Goal: Task Accomplishment & Management: Use online tool/utility

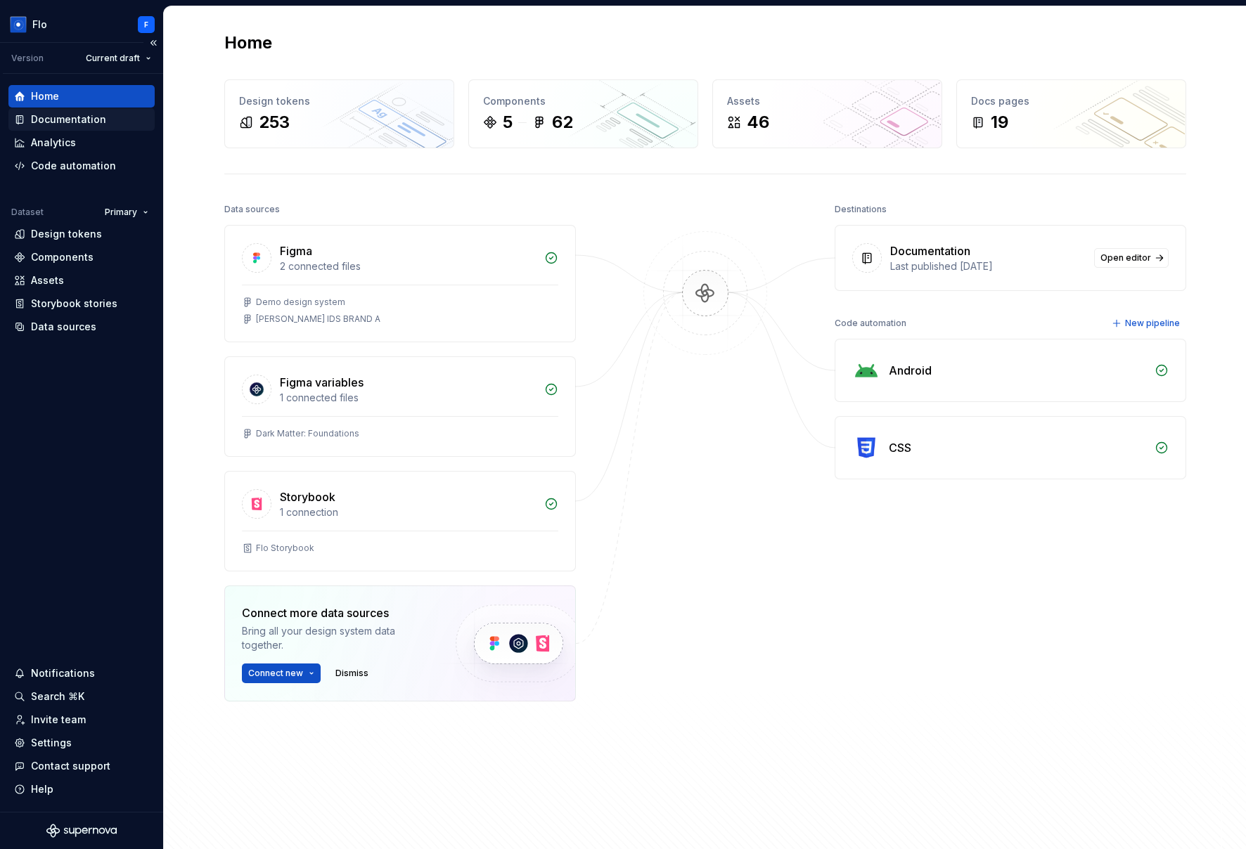
click at [63, 122] on div "Documentation" at bounding box center [68, 119] width 75 height 14
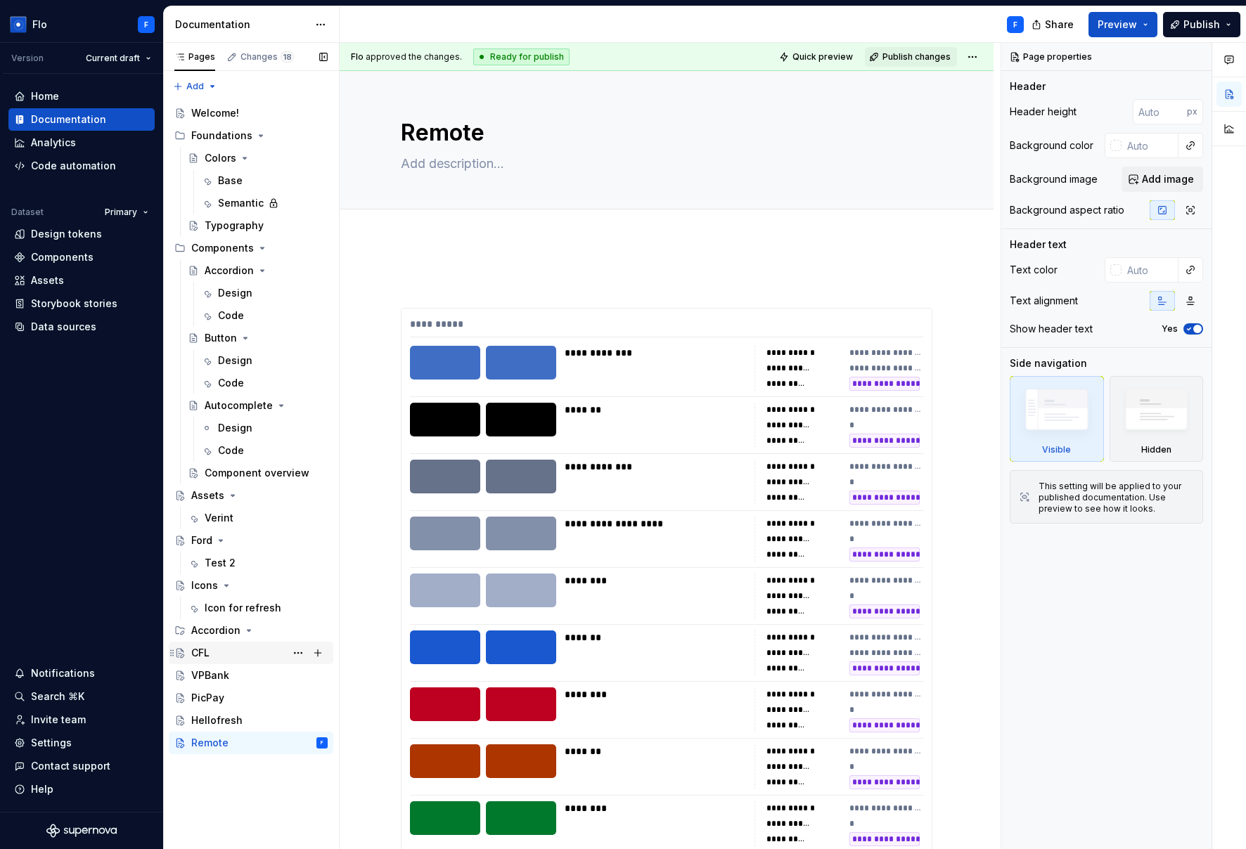
click at [287, 656] on div "CFL" at bounding box center [259, 653] width 136 height 20
click at [297, 653] on button "Page tree" at bounding box center [298, 653] width 20 height 20
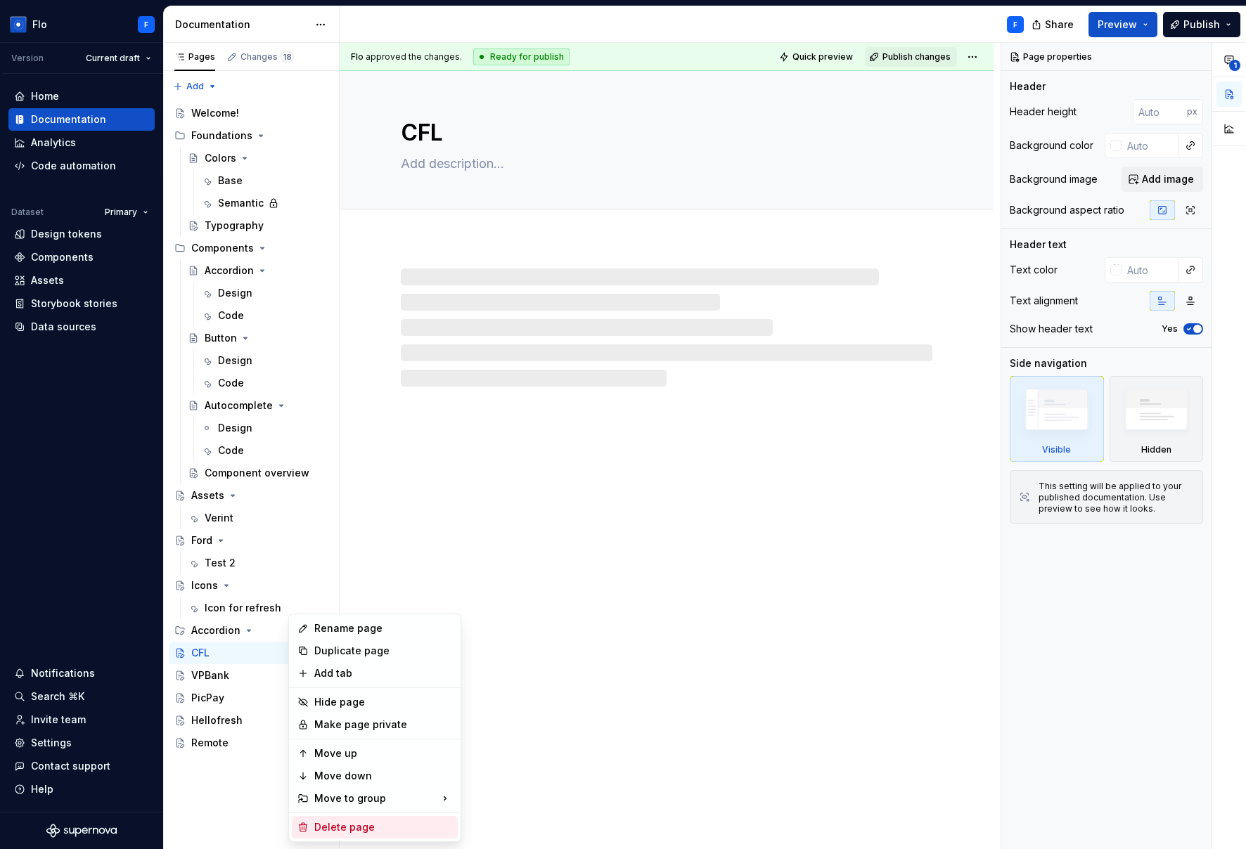
click at [330, 832] on div "Delete page" at bounding box center [383, 827] width 138 height 14
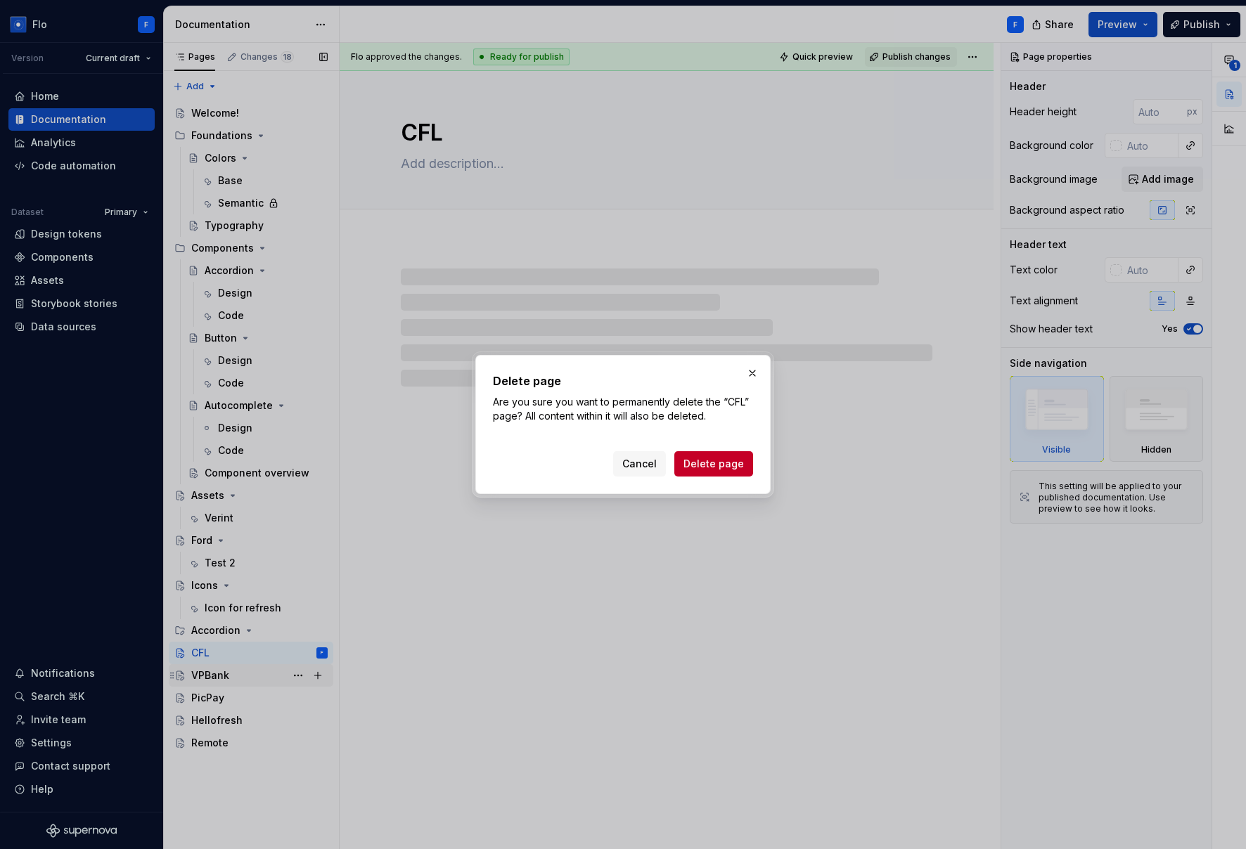
click at [717, 461] on span "Delete page" at bounding box center [713, 464] width 60 height 14
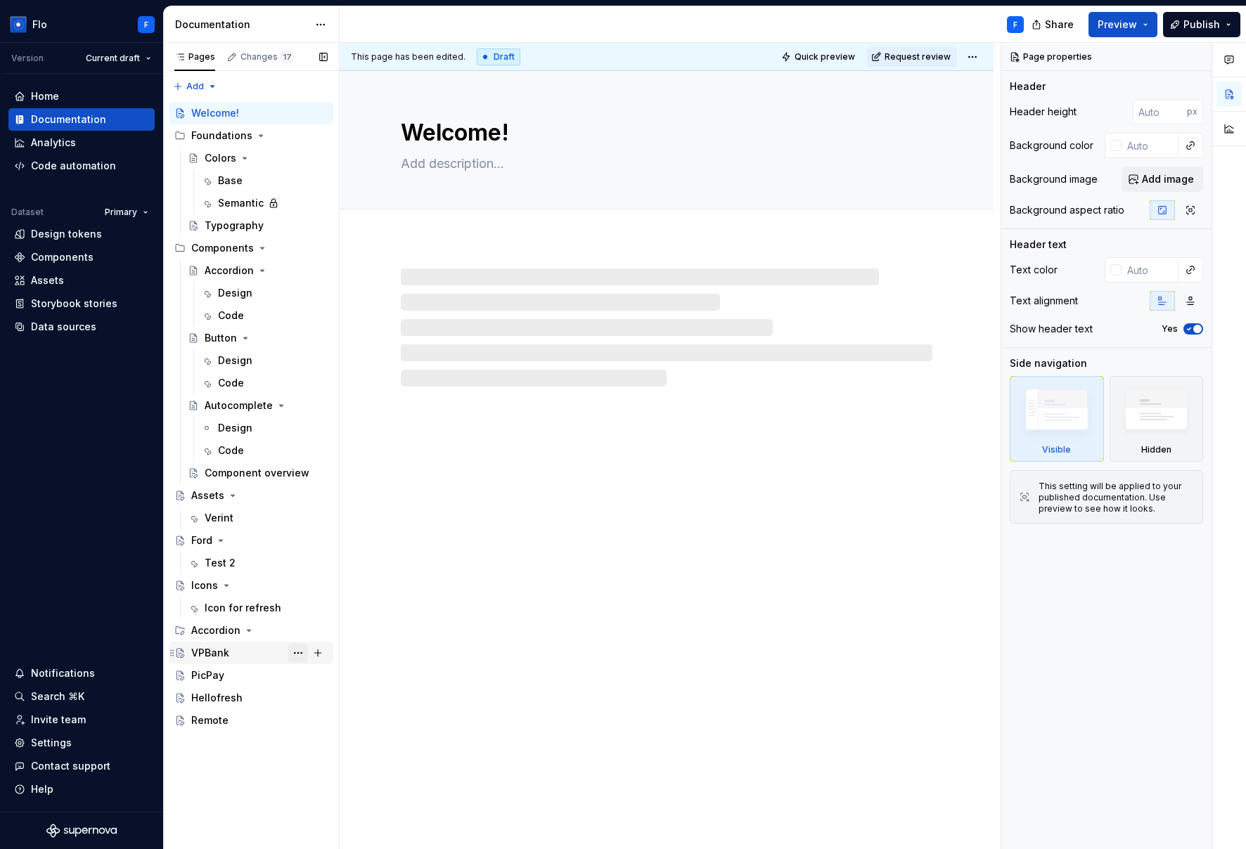
click at [299, 650] on button "Page tree" at bounding box center [298, 653] width 20 height 20
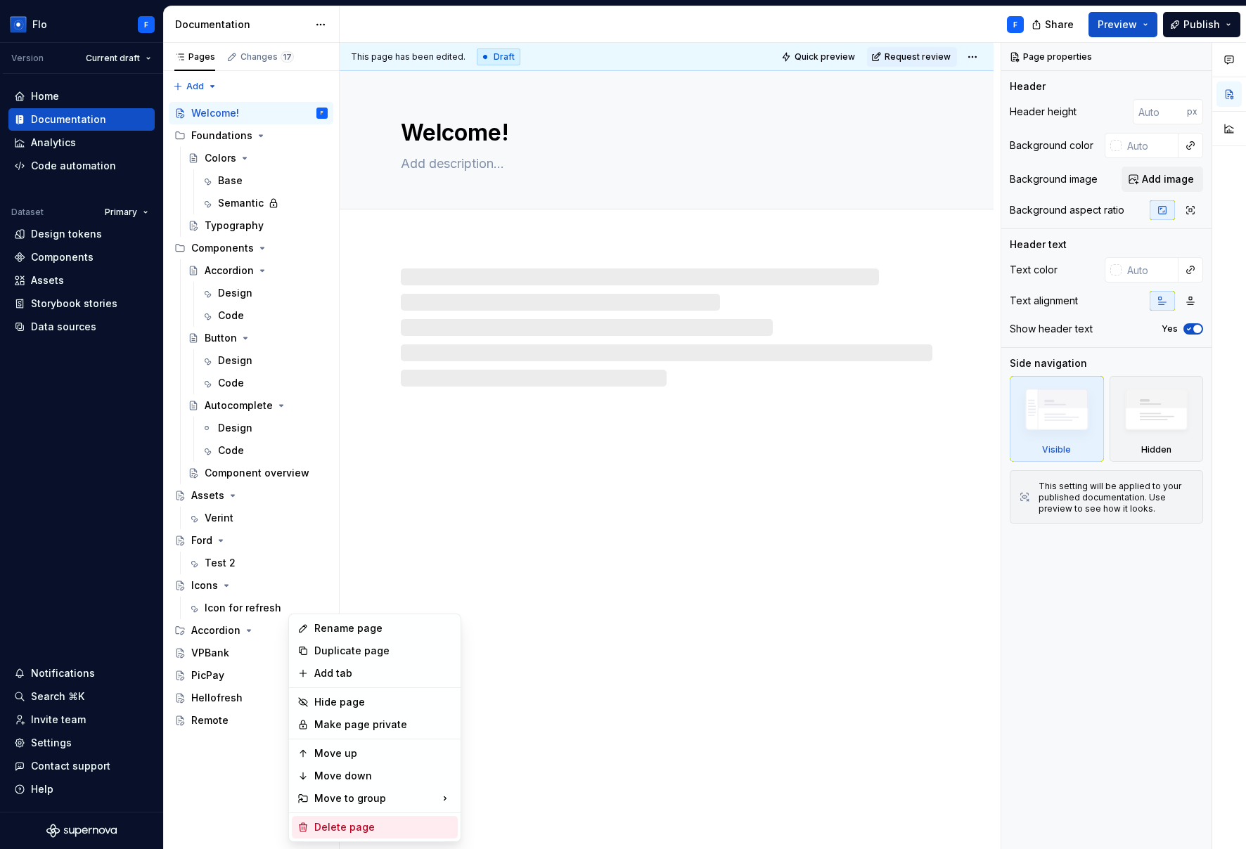
click at [359, 826] on div "Delete page" at bounding box center [383, 827] width 138 height 14
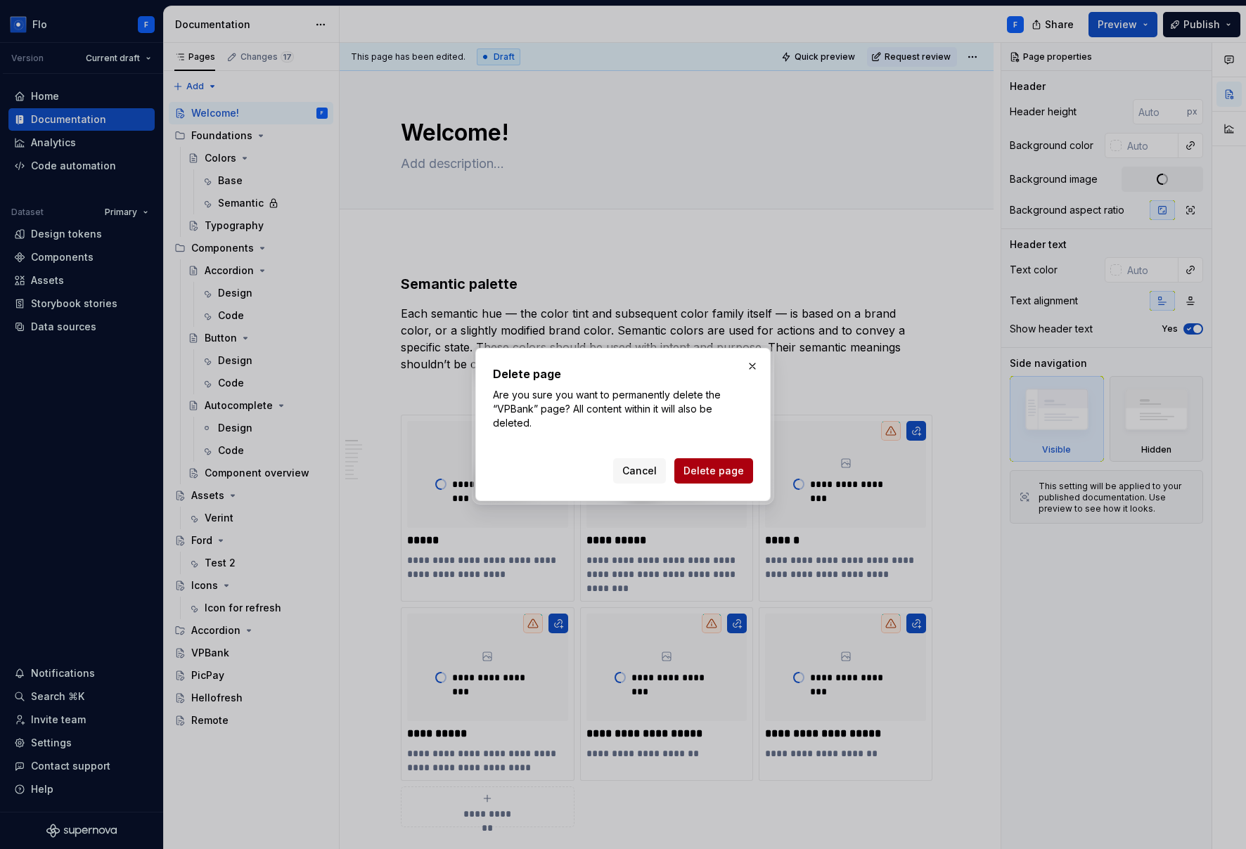
click at [726, 476] on span "Delete page" at bounding box center [713, 471] width 60 height 14
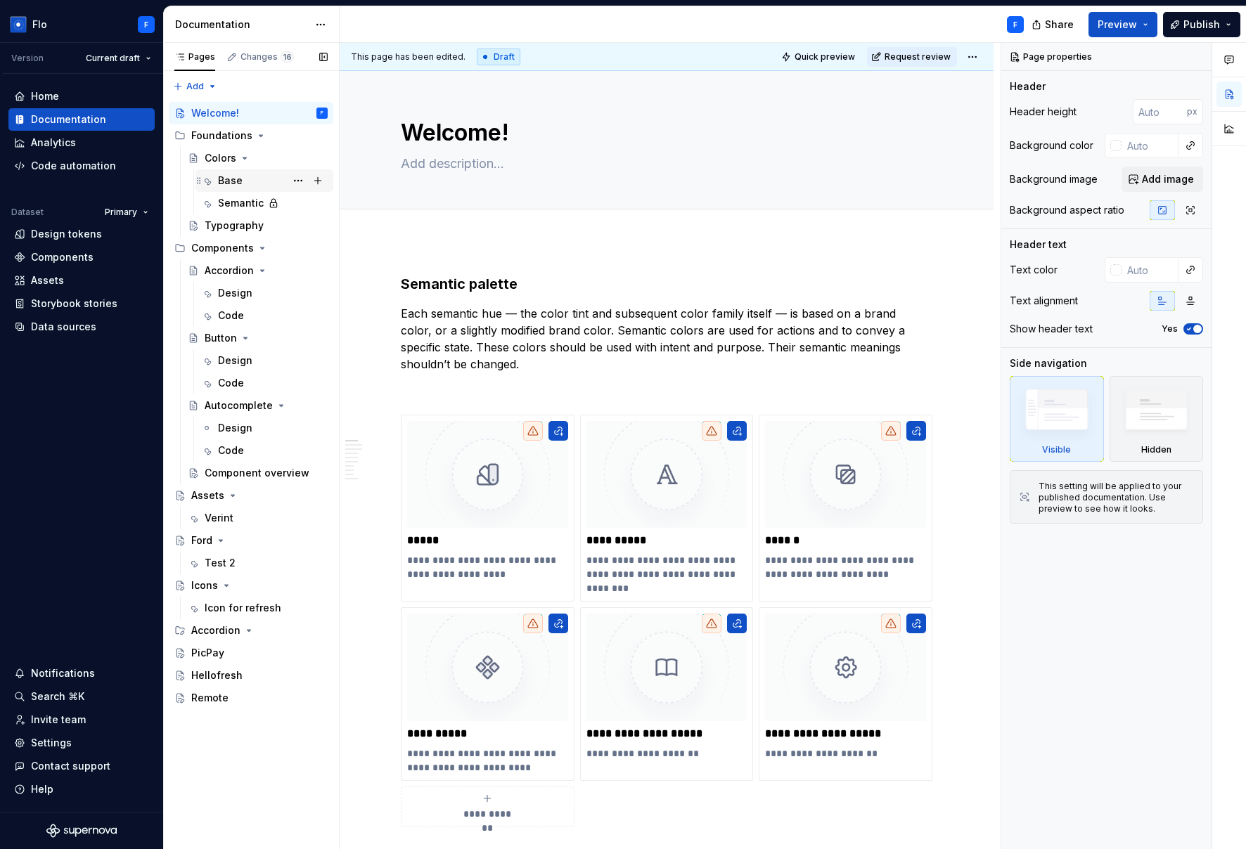
click at [232, 178] on div "Base" at bounding box center [230, 181] width 25 height 14
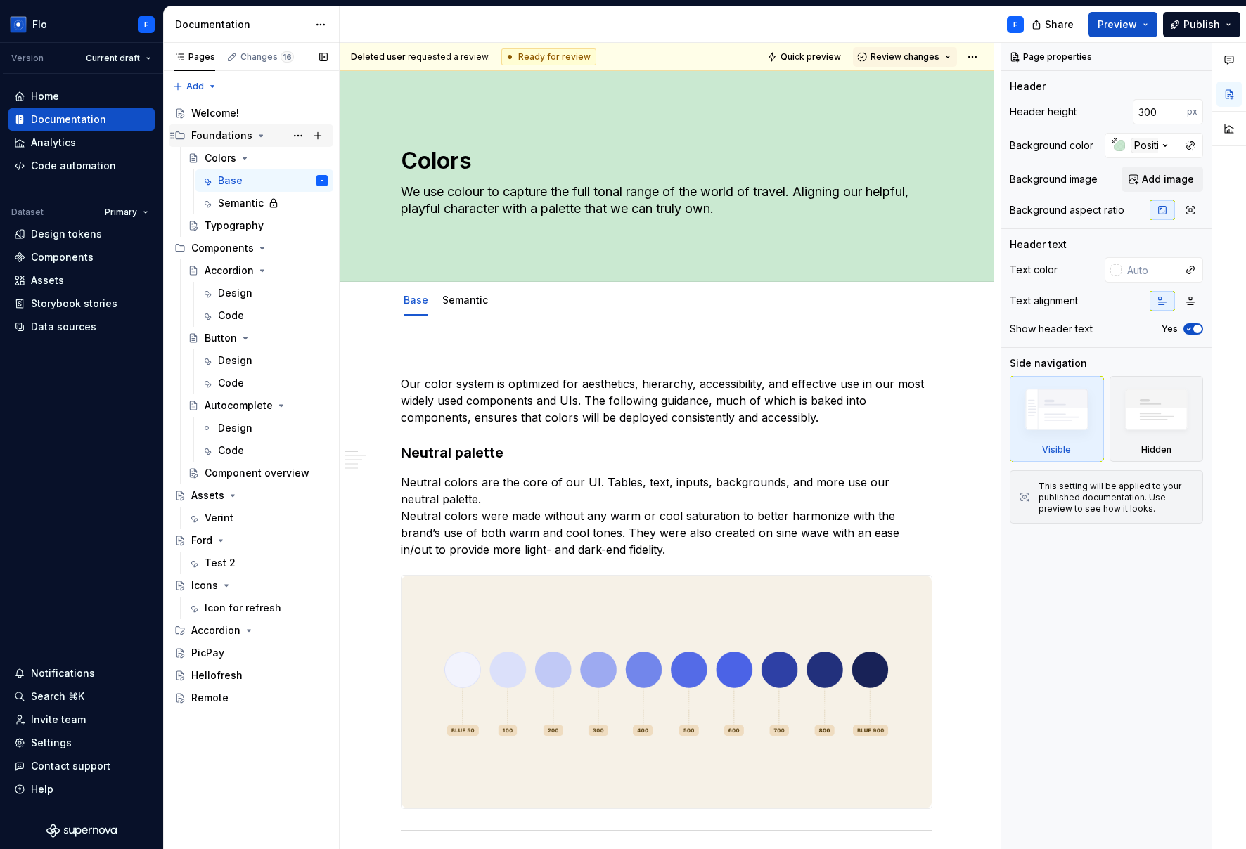
click at [261, 136] on icon "Page tree" at bounding box center [260, 135] width 11 height 11
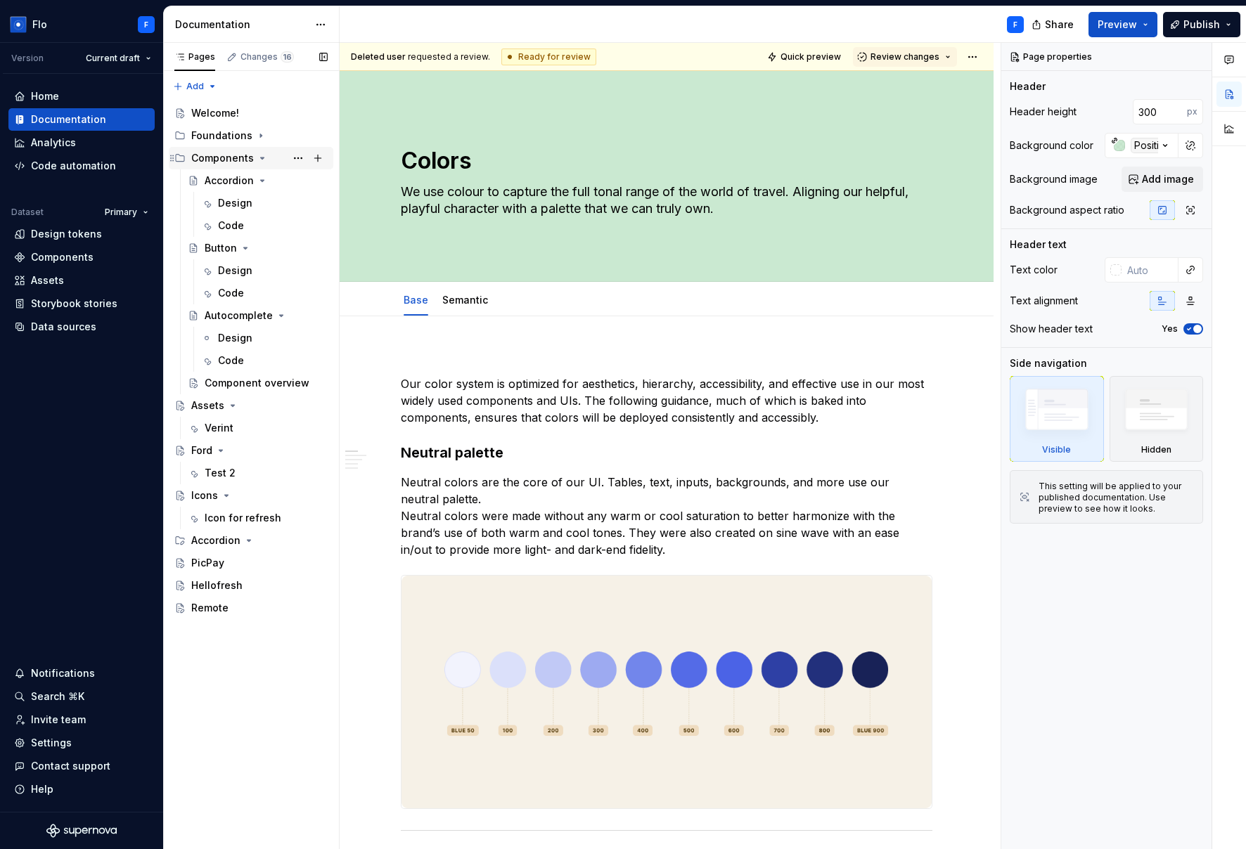
click at [194, 157] on div "Components" at bounding box center [222, 158] width 63 height 14
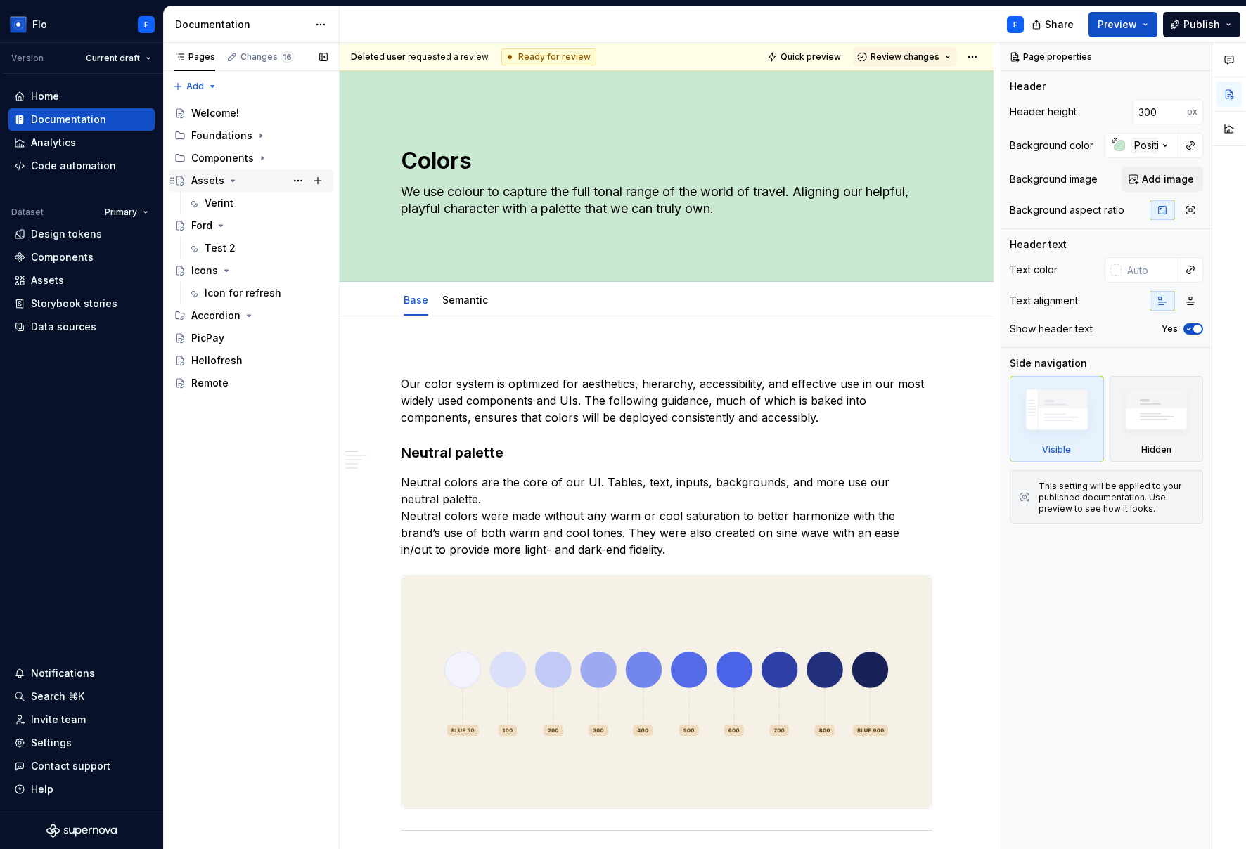
drag, startPoint x: 208, startPoint y: 179, endPoint x: 214, endPoint y: 188, distance: 11.1
click at [209, 179] on div "Assets" at bounding box center [207, 181] width 33 height 14
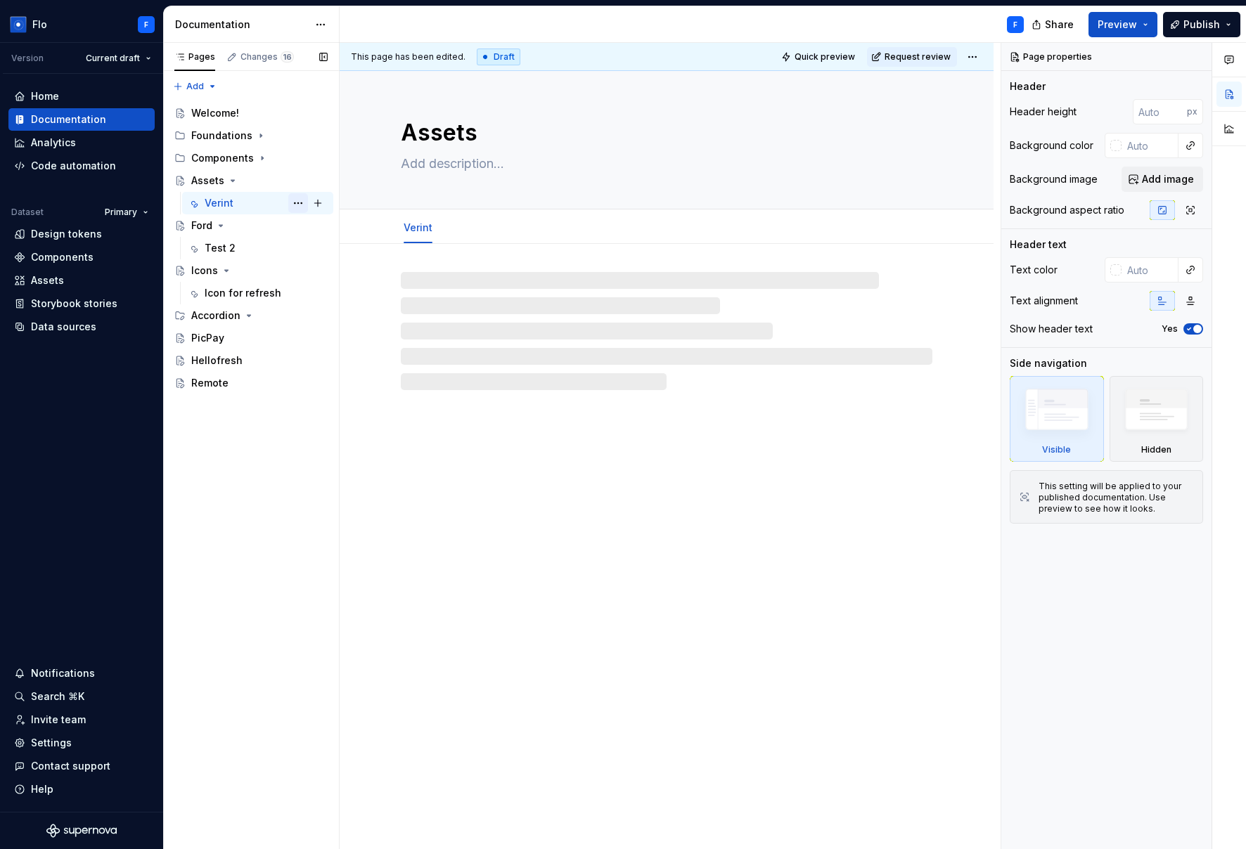
click at [296, 200] on button "Page tree" at bounding box center [298, 203] width 20 height 20
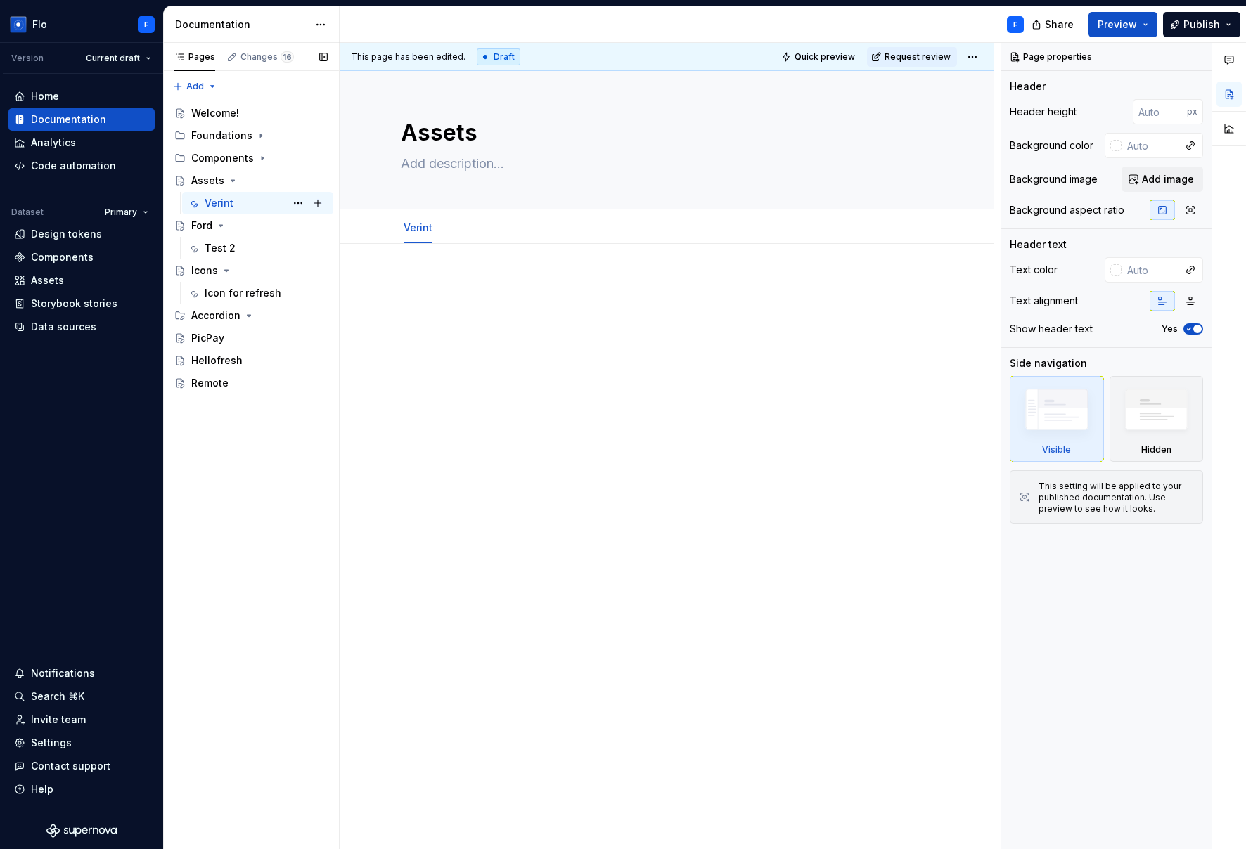
click at [221, 209] on div "Pages Changes 16 Add Accessibility guide for tree Page tree. Navigate the tree …" at bounding box center [251, 446] width 176 height 807
click at [221, 202] on div "Verint" at bounding box center [219, 203] width 29 height 14
click at [298, 202] on button "Page tree" at bounding box center [298, 203] width 20 height 20
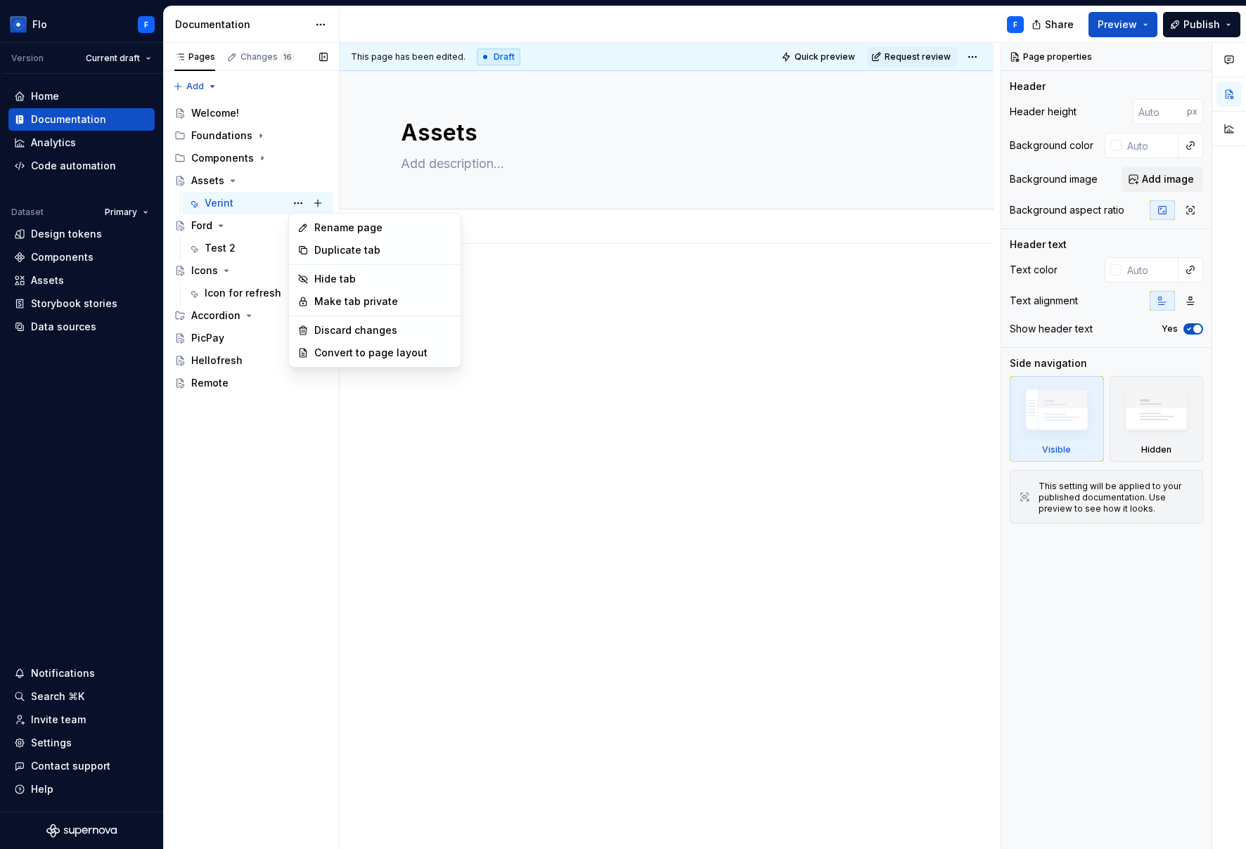
click at [248, 209] on div "Pages Changes 16 Add Accessibility guide for tree Page tree. Navigate the tree …" at bounding box center [251, 446] width 176 height 807
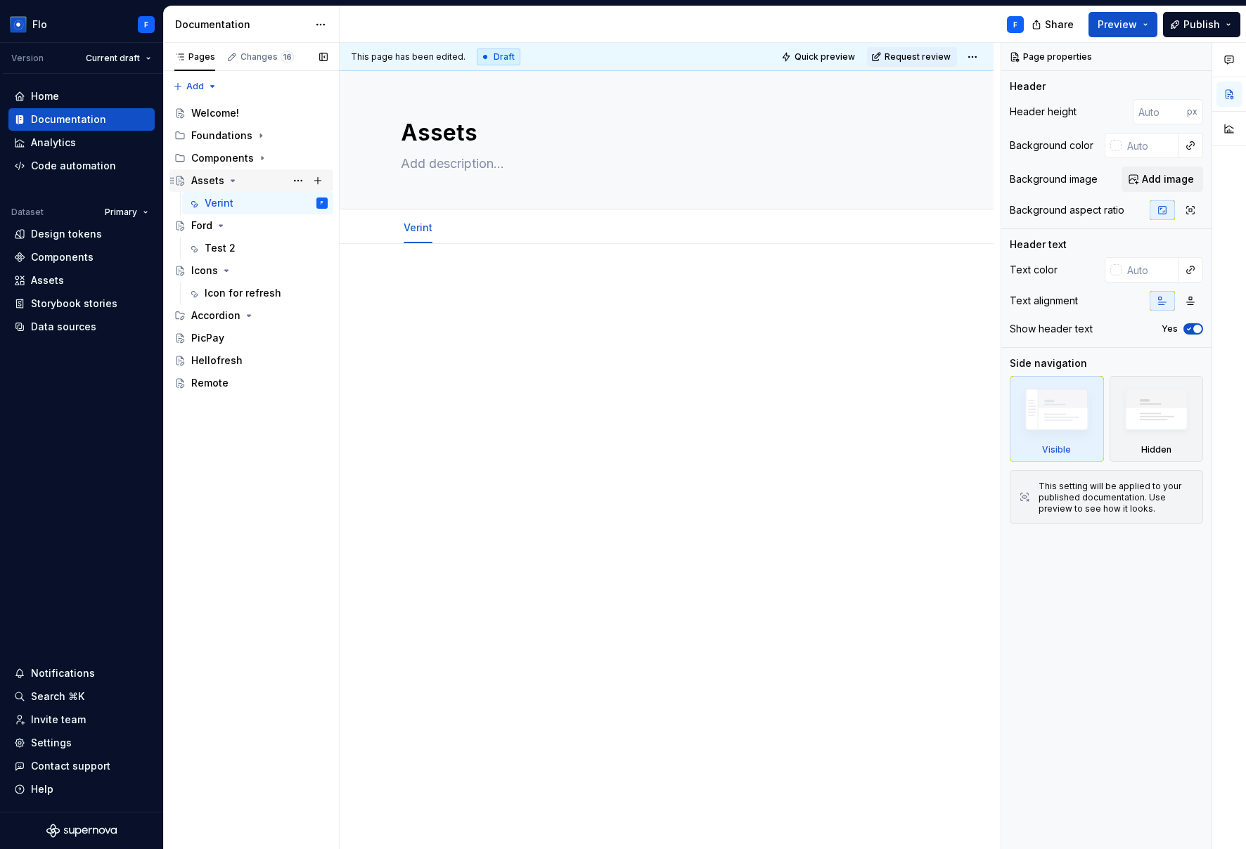
click at [198, 175] on div "Assets" at bounding box center [207, 181] width 33 height 14
click at [199, 223] on div "Ford" at bounding box center [201, 226] width 21 height 14
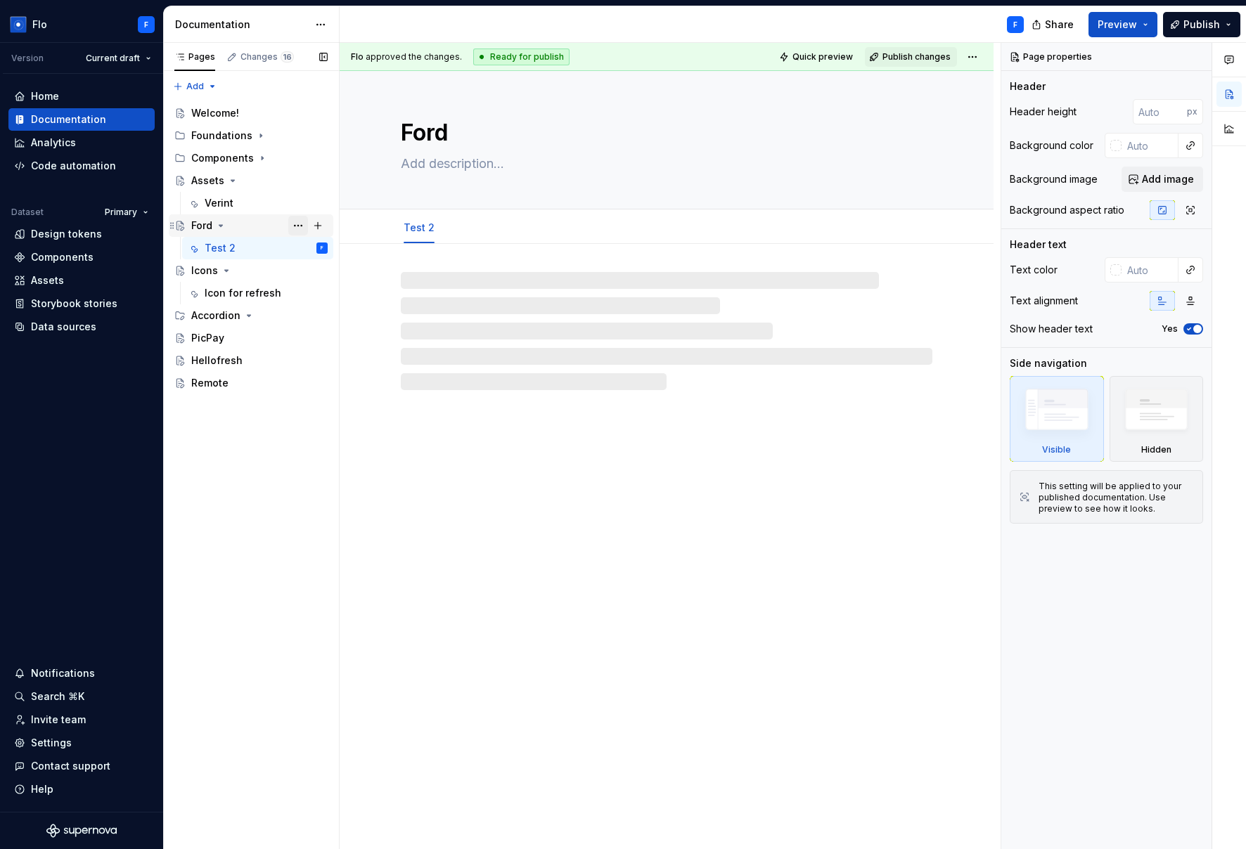
click at [299, 226] on button "Page tree" at bounding box center [298, 226] width 20 height 20
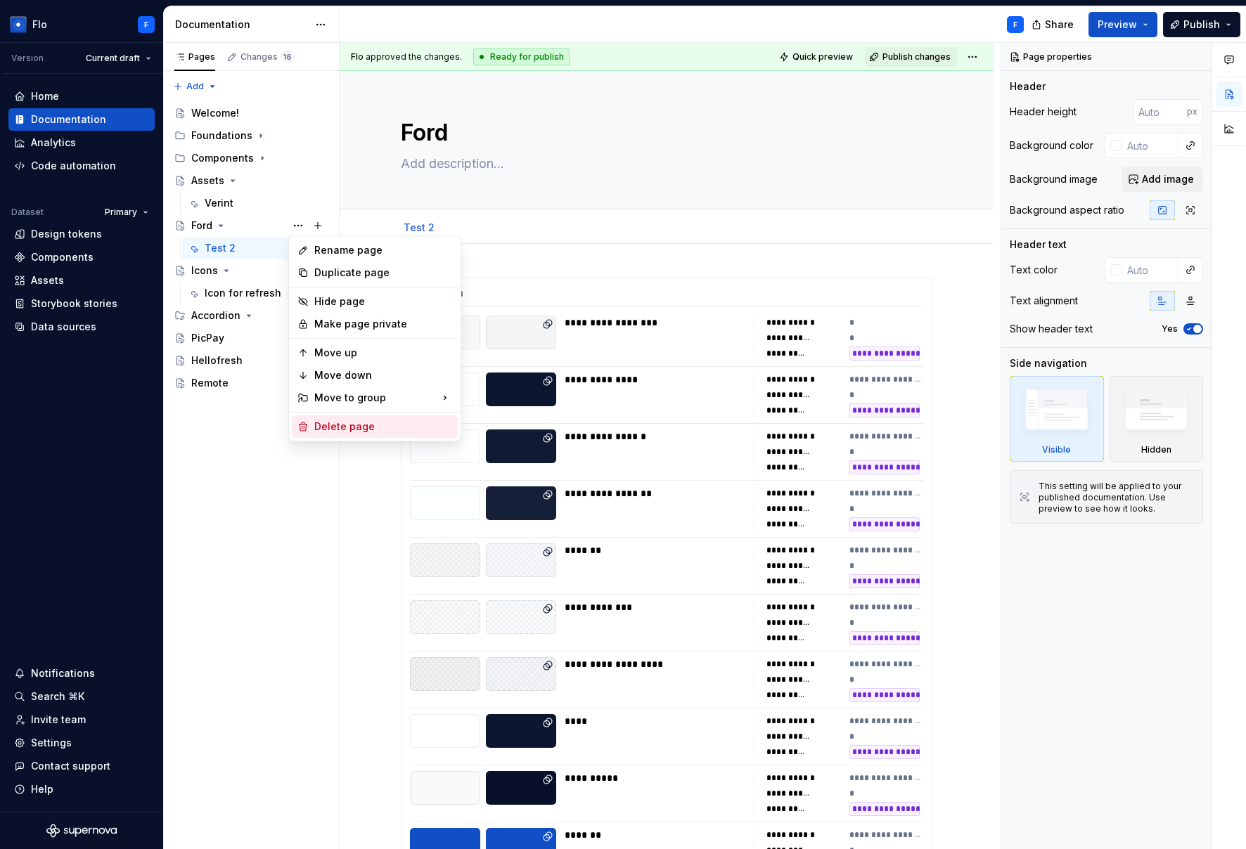
click at [361, 426] on div "Delete page" at bounding box center [383, 427] width 138 height 14
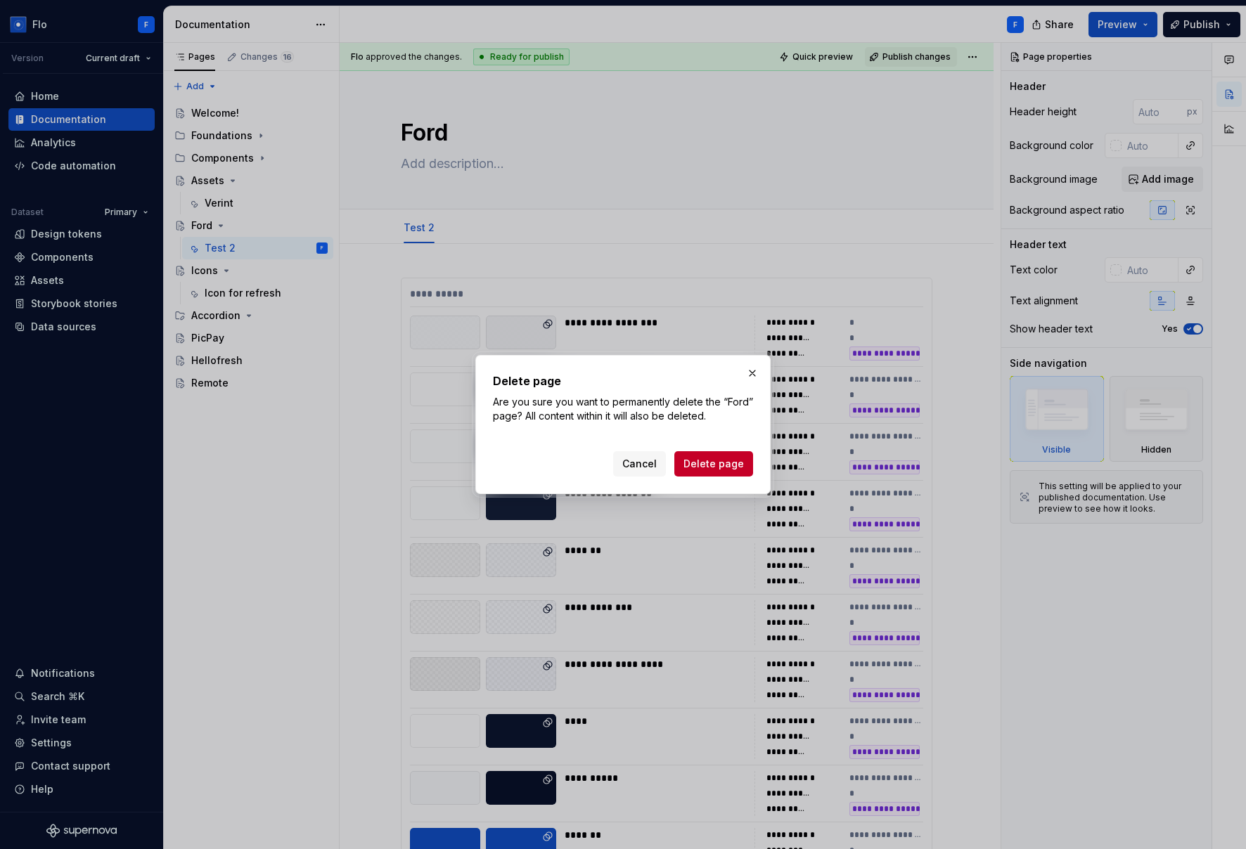
drag, startPoint x: 706, startPoint y: 469, endPoint x: 456, endPoint y: 375, distance: 267.1
click at [706, 468] on span "Delete page" at bounding box center [713, 464] width 60 height 14
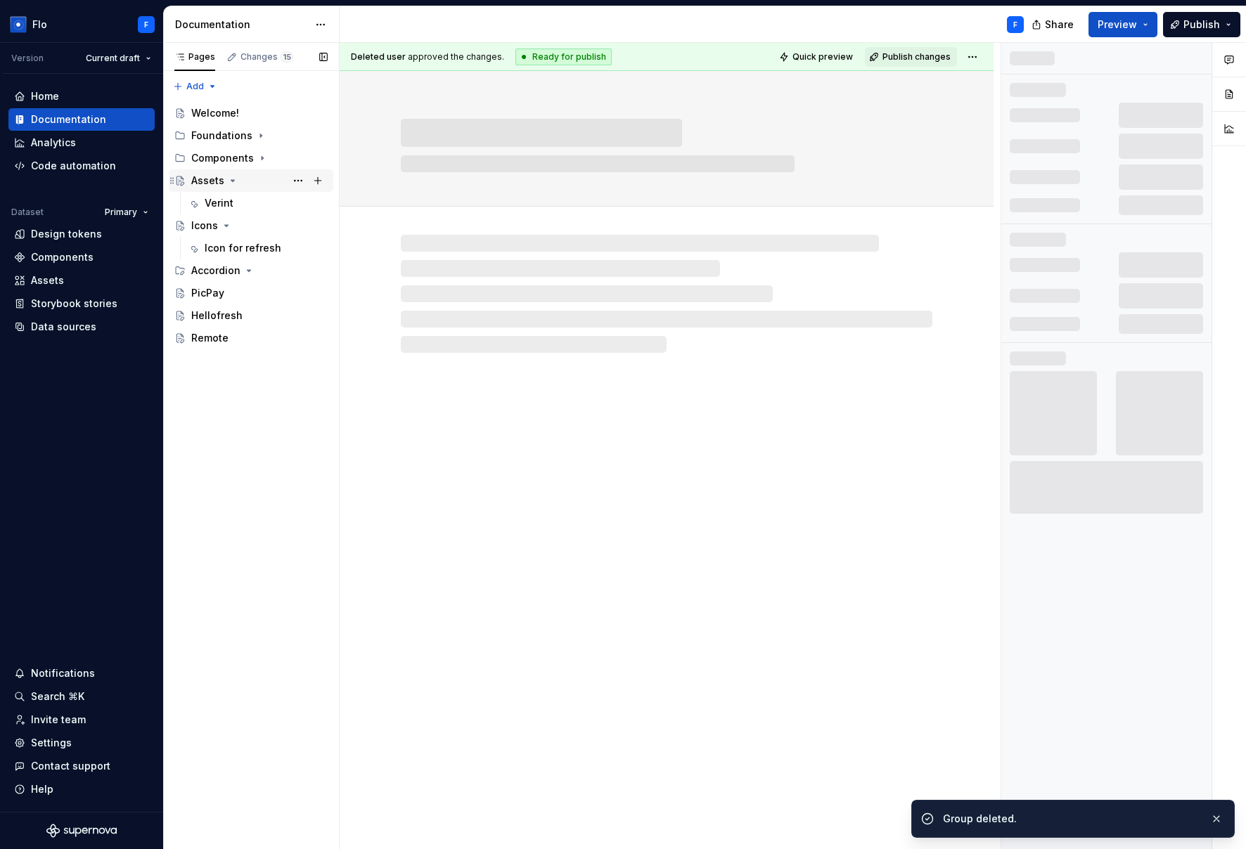
click at [261, 191] on div "Assets" at bounding box center [251, 180] width 164 height 22
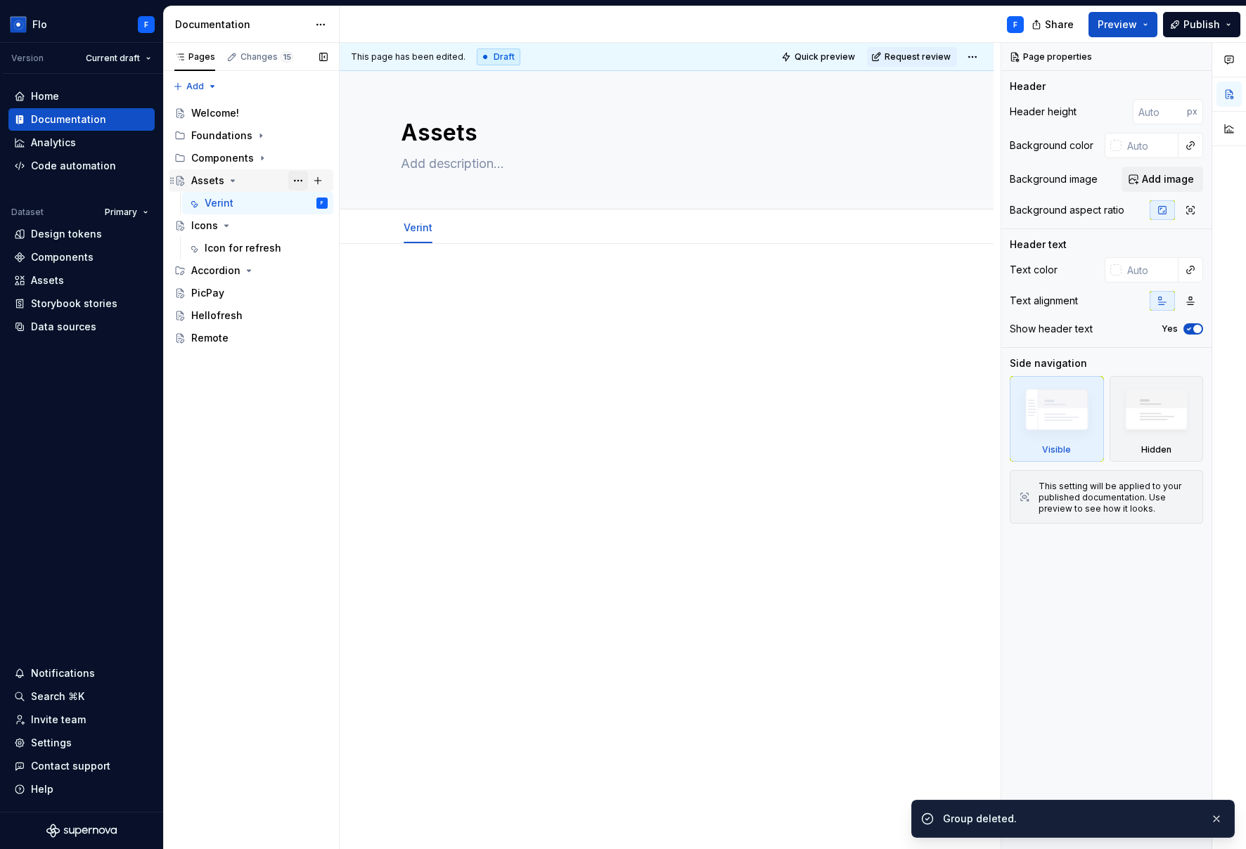
click at [302, 175] on button "Page tree" at bounding box center [298, 181] width 20 height 20
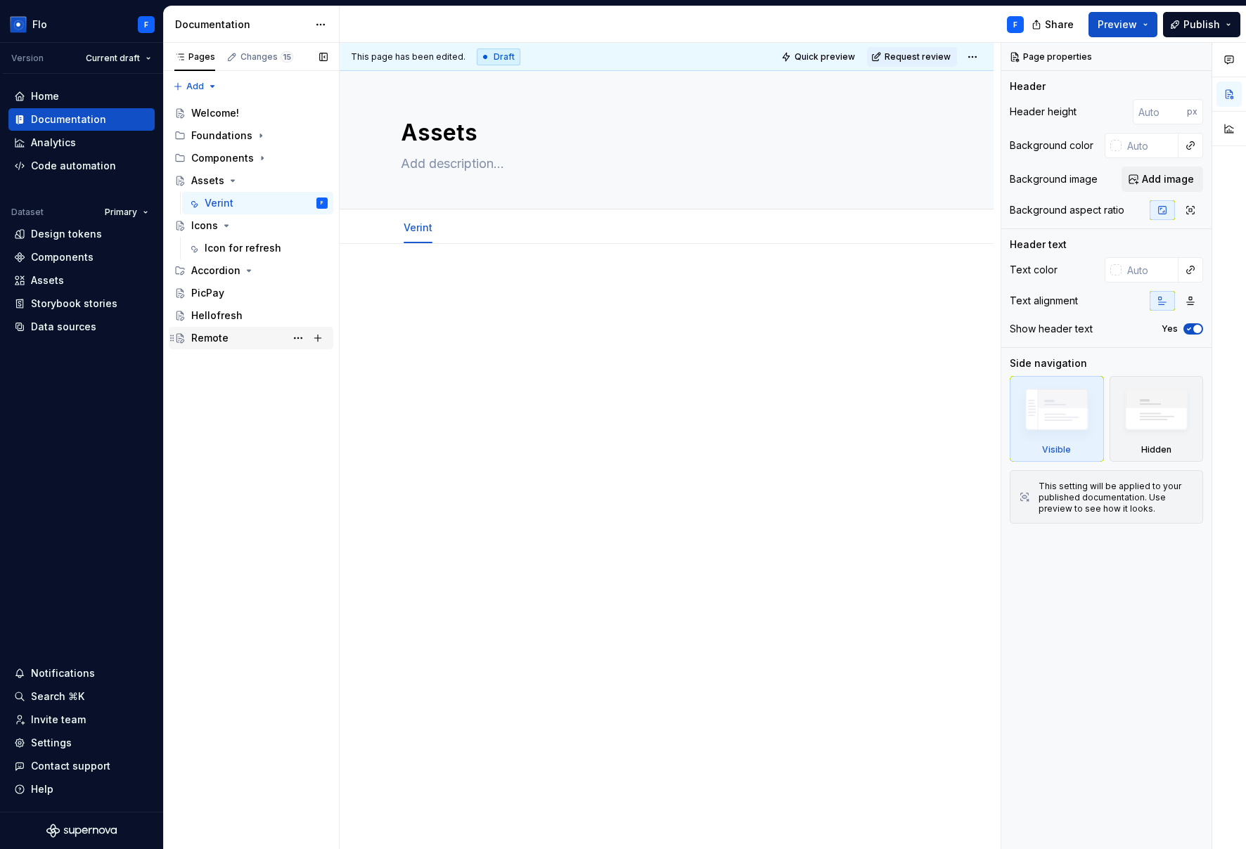
click at [204, 336] on div "Pages Changes 15 Add Accessibility guide for tree Page tree. Navigate the tree …" at bounding box center [251, 446] width 176 height 807
drag, startPoint x: 209, startPoint y: 335, endPoint x: 233, endPoint y: 359, distance: 33.8
click at [210, 335] on div "Remote" at bounding box center [209, 338] width 37 height 14
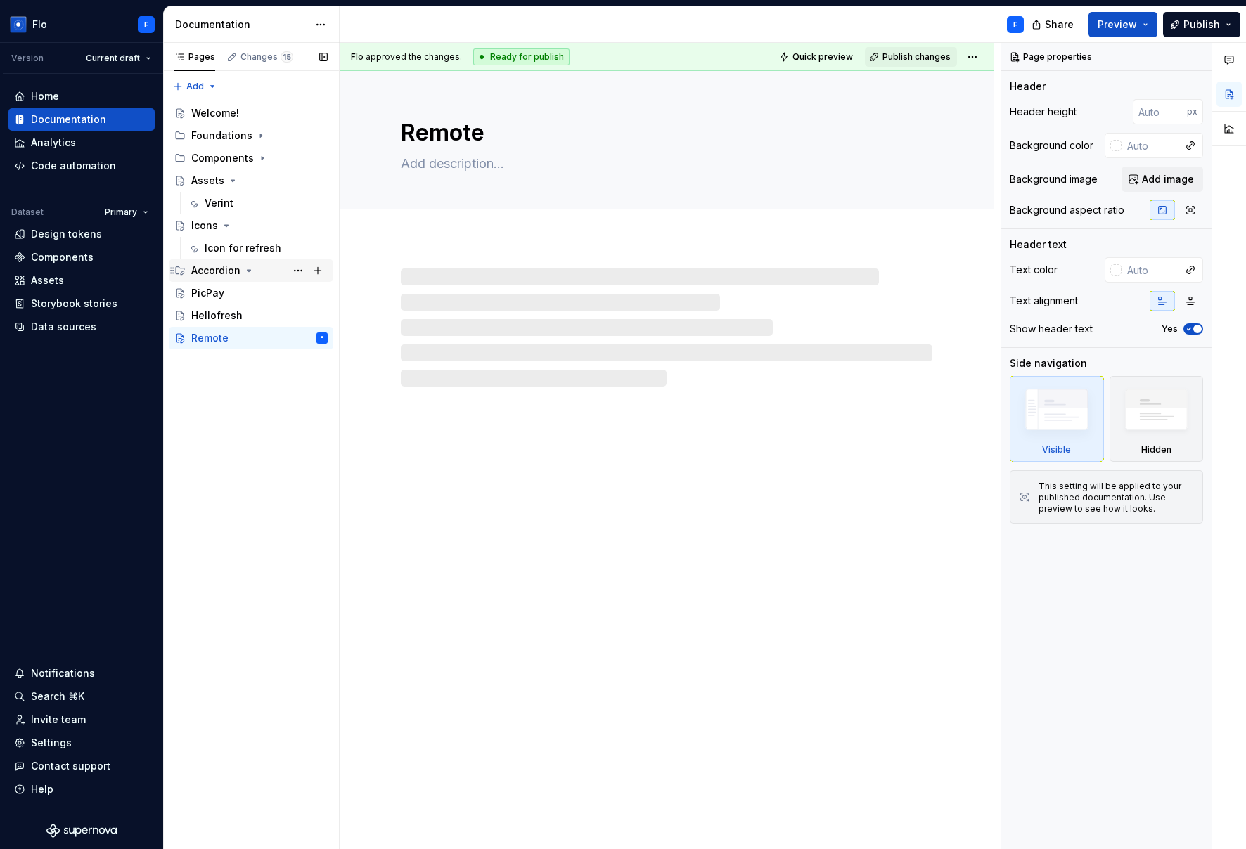
click at [226, 267] on div "Accordion" at bounding box center [215, 271] width 49 height 14
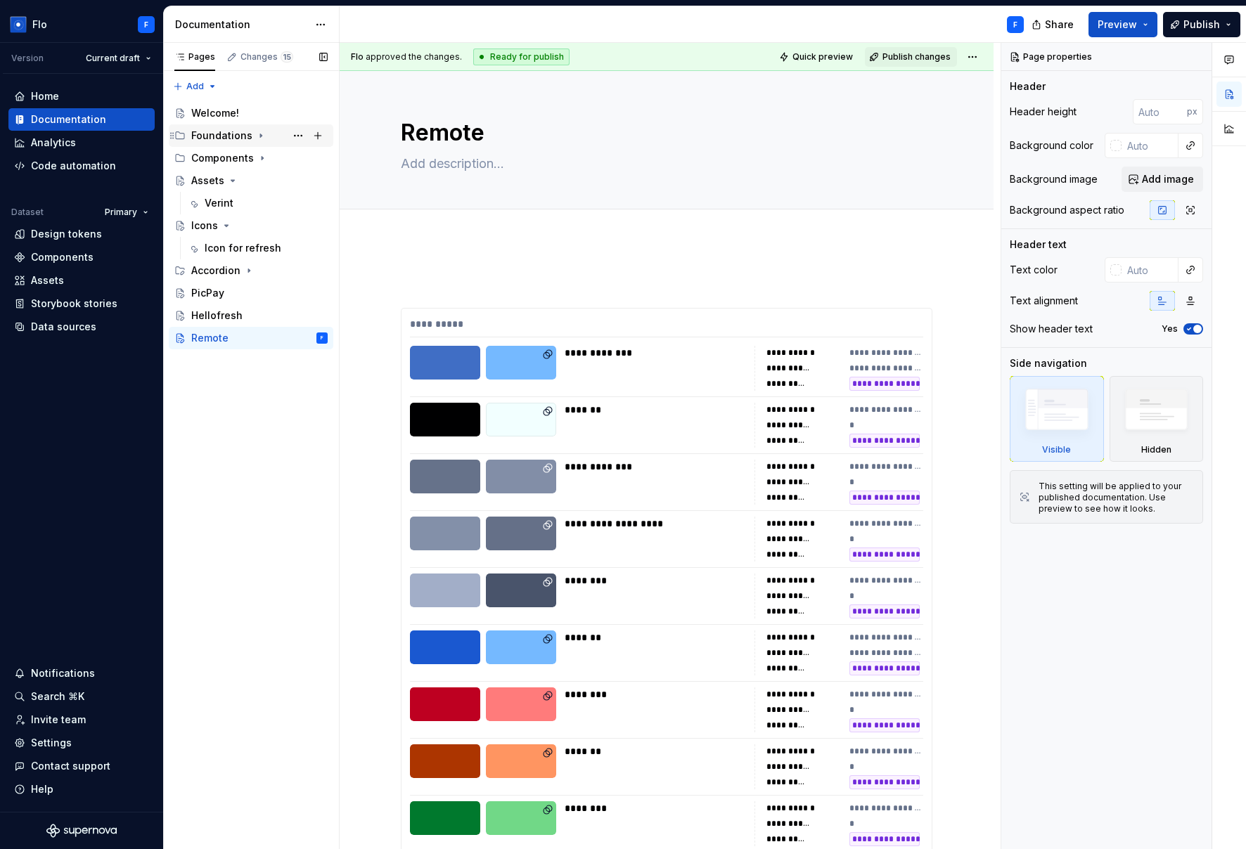
click at [229, 138] on div "Foundations" at bounding box center [221, 136] width 61 height 14
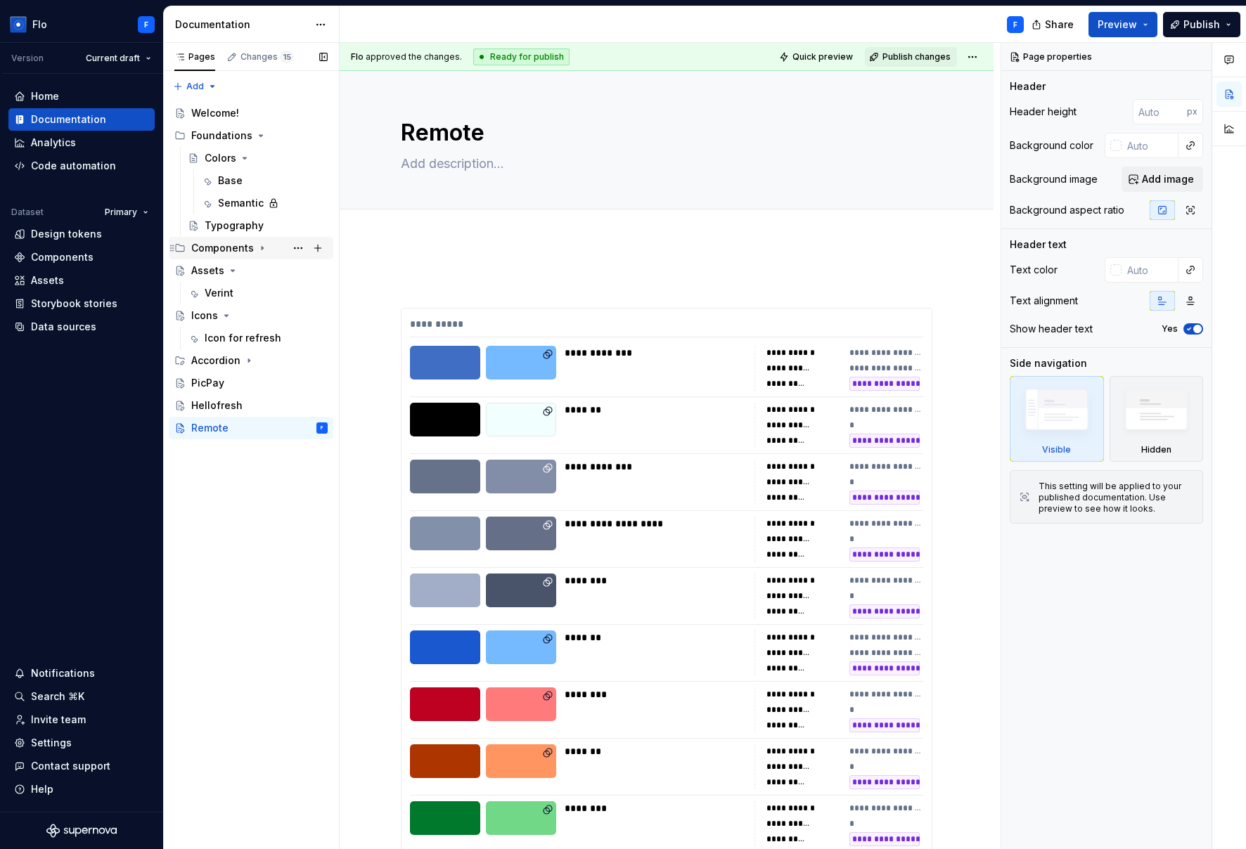
click at [259, 249] on icon "Page tree" at bounding box center [262, 248] width 11 height 11
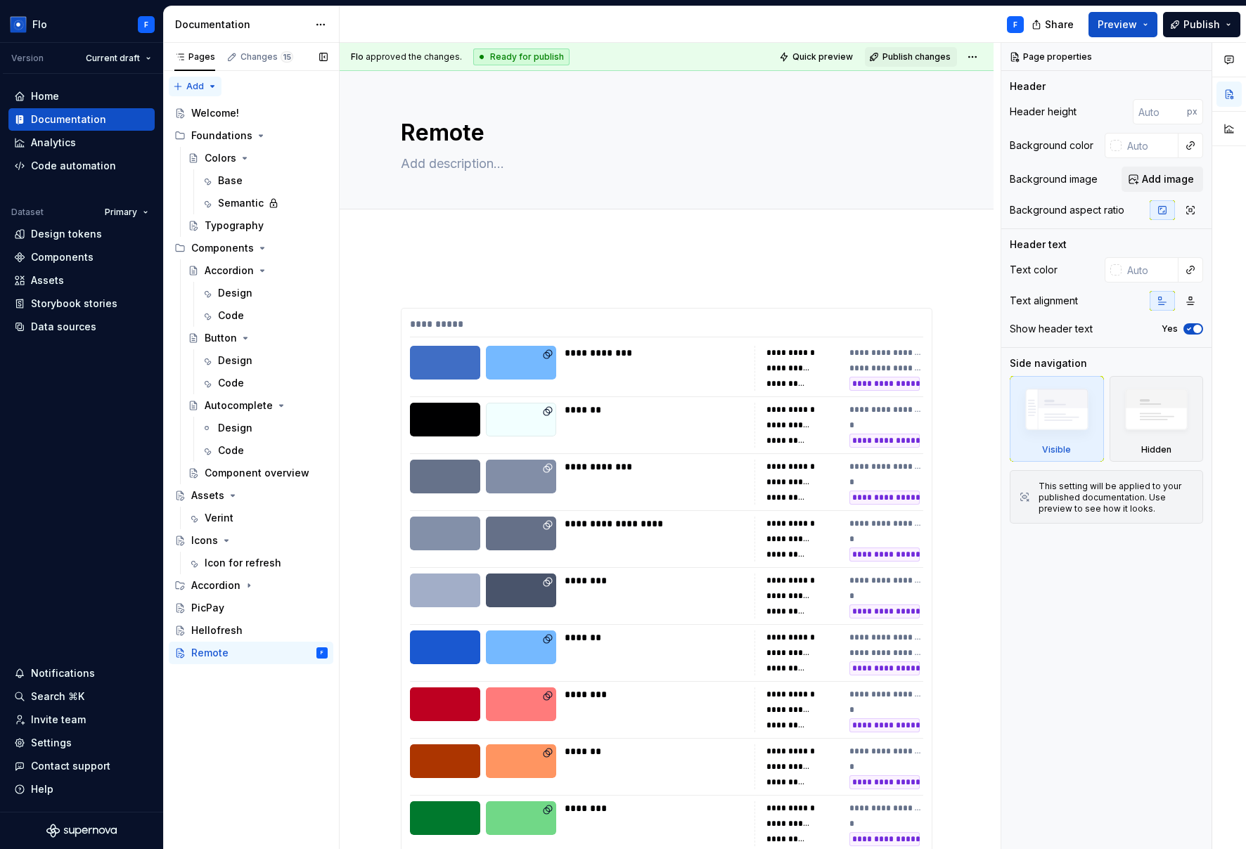
click at [212, 86] on div "Pages Changes 15 Add Accessibility guide for tree Page tree. Navigate the tree …" at bounding box center [251, 446] width 176 height 807
click at [308, 97] on div "Pages Changes 15 Add Accessibility guide for tree Page tree. Navigate the tree …" at bounding box center [251, 446] width 176 height 807
click at [277, 62] on div "Changes 15" at bounding box center [266, 56] width 53 height 11
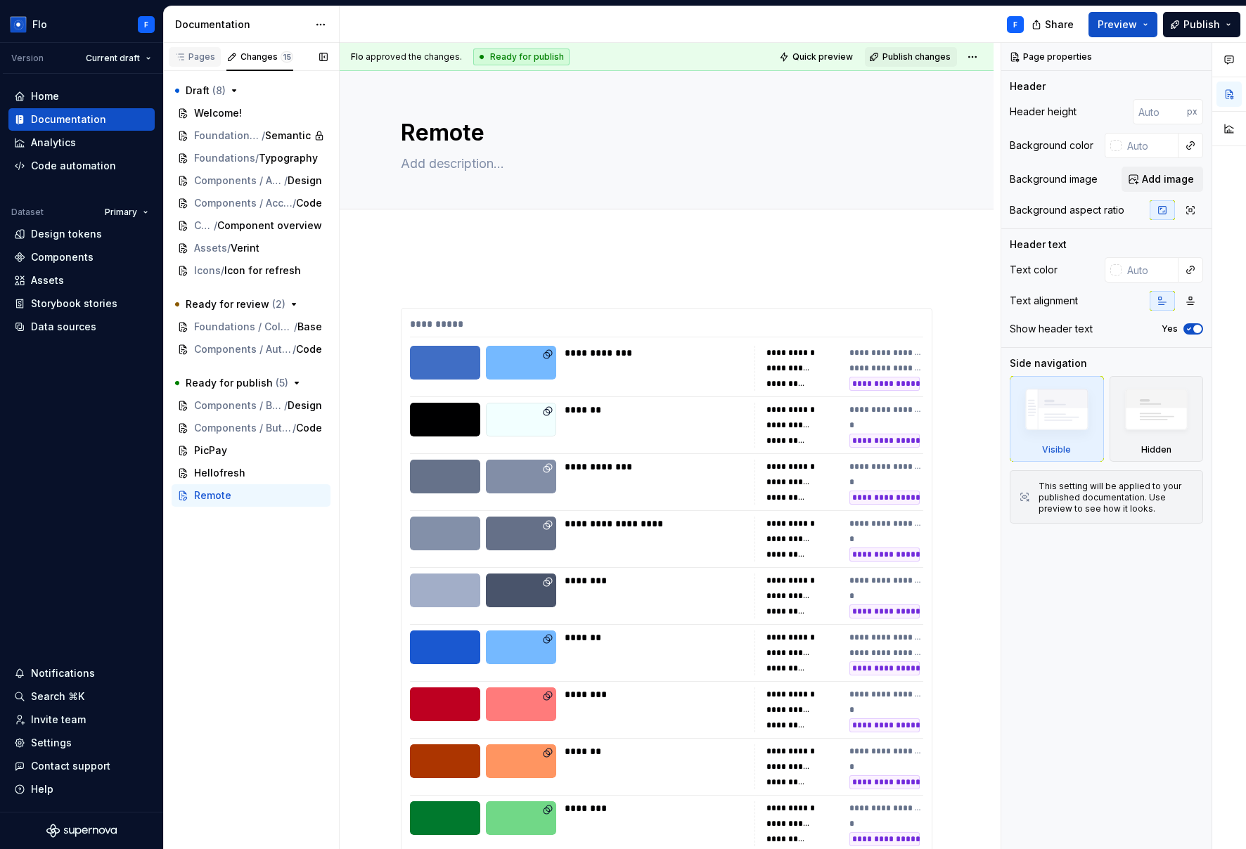
click at [211, 56] on div "Pages" at bounding box center [194, 56] width 41 height 11
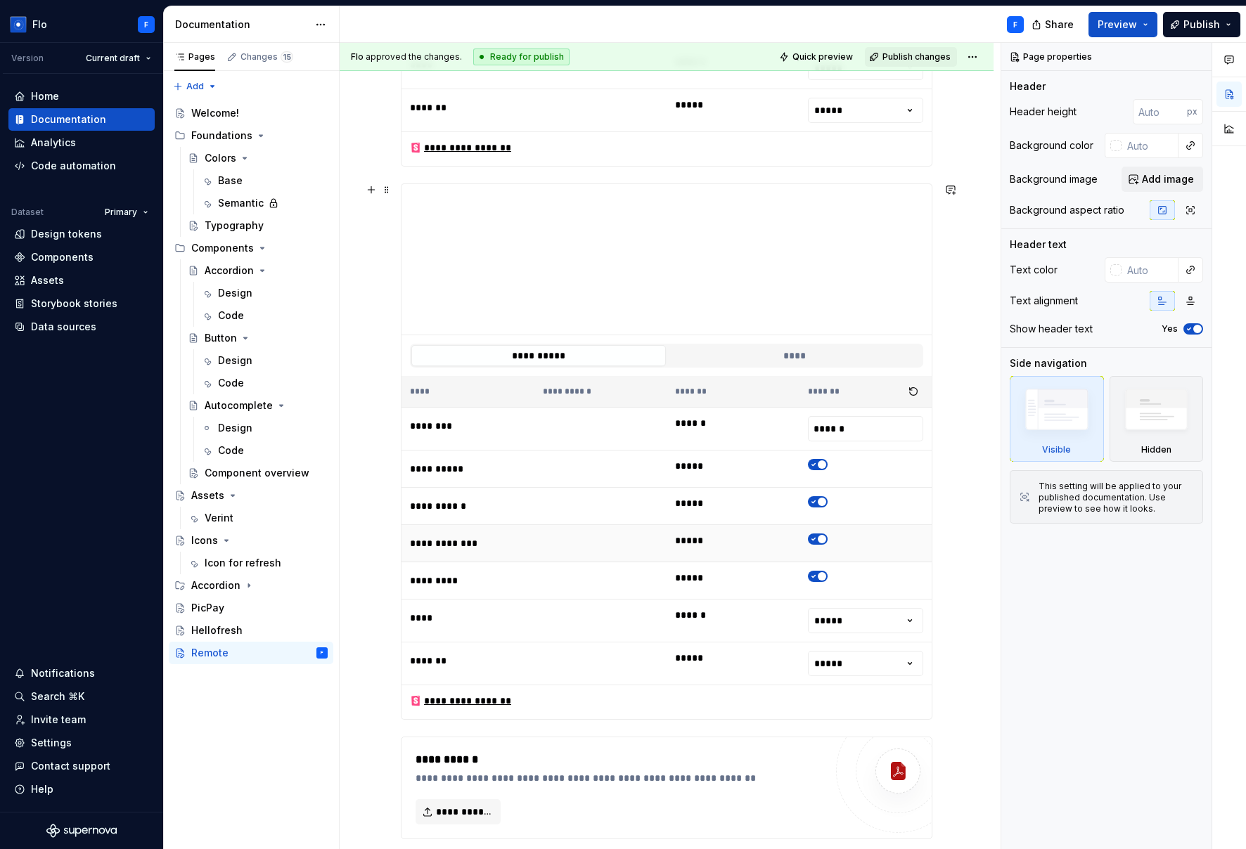
scroll to position [2213, 0]
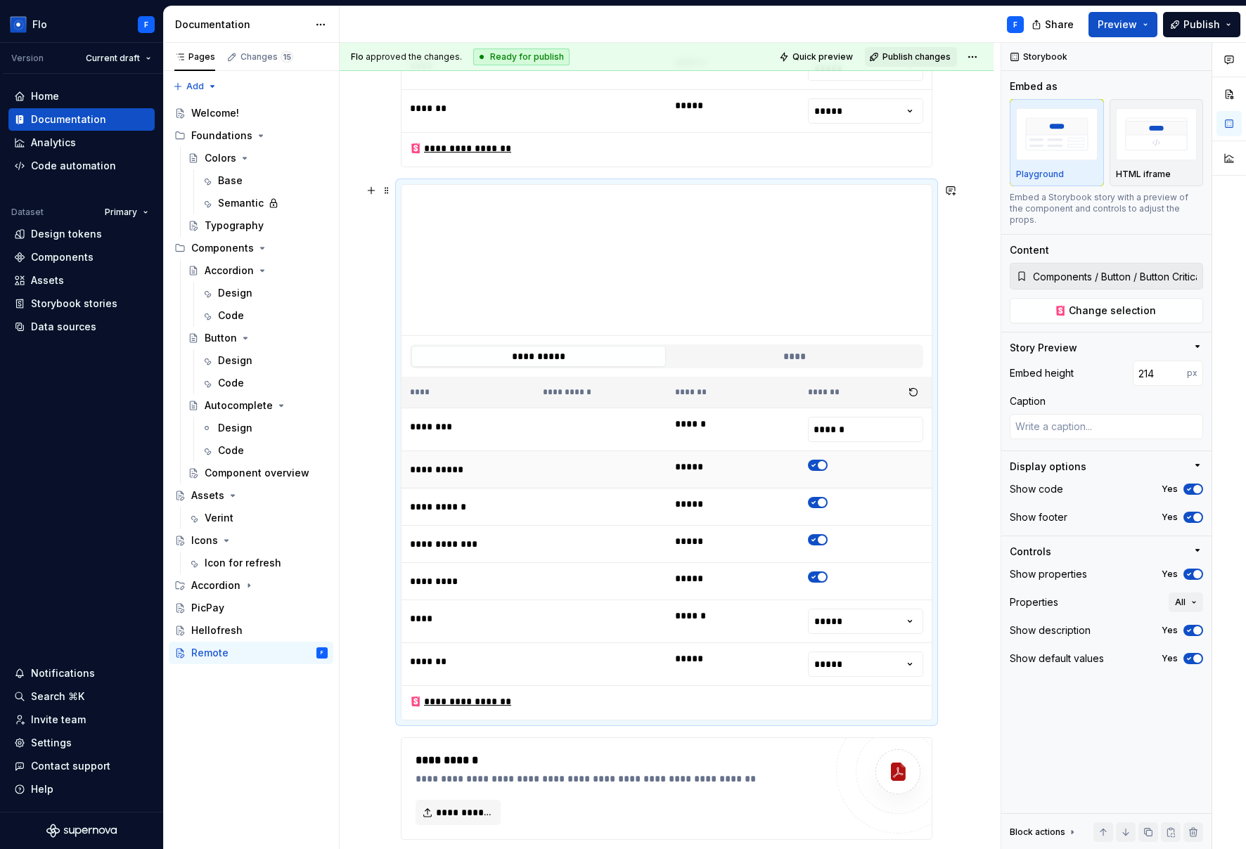
click at [673, 474] on td "*****" at bounding box center [732, 469] width 133 height 37
click at [940, 831] on button "button" at bounding box center [1193, 832] width 20 height 20
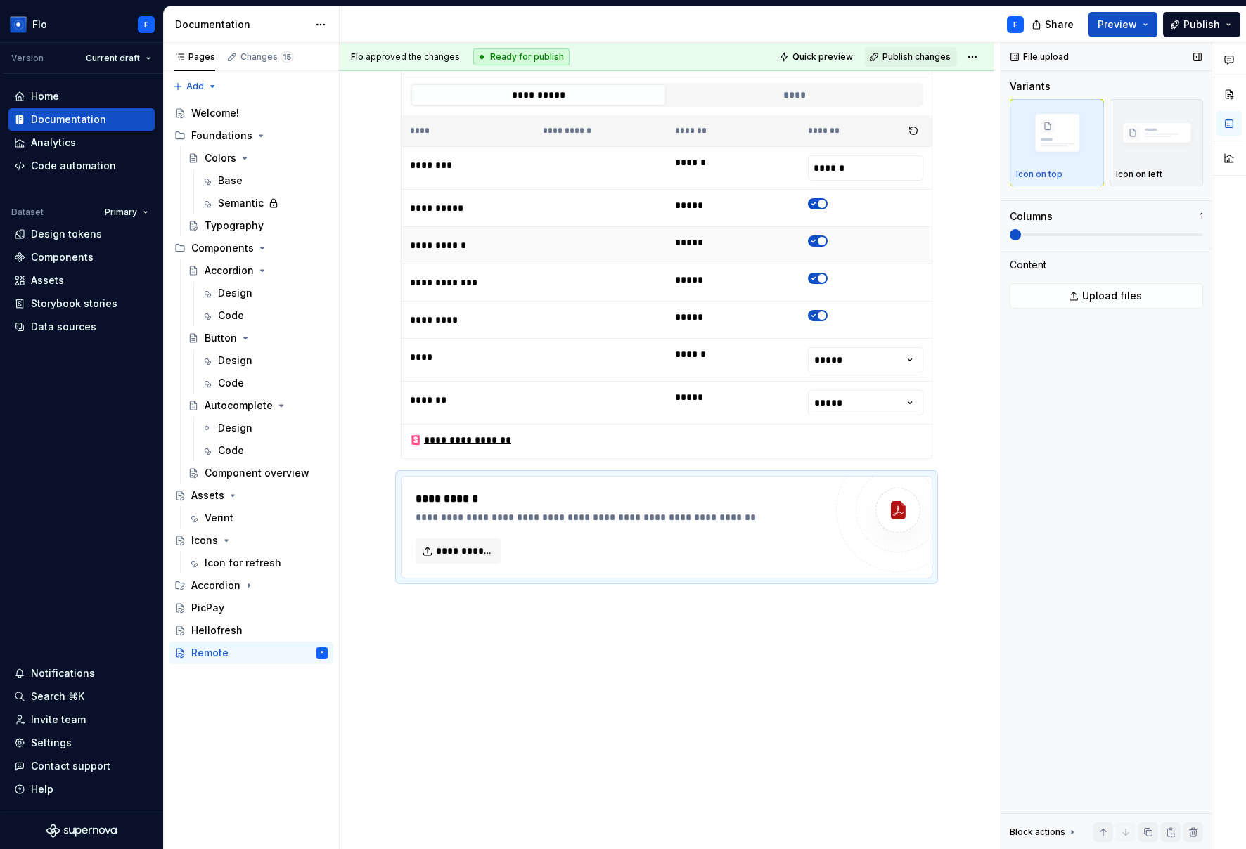
scroll to position [1920, 0]
click at [777, 240] on td "*****" at bounding box center [732, 246] width 133 height 37
click at [569, 549] on div "**********" at bounding box center [619, 551] width 409 height 25
click at [940, 828] on button "button" at bounding box center [1193, 832] width 20 height 20
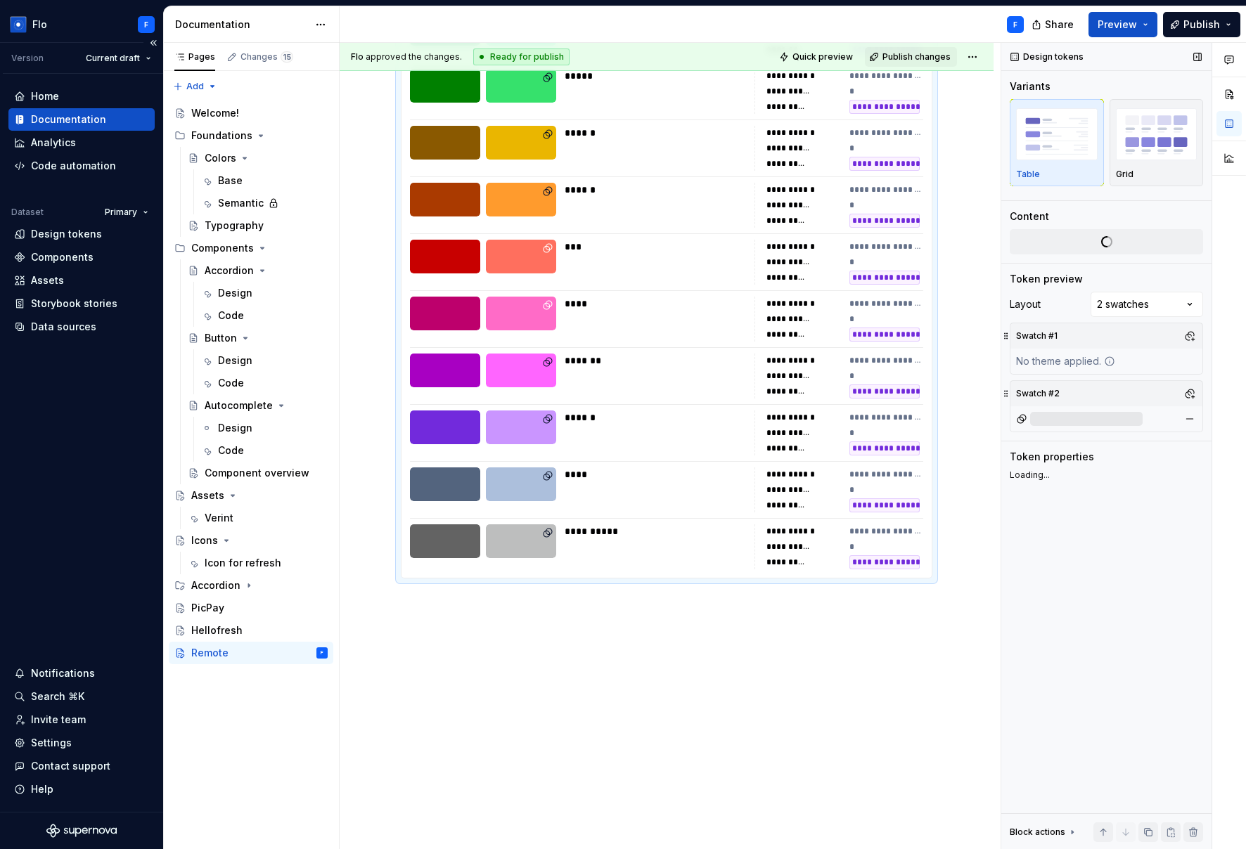
type textarea "*"
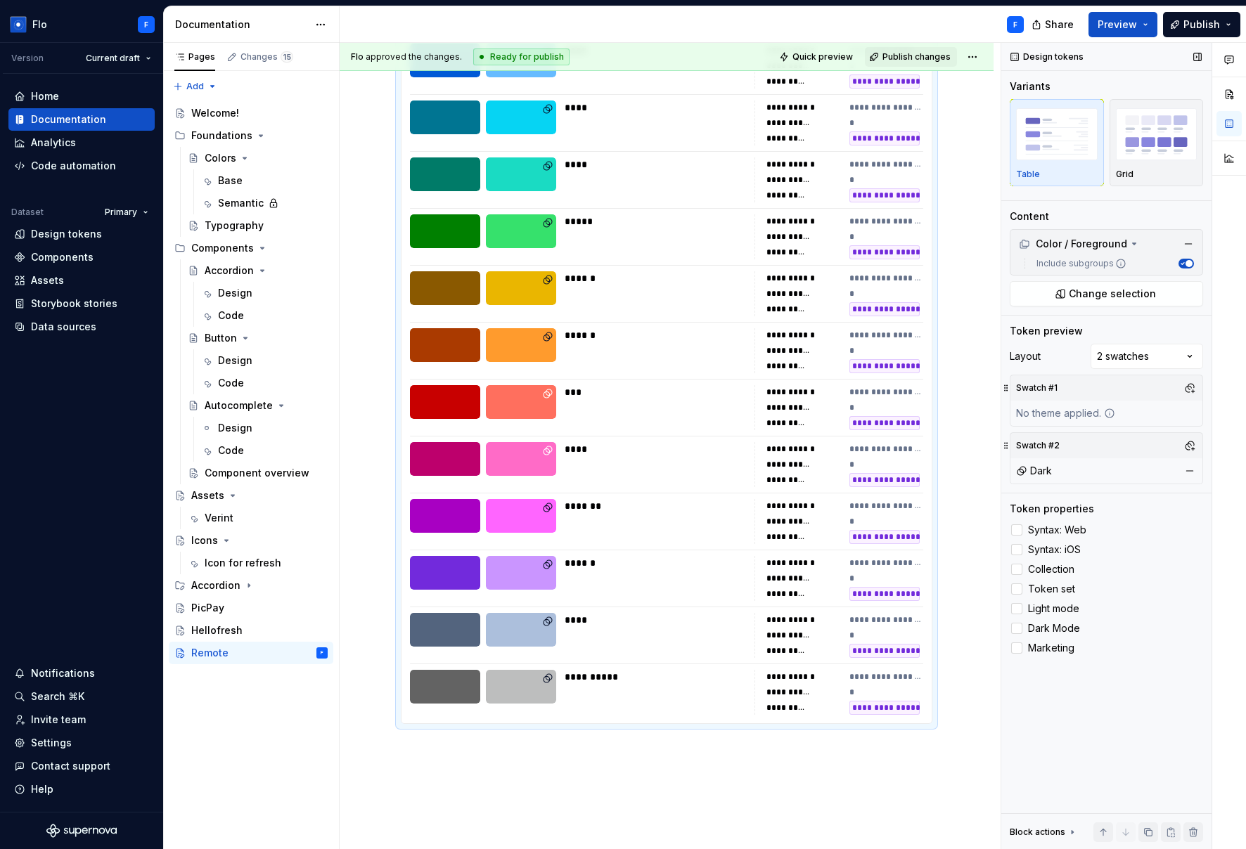
scroll to position [1273, 0]
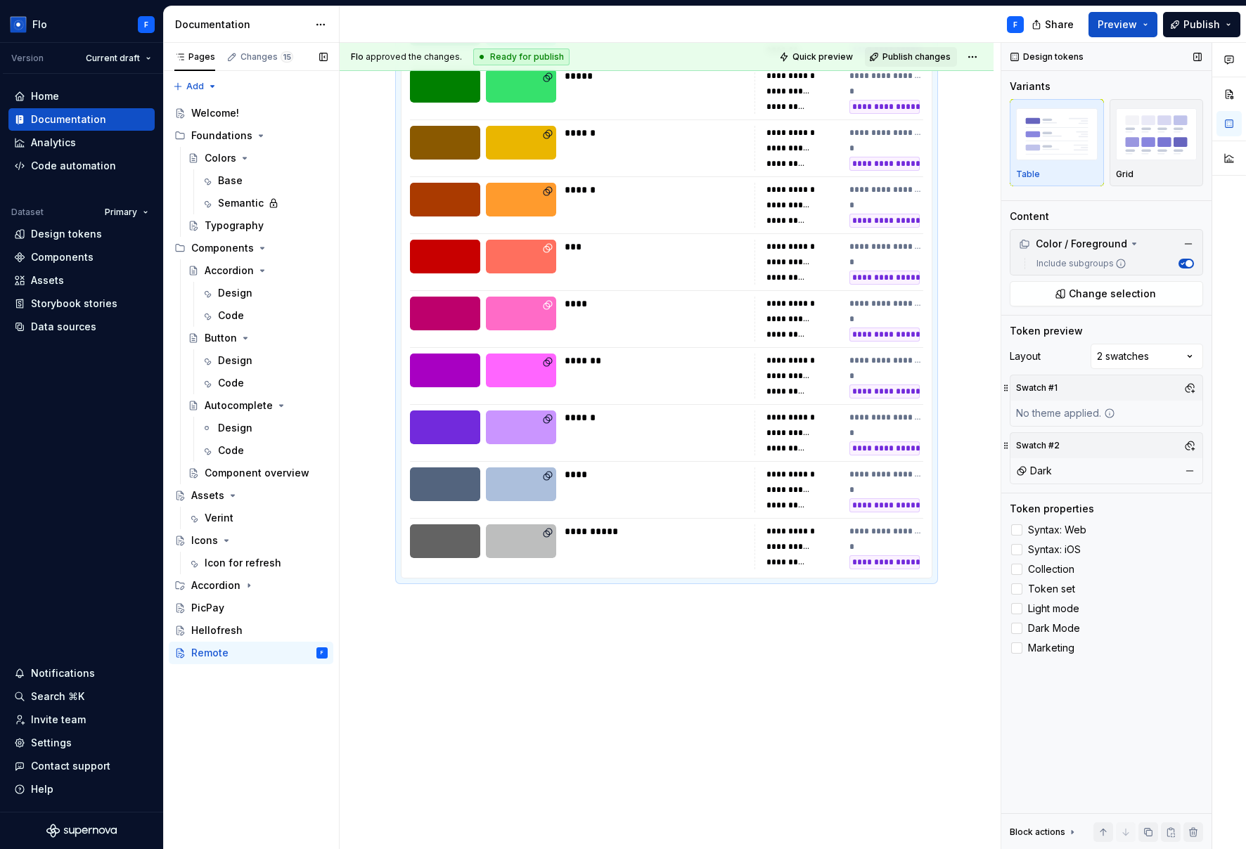
click at [225, 738] on div "Pages Changes 15 Add Accessibility guide for tree Page tree. Navigate the tree …" at bounding box center [251, 446] width 176 height 807
click at [63, 233] on div "Design tokens" at bounding box center [66, 234] width 71 height 14
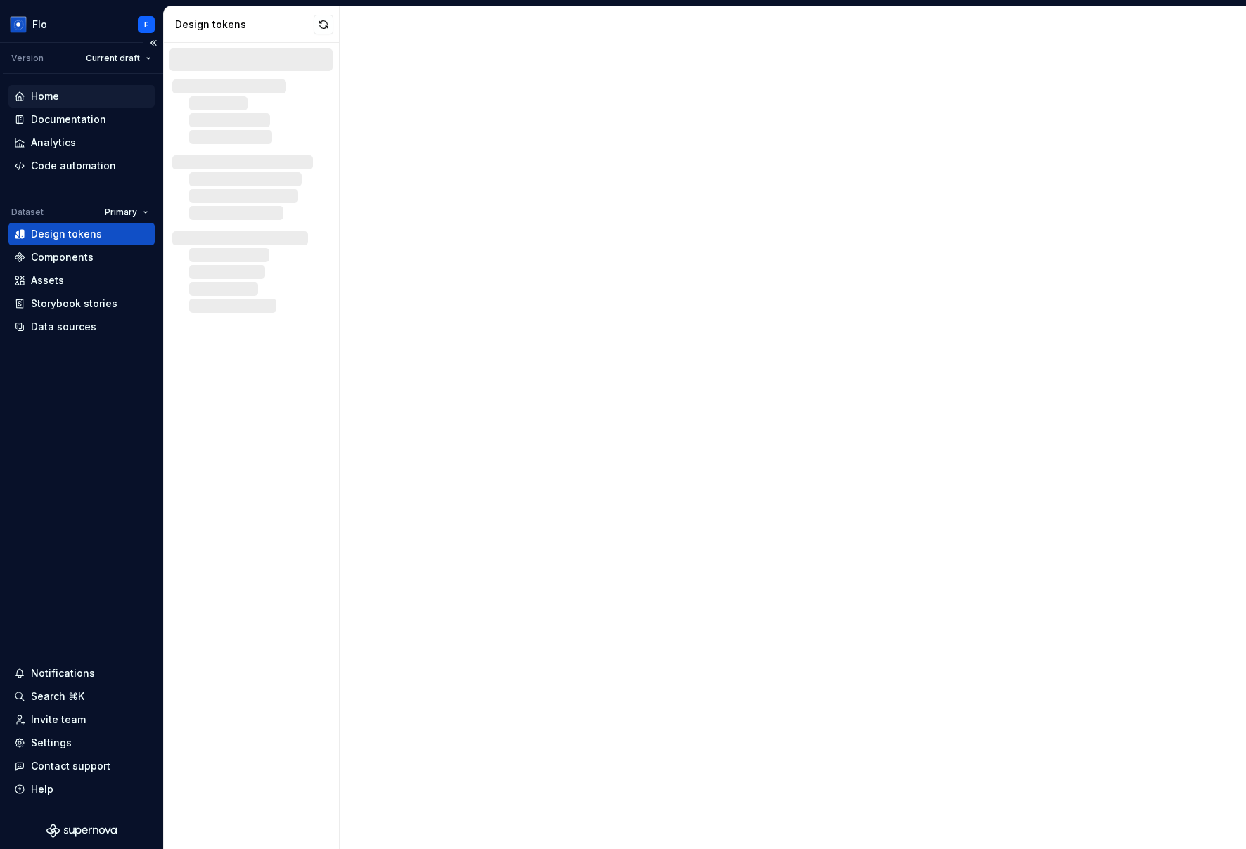
click at [69, 96] on div "Home" at bounding box center [81, 96] width 135 height 14
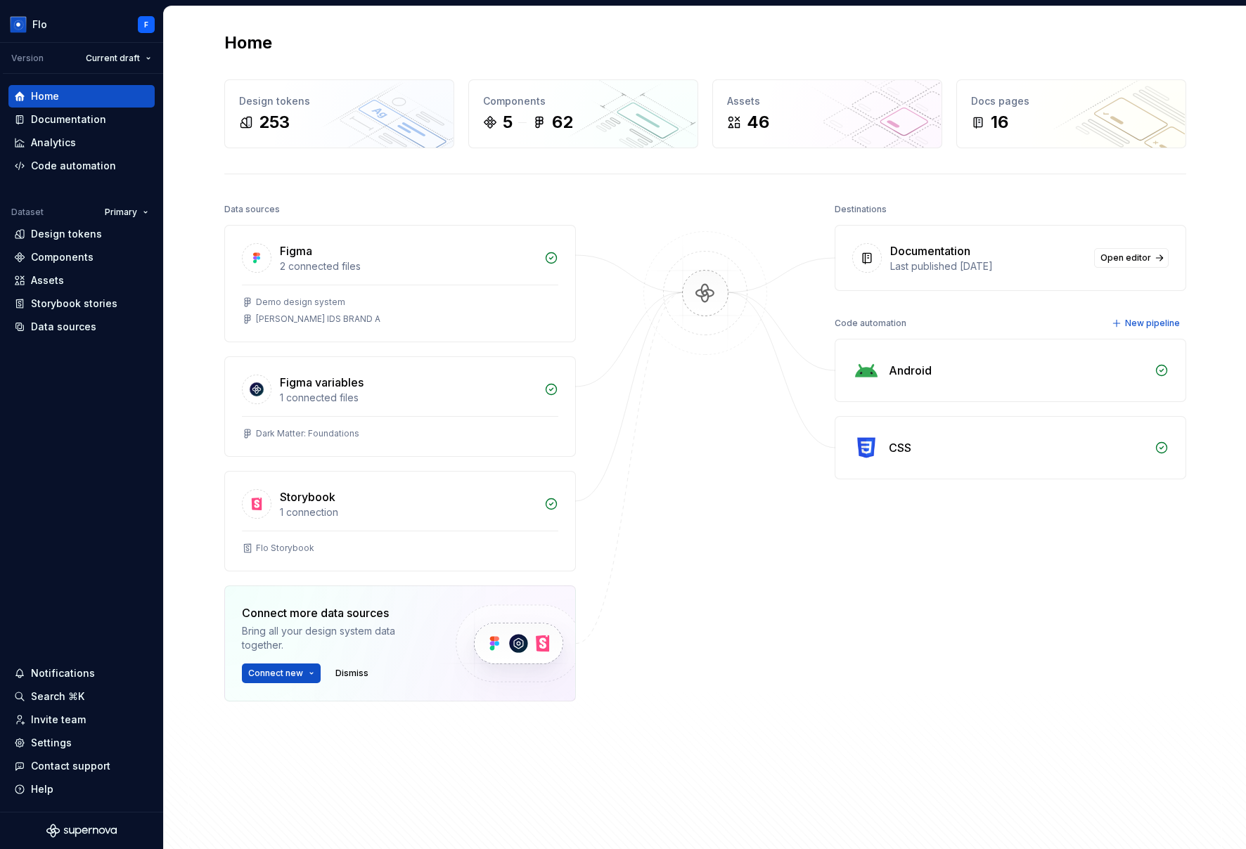
click at [758, 554] on div at bounding box center [705, 486] width 141 height 572
click at [892, 534] on div "Destinations Documentation Last published 3 months ago Open editor Code automat…" at bounding box center [1009, 486] width 351 height 572
drag, startPoint x: 473, startPoint y: 239, endPoint x: 1226, endPoint y: 278, distance: 753.9
click at [940, 687] on div "Destinations Documentation Last published 3 months ago Open editor Code automat…" at bounding box center [1009, 486] width 351 height 572
drag, startPoint x: 254, startPoint y: 39, endPoint x: 179, endPoint y: 36, distance: 75.3
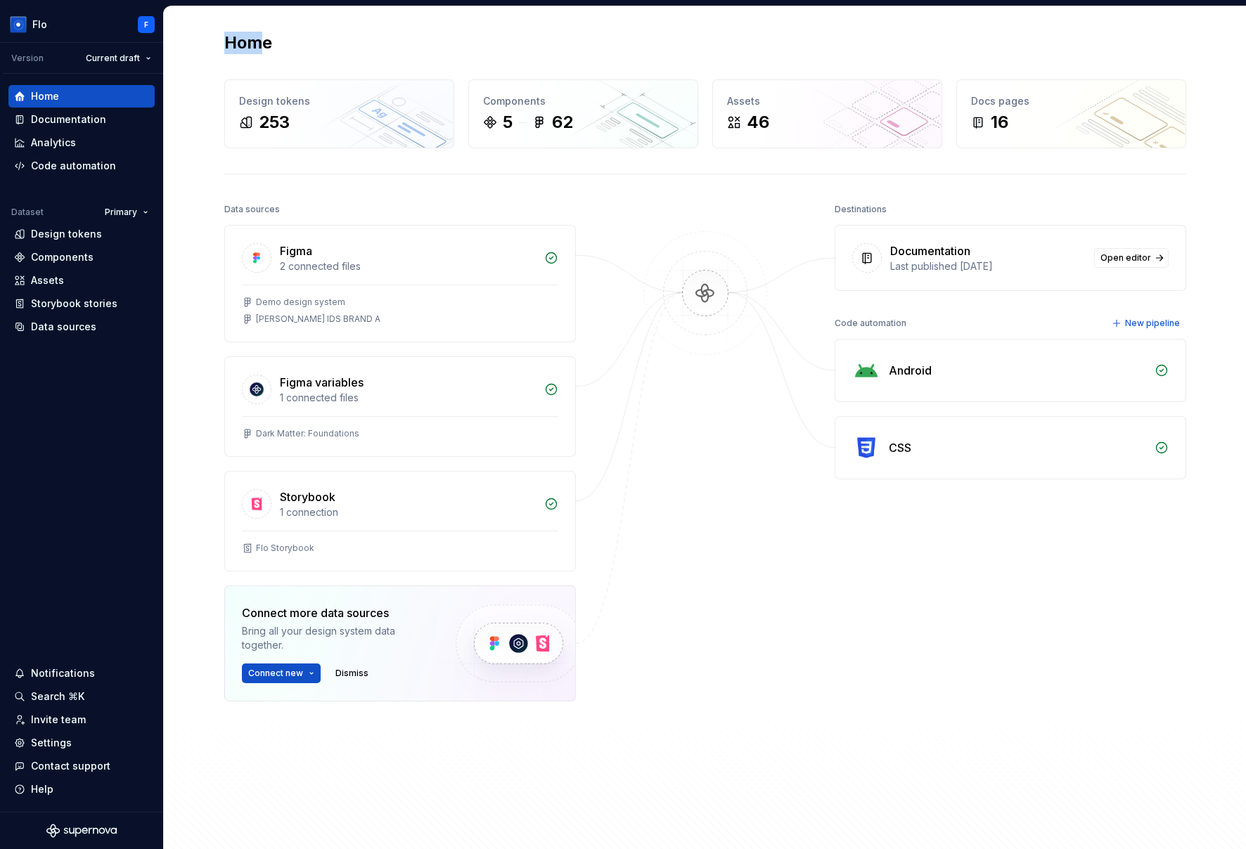
click at [179, 36] on div "Home Design tokens 253 Components 5 62 Assets 46 Docs pages 16 Data sources Fig…" at bounding box center [705, 430] width 1082 height 848
drag, startPoint x: 179, startPoint y: 36, endPoint x: 213, endPoint y: 39, distance: 33.9
click at [179, 36] on div "Home Design tokens 253 Components 5 62 Assets 46 Docs pages 16 Data sources Fig…" at bounding box center [705, 430] width 1082 height 848
drag, startPoint x: 396, startPoint y: 40, endPoint x: 671, endPoint y: 38, distance: 274.9
click at [627, 39] on div "Home" at bounding box center [705, 43] width 962 height 22
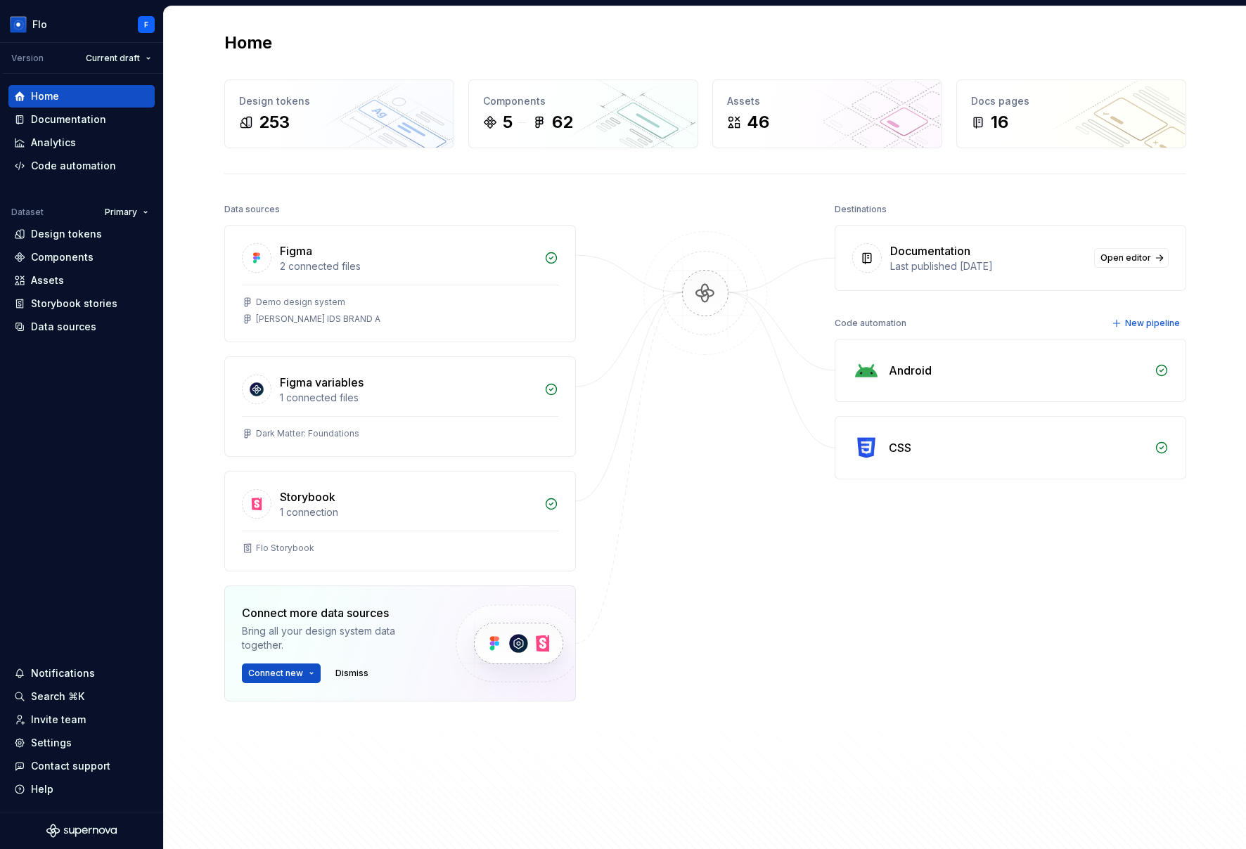
drag, startPoint x: 1156, startPoint y: 753, endPoint x: 1167, endPoint y: 739, distance: 17.6
click at [940, 746] on div "Destinations Documentation Last published 3 months ago Open editor Code automat…" at bounding box center [1009, 486] width 351 height 572
click at [900, 619] on div "Destinations Documentation Last published 3 months ago Open editor Code automat…" at bounding box center [1009, 486] width 351 height 572
click at [940, 619] on div "Destinations Documentation Last published 3 months ago Open editor Code automat…" at bounding box center [1009, 486] width 351 height 572
click at [940, 545] on div "Home Design tokens 253 Components 5 62 Assets 46 Docs pages 16 Data sources Fig…" at bounding box center [705, 429] width 1012 height 847
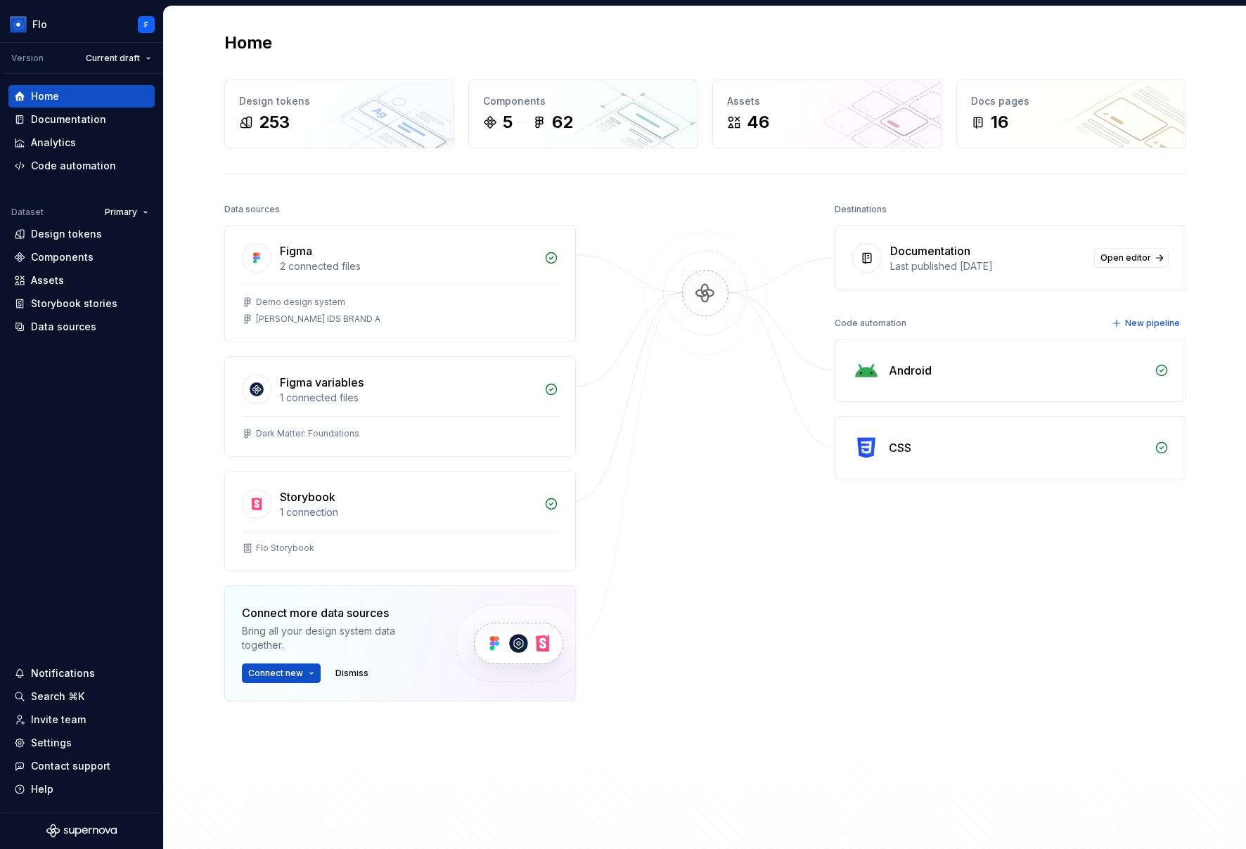
click at [763, 625] on div at bounding box center [705, 486] width 141 height 572
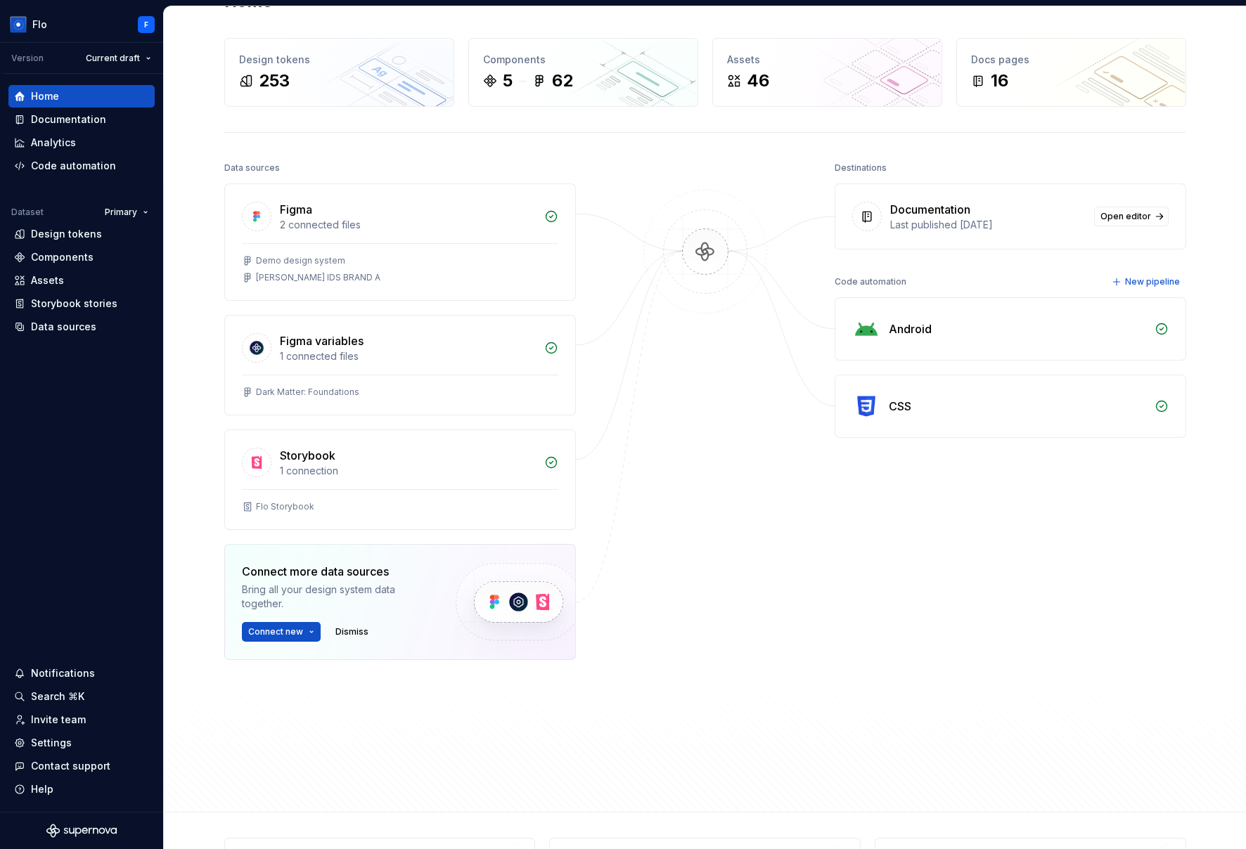
scroll to position [34, 0]
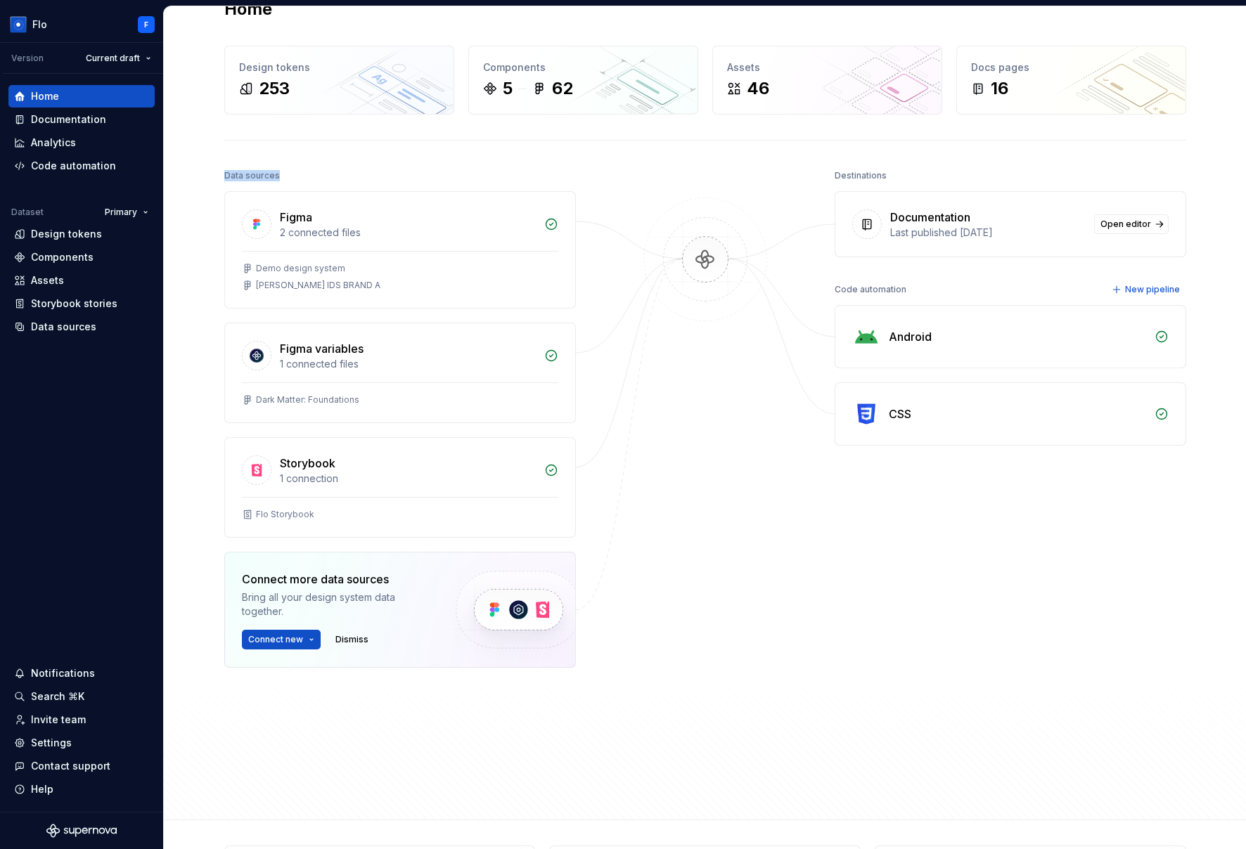
drag, startPoint x: 278, startPoint y: 176, endPoint x: 212, endPoint y: 177, distance: 65.4
click at [212, 177] on div "Home Design tokens 253 Components 5 62 Assets 46 Docs pages 16 Data sources Fig…" at bounding box center [705, 396] width 1012 height 847
drag, startPoint x: 815, startPoint y: 173, endPoint x: 896, endPoint y: 178, distance: 80.3
click at [896, 178] on div "Data sources Figma 2 connected files Demo design system Taylor's IDS BRAND A Fi…" at bounding box center [705, 480] width 962 height 628
drag, startPoint x: 850, startPoint y: 290, endPoint x: 834, endPoint y: 291, distance: 15.5
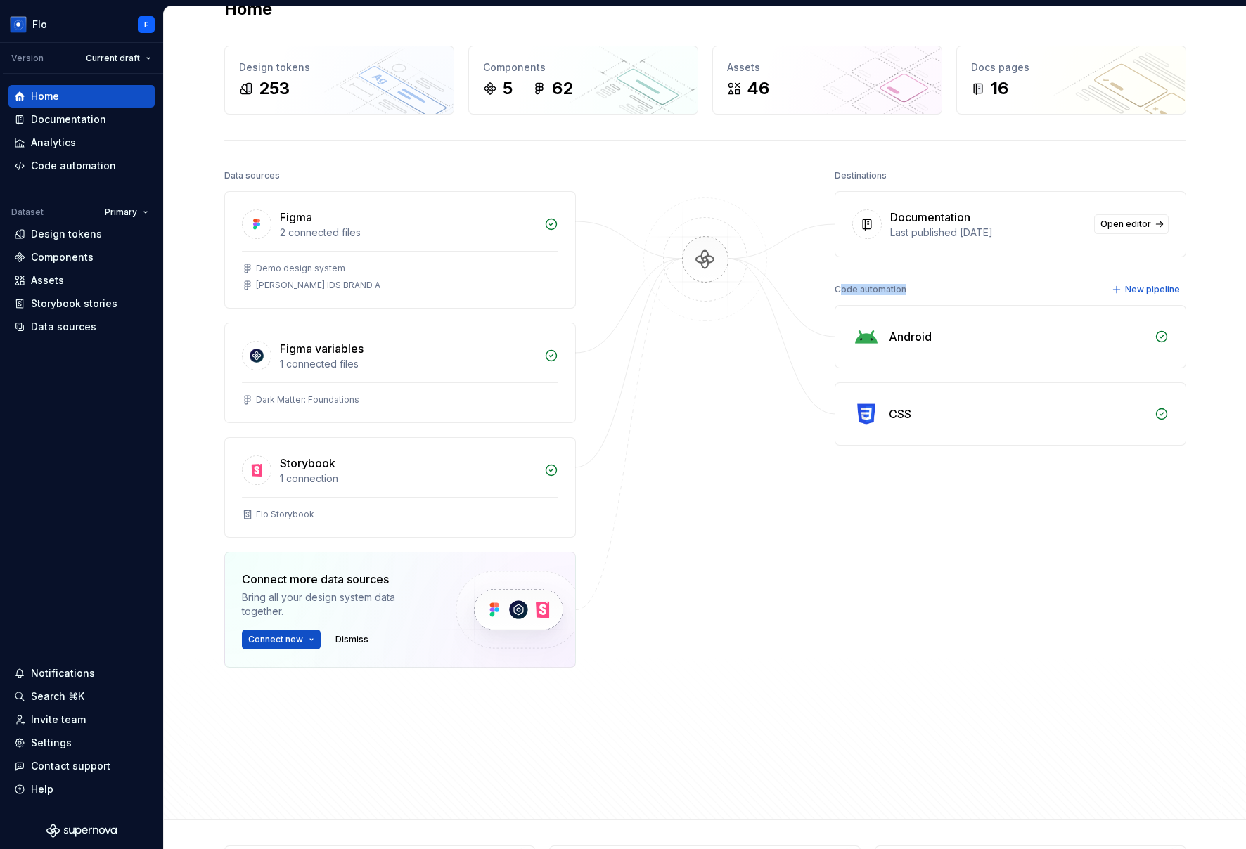
click at [834, 291] on div "Code automation New pipeline" at bounding box center [1009, 290] width 351 height 20
drag, startPoint x: 291, startPoint y: 175, endPoint x: 228, endPoint y: 169, distance: 63.6
click at [228, 169] on div "Data sources" at bounding box center [399, 176] width 351 height 20
drag, startPoint x: 891, startPoint y: 292, endPoint x: 845, endPoint y: 288, distance: 45.9
click at [845, 288] on div "Code automation" at bounding box center [870, 290] width 72 height 20
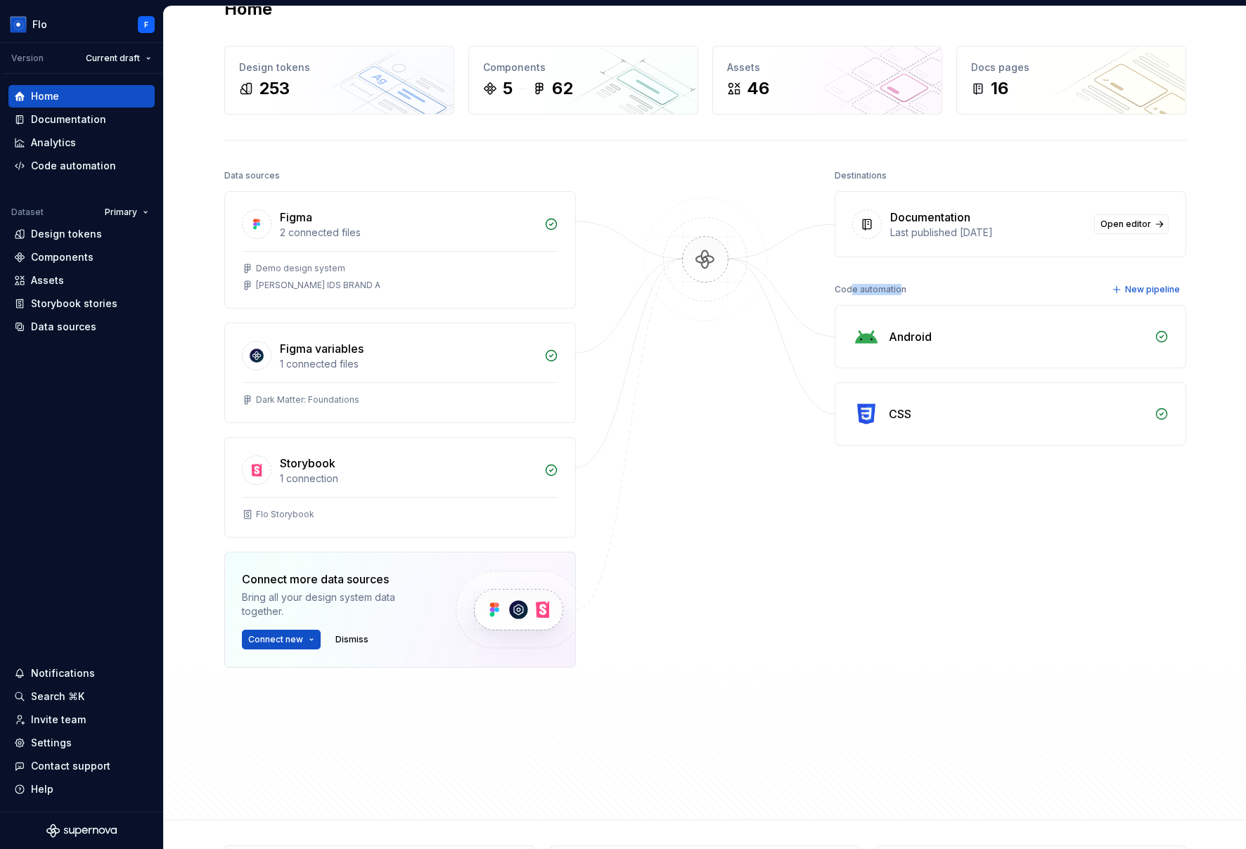
click at [845, 288] on div "Code automation" at bounding box center [870, 290] width 72 height 20
click at [62, 326] on div "Data sources" at bounding box center [63, 327] width 65 height 14
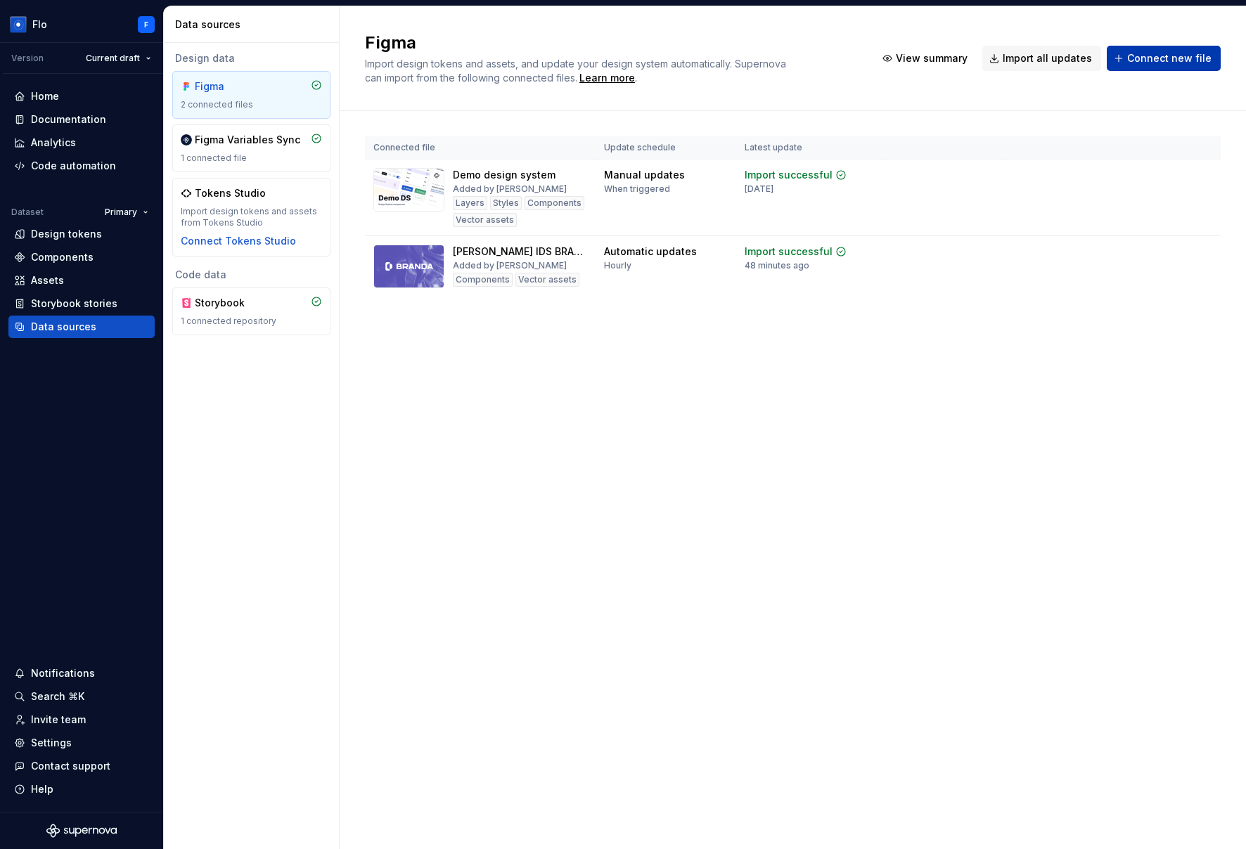
click at [940, 60] on span "Connect new file" at bounding box center [1169, 58] width 84 height 14
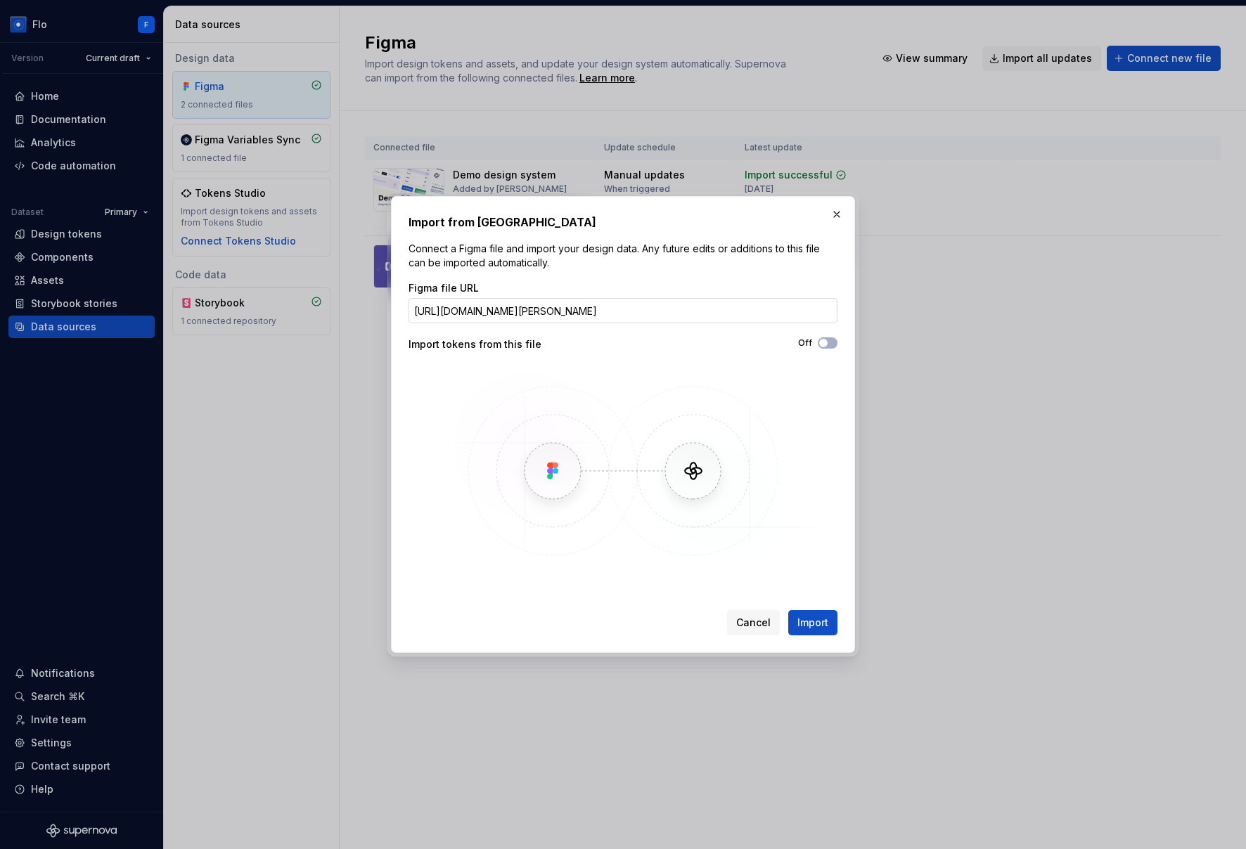
scroll to position [0, 164]
type input "https://www.figma.com/design/f2jhYXeBXI6n6ky5WyxjVo/Taylor-s-IDS-BRAND-A?node-i…"
click at [836, 217] on button "button" at bounding box center [837, 215] width 20 height 20
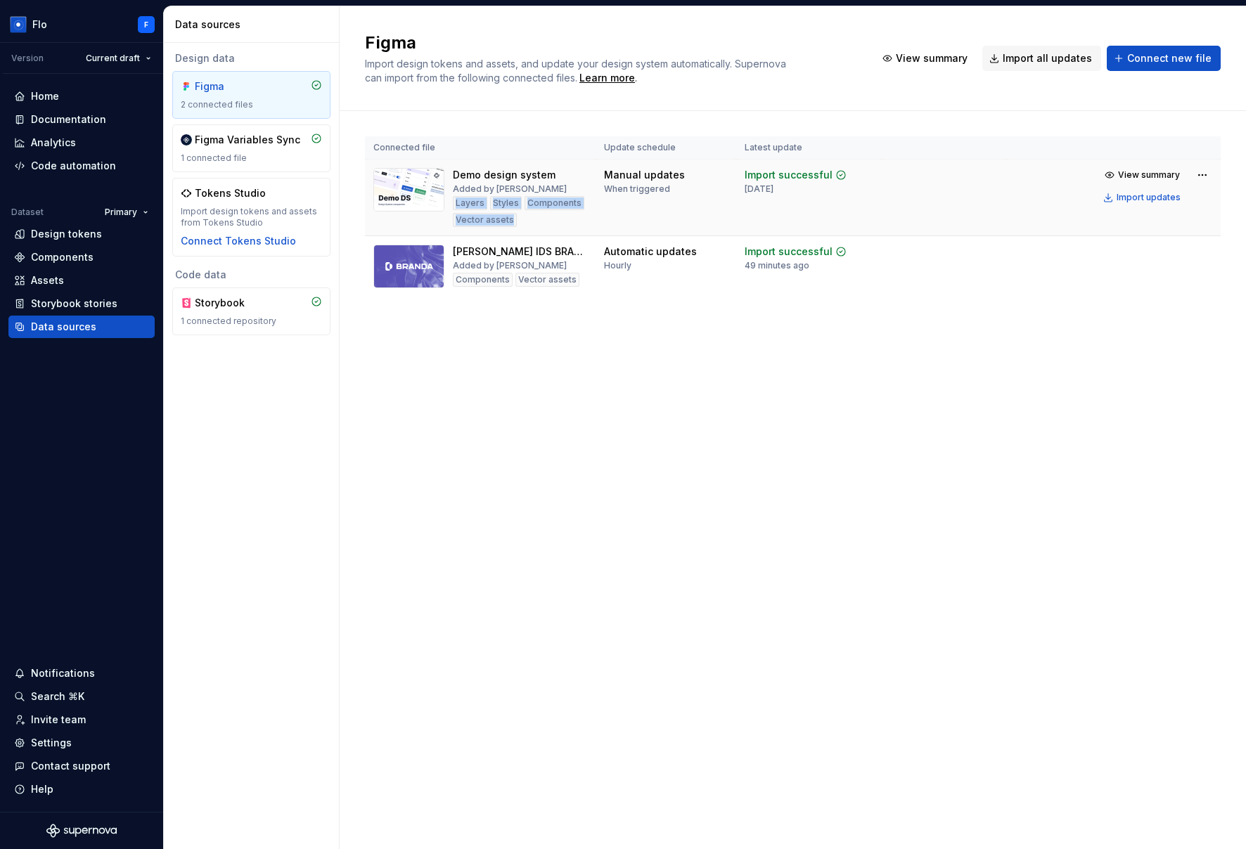
drag, startPoint x: 454, startPoint y: 202, endPoint x: 509, endPoint y: 218, distance: 57.2
click at [509, 218] on div "Layers Styles Components Vector assets" at bounding box center [520, 211] width 134 height 31
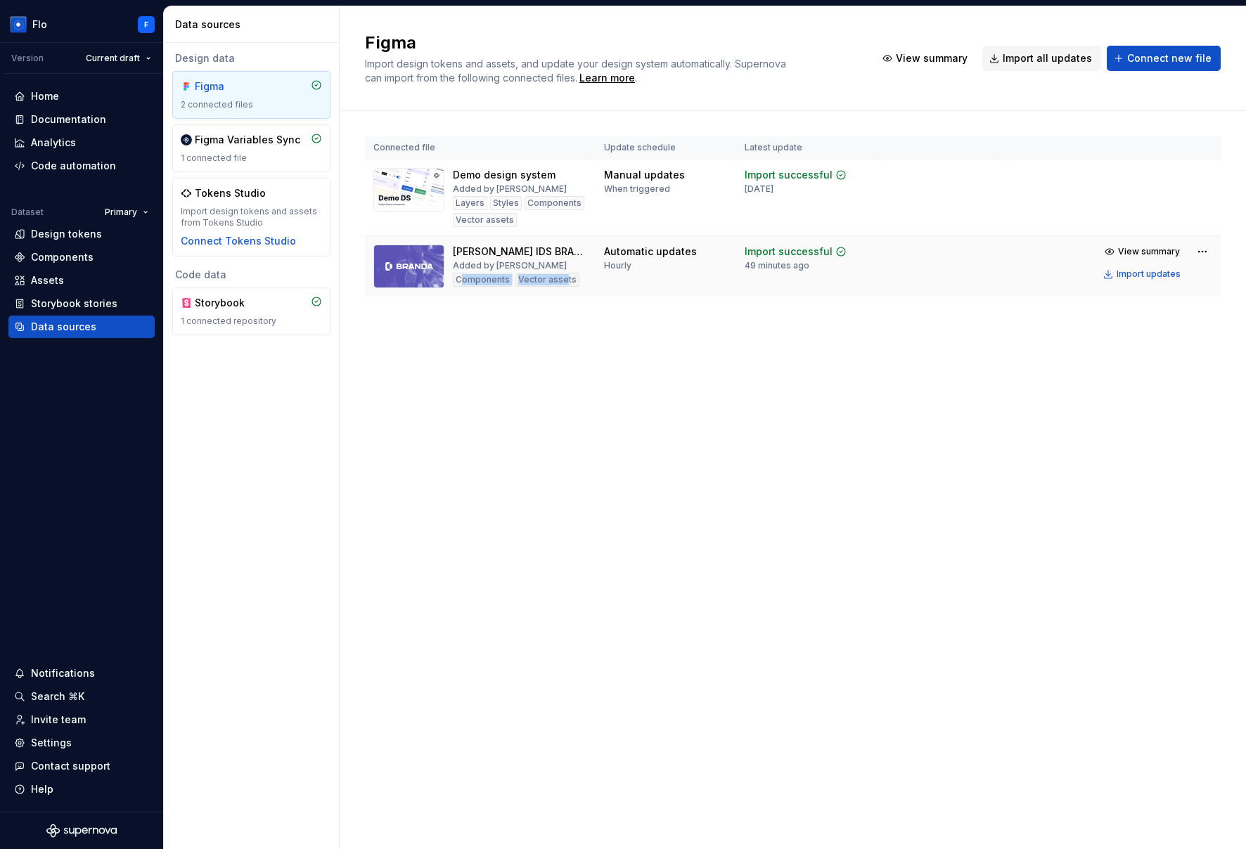
drag, startPoint x: 514, startPoint y: 280, endPoint x: 563, endPoint y: 280, distance: 49.2
click at [563, 280] on div "Components Vector assets" at bounding box center [516, 280] width 127 height 14
click at [940, 175] on span "View summary" at bounding box center [1149, 174] width 62 height 11
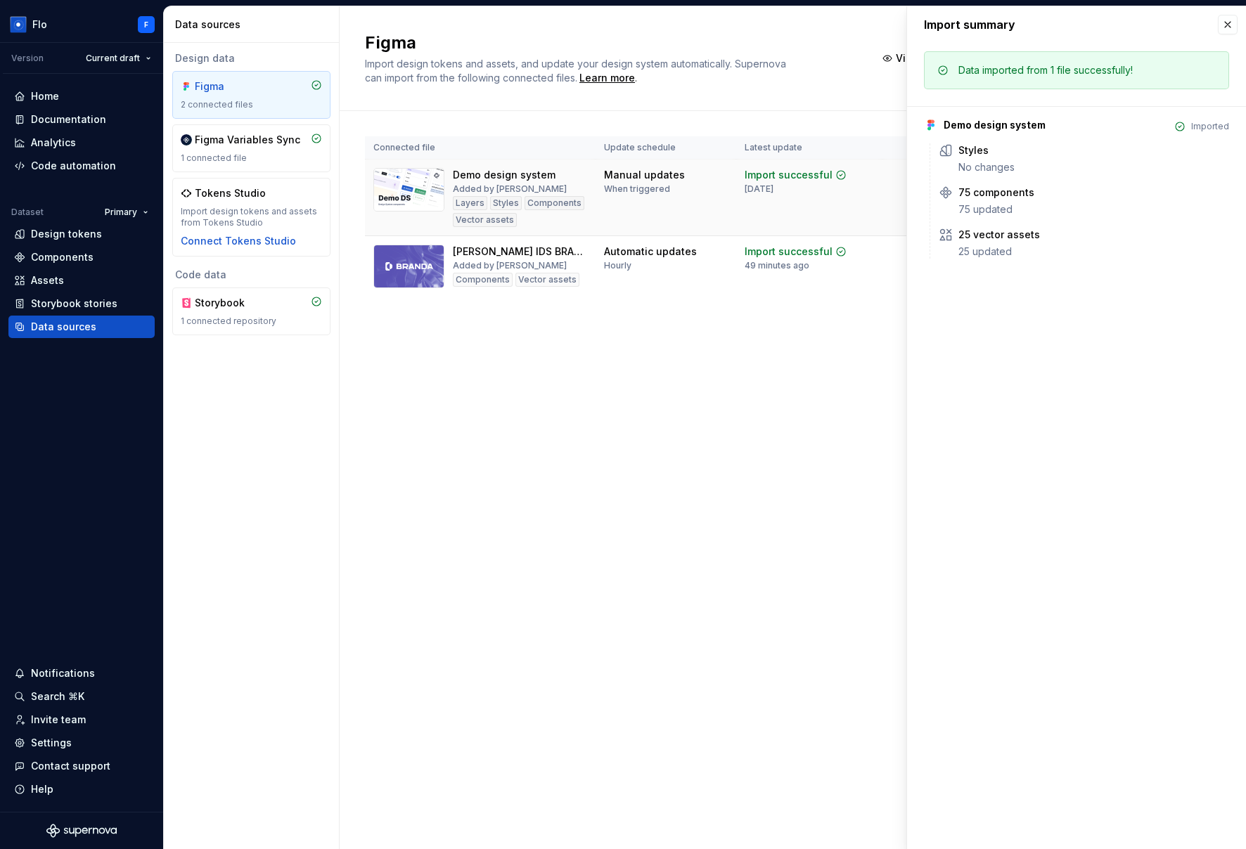
click at [940, 175] on div "Styles No changes 75 components 75 updated 25 vector assets 25 updated" at bounding box center [1078, 200] width 299 height 115
click at [940, 25] on button "button" at bounding box center [1227, 25] width 20 height 20
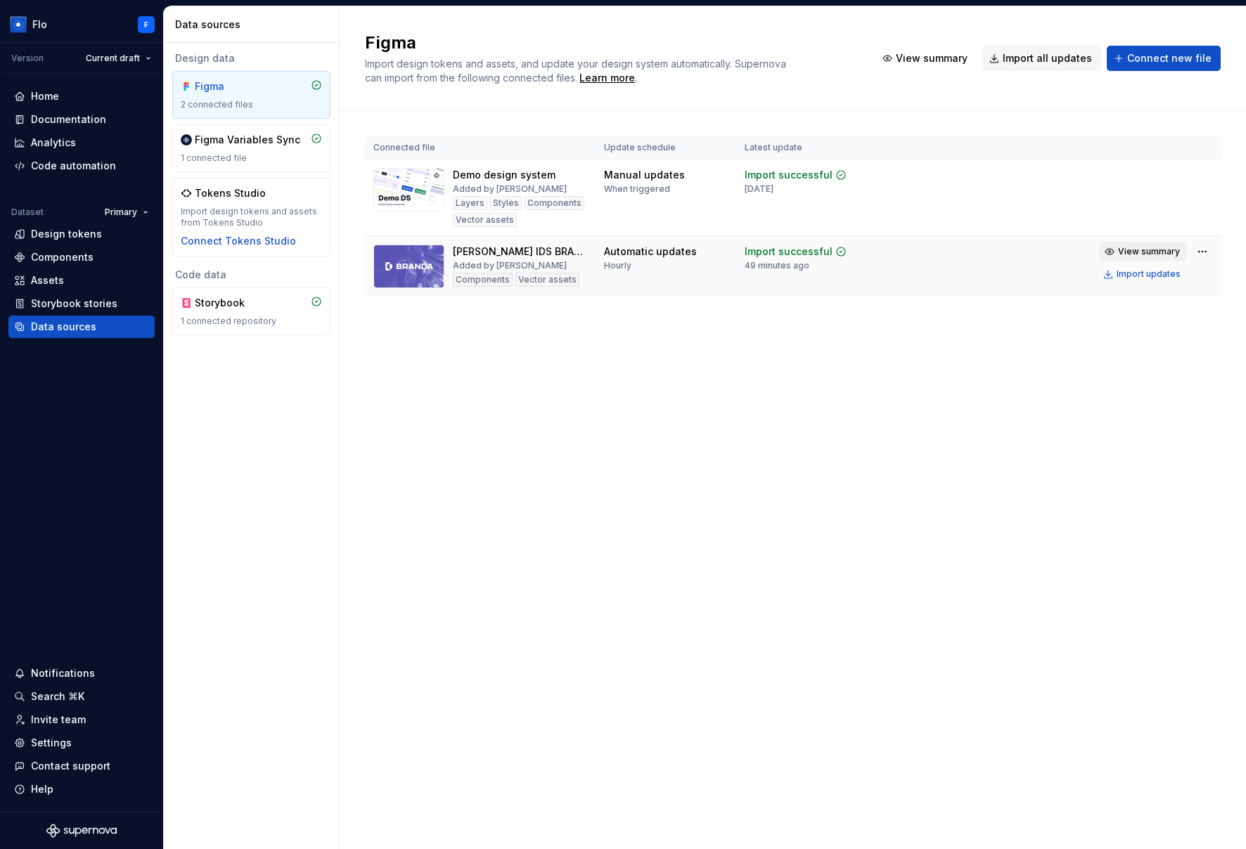
click at [940, 251] on span "View summary" at bounding box center [1149, 251] width 62 height 11
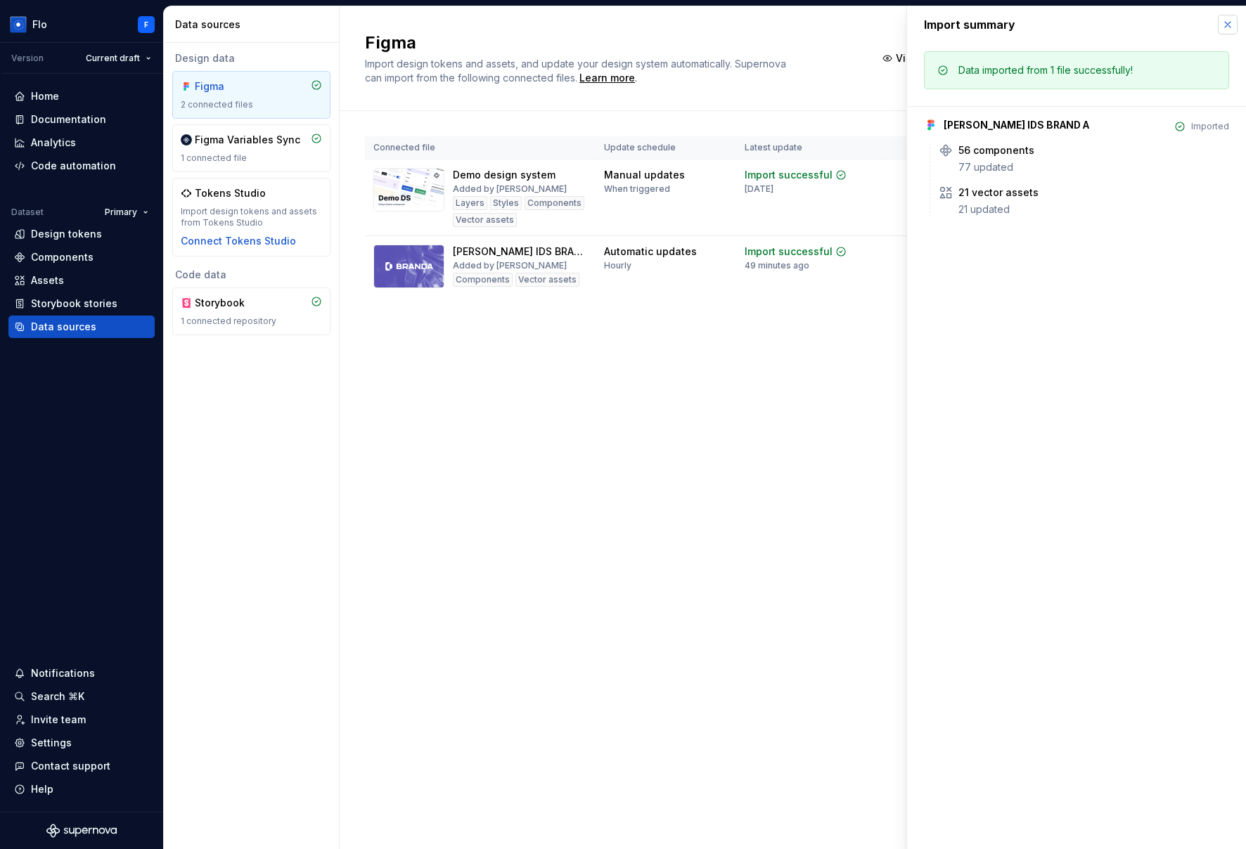
click at [940, 21] on button "button" at bounding box center [1227, 25] width 20 height 20
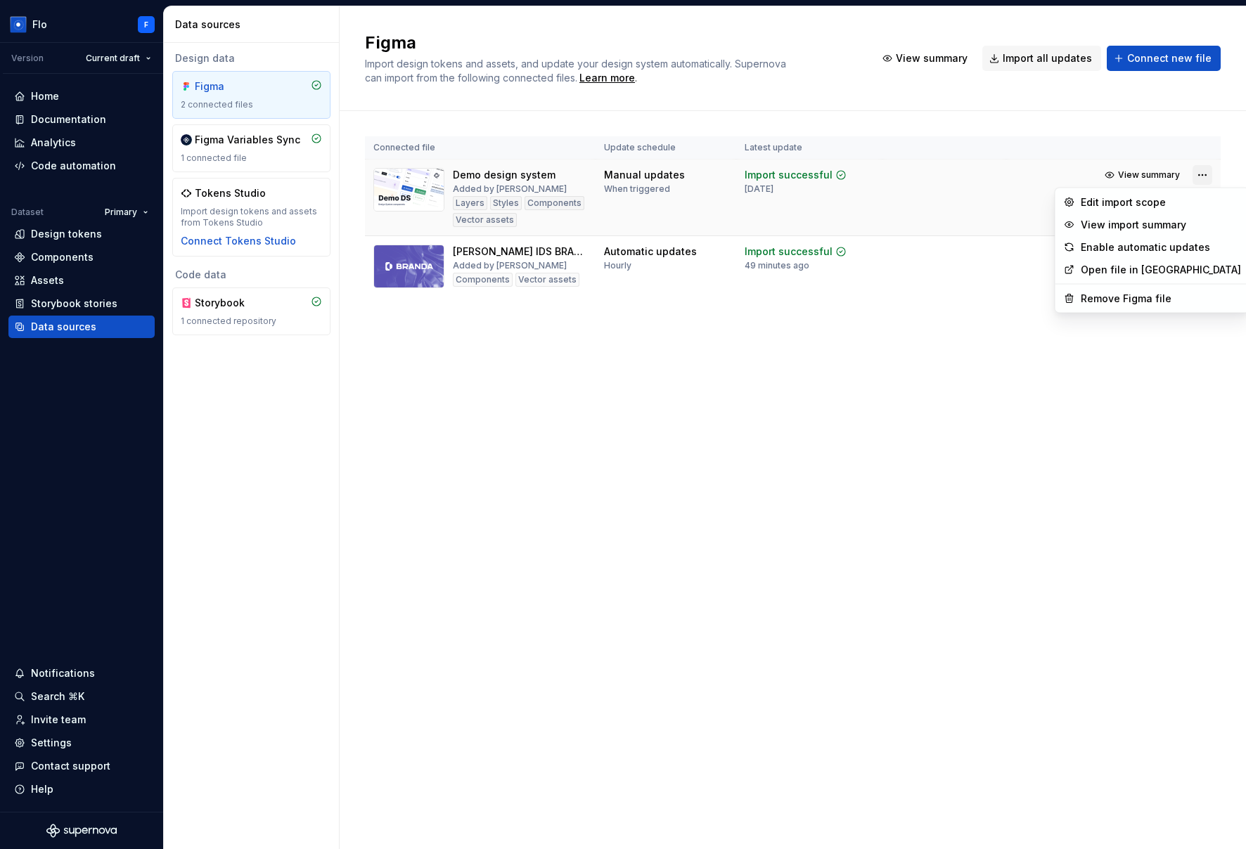
click at [940, 177] on html "Flo F Version Current draft Home Documentation Analytics Code automation Datase…" at bounding box center [623, 424] width 1246 height 849
click at [940, 205] on div "Edit import scope" at bounding box center [1160, 202] width 160 height 14
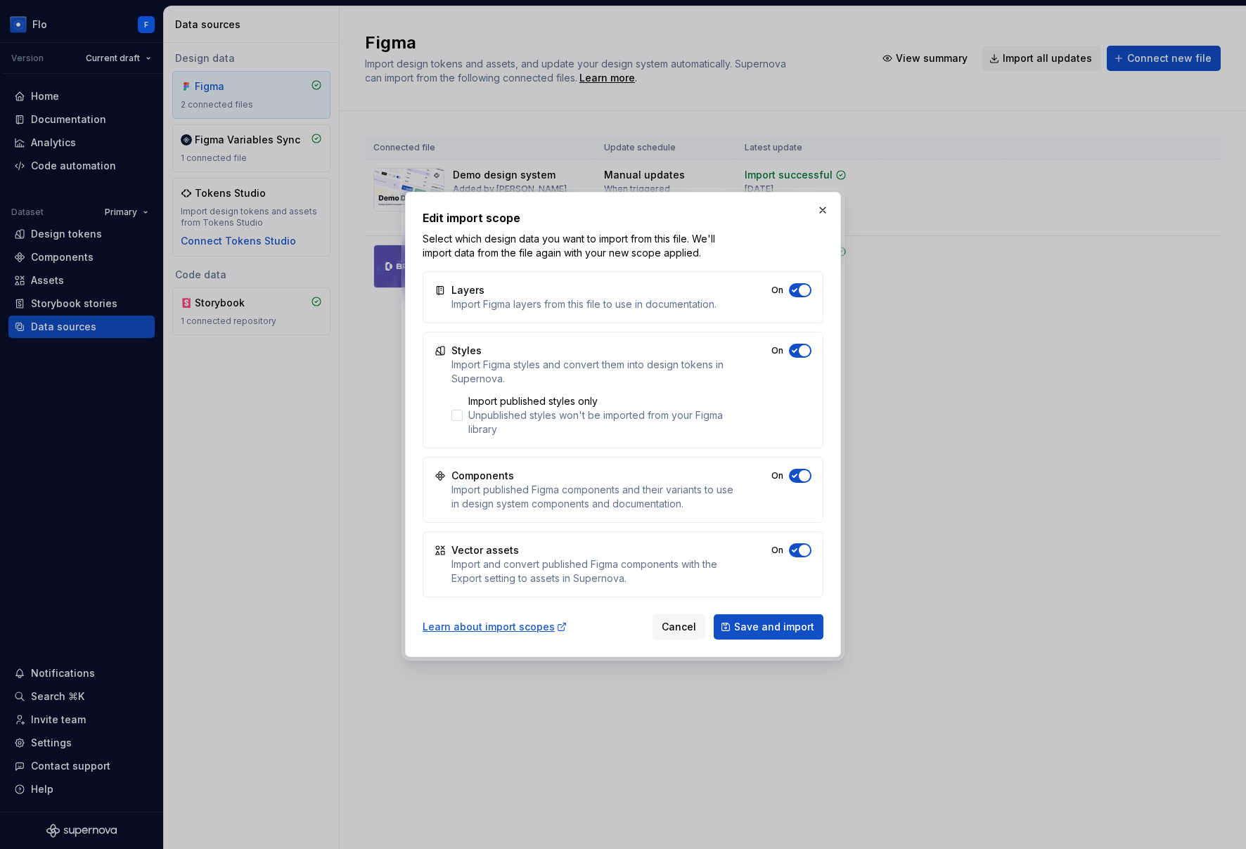
click at [807, 289] on span "button" at bounding box center [804, 290] width 11 height 11
click at [808, 347] on span "button" at bounding box center [804, 350] width 11 height 11
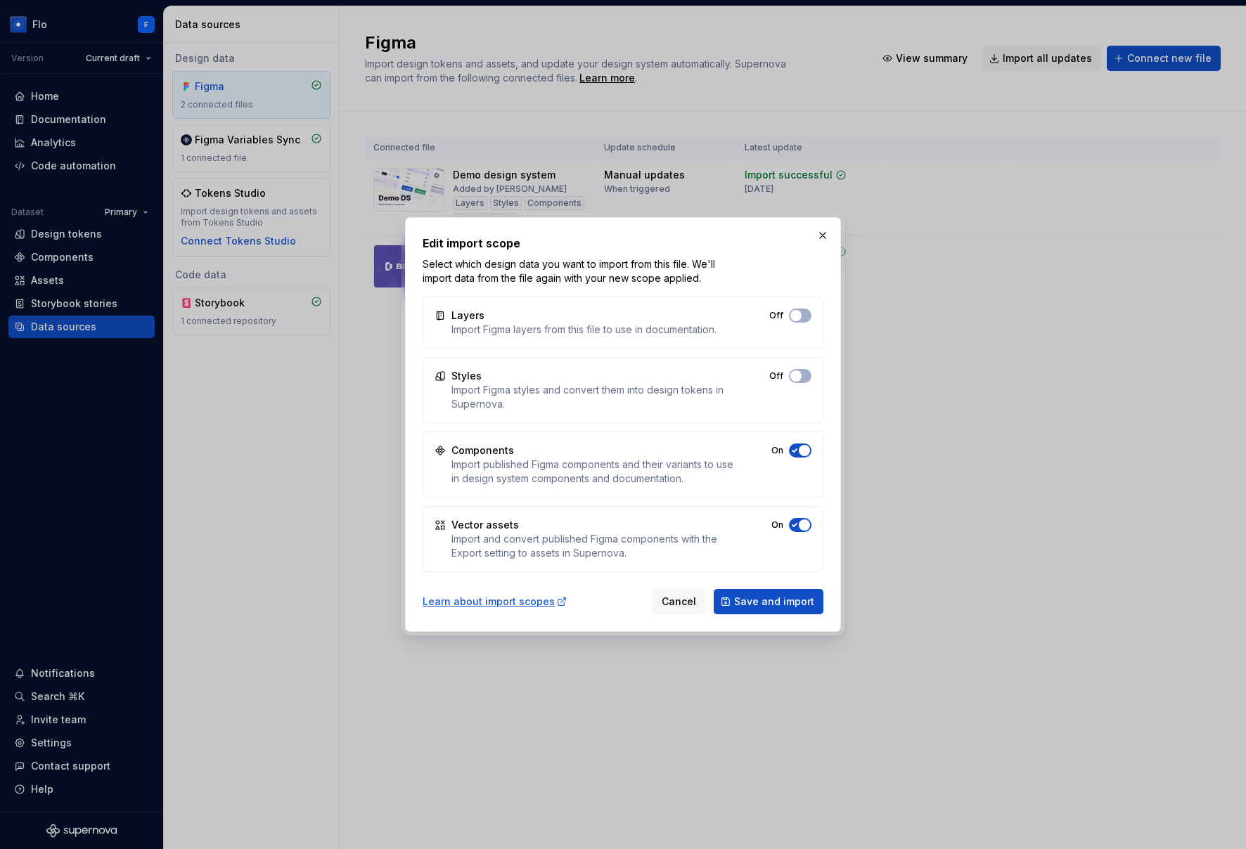
drag, startPoint x: 801, startPoint y: 317, endPoint x: 803, endPoint y: 351, distance: 34.5
click at [801, 317] on button "Off" at bounding box center [800, 316] width 22 height 14
click at [803, 368] on div "Styles Import Figma styles and convert them into design tokens in Supernova. Off" at bounding box center [622, 390] width 401 height 66
click at [794, 374] on span "button" at bounding box center [795, 375] width 11 height 11
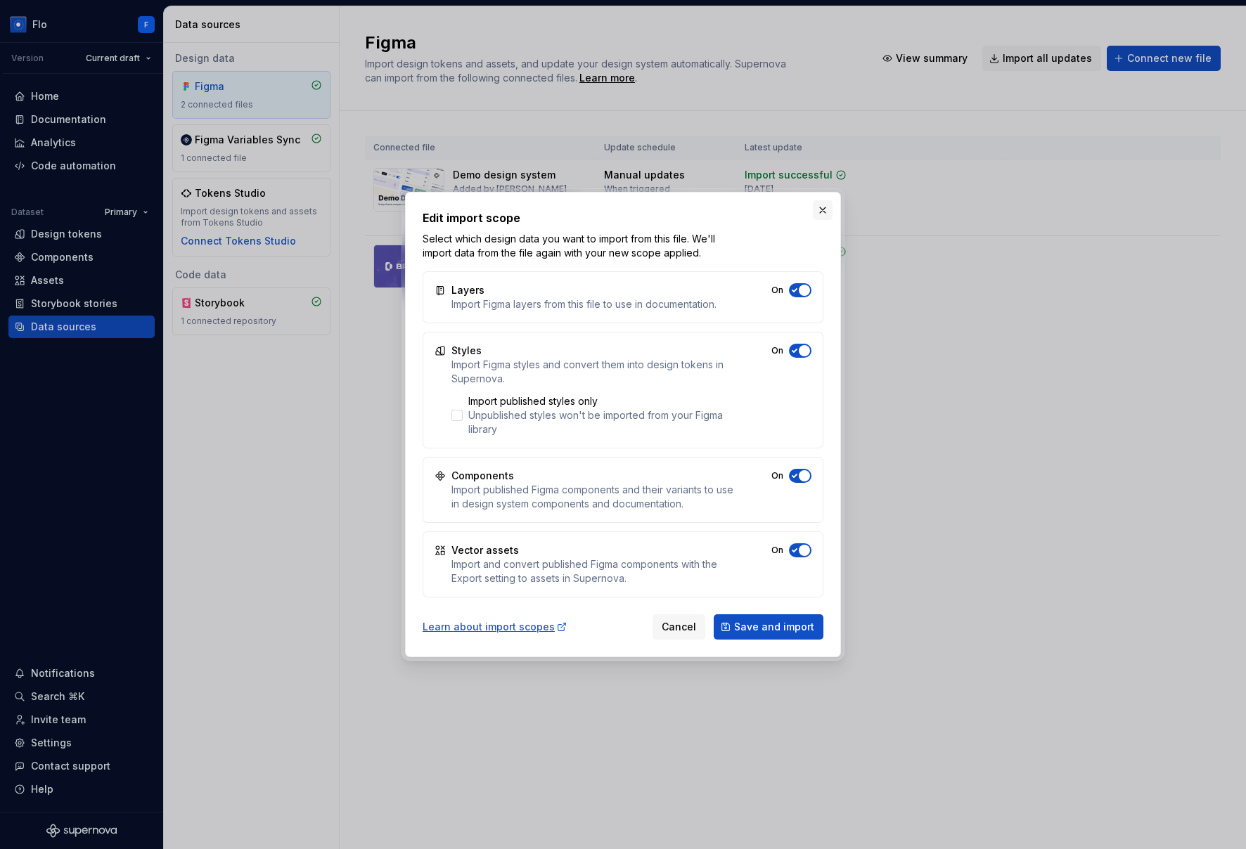
click at [820, 212] on button "button" at bounding box center [823, 210] width 20 height 20
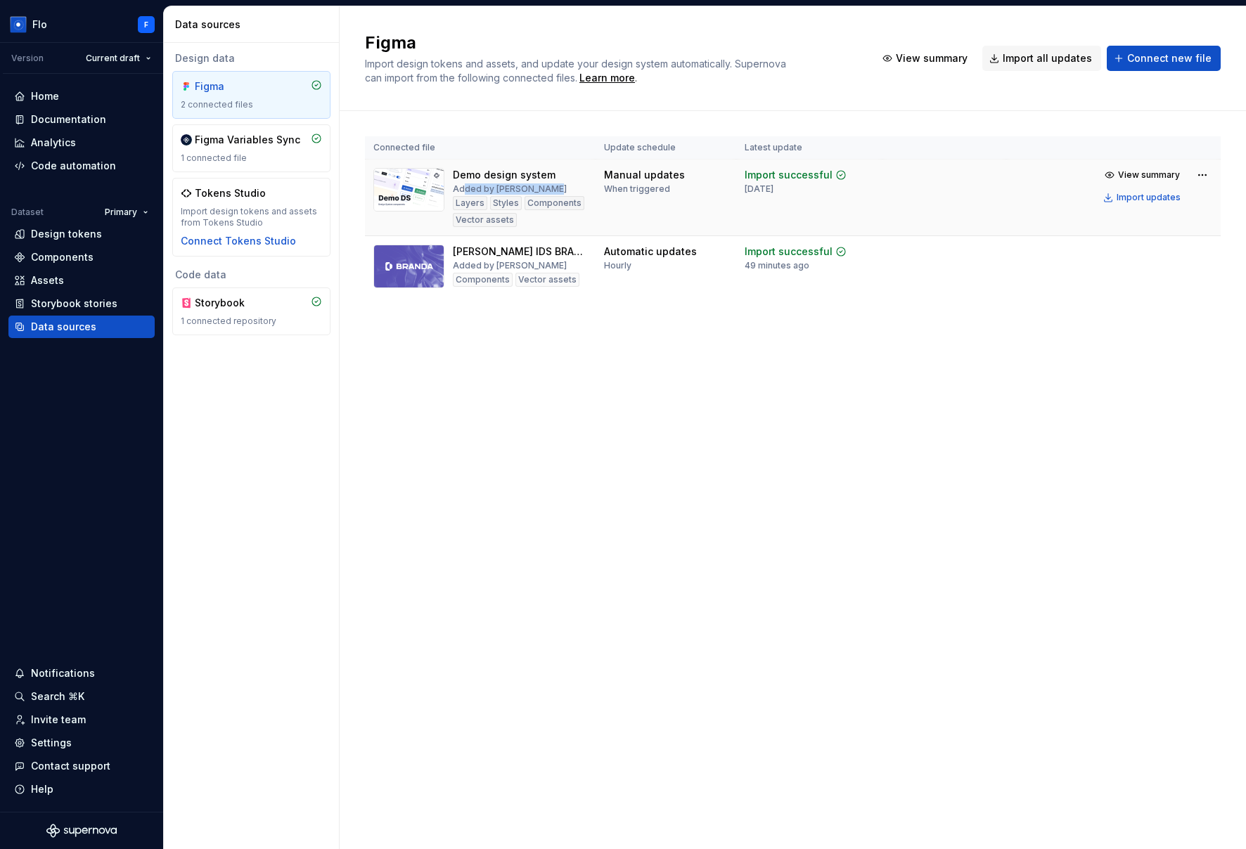
drag, startPoint x: 462, startPoint y: 187, endPoint x: 545, endPoint y: 187, distance: 82.9
click at [545, 187] on div "Added by Beatriz Novais" at bounding box center [510, 188] width 114 height 11
drag, startPoint x: 498, startPoint y: 261, endPoint x: 516, endPoint y: 261, distance: 17.6
click at [516, 261] on div "Taylor's IDS BRAND A Added by Flo Components Vector assets" at bounding box center [520, 267] width 134 height 44
drag, startPoint x: 593, startPoint y: 149, endPoint x: 676, endPoint y: 148, distance: 83.7
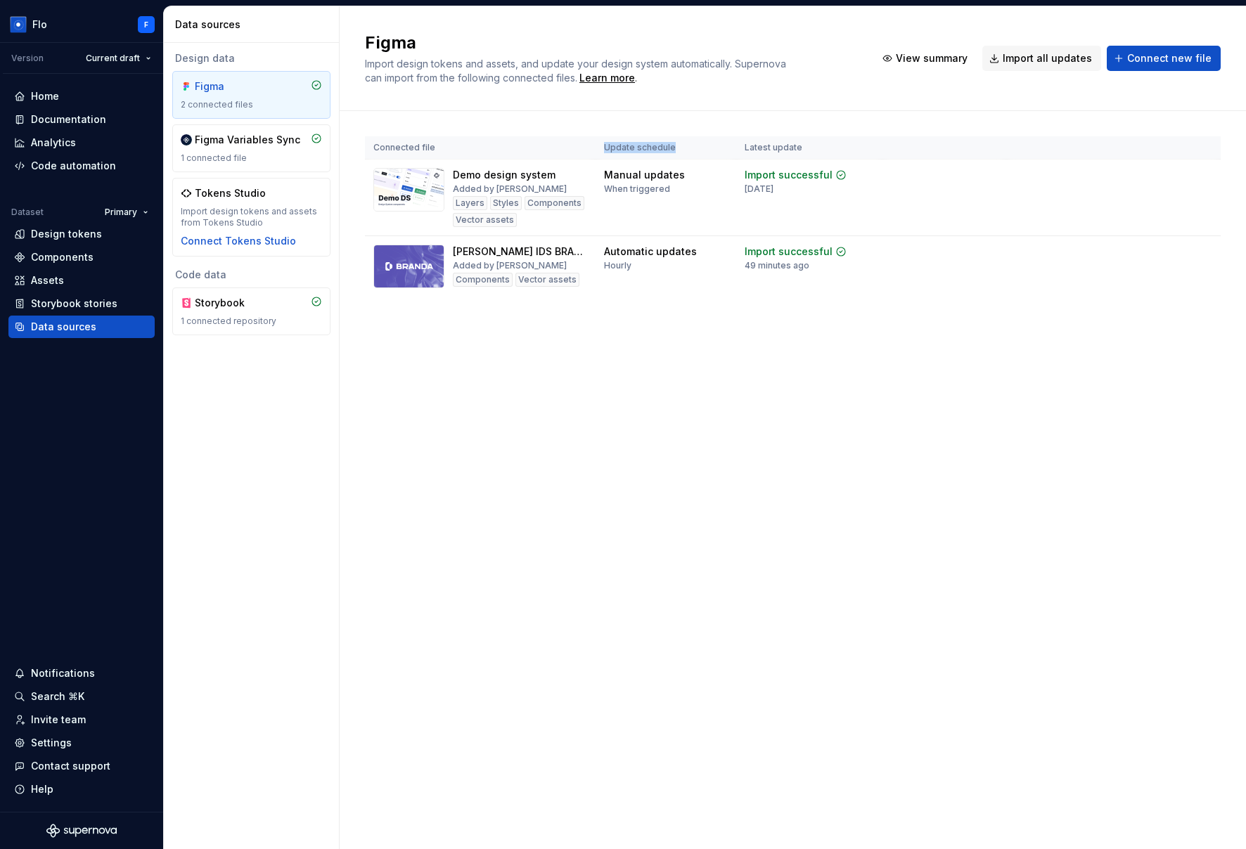
click at [676, 148] on tr "Connected file Update schedule Latest update" at bounding box center [792, 147] width 855 height 23
click at [627, 263] on div "Hourly" at bounding box center [617, 265] width 27 height 11
drag, startPoint x: 756, startPoint y: 183, endPoint x: 775, endPoint y: 185, distance: 19.7
click at [773, 185] on div "[DATE]" at bounding box center [758, 188] width 29 height 11
drag, startPoint x: 758, startPoint y: 269, endPoint x: 775, endPoint y: 265, distance: 17.4
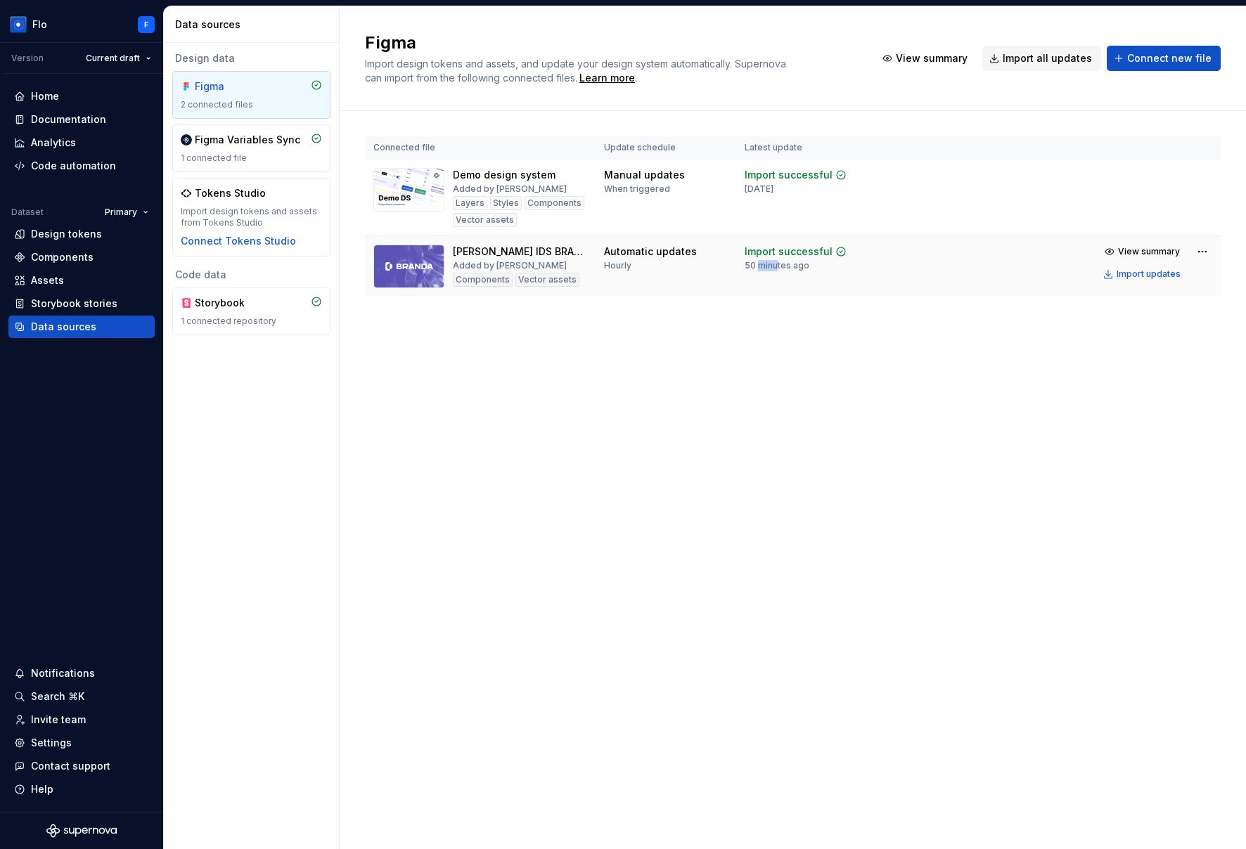
click at [775, 265] on div "50 minutes ago" at bounding box center [776, 265] width 65 height 11
click at [225, 309] on div "Storybook" at bounding box center [228, 303] width 67 height 14
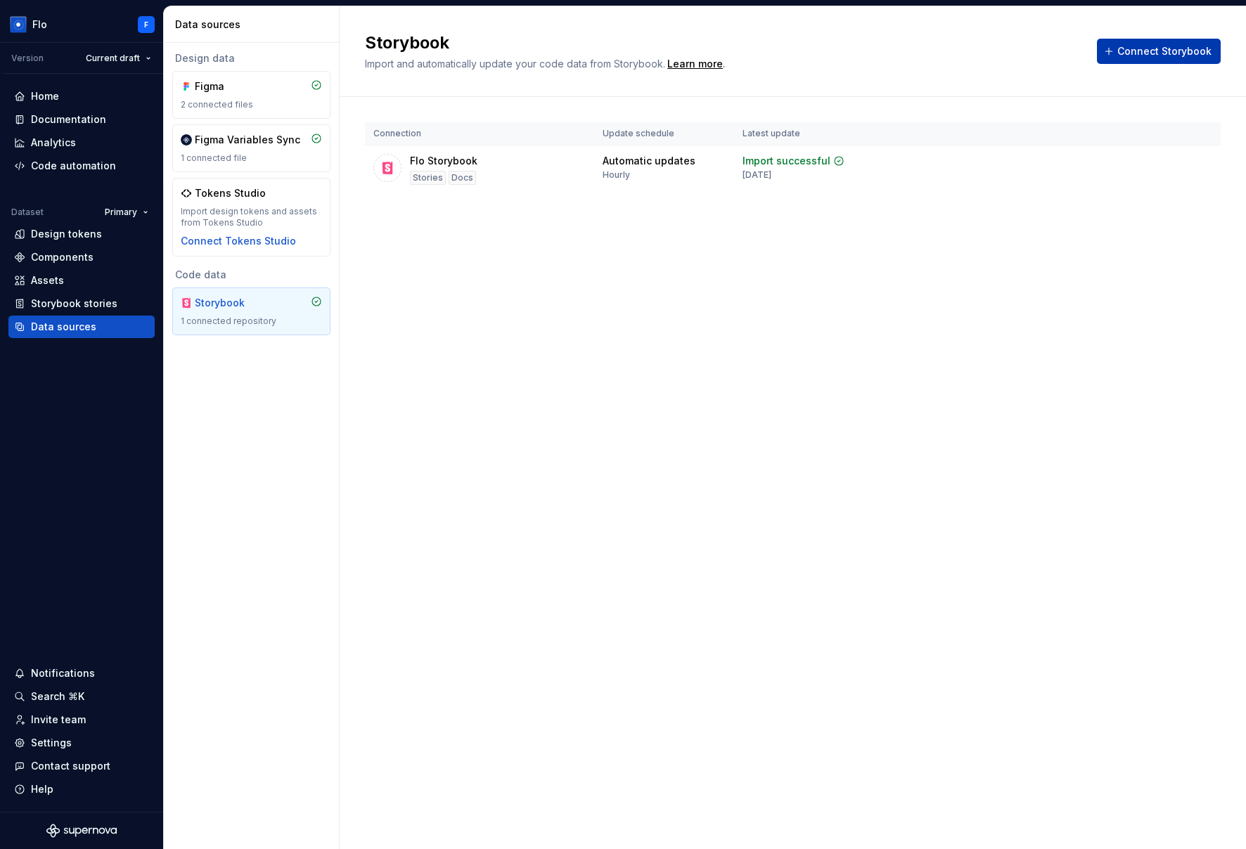
click at [940, 49] on span "Connect Storybook" at bounding box center [1164, 51] width 94 height 14
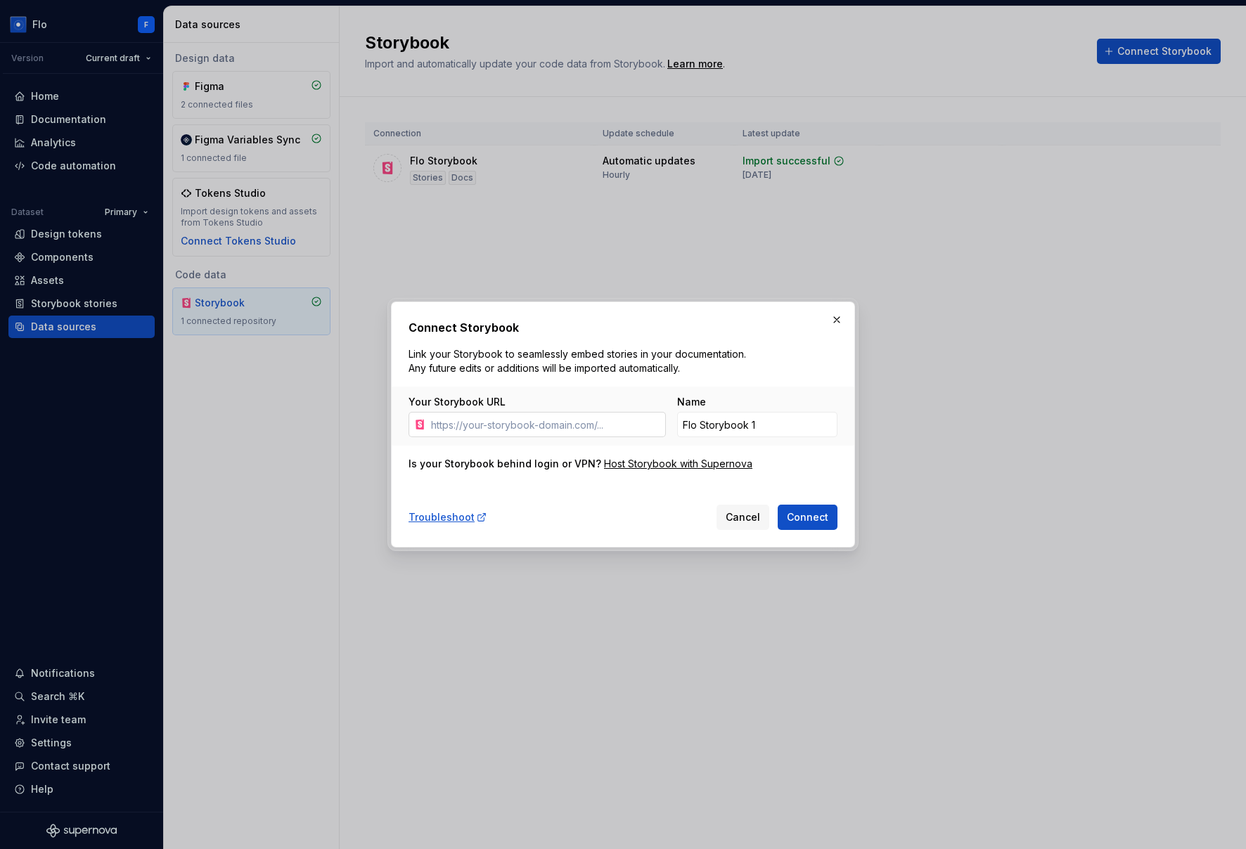
click at [576, 423] on input "Your Storybook URL" at bounding box center [545, 424] width 240 height 25
type input "https://darkmatter-supernovaio.vercel.app/dm/?path=/docs/dm-button-critical--do…"
click at [776, 425] on input "Flo Storybook 1" at bounding box center [757, 424] width 160 height 25
click at [842, 319] on button "button" at bounding box center [837, 320] width 20 height 20
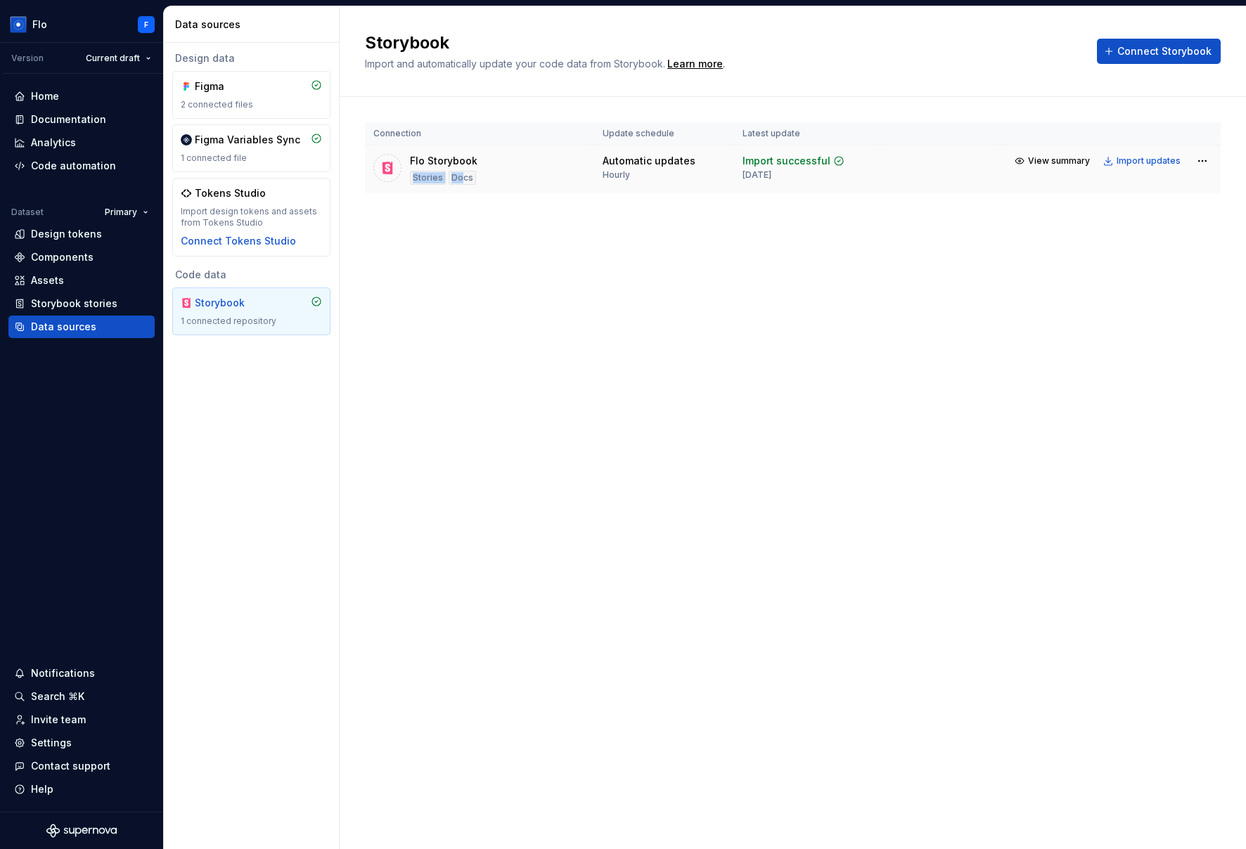
drag, startPoint x: 413, startPoint y: 179, endPoint x: 460, endPoint y: 178, distance: 47.1
click at [460, 178] on div "Stories Docs" at bounding box center [443, 178] width 66 height 14
click at [460, 178] on div "Docs" at bounding box center [461, 178] width 27 height 14
drag, startPoint x: 418, startPoint y: 176, endPoint x: 481, endPoint y: 180, distance: 62.7
click at [481, 180] on div "Flo Storybook Stories Docs" at bounding box center [479, 169] width 212 height 31
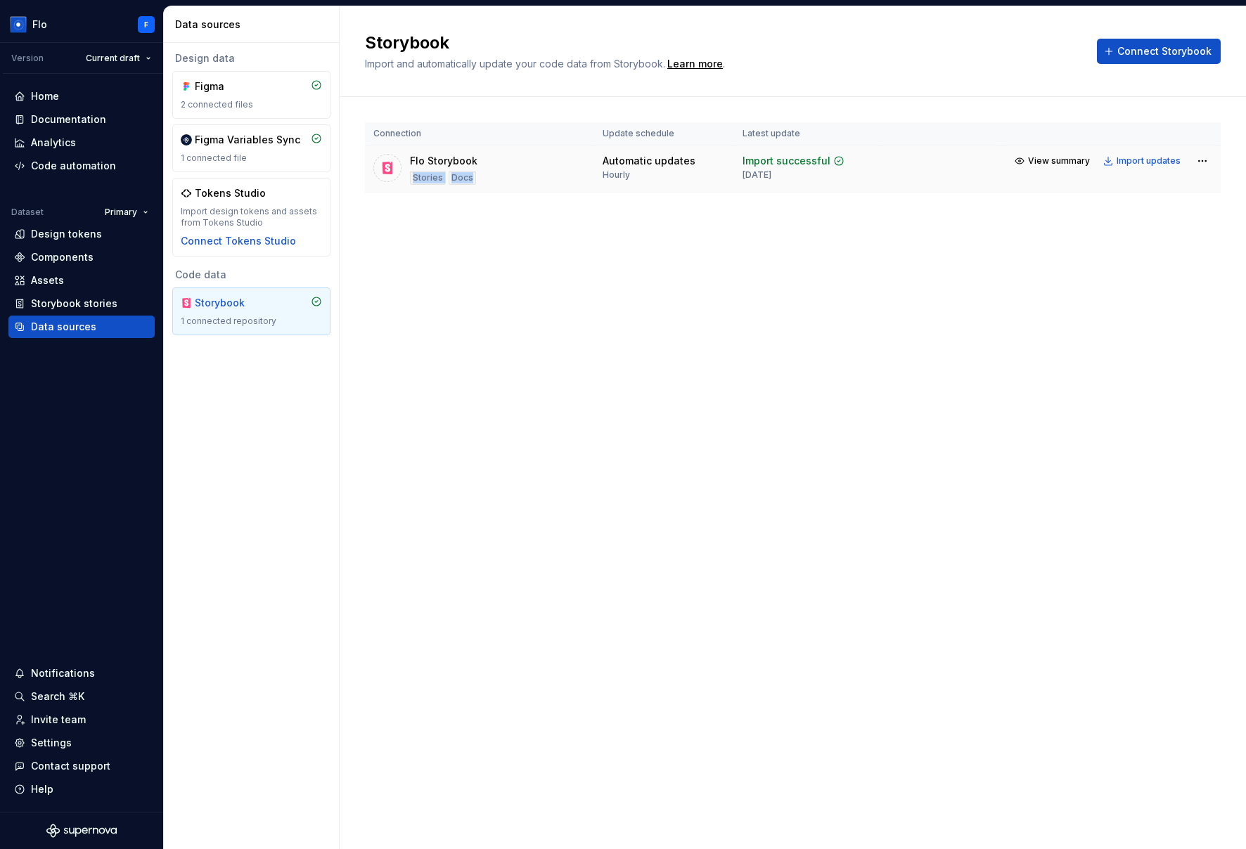
click at [481, 180] on div "Flo Storybook Stories Docs" at bounding box center [479, 169] width 212 height 31
drag, startPoint x: 605, startPoint y: 160, endPoint x: 676, endPoint y: 171, distance: 71.2
click at [676, 171] on td "Automatic updates Hourly" at bounding box center [664, 170] width 140 height 49
click at [676, 171] on div "Automatic updates Hourly" at bounding box center [648, 167] width 93 height 27
click at [624, 174] on div "Hourly" at bounding box center [615, 174] width 27 height 11
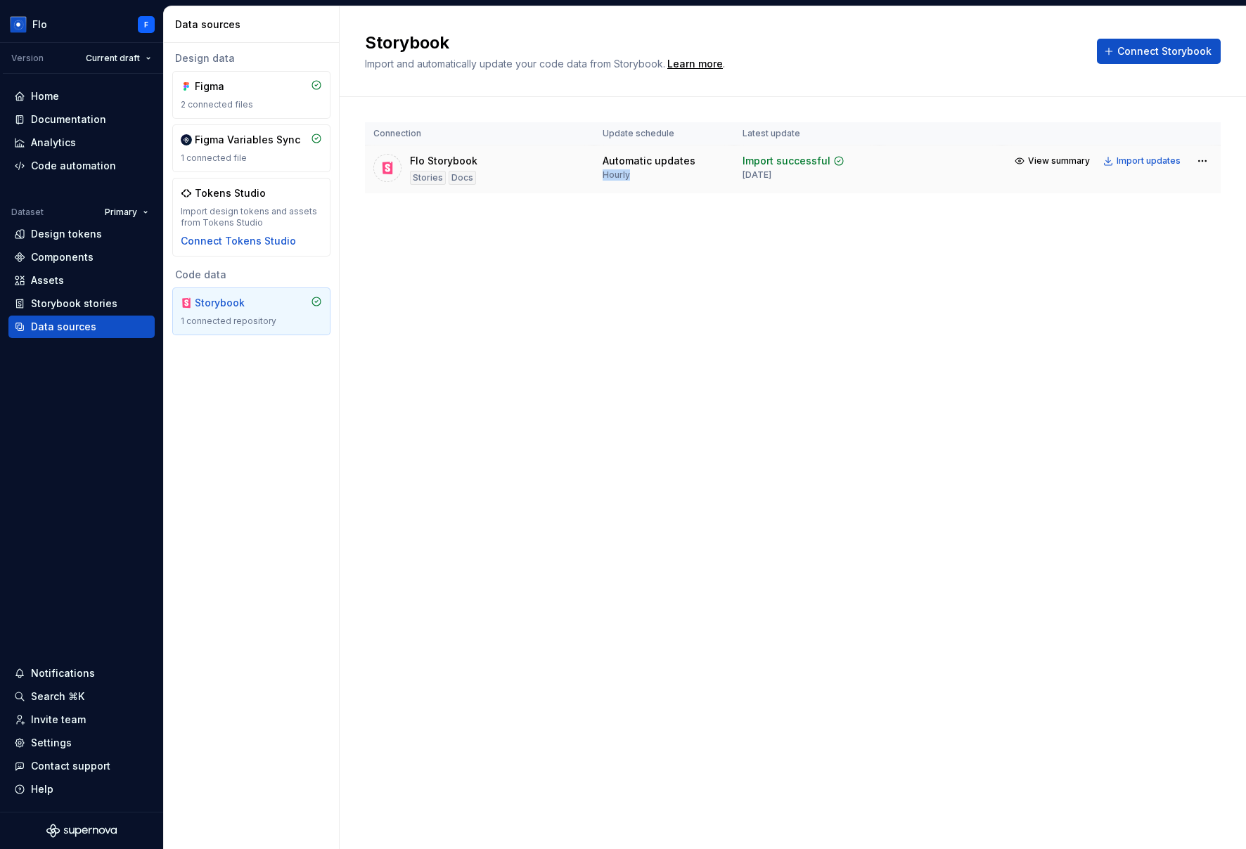
click at [624, 174] on div "Hourly" at bounding box center [615, 174] width 27 height 11
click at [681, 306] on div "Storybook Import and automatically update your code data from Storybook. Learn …" at bounding box center [793, 427] width 906 height 843
drag, startPoint x: 747, startPoint y: 160, endPoint x: 809, endPoint y: 168, distance: 62.4
click at [809, 168] on div "Import successful 5 days ago" at bounding box center [793, 167] width 102 height 27
drag, startPoint x: 835, startPoint y: 177, endPoint x: 848, endPoint y: 179, distance: 13.5
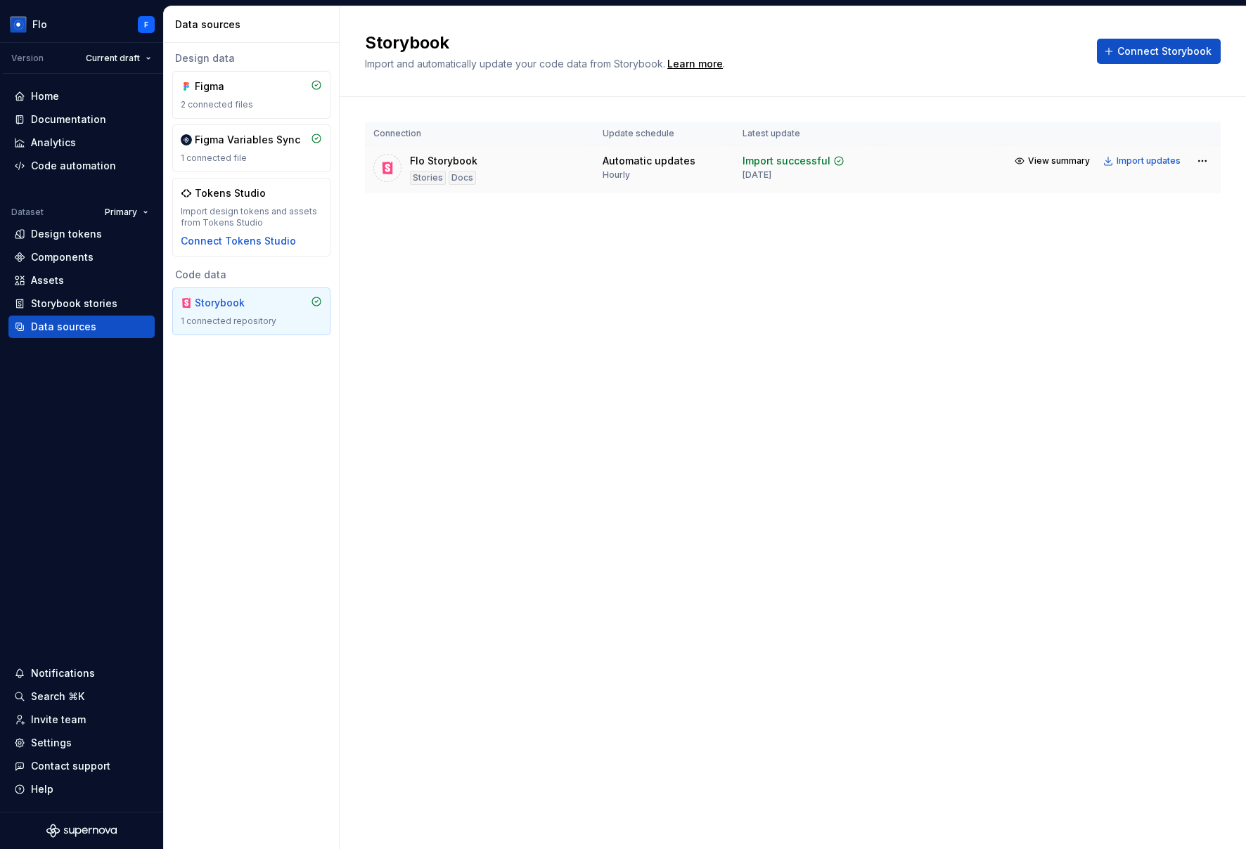
click at [835, 177] on div "Import successful 5 days ago" at bounding box center [793, 167] width 102 height 27
click at [940, 164] on html "Flo F Version Current draft Home Documentation Analytics Code automation Datase…" at bounding box center [623, 424] width 1246 height 849
click at [940, 192] on div "View import summary" at bounding box center [1152, 188] width 105 height 14
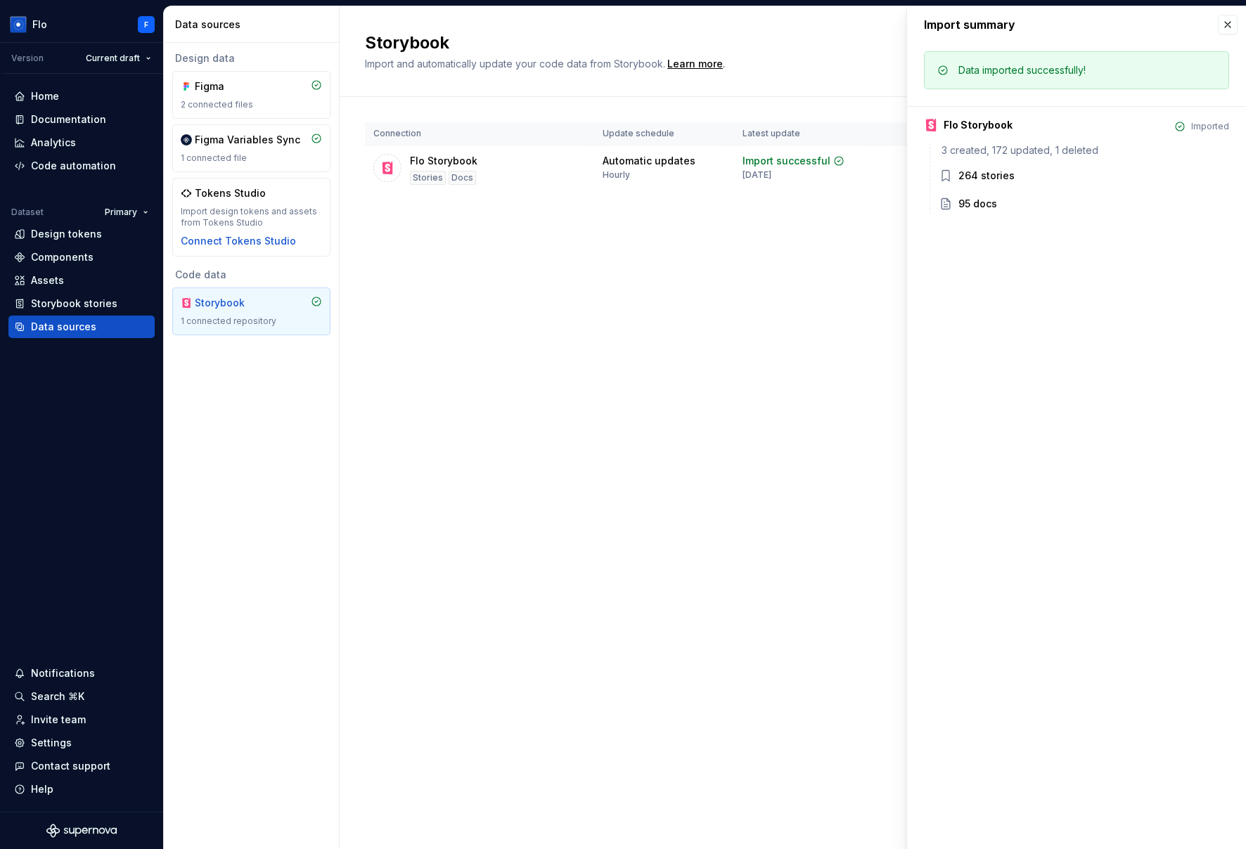
drag, startPoint x: 998, startPoint y: 169, endPoint x: 1054, endPoint y: 169, distance: 56.2
click at [940, 169] on div "264 stories" at bounding box center [1083, 177] width 290 height 17
drag, startPoint x: 1010, startPoint y: 206, endPoint x: 960, endPoint y: 212, distance: 51.0
click at [940, 203] on div "95 docs" at bounding box center [1093, 204] width 271 height 14
click at [940, 26] on button "button" at bounding box center [1227, 25] width 20 height 20
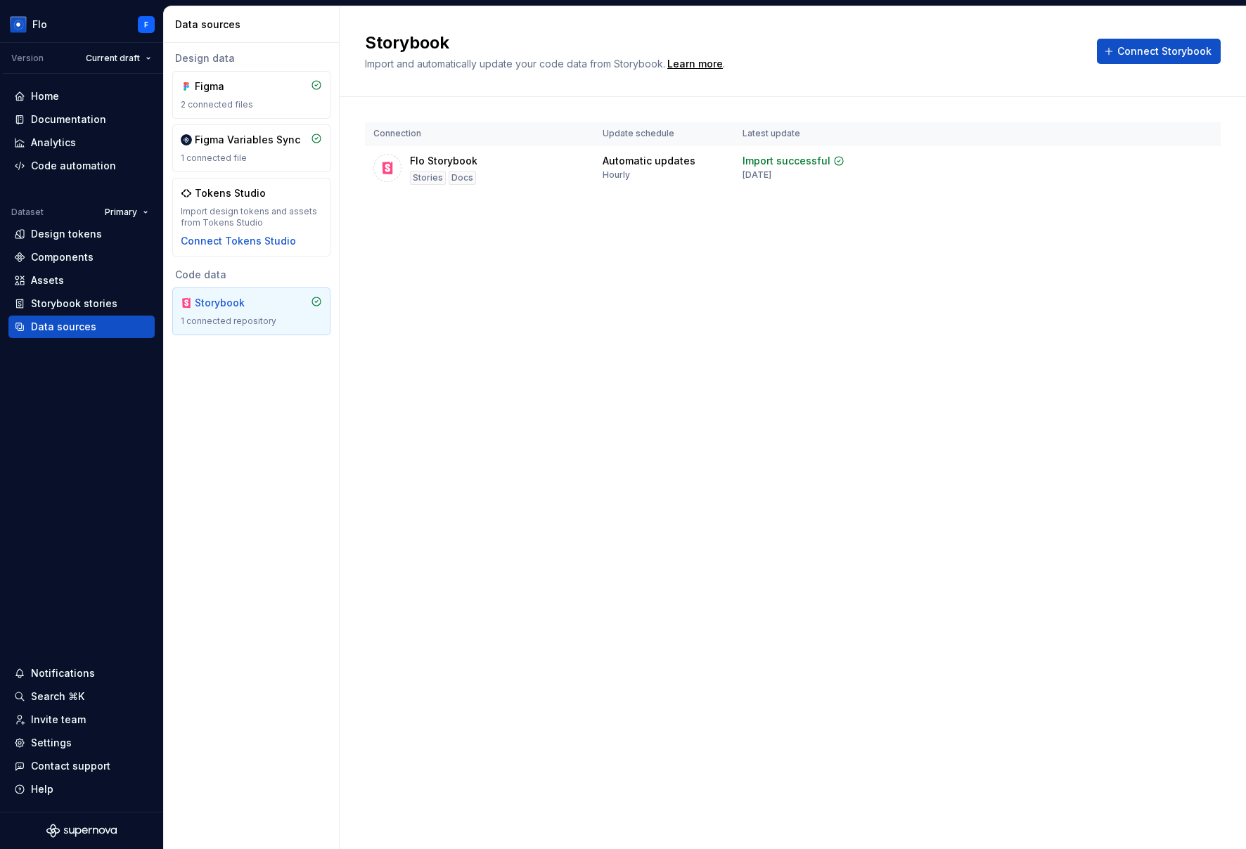
drag, startPoint x: 647, startPoint y: 463, endPoint x: 618, endPoint y: 452, distance: 30.7
click at [647, 462] on div "Storybook Import and automatically update your code data from Storybook. Learn …" at bounding box center [793, 427] width 906 height 843
click at [81, 232] on div "Design tokens" at bounding box center [66, 234] width 71 height 14
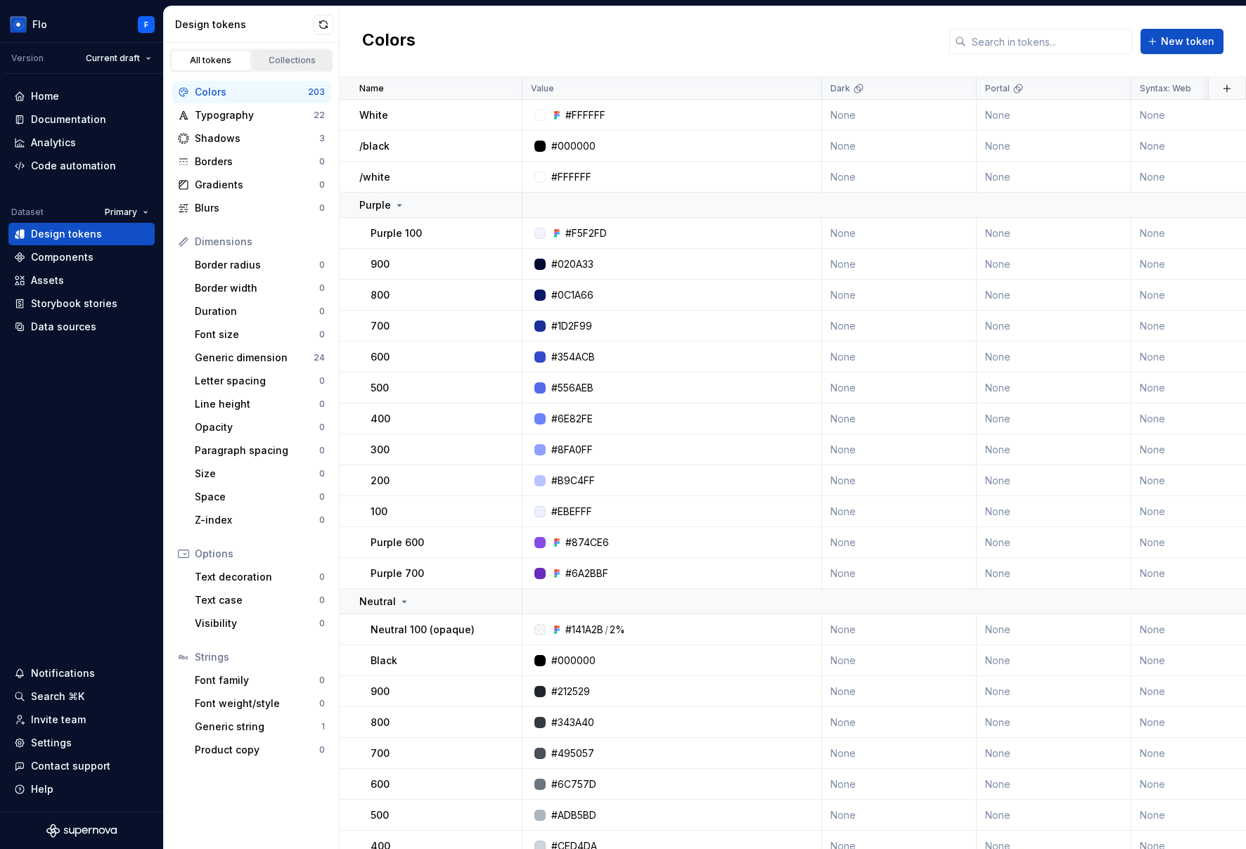
click at [282, 59] on div "Collections" at bounding box center [292, 60] width 70 height 11
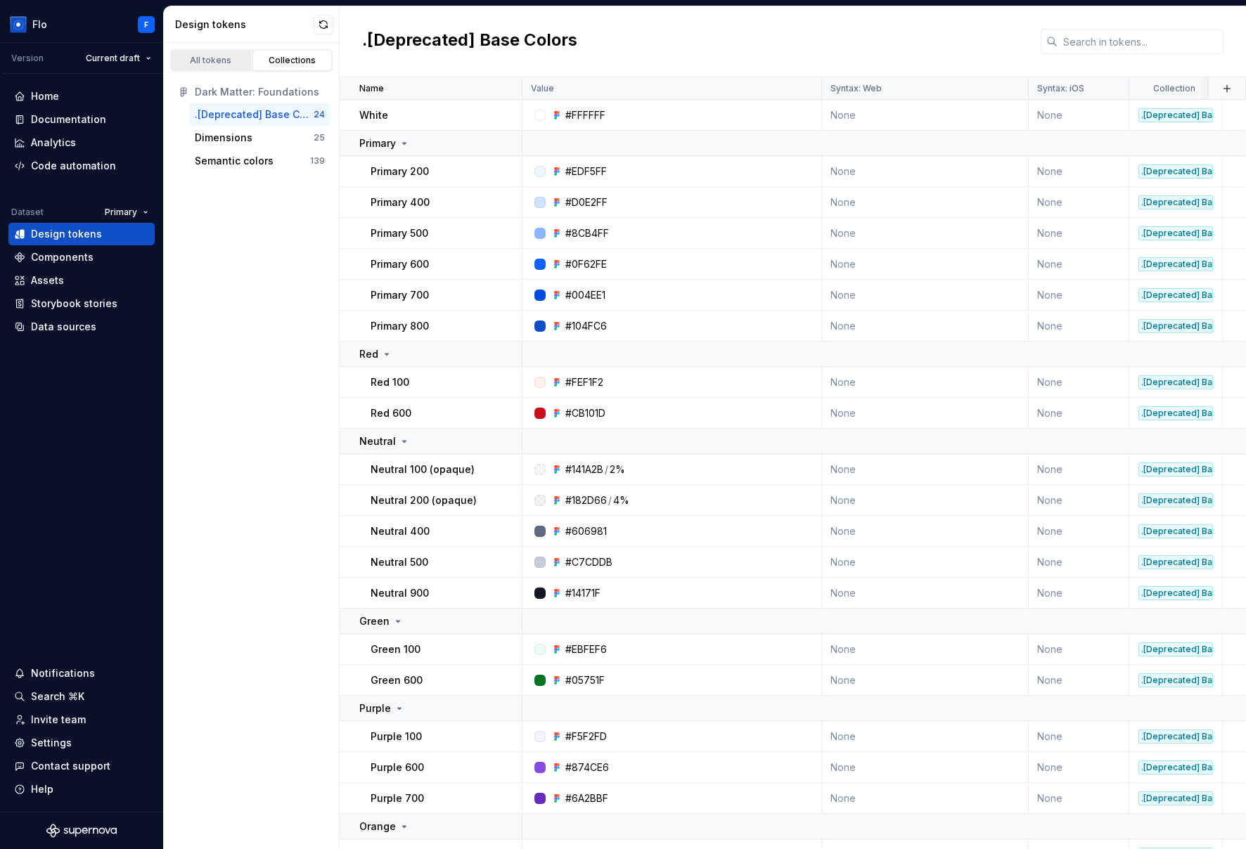
click at [198, 64] on div "All tokens" at bounding box center [211, 60] width 70 height 11
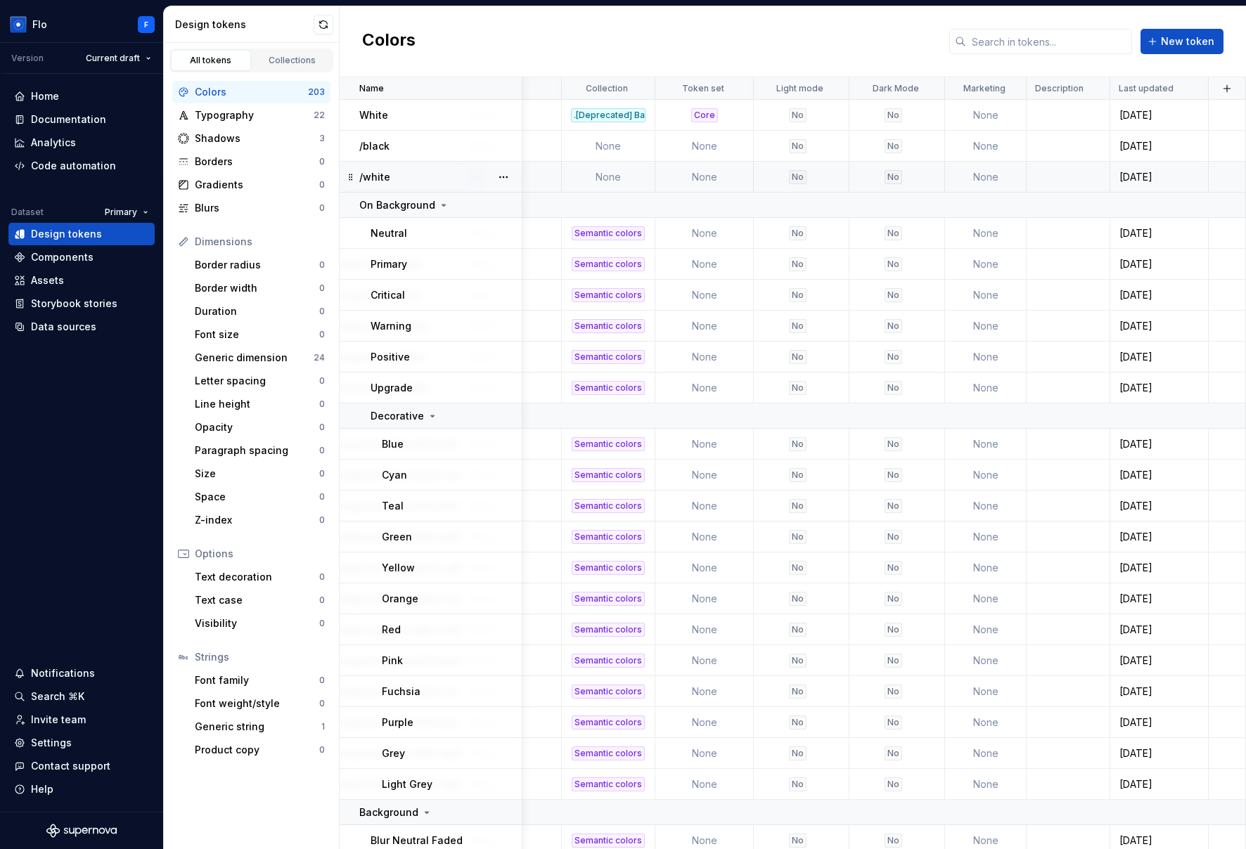
scroll to position [0, 884]
click at [940, 91] on button "button" at bounding box center [1227, 89] width 20 height 20
click at [940, 147] on div "New custom property" at bounding box center [1138, 145] width 105 height 14
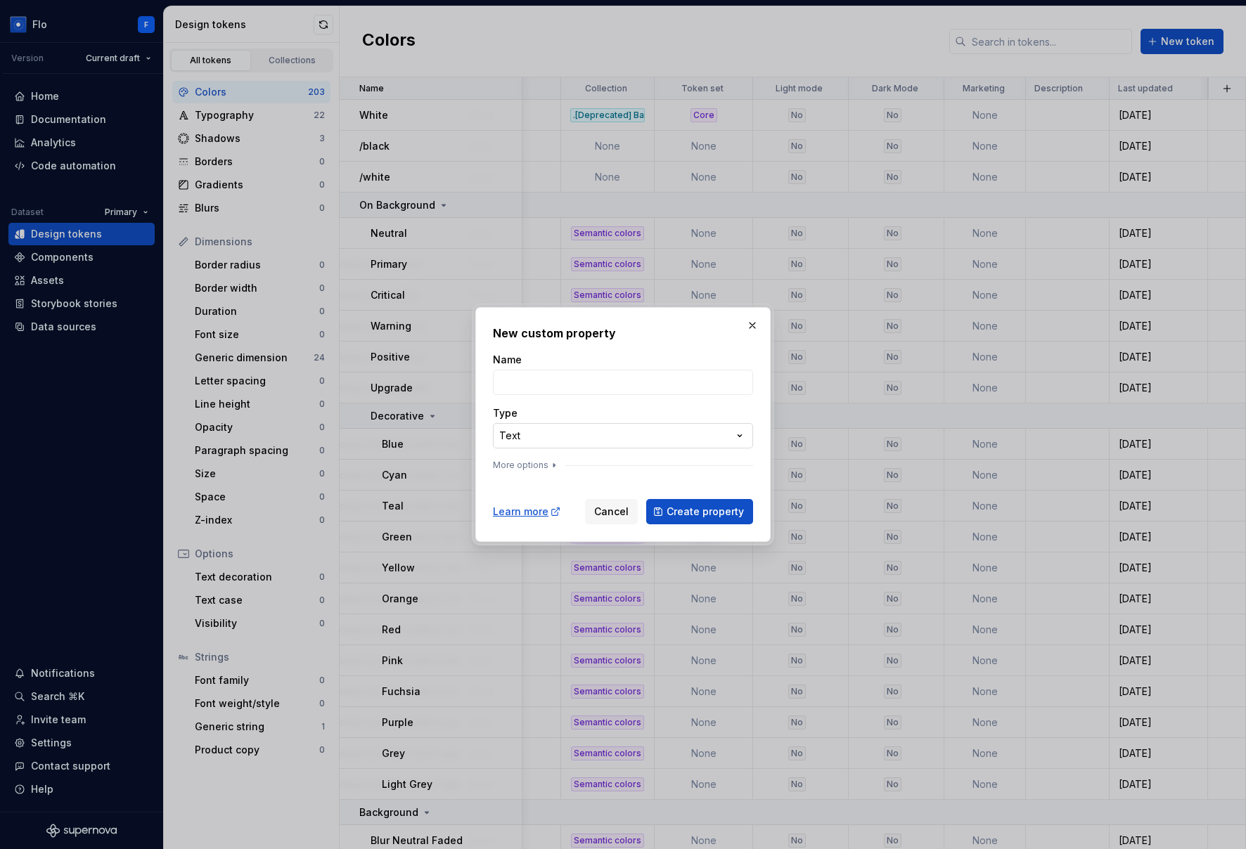
click at [621, 439] on div "**********" at bounding box center [623, 424] width 1246 height 849
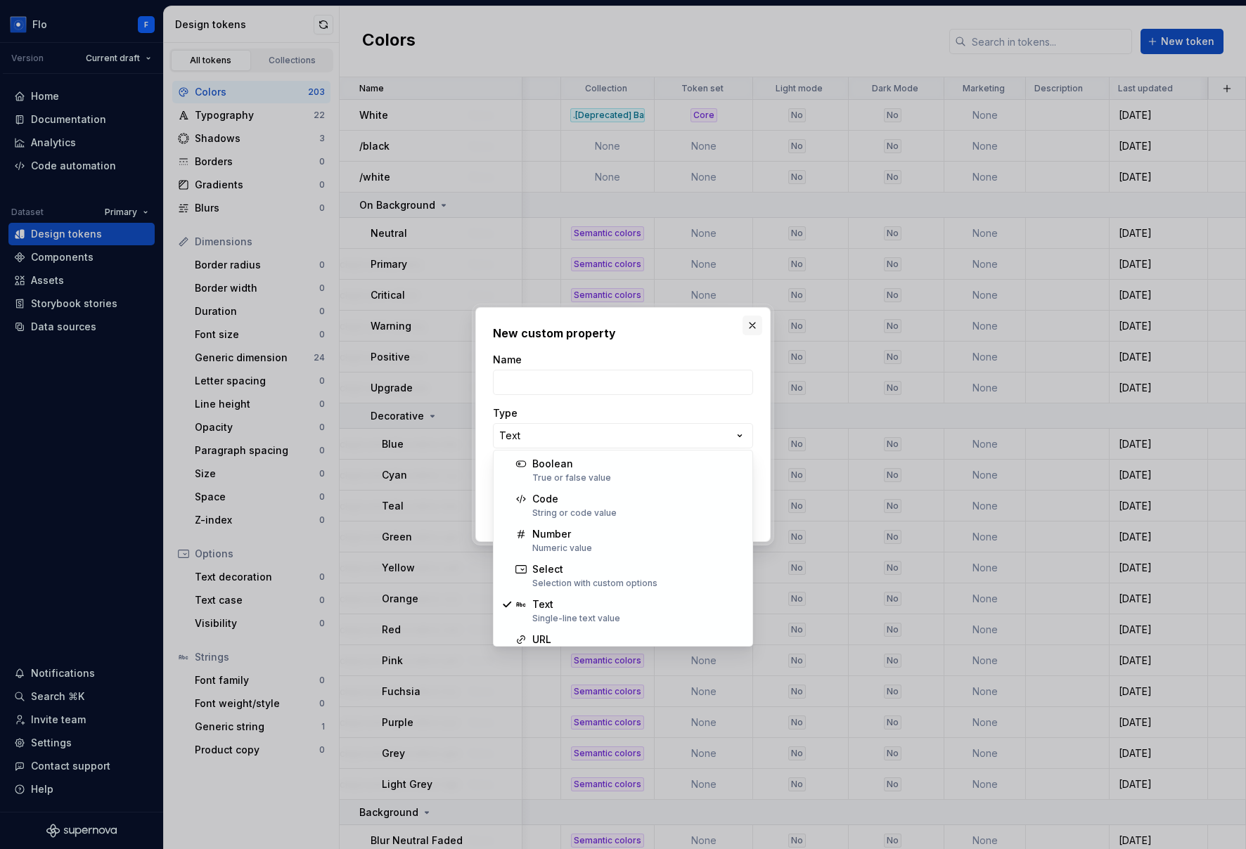
click at [757, 326] on div "**********" at bounding box center [623, 424] width 1246 height 849
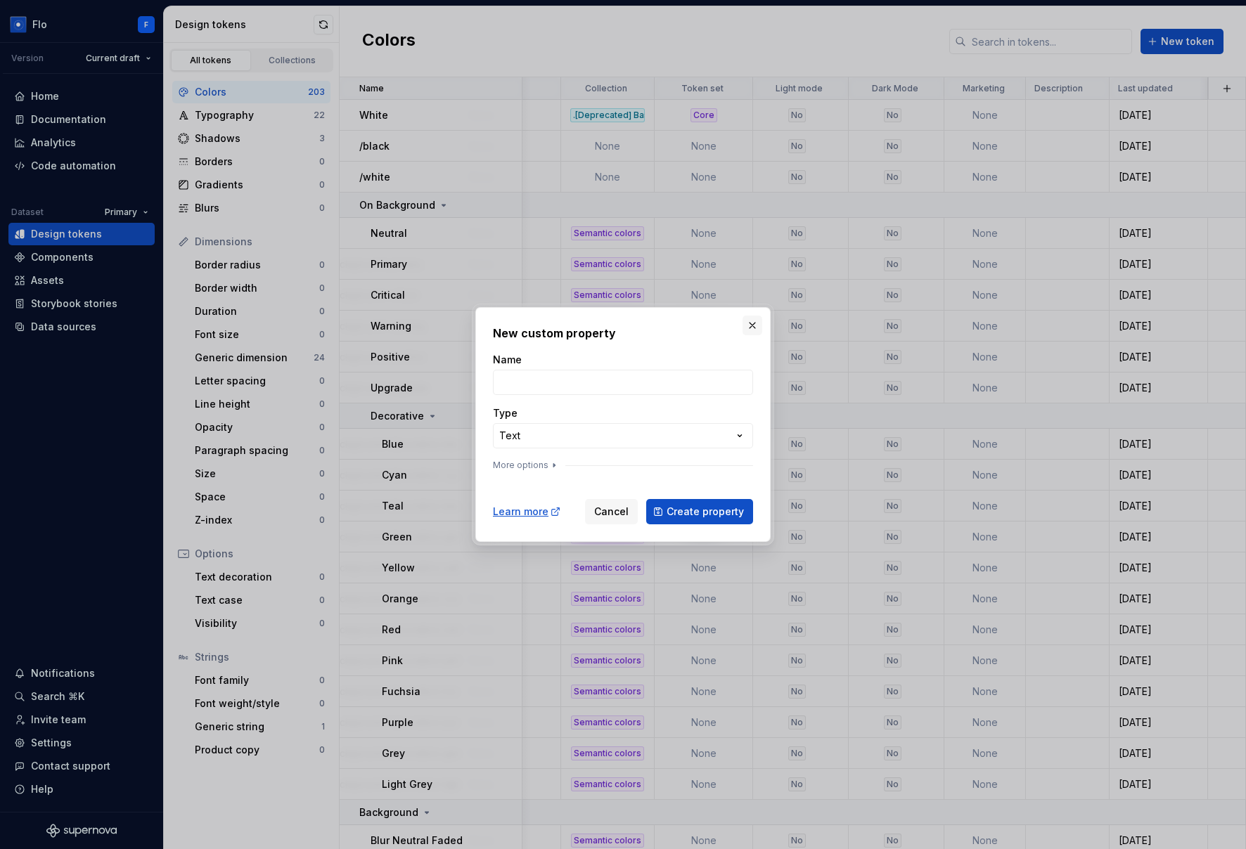
click at [756, 325] on button "button" at bounding box center [752, 326] width 20 height 20
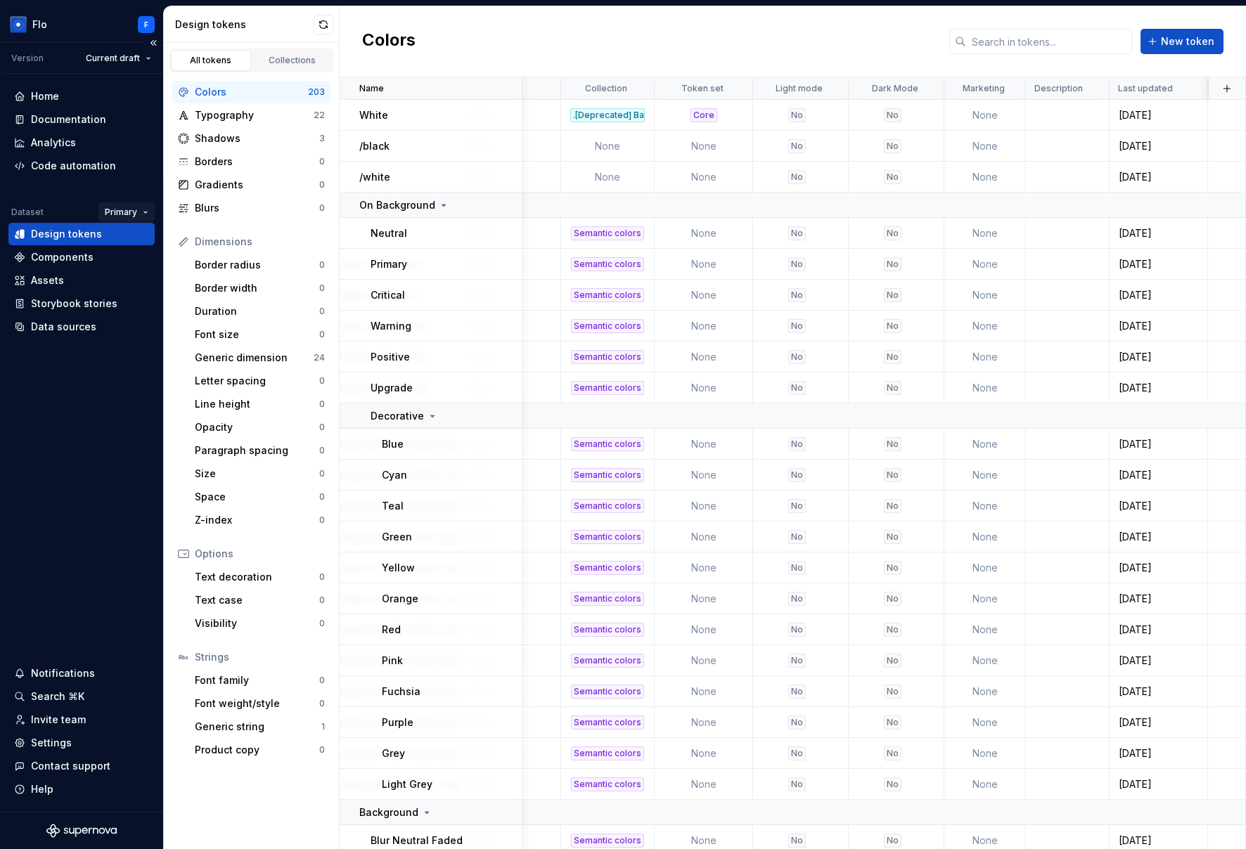
click at [127, 212] on html "Flo F Version Current draft Home Documentation Analytics Code automation Datase…" at bounding box center [623, 424] width 1246 height 849
drag, startPoint x: 70, startPoint y: 14, endPoint x: 32, endPoint y: 27, distance: 40.0
click at [70, 14] on html "Flo F Version Current draft Home Documentation Analytics Code automation Datase…" at bounding box center [623, 424] width 1246 height 849
click at [54, 22] on html "Flo F Version Current draft Home Documentation Analytics Code automation Datase…" at bounding box center [623, 424] width 1246 height 849
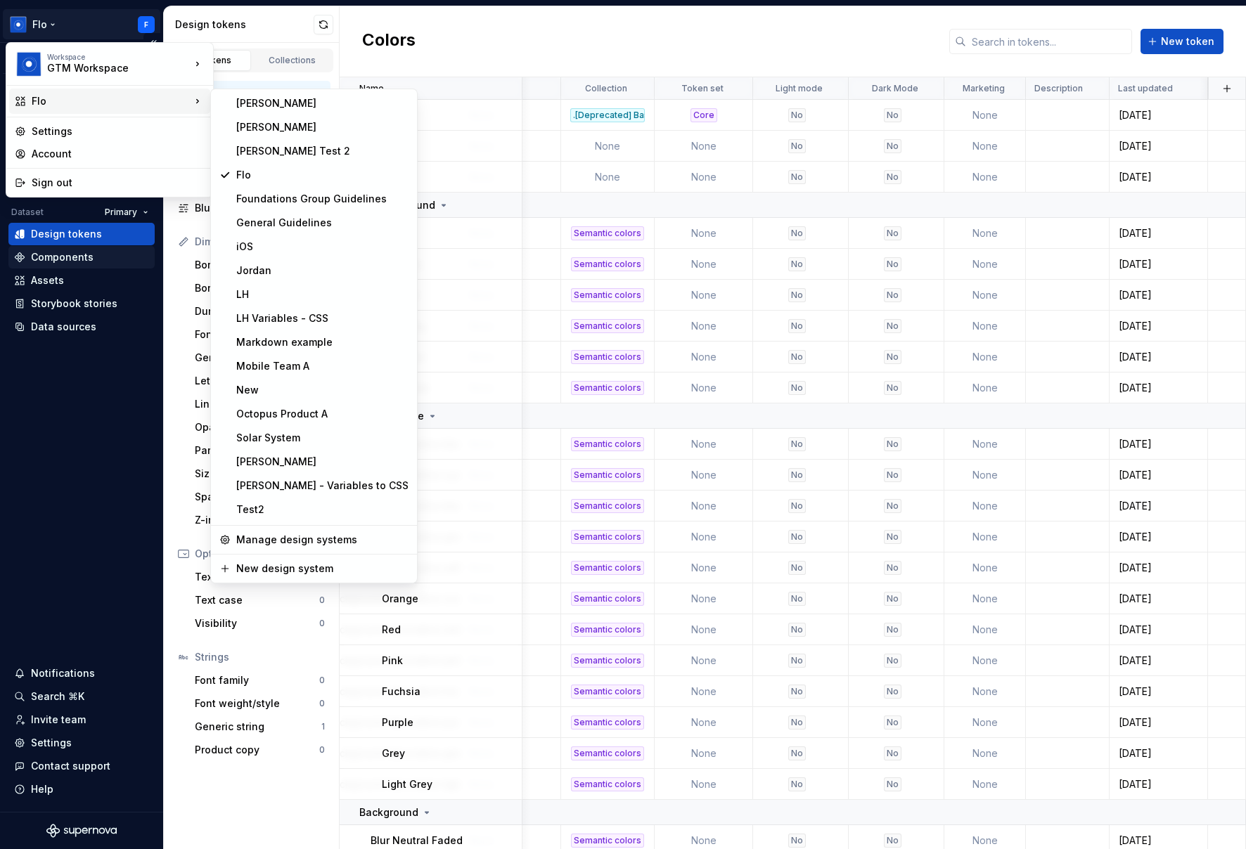
click at [83, 434] on html "Flo F Version Current draft Home Documentation Analytics Code automation Datase…" at bounding box center [623, 424] width 1246 height 849
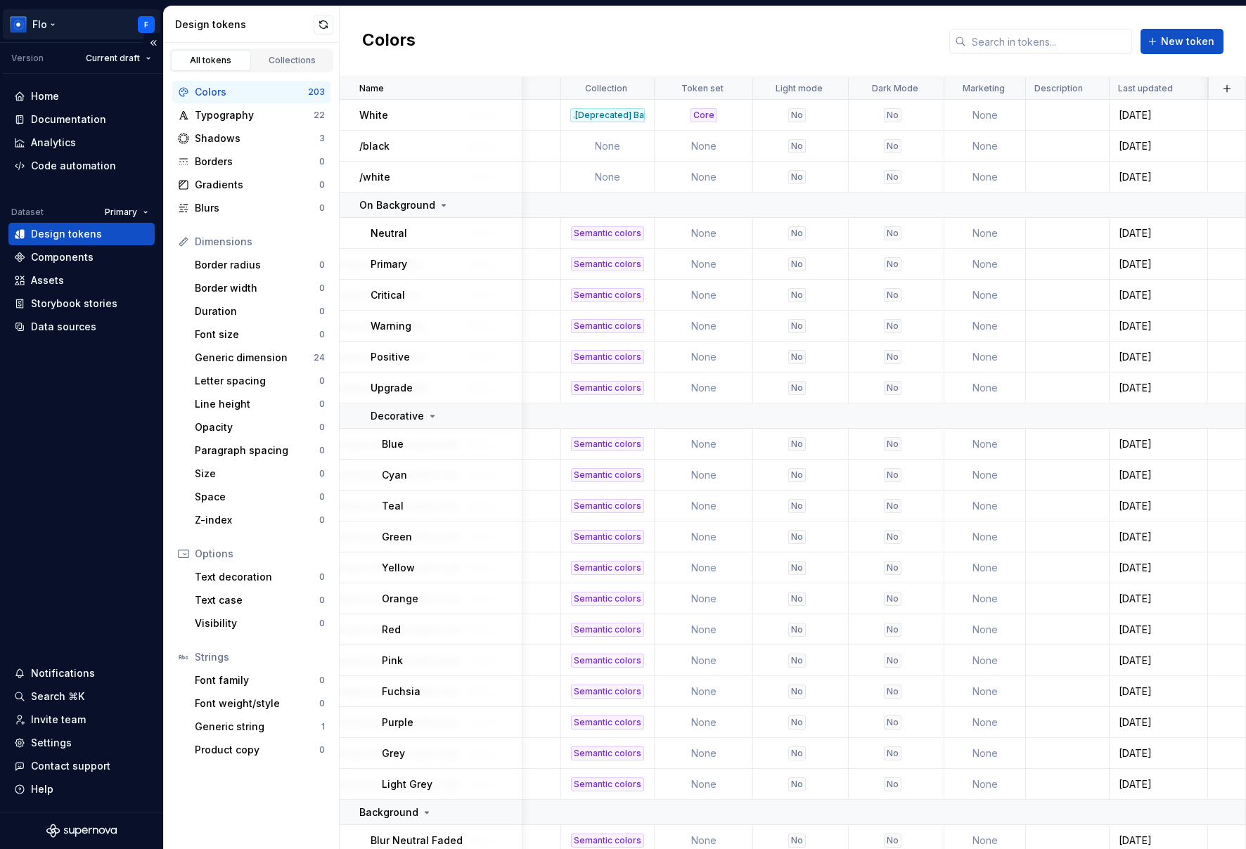
click at [39, 24] on html "Flo F Version Current draft Home Documentation Analytics Code automation Datase…" at bounding box center [623, 424] width 1246 height 849
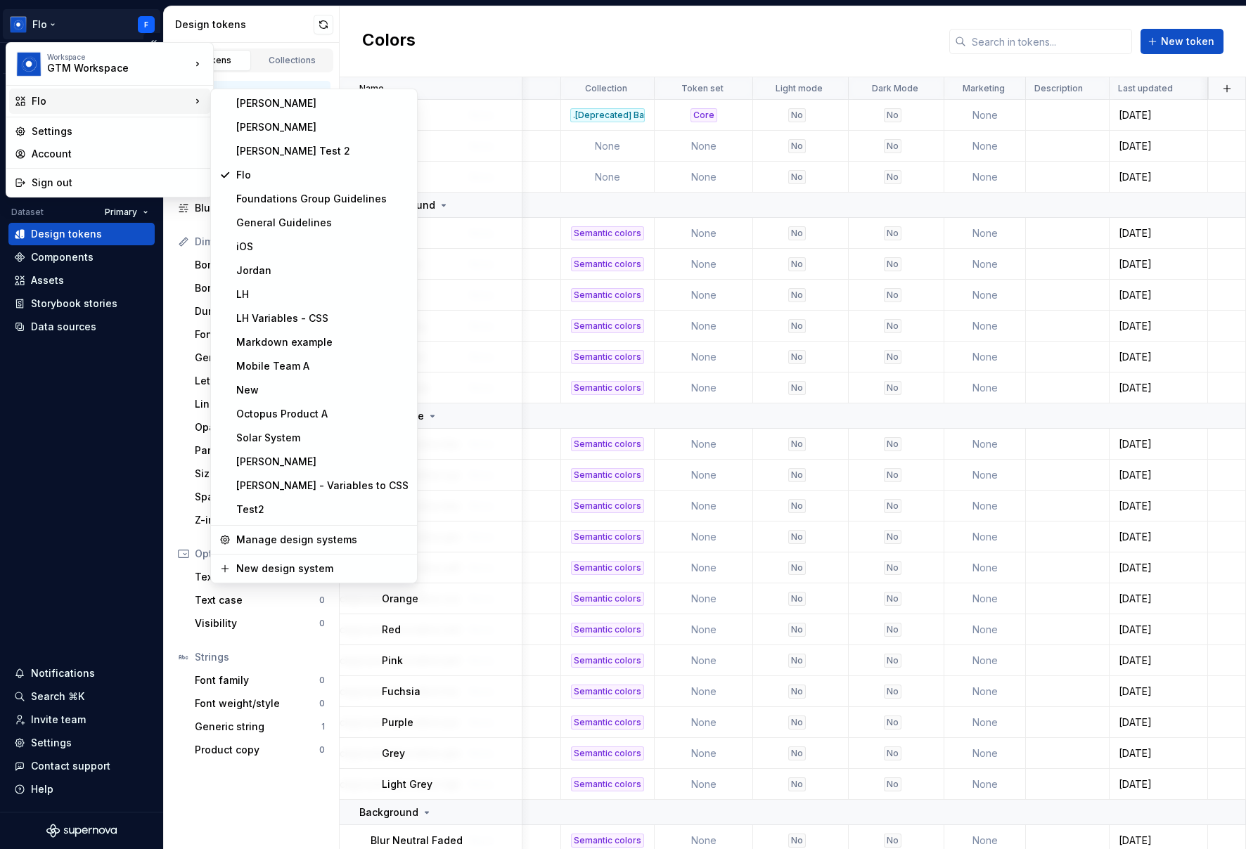
click at [20, 410] on html "Flo F Version Current draft Home Documentation Analytics Code automation Datase…" at bounding box center [623, 424] width 1246 height 849
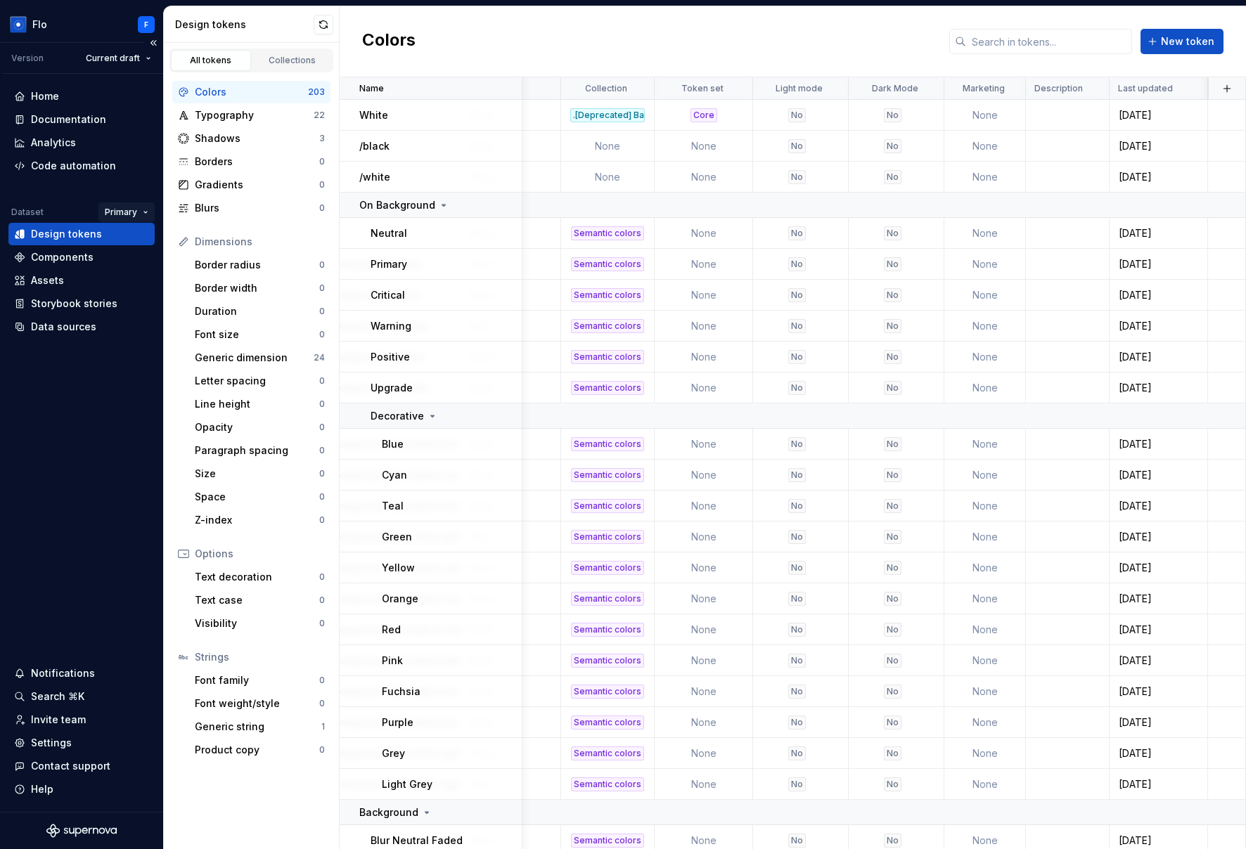
click at [134, 214] on html "Flo F Version Current draft Home Documentation Analytics Code automation Datase…" at bounding box center [623, 424] width 1246 height 849
click at [119, 410] on html "Flo F Version Current draft Home Documentation Analytics Code automation Datase…" at bounding box center [623, 424] width 1246 height 849
click at [97, 258] on div "Components" at bounding box center [81, 257] width 135 height 14
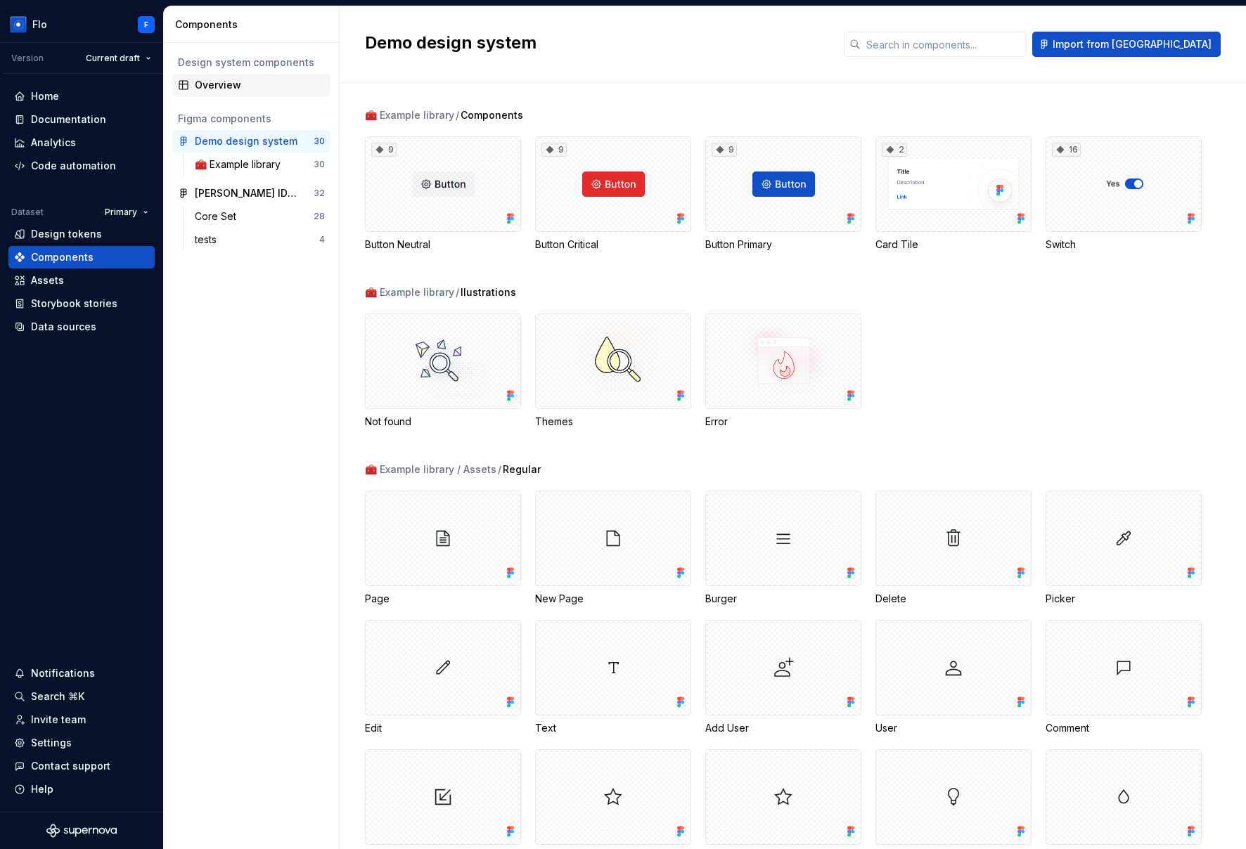
click at [226, 84] on div "Overview" at bounding box center [260, 85] width 130 height 14
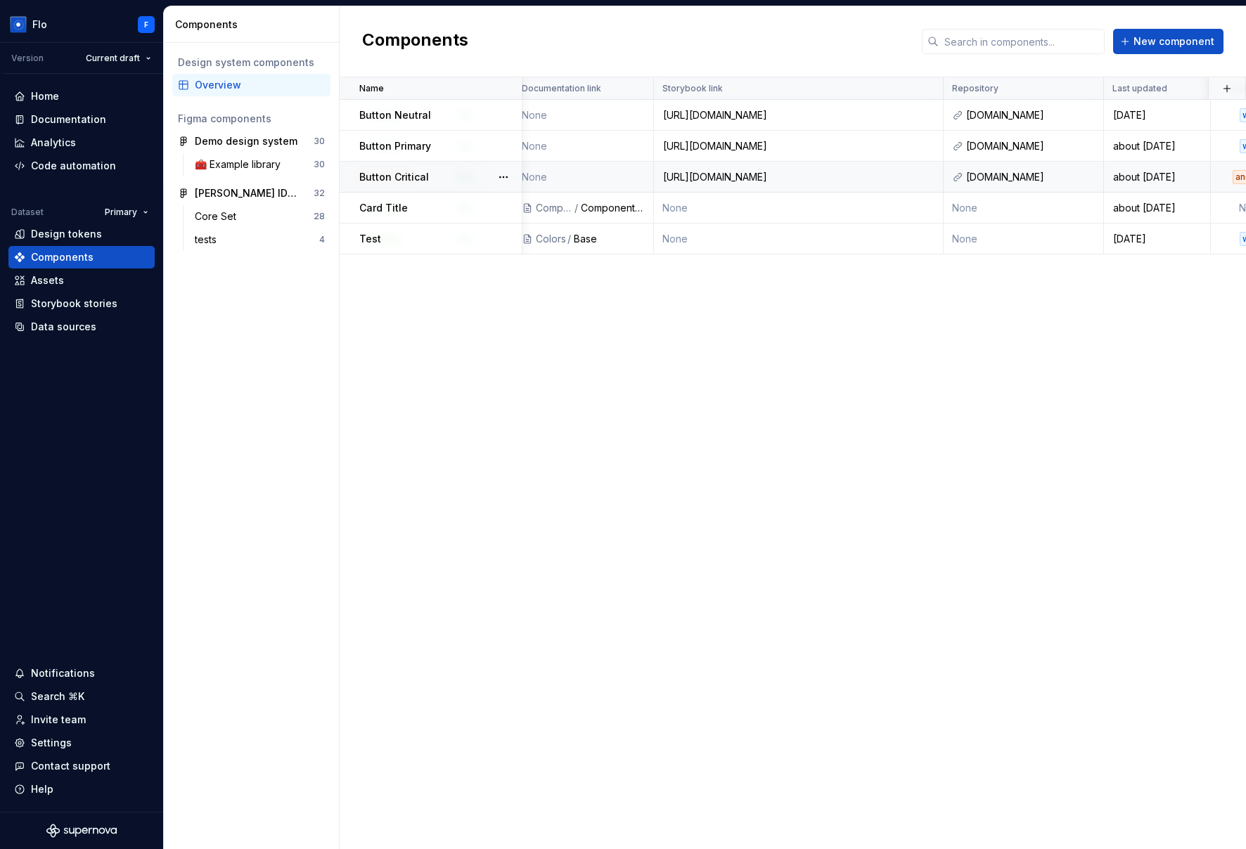
scroll to position [0, 513]
click at [940, 92] on button "button" at bounding box center [1227, 89] width 20 height 20
click at [940, 115] on div "New custom property" at bounding box center [1146, 116] width 105 height 14
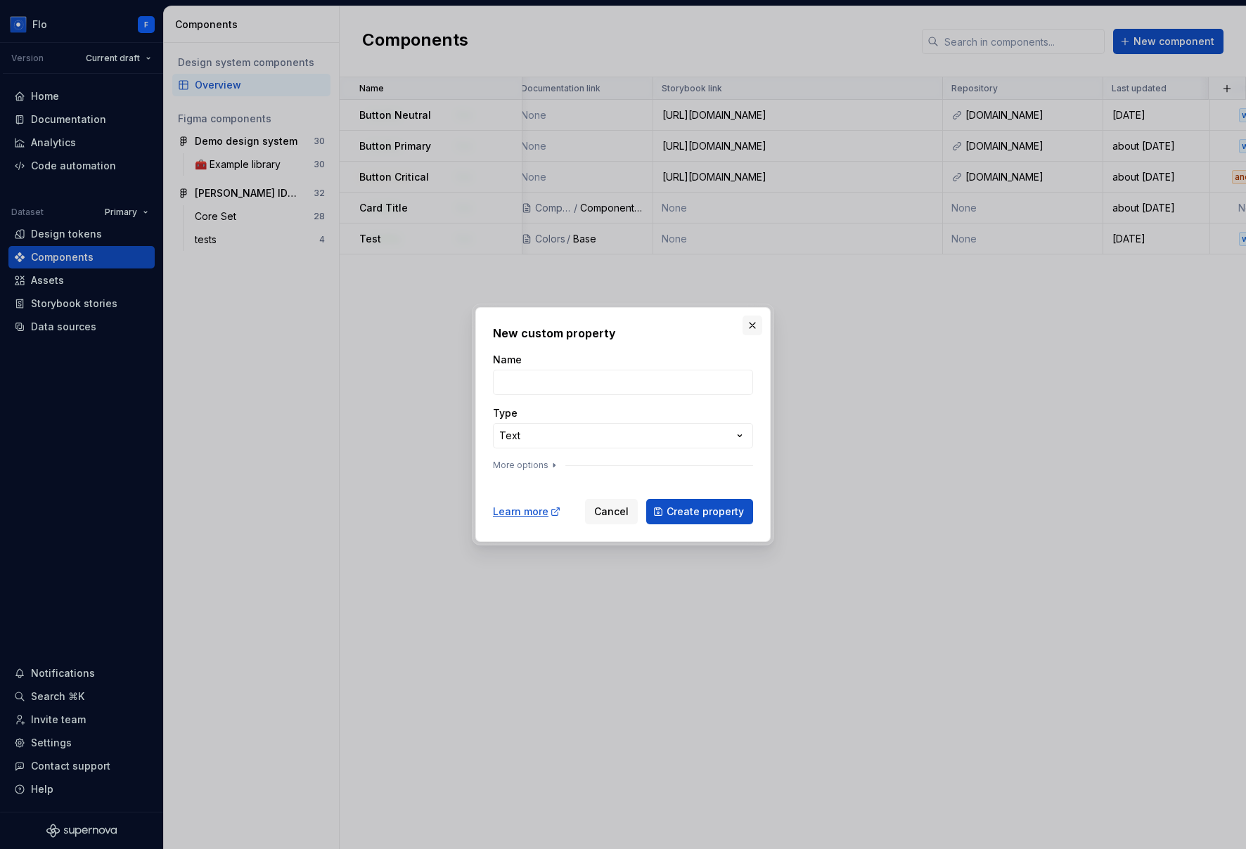
click at [759, 322] on button "button" at bounding box center [752, 326] width 20 height 20
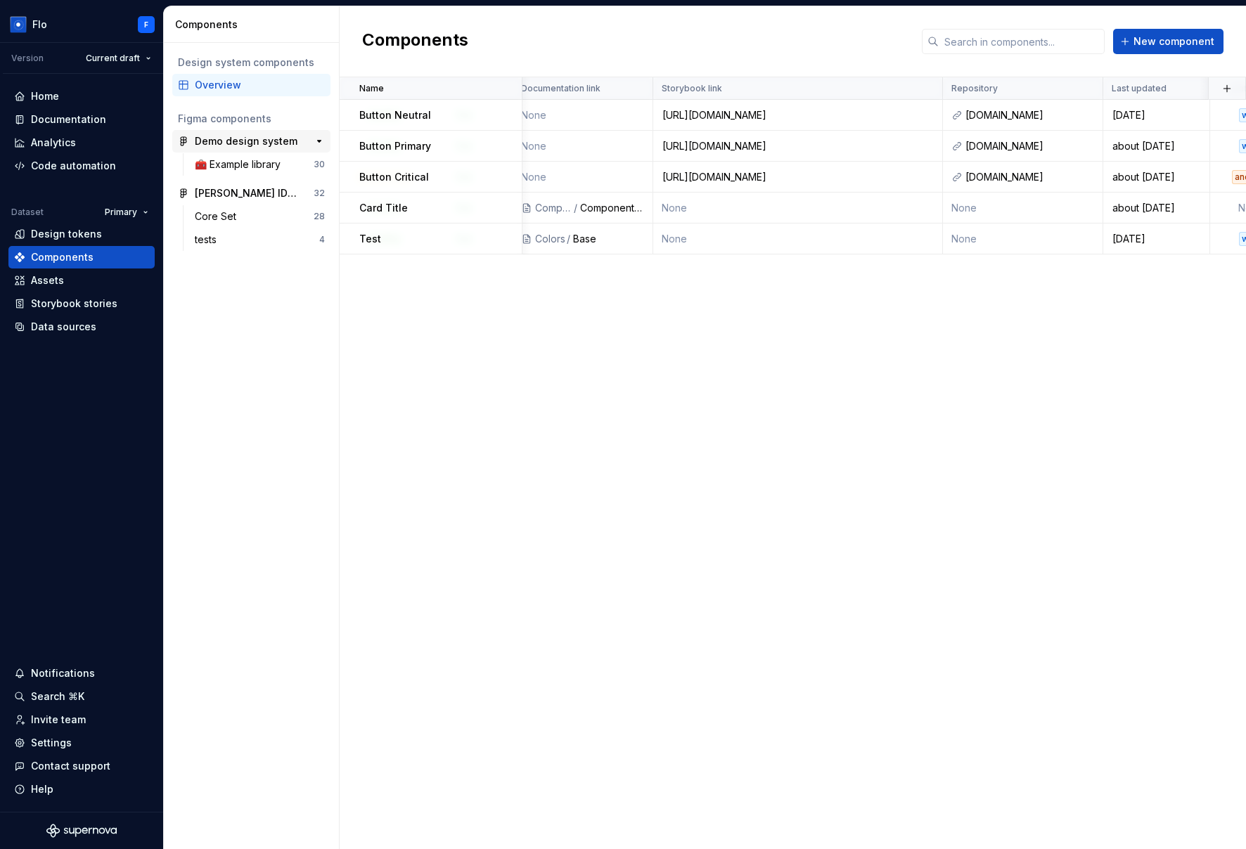
click at [228, 143] on div "Demo design system" at bounding box center [246, 141] width 103 height 14
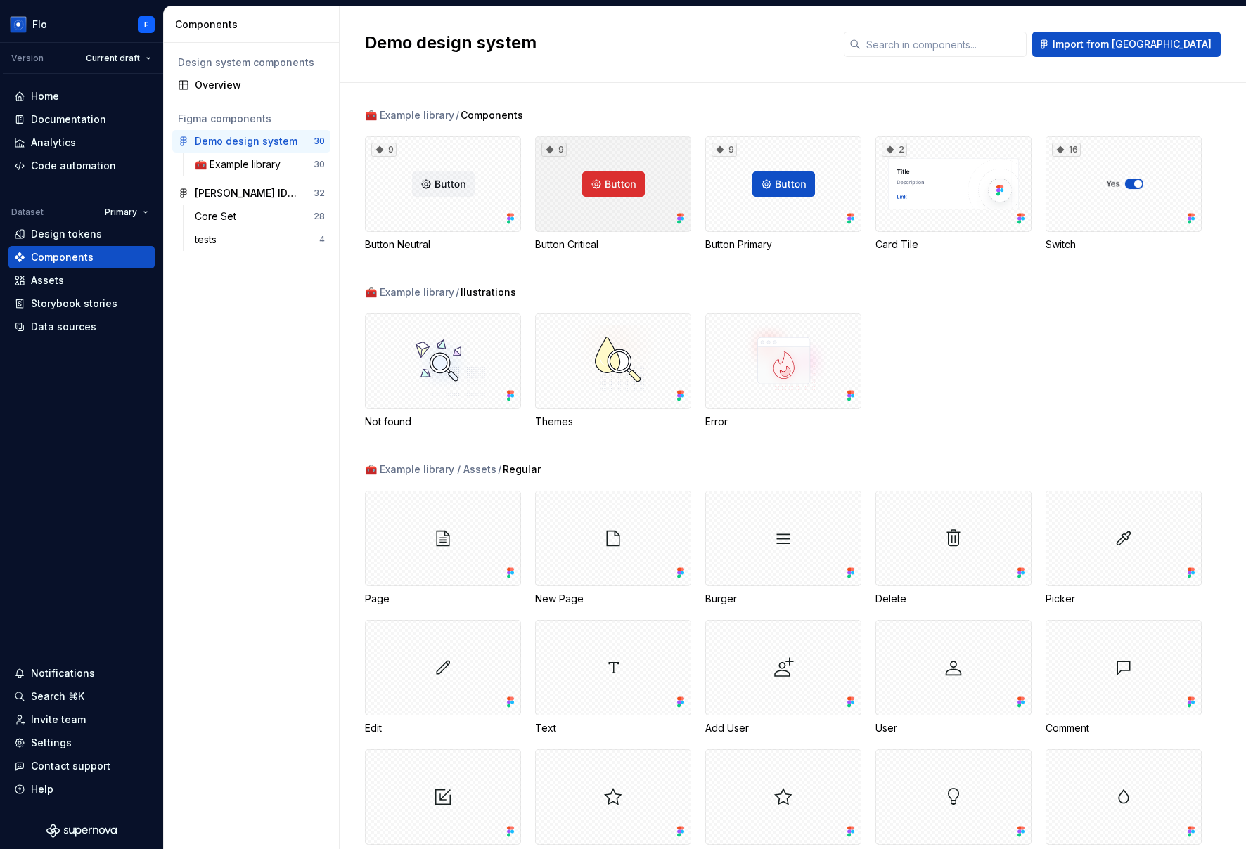
click at [596, 209] on div "9" at bounding box center [613, 184] width 156 height 96
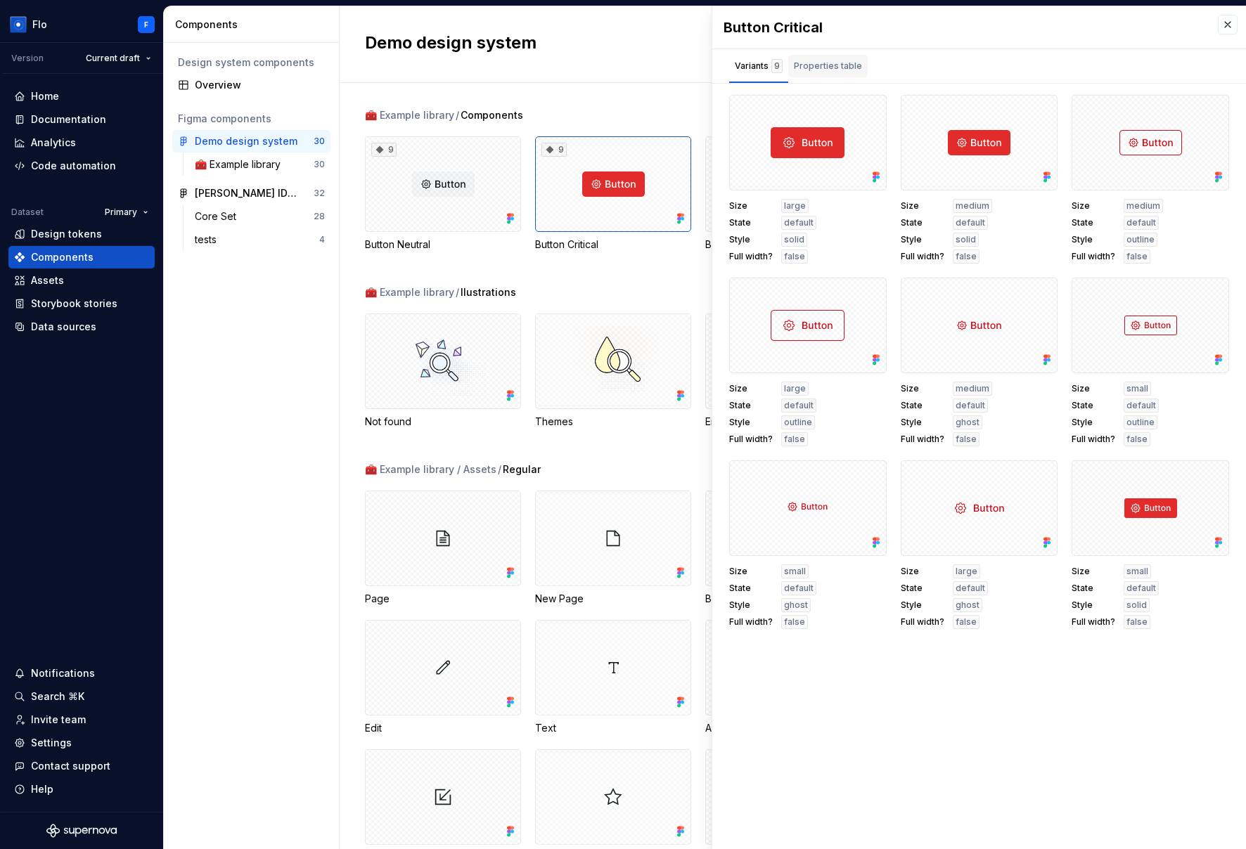
click at [839, 66] on div "Properties table" at bounding box center [828, 66] width 68 height 14
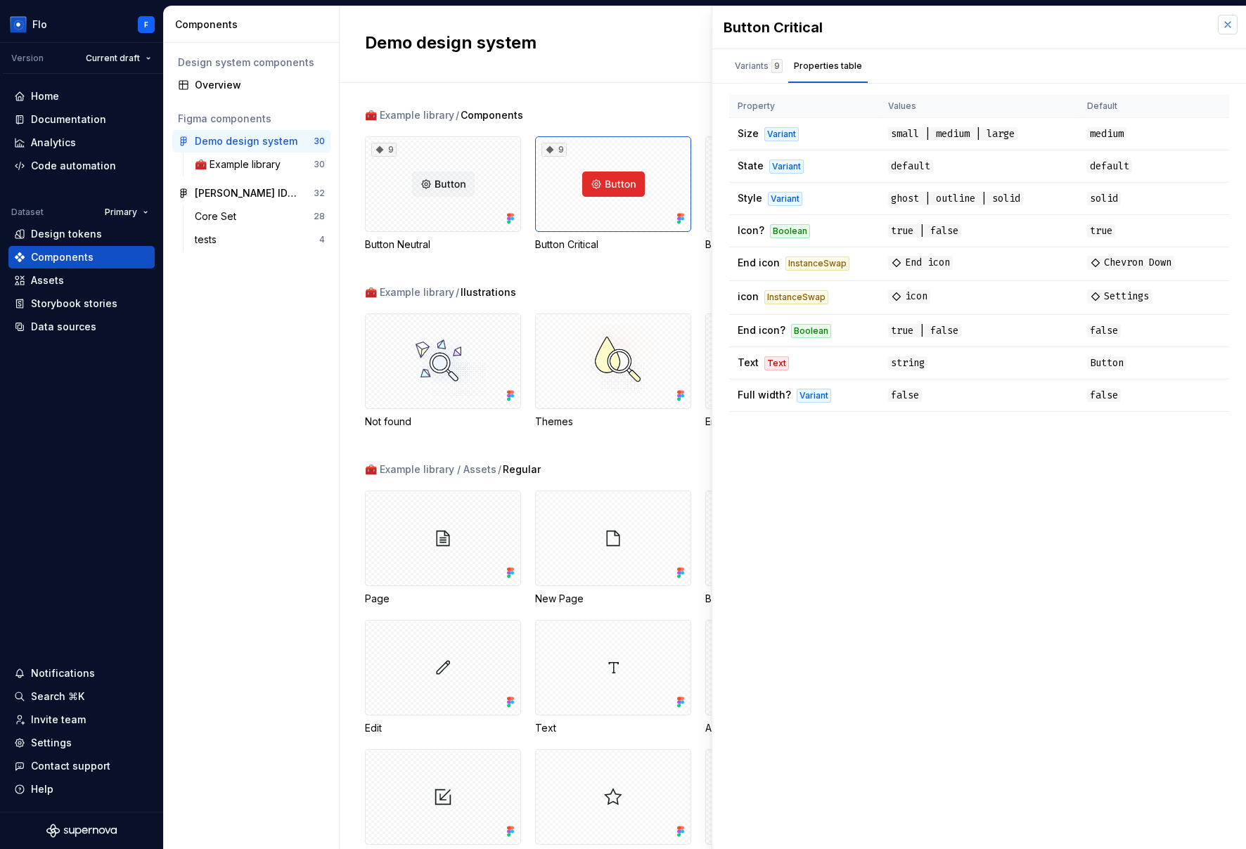
click at [940, 27] on button "button" at bounding box center [1227, 25] width 20 height 20
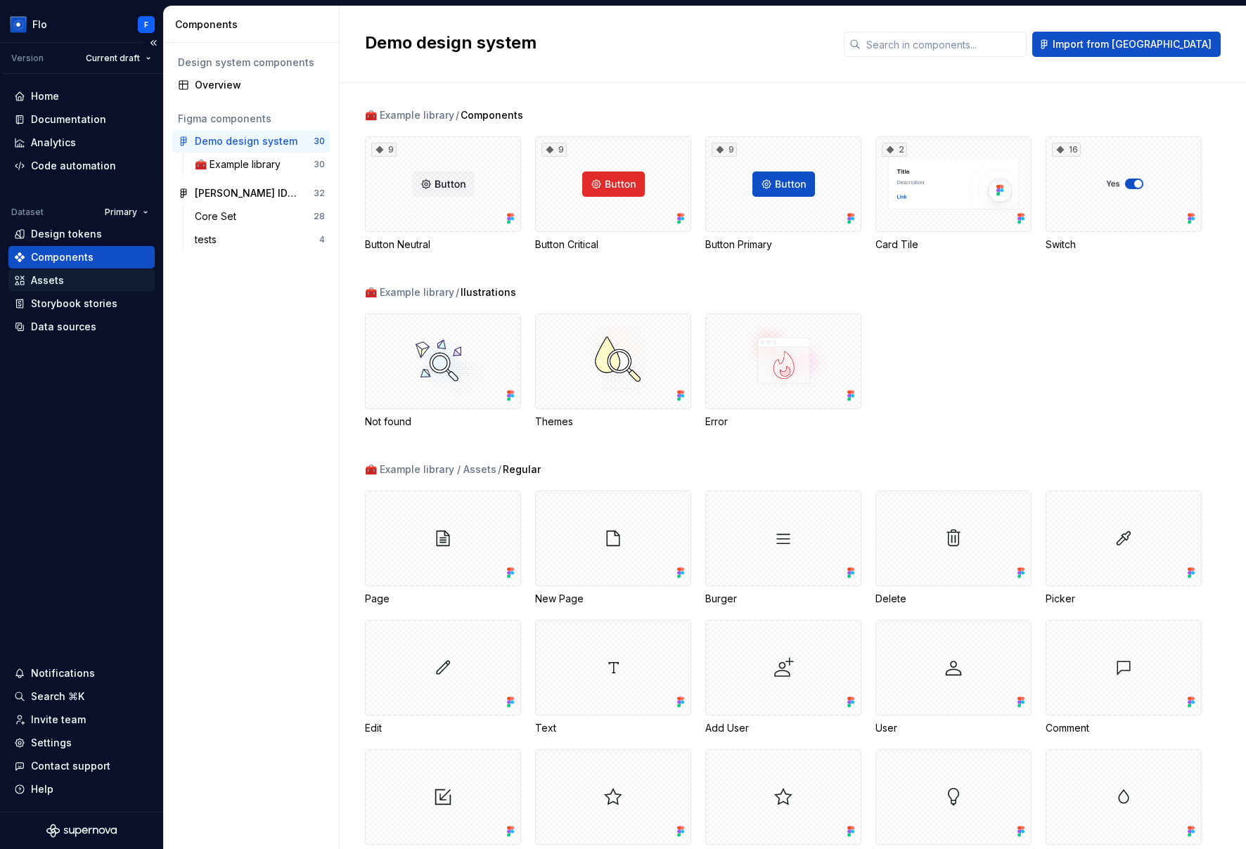
click at [51, 276] on div "Assets" at bounding box center [47, 280] width 33 height 14
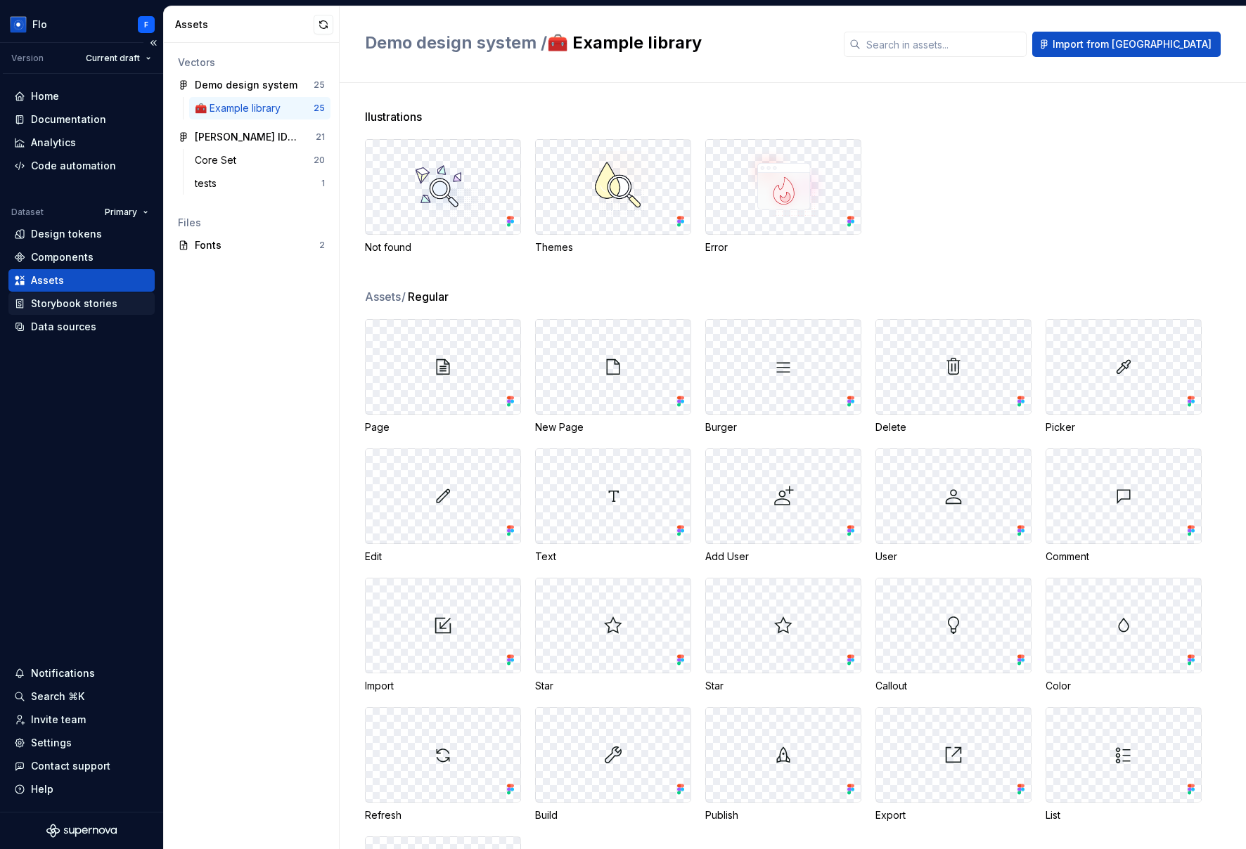
click at [77, 307] on div "Storybook stories" at bounding box center [74, 304] width 86 height 14
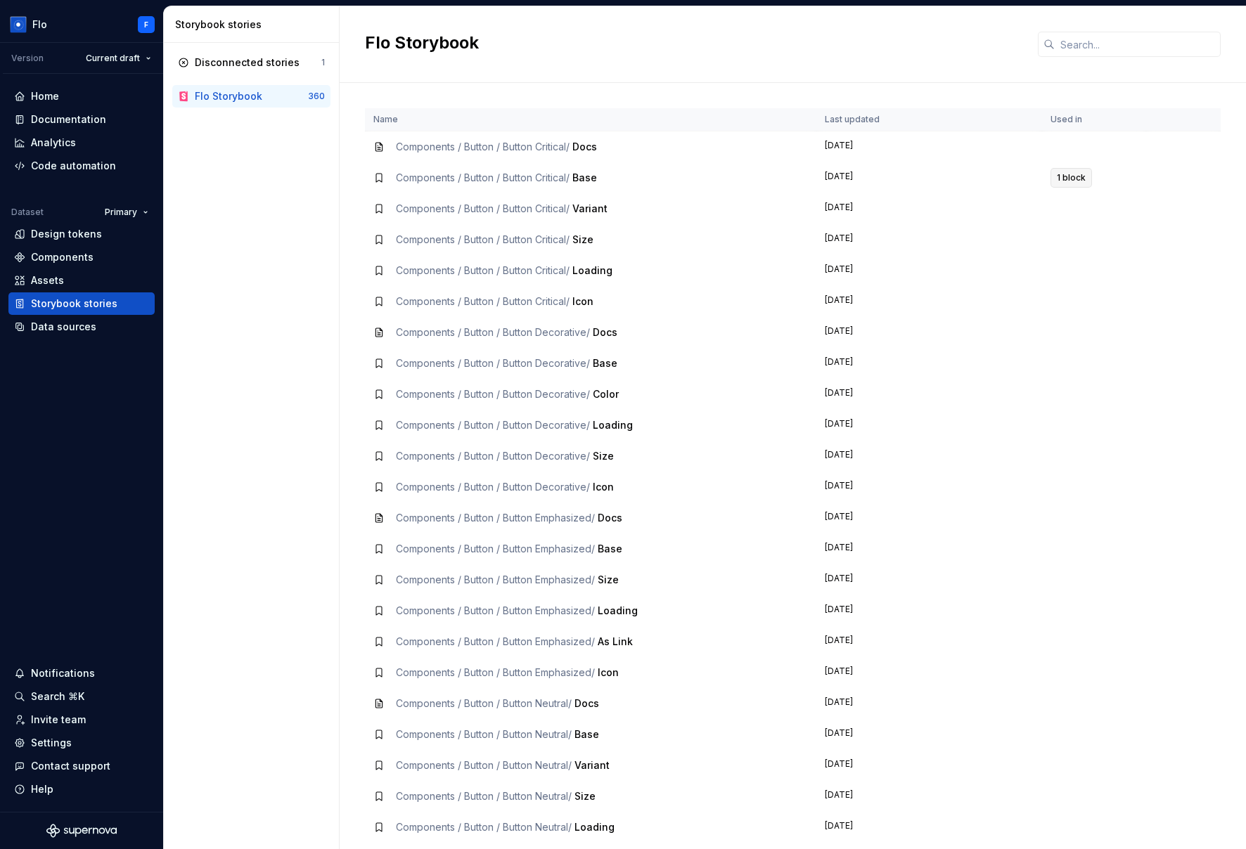
click at [940, 182] on span "1 block" at bounding box center [1071, 177] width 29 height 11
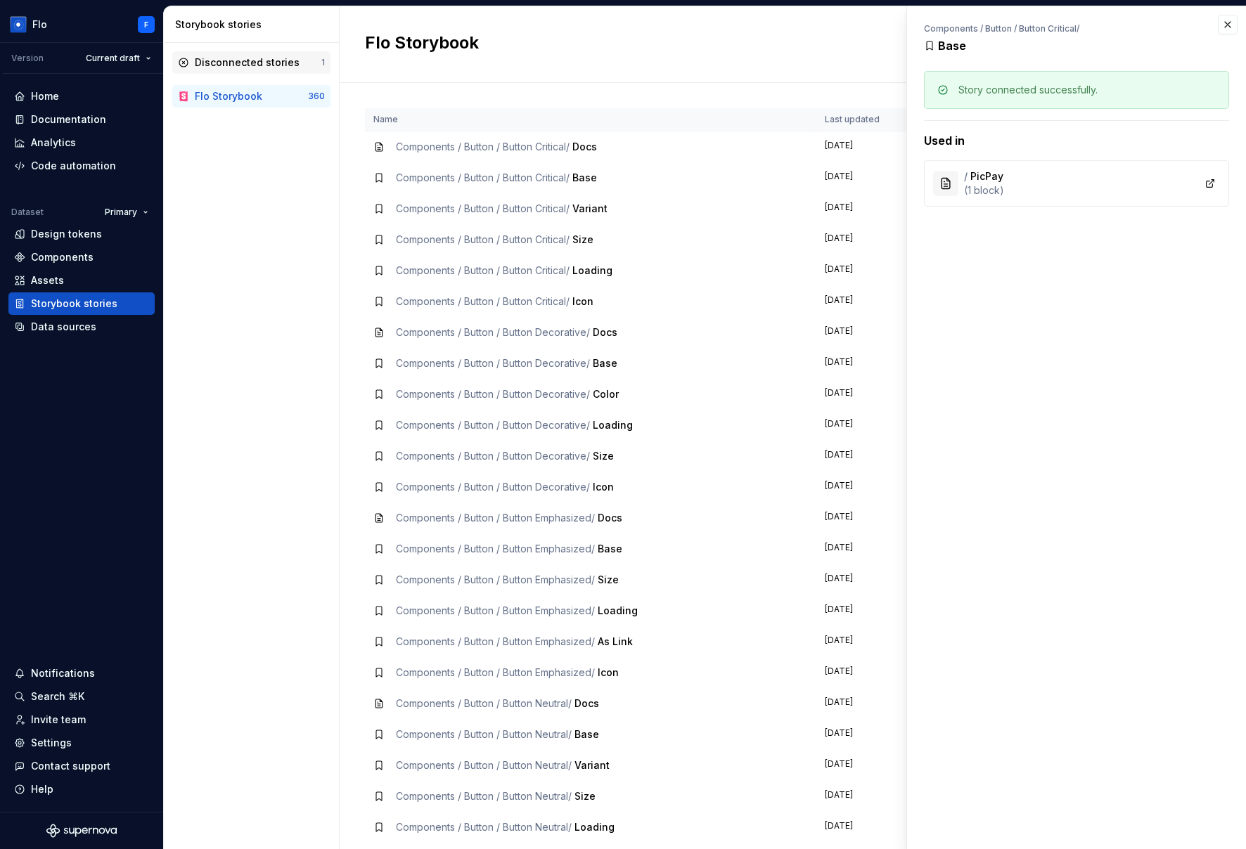
click at [281, 60] on div "Disconnected stories" at bounding box center [247, 63] width 105 height 14
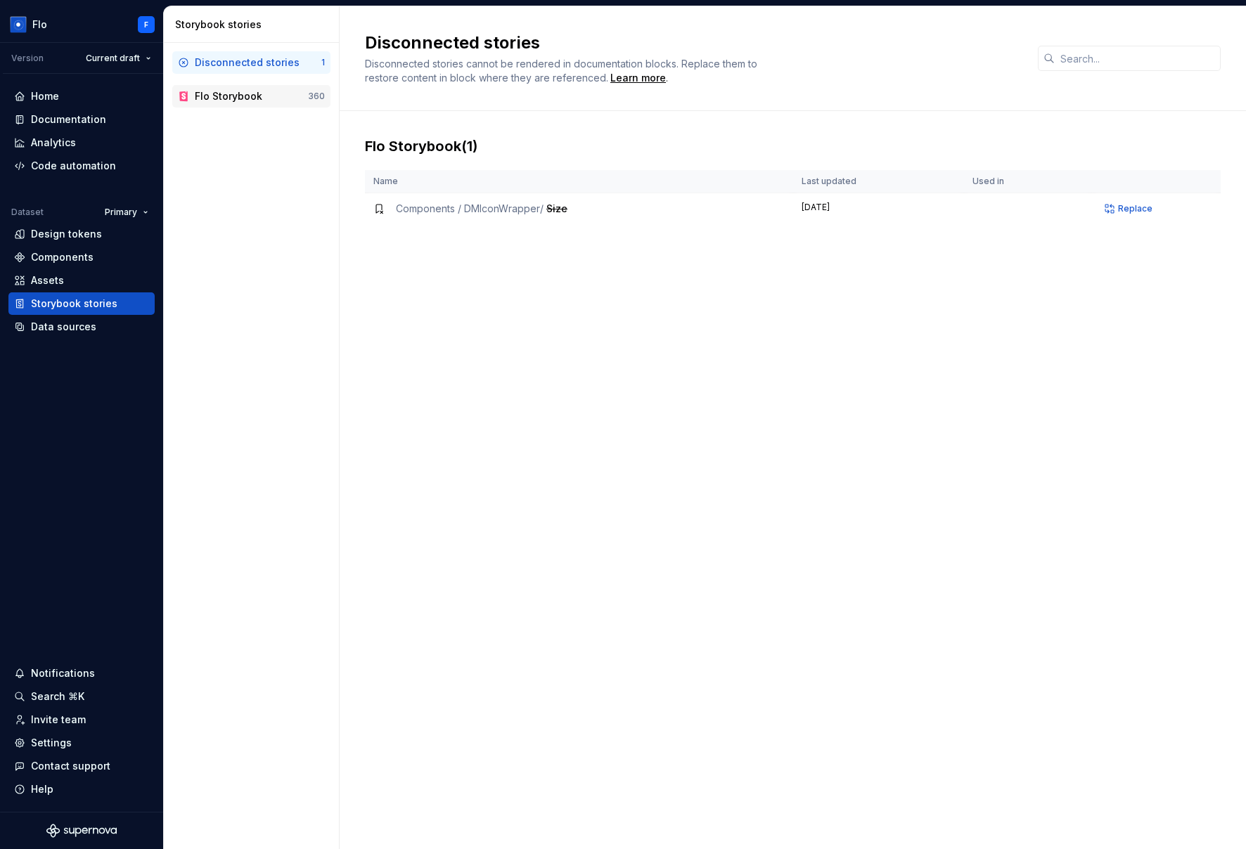
click at [221, 99] on div "Flo Storybook" at bounding box center [228, 96] width 67 height 14
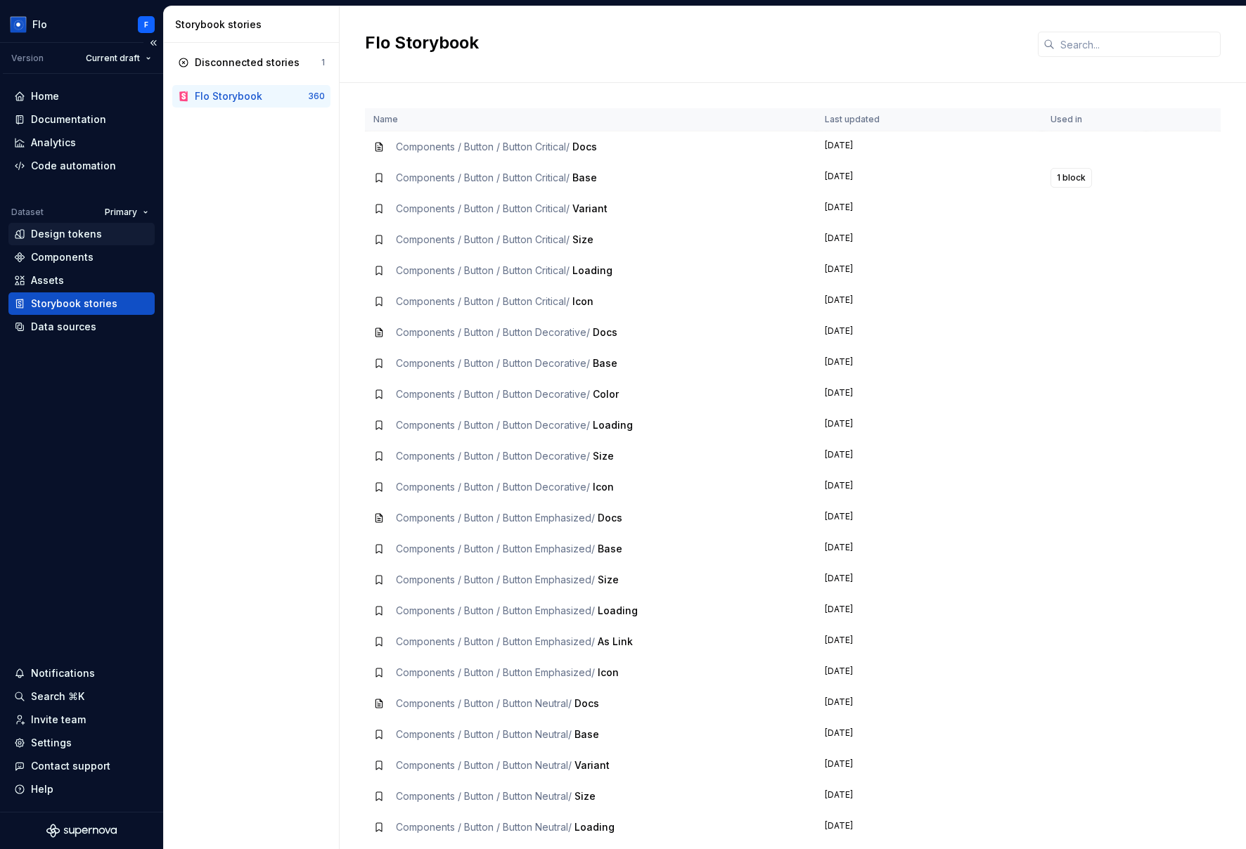
click at [93, 233] on div "Design tokens" at bounding box center [66, 234] width 71 height 14
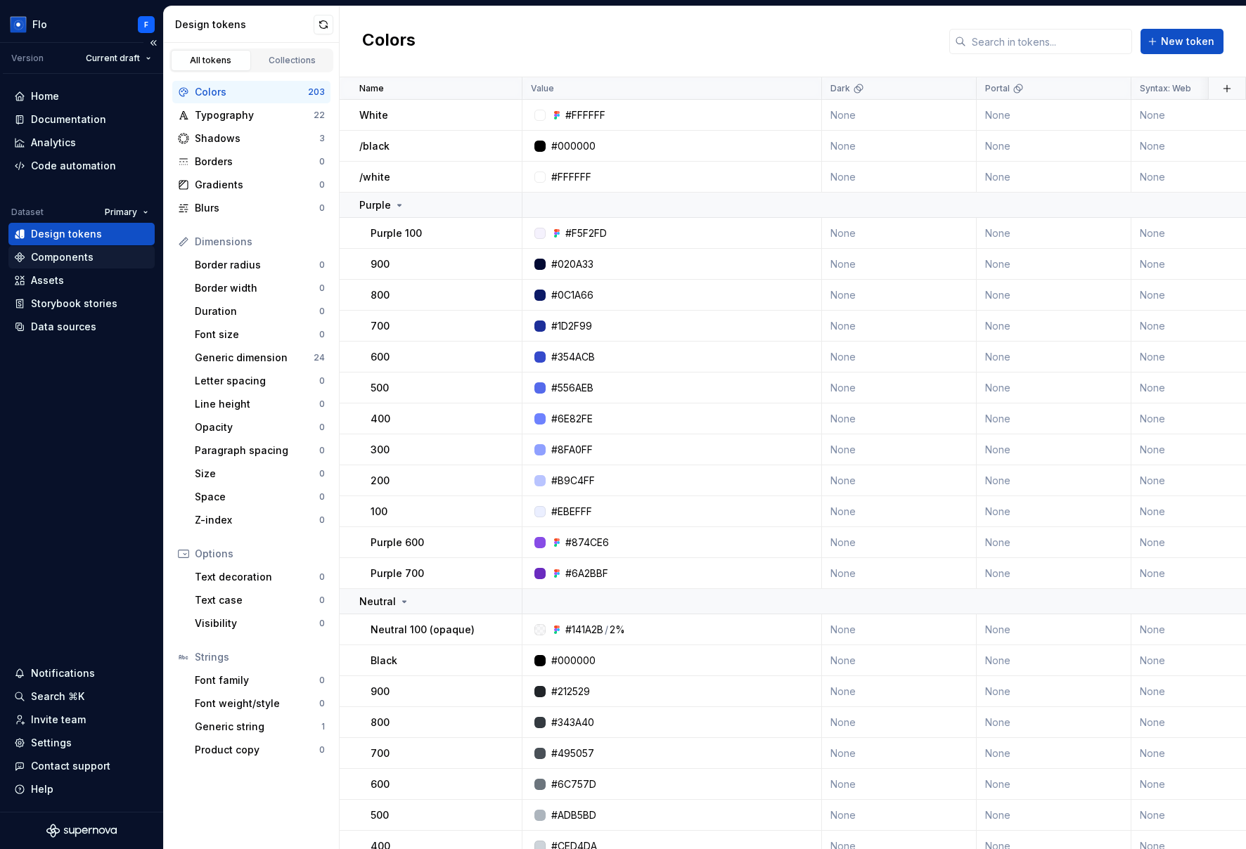
click at [99, 253] on div "Components" at bounding box center [81, 257] width 135 height 14
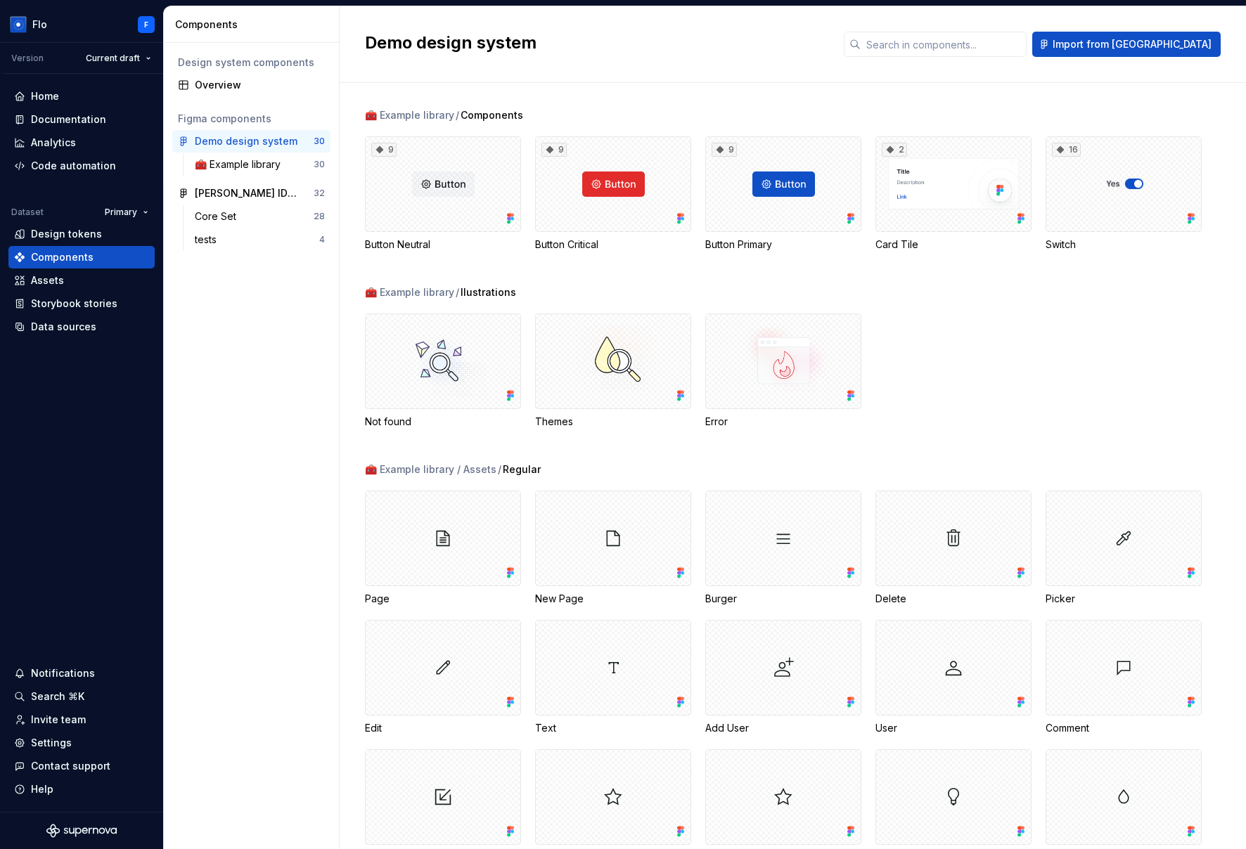
click at [238, 72] on div "Design system components" at bounding box center [251, 62] width 158 height 22
click at [243, 82] on div "Overview" at bounding box center [260, 85] width 130 height 14
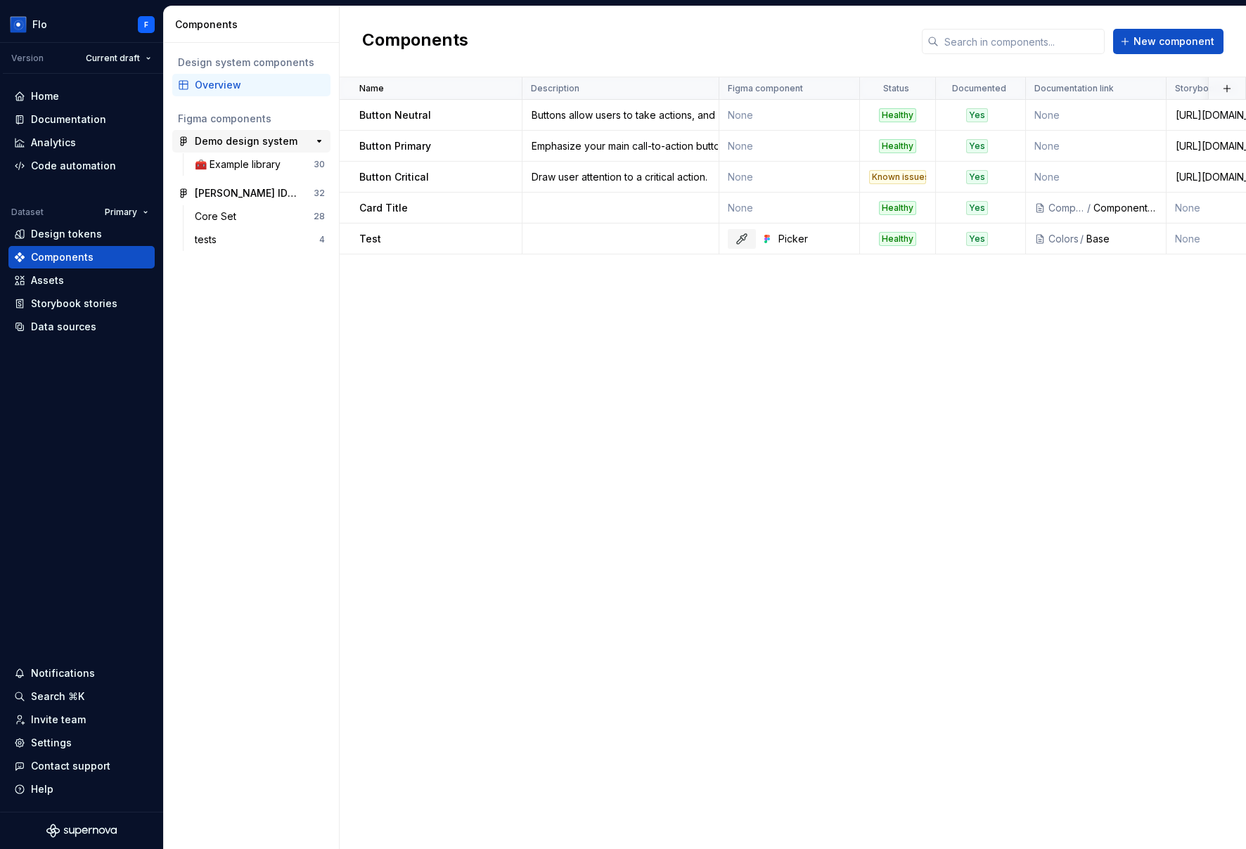
click at [267, 140] on div "Demo design system" at bounding box center [246, 141] width 103 height 14
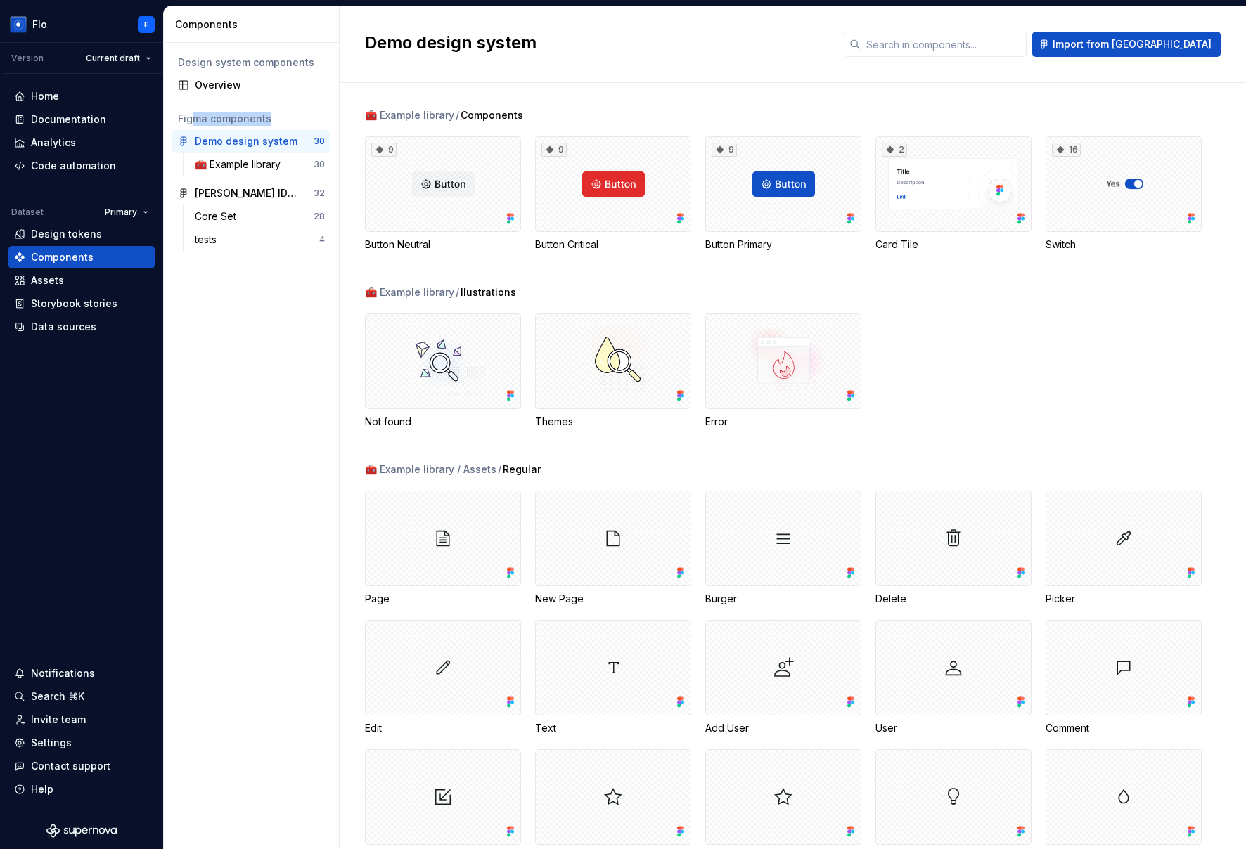
drag, startPoint x: 193, startPoint y: 115, endPoint x: 267, endPoint y: 115, distance: 74.5
click at [267, 115] on div "Figma components" at bounding box center [251, 119] width 147 height 14
click at [288, 117] on div "Figma components" at bounding box center [251, 119] width 147 height 14
drag, startPoint x: 286, startPoint y: 116, endPoint x: 170, endPoint y: 120, distance: 116.1
click at [170, 120] on div "Design system components Overview Figma components Demo design system 30 🧰 Exam…" at bounding box center [251, 446] width 175 height 806
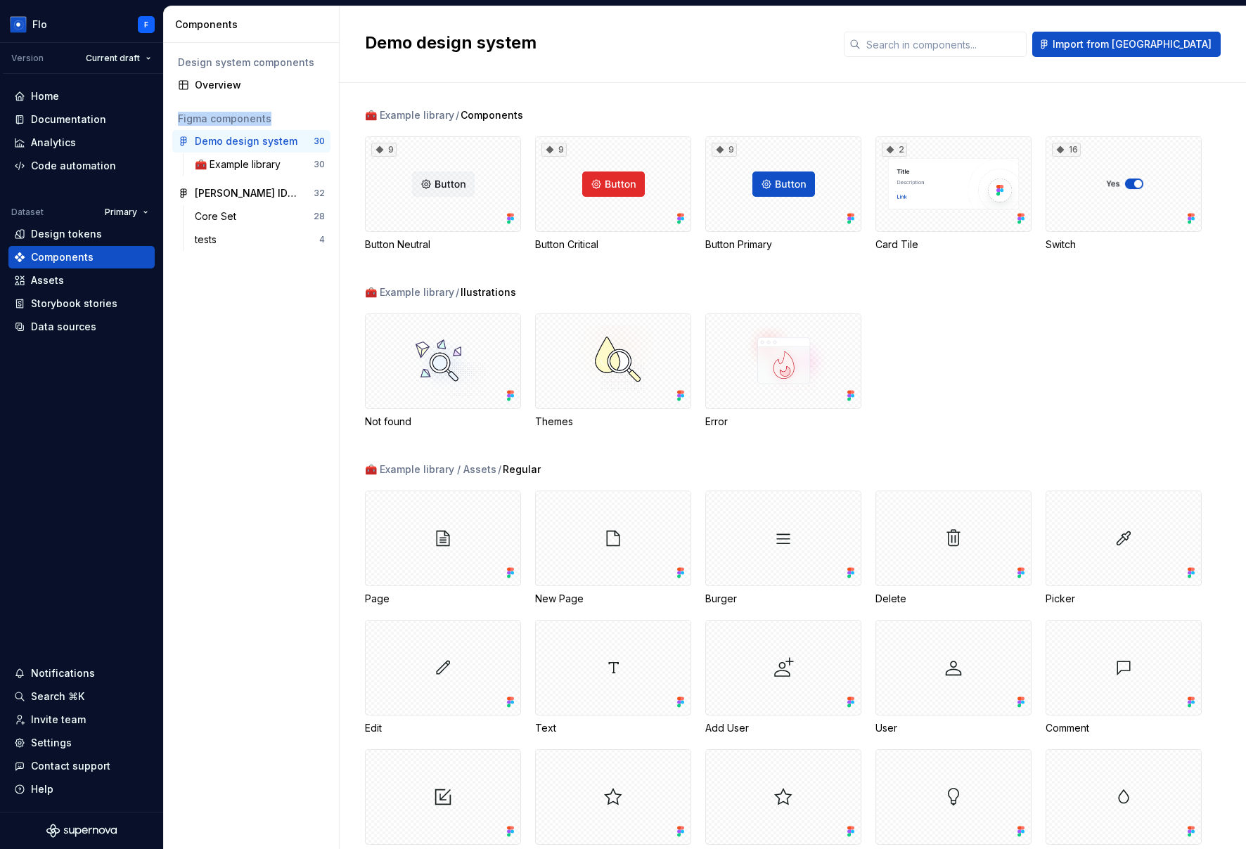
drag, startPoint x: 178, startPoint y: 120, endPoint x: 267, endPoint y: 123, distance: 89.3
click at [267, 123] on div "Figma components" at bounding box center [251, 119] width 147 height 14
click at [262, 89] on div "Overview" at bounding box center [260, 85] width 130 height 14
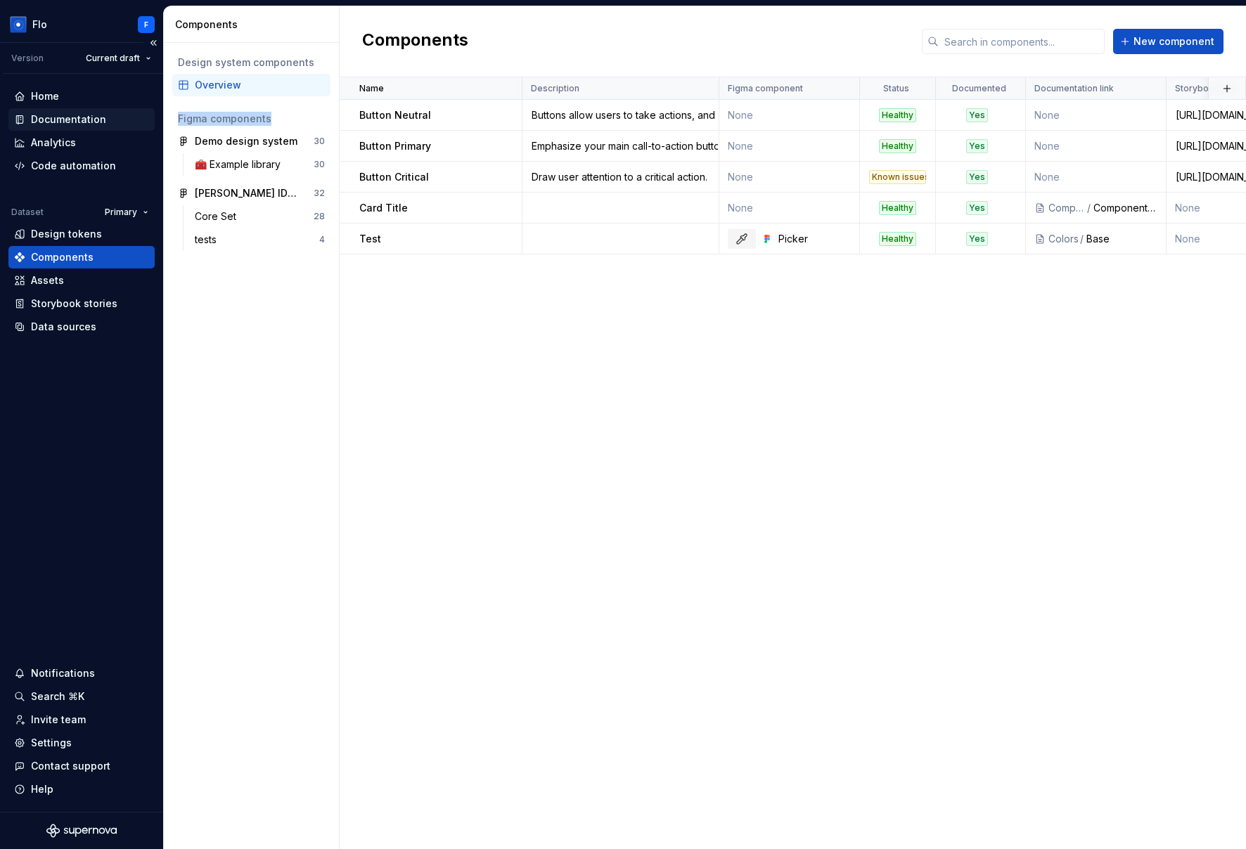
click at [72, 117] on div "Documentation" at bounding box center [68, 119] width 75 height 14
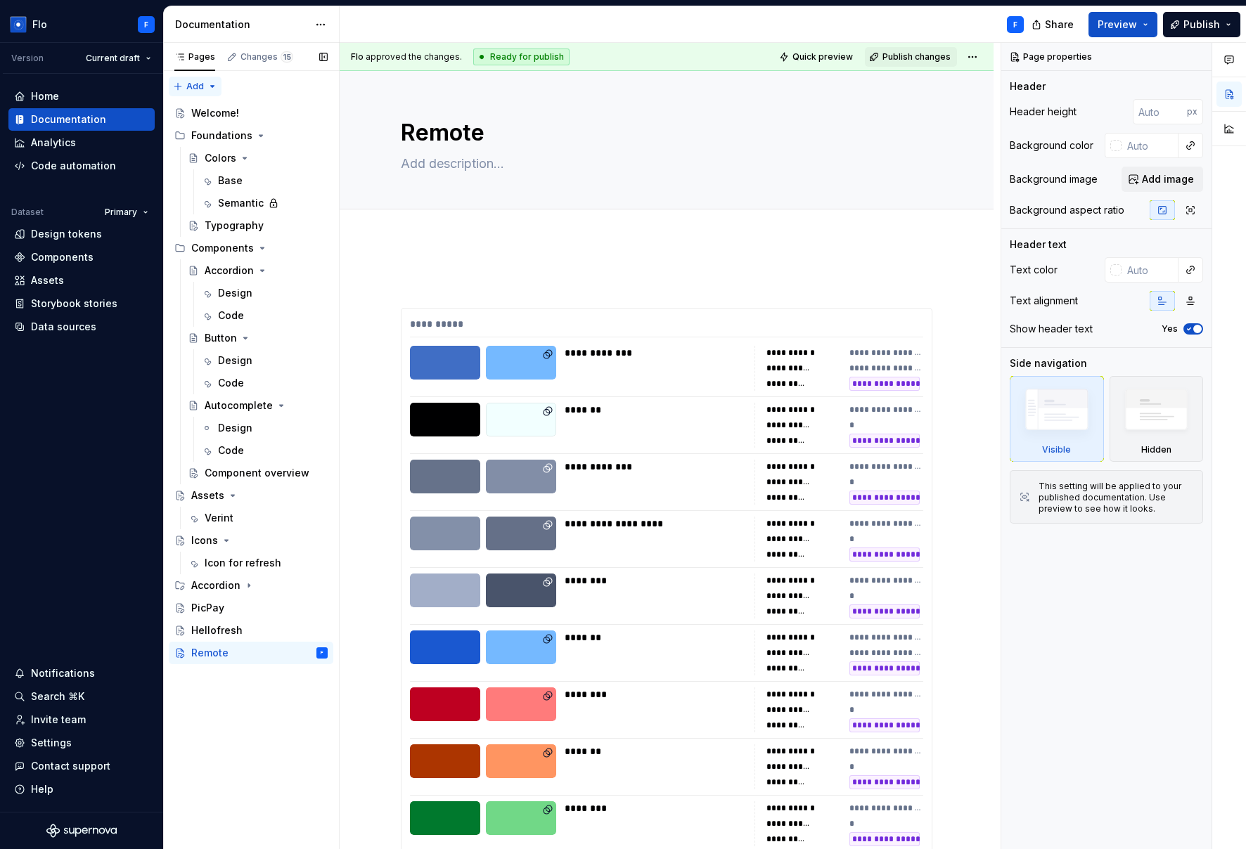
click at [181, 87] on div "Pages Changes 15 Add Accessibility guide for tree Page tree. Navigate the tree …" at bounding box center [251, 446] width 176 height 807
click at [215, 115] on div "New page" at bounding box center [240, 114] width 91 height 14
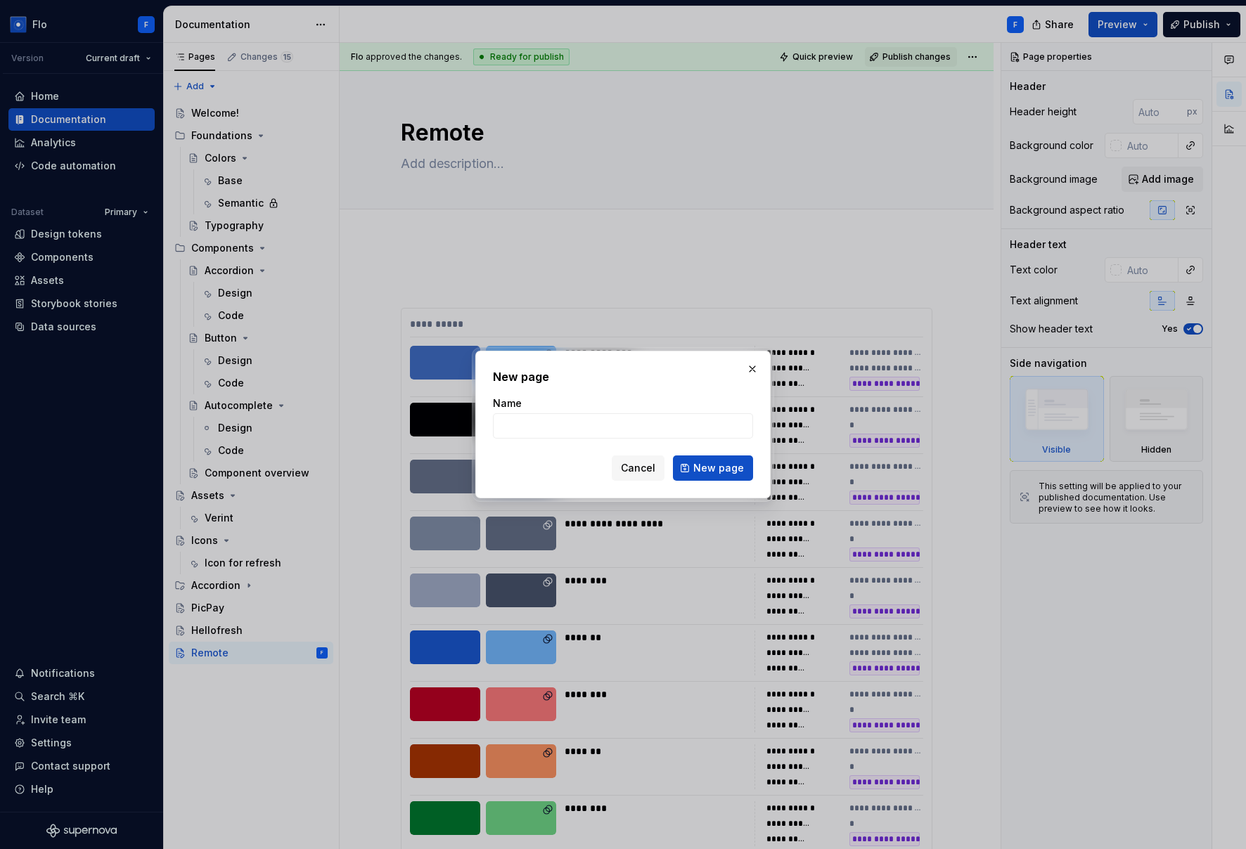
type textarea "*"
type input "Test"
click at [712, 475] on button "New page" at bounding box center [713, 468] width 80 height 25
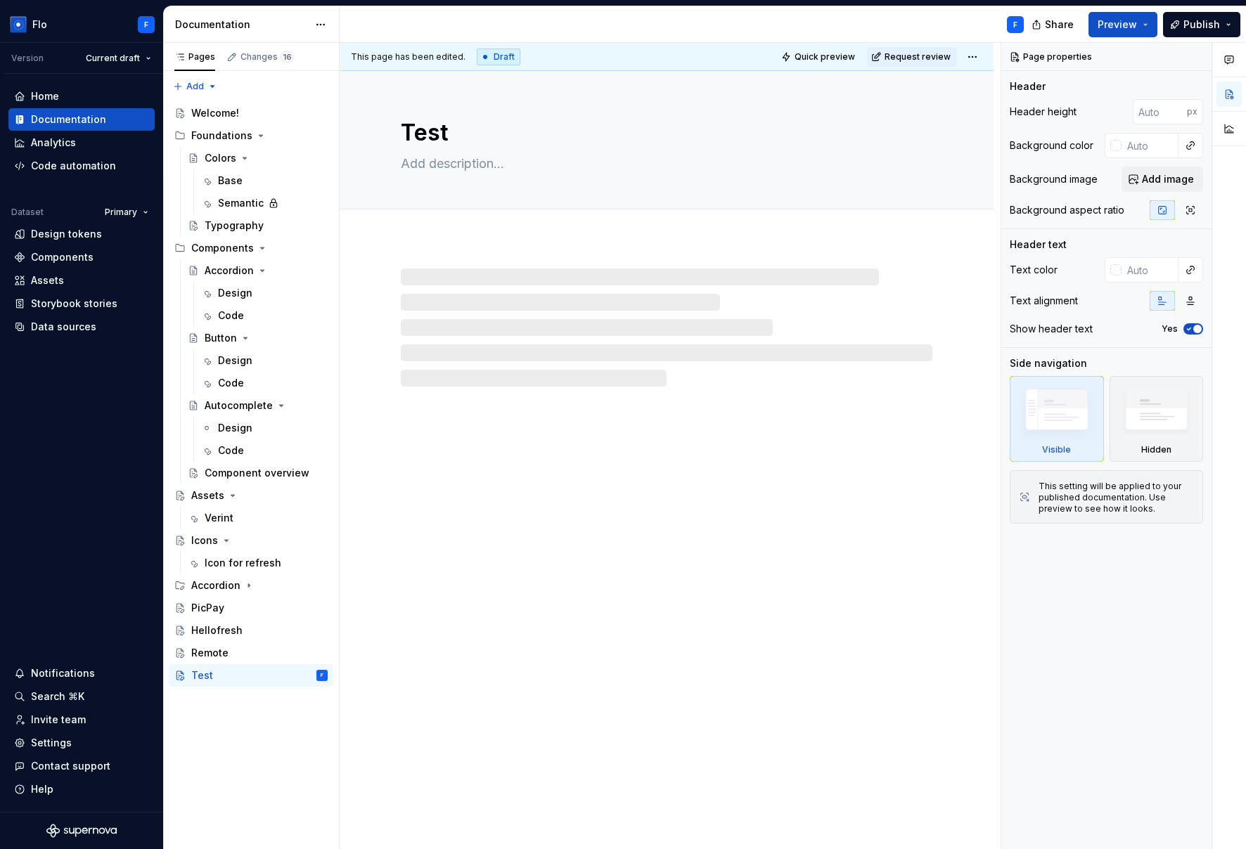
type textarea "*"
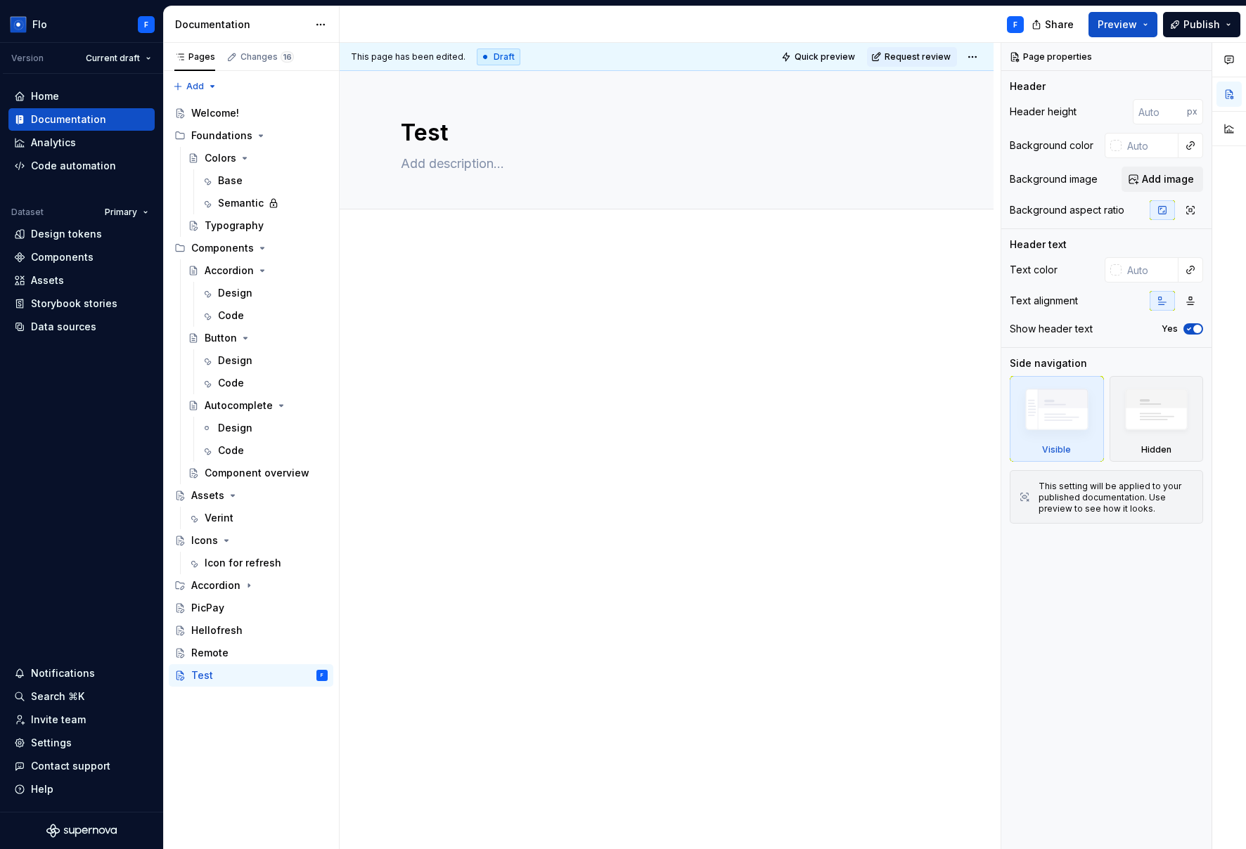
click at [460, 285] on p at bounding box center [666, 282] width 531 height 17
click at [437, 277] on p at bounding box center [666, 282] width 531 height 17
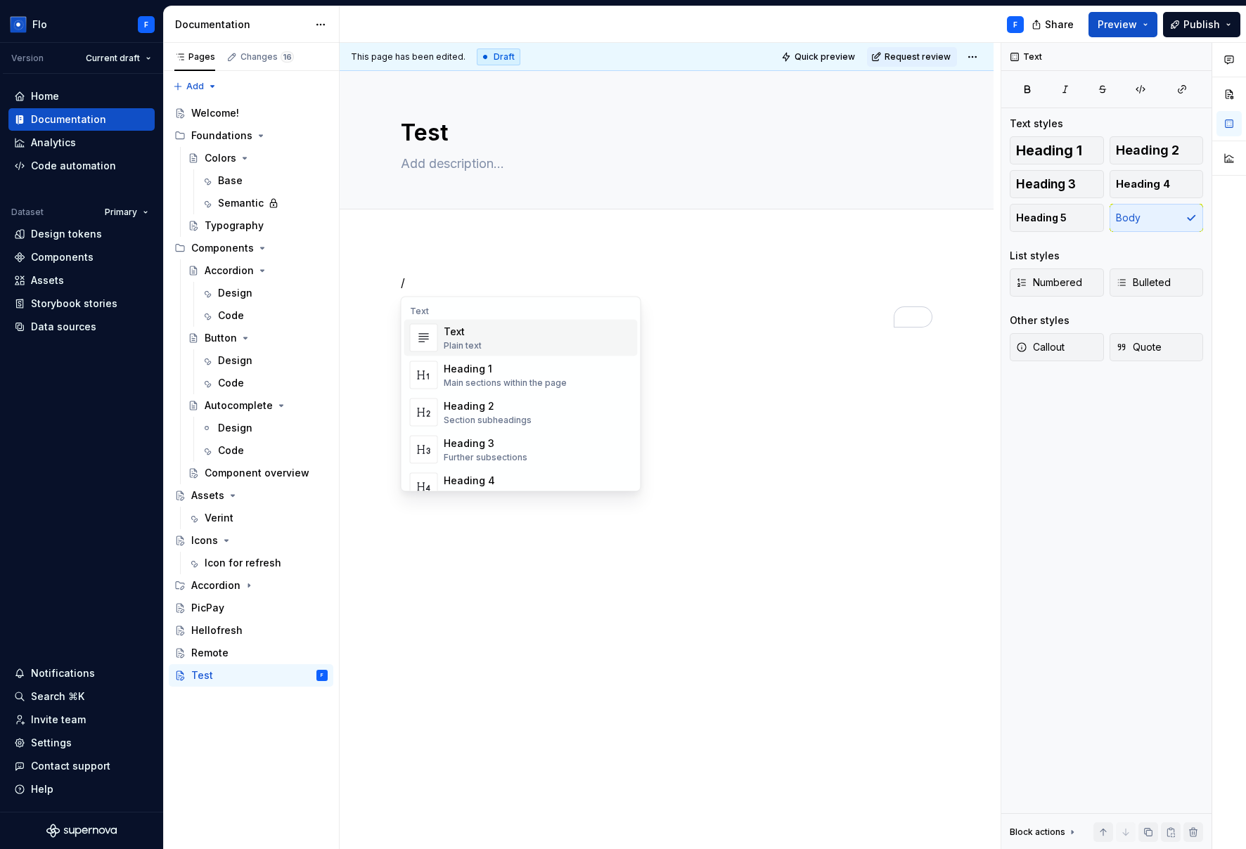
click at [455, 280] on p "/" at bounding box center [666, 282] width 531 height 17
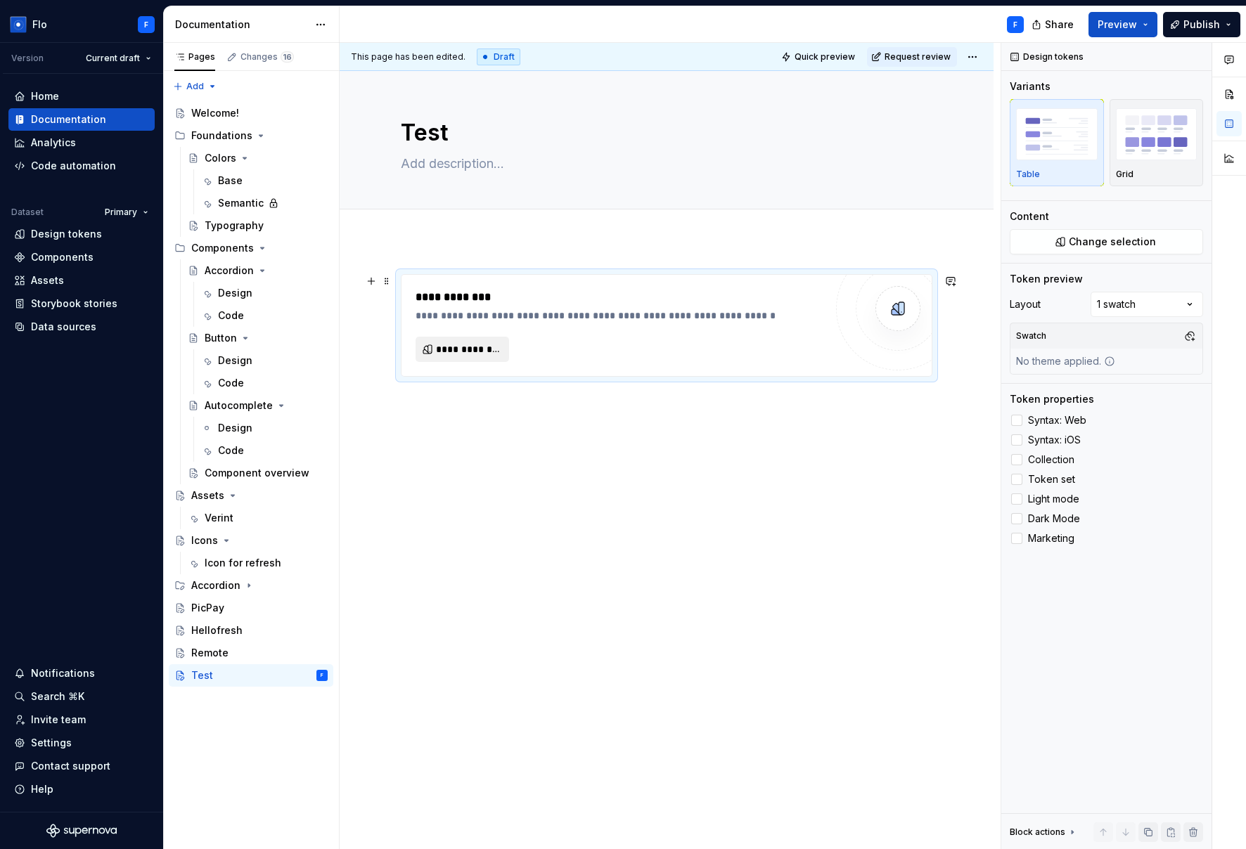
click at [475, 347] on span "**********" at bounding box center [468, 349] width 64 height 14
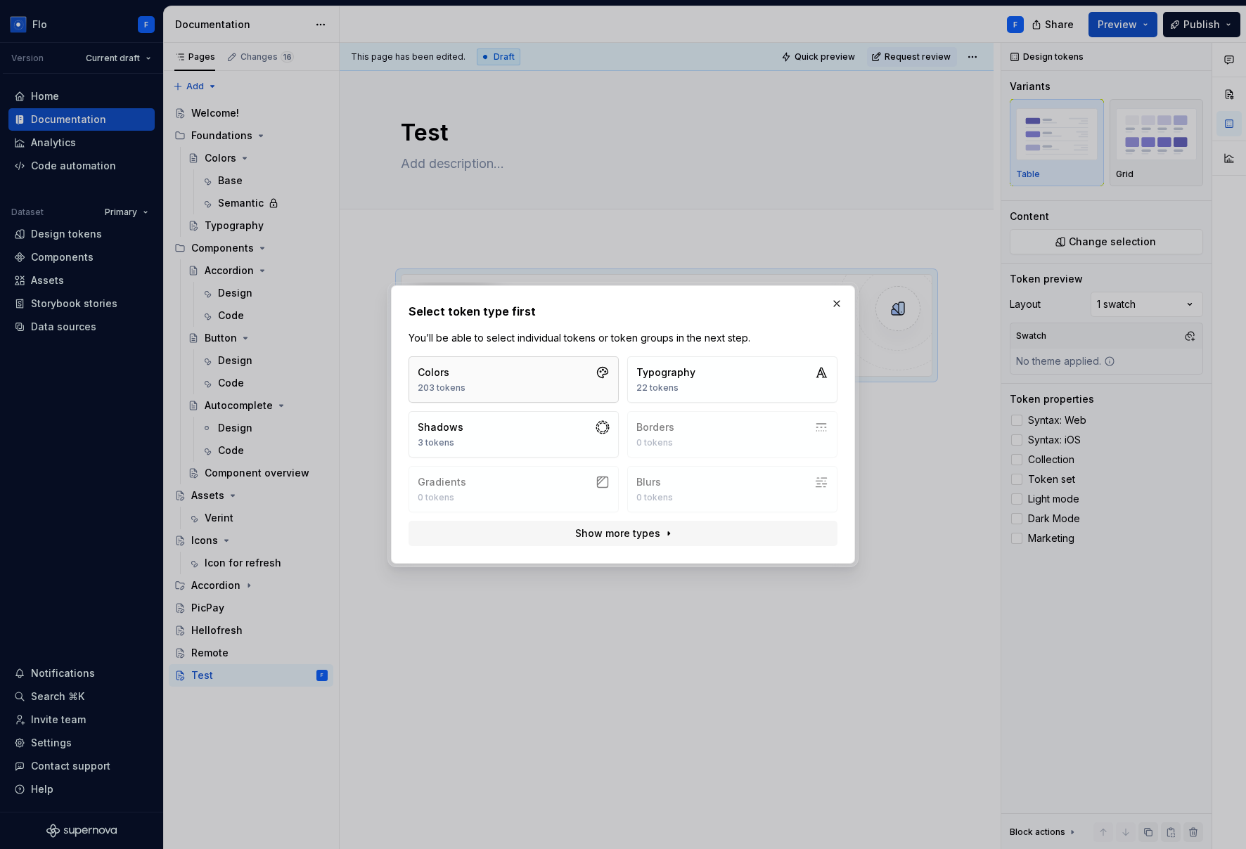
click at [499, 376] on button "Colors 203 tokens" at bounding box center [513, 379] width 210 height 46
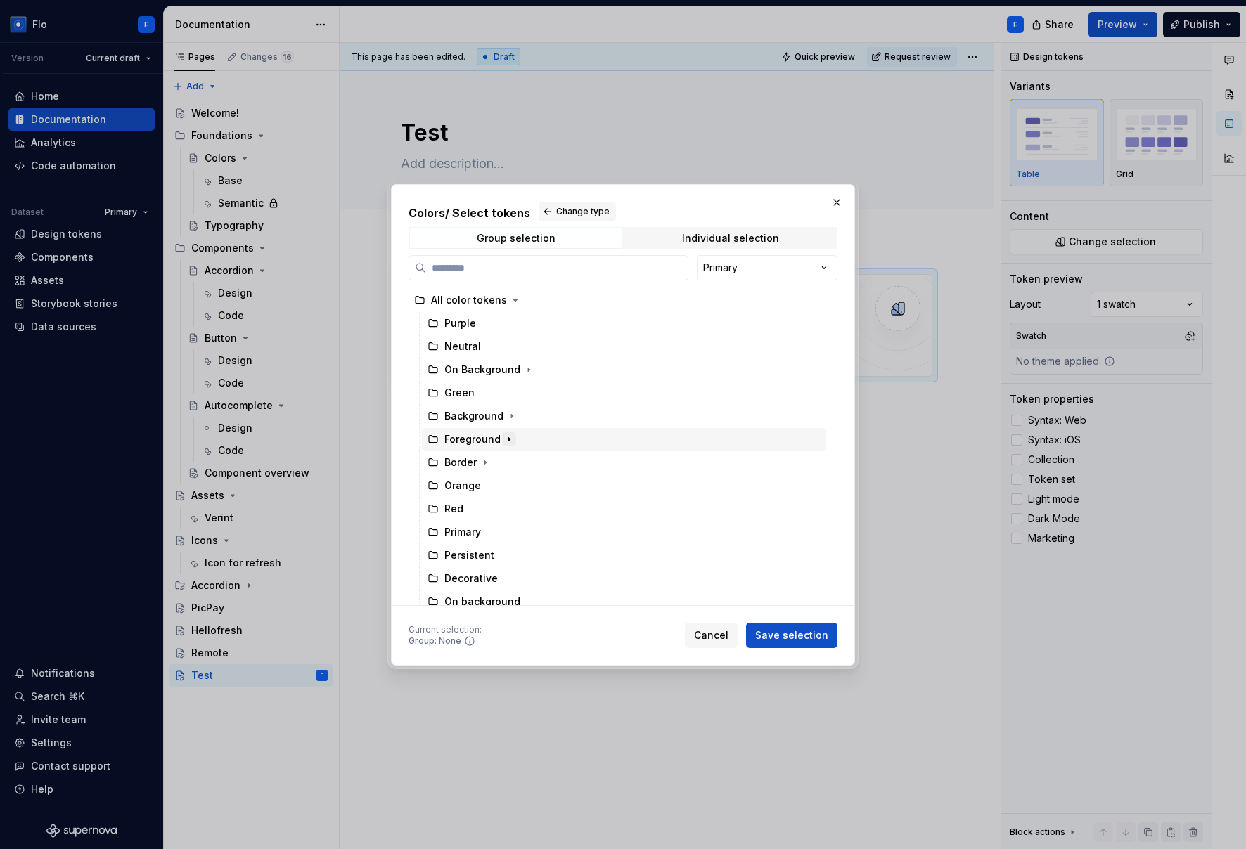
click at [503, 441] on icon "button" at bounding box center [508, 439] width 11 height 11
click at [488, 468] on div "Decorative" at bounding box center [484, 463] width 53 height 14
click at [799, 625] on button "Save selection" at bounding box center [791, 635] width 91 height 25
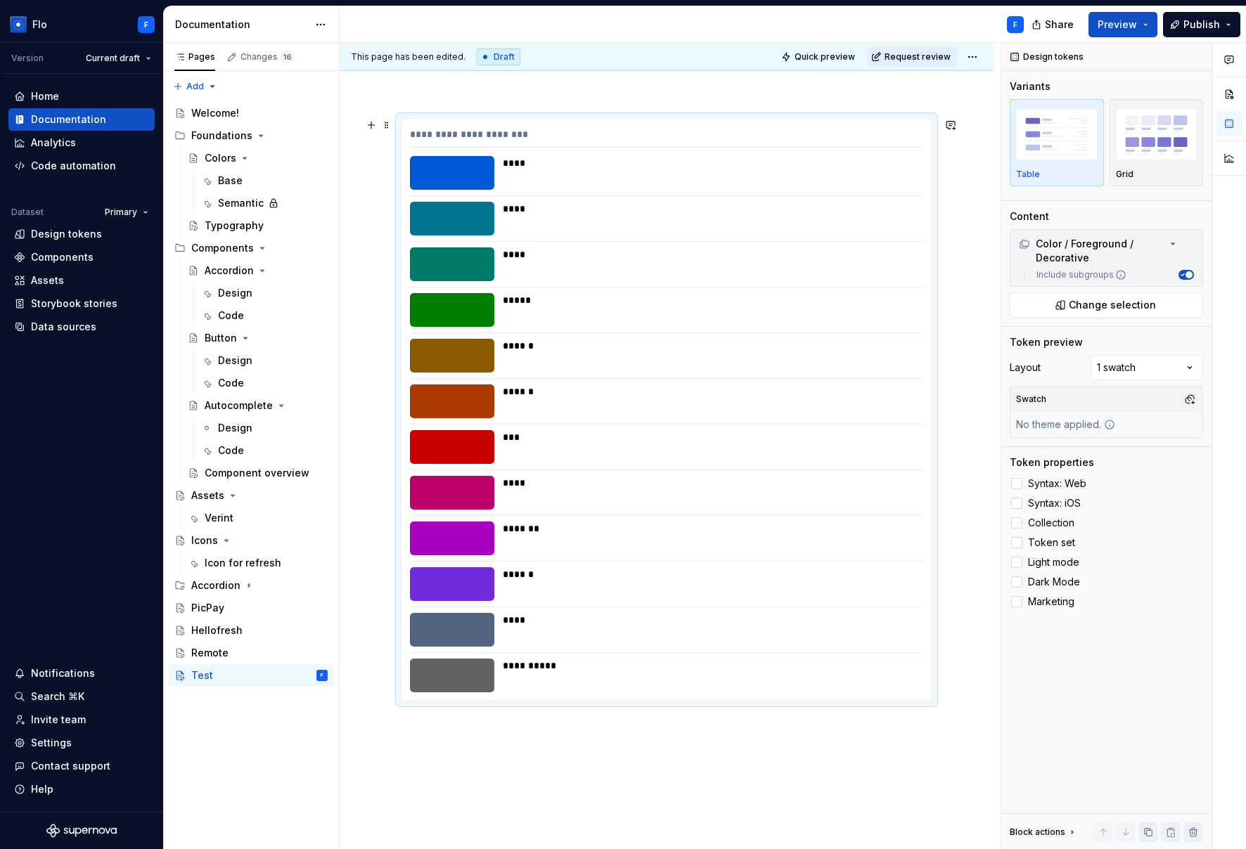
scroll to position [156, 0]
click at [706, 245] on div "**********" at bounding box center [666, 410] width 530 height 582
click at [940, 366] on div "Comments Open comments No comments yet Select ‘Comment’ from the block context …" at bounding box center [1123, 446] width 245 height 807
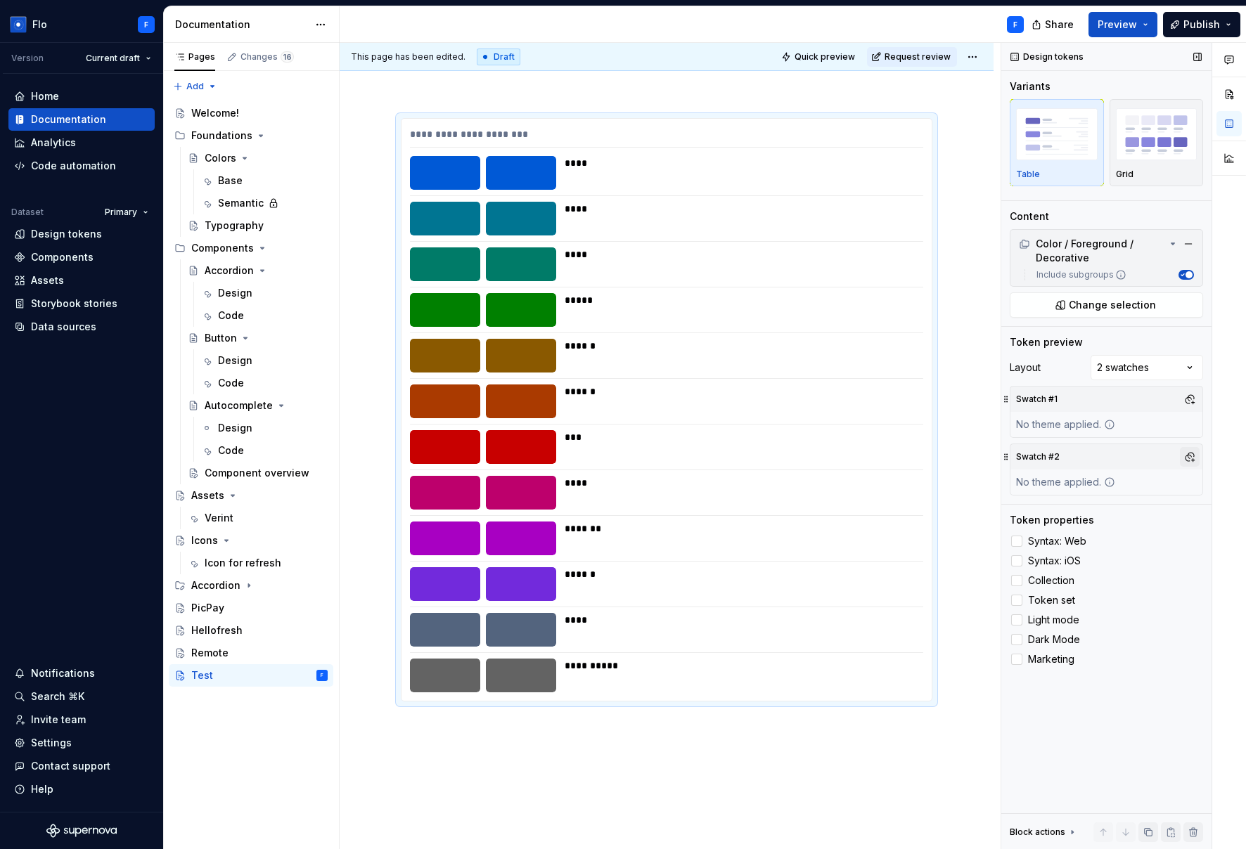
click at [940, 452] on button "button" at bounding box center [1190, 457] width 20 height 20
click at [940, 511] on div "Dark" at bounding box center [1124, 510] width 134 height 14
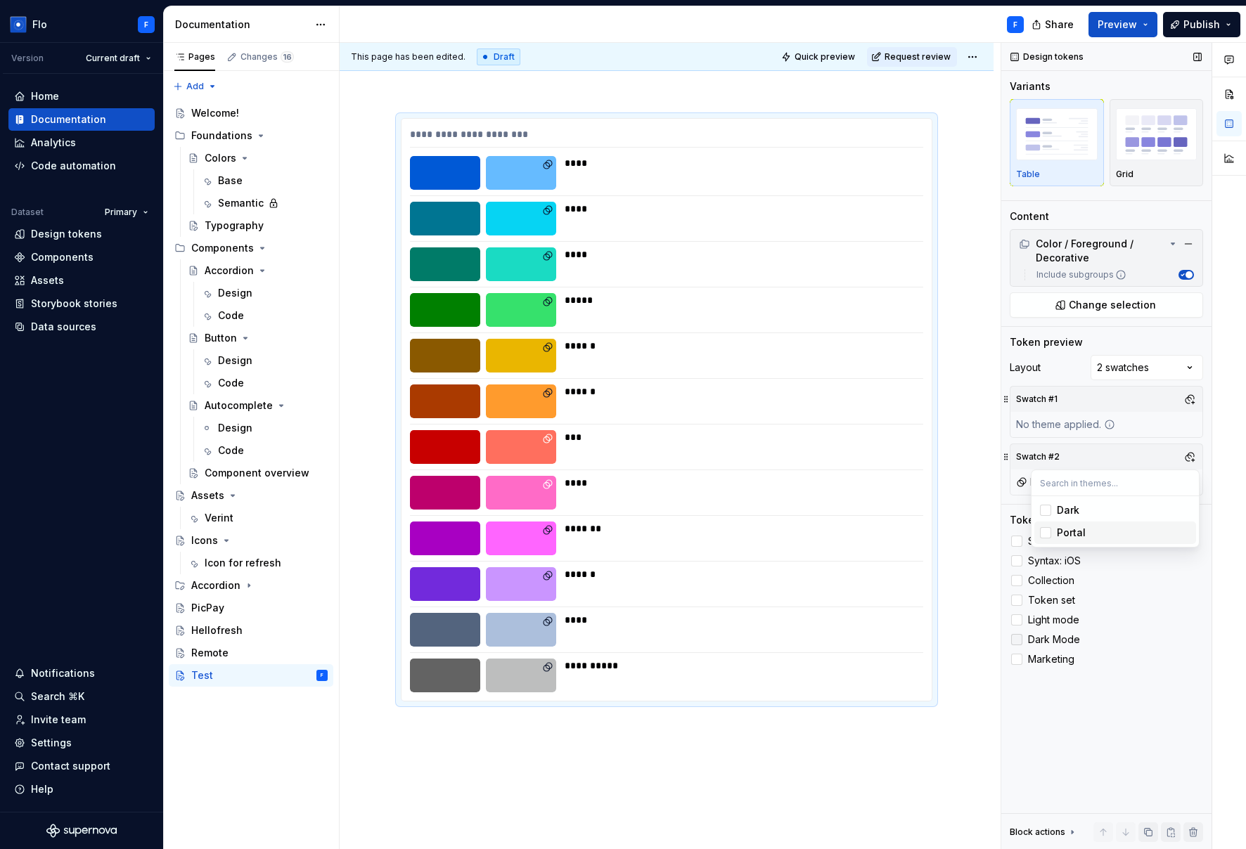
click at [940, 638] on div "Comments Open comments No comments yet Select ‘Comment’ from the block context …" at bounding box center [1123, 446] width 245 height 807
click at [940, 534] on label "Syntax: Web" at bounding box center [1105, 541] width 193 height 17
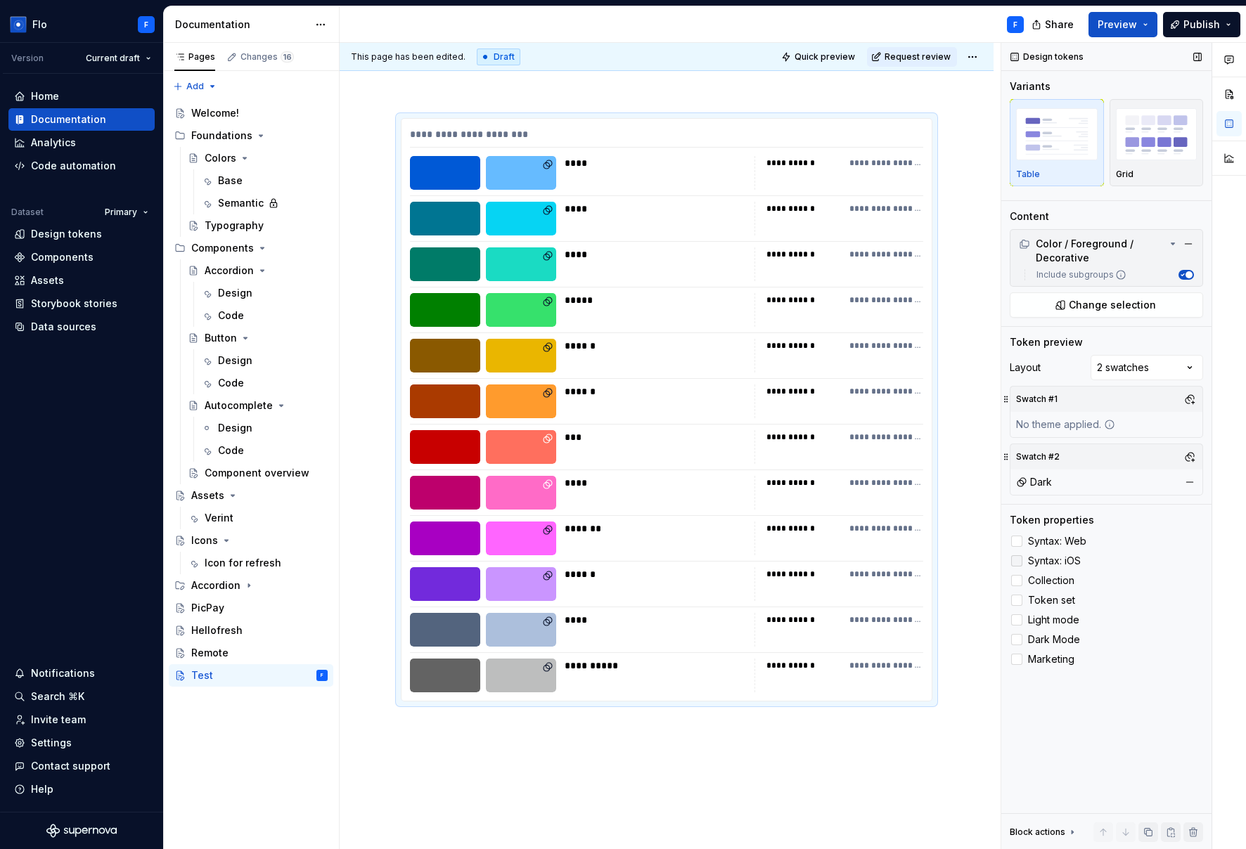
click at [940, 558] on span "Syntax: iOS" at bounding box center [1054, 560] width 53 height 11
click at [940, 585] on span "Collection" at bounding box center [1051, 580] width 46 height 11
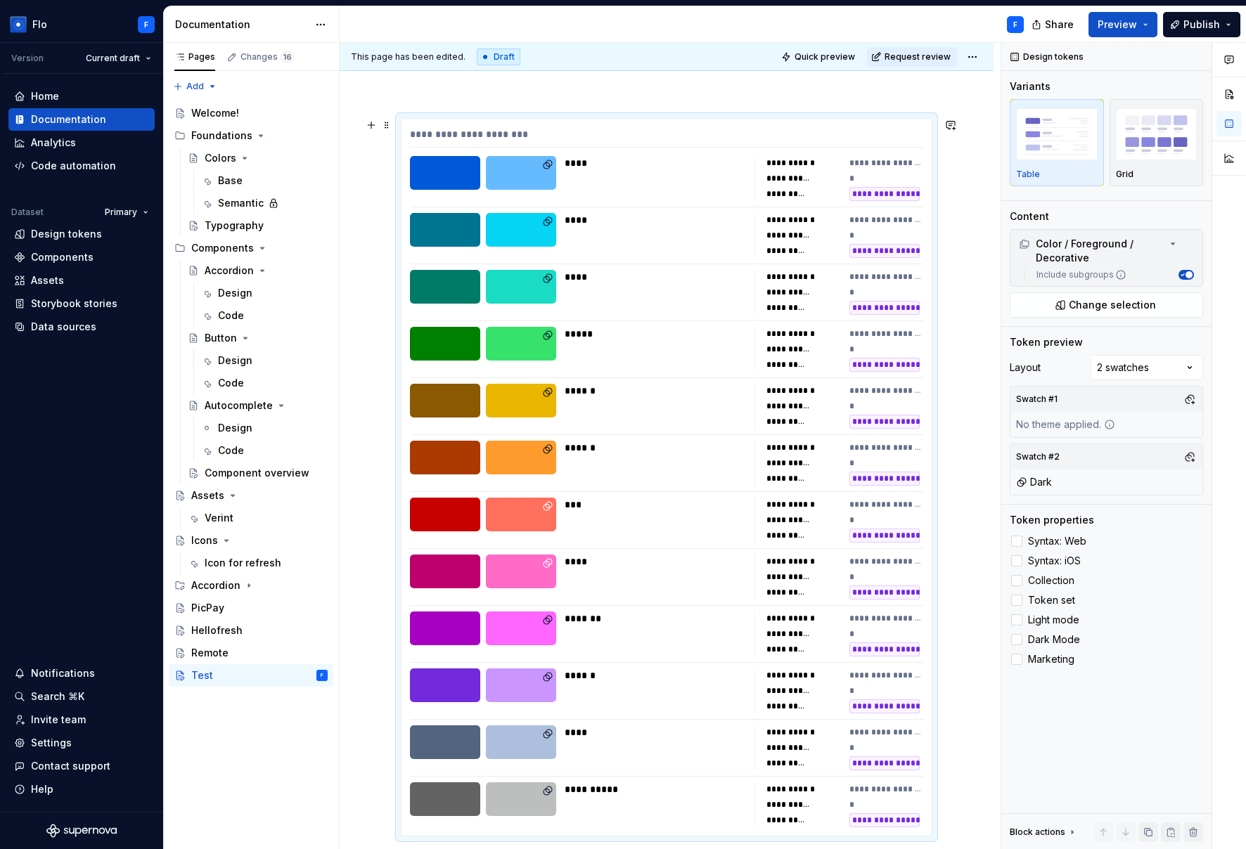
scroll to position [298, 0]
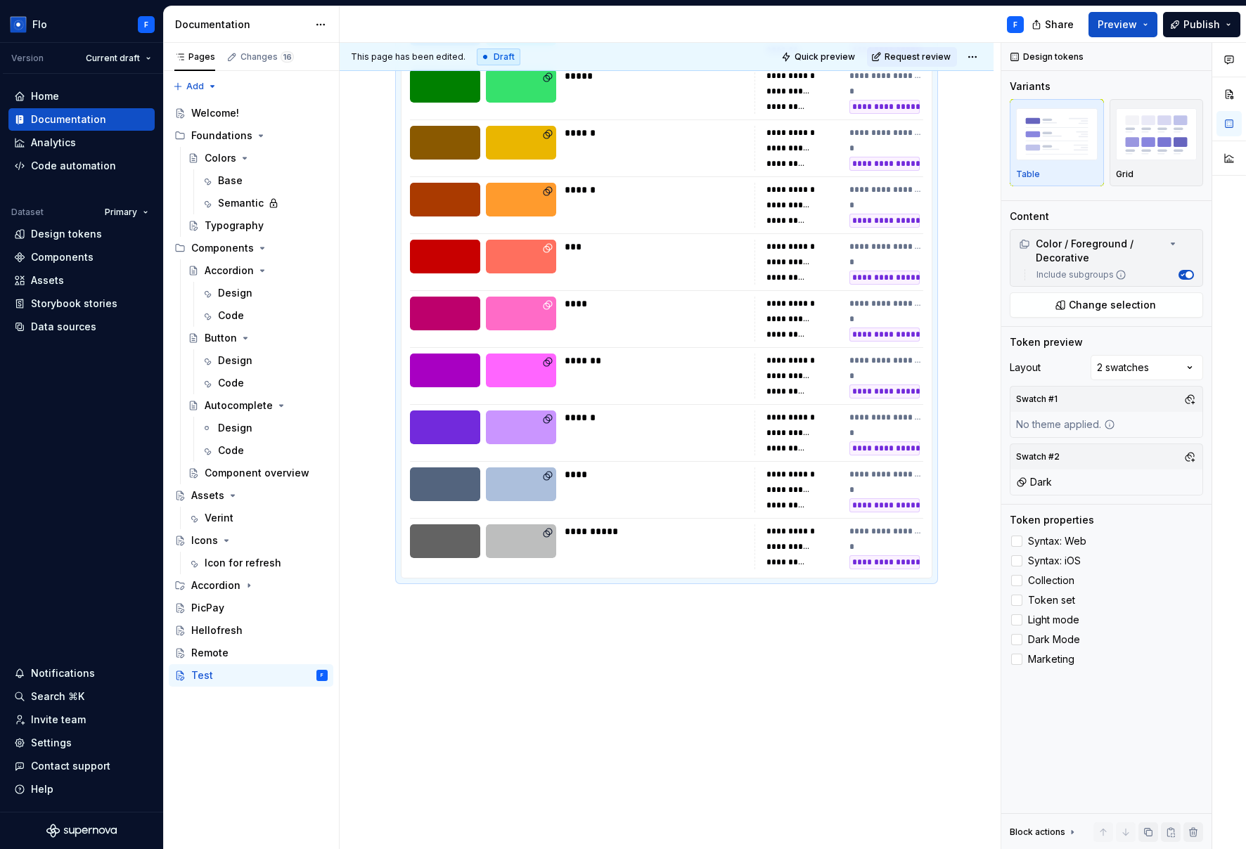
click at [405, 646] on div "**********" at bounding box center [670, 446] width 661 height 807
click at [418, 617] on div "**********" at bounding box center [667, 337] width 654 height 1023
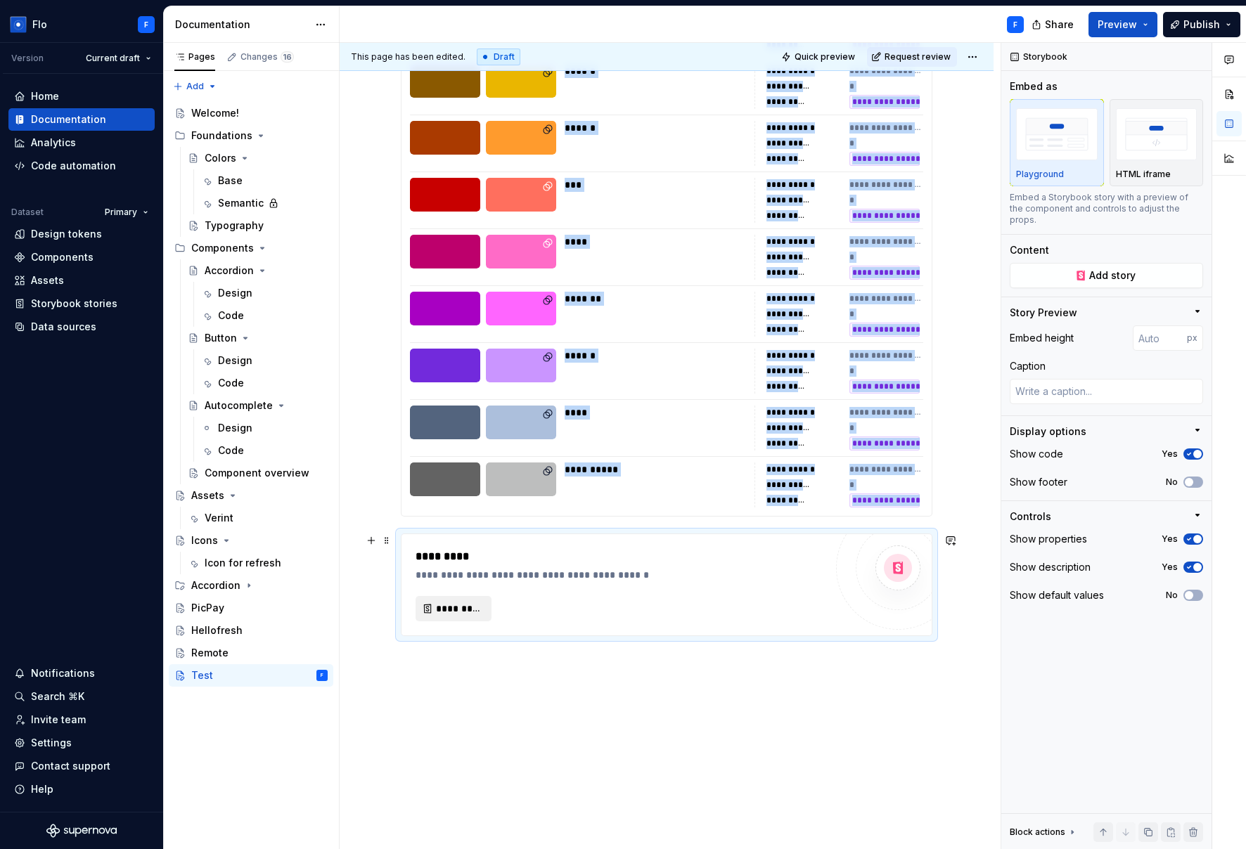
click at [456, 611] on span "*********" at bounding box center [459, 609] width 46 height 14
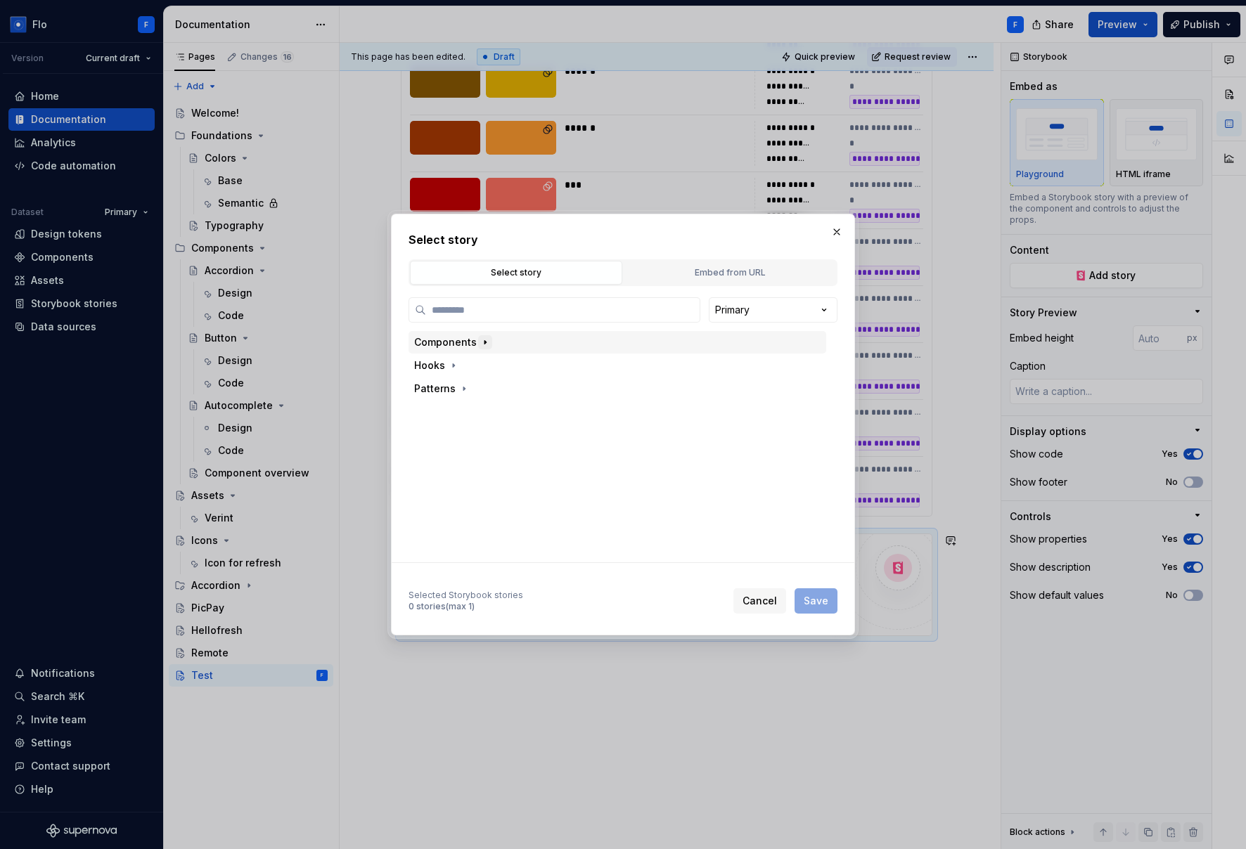
click at [481, 343] on icon "button" at bounding box center [484, 342] width 11 height 11
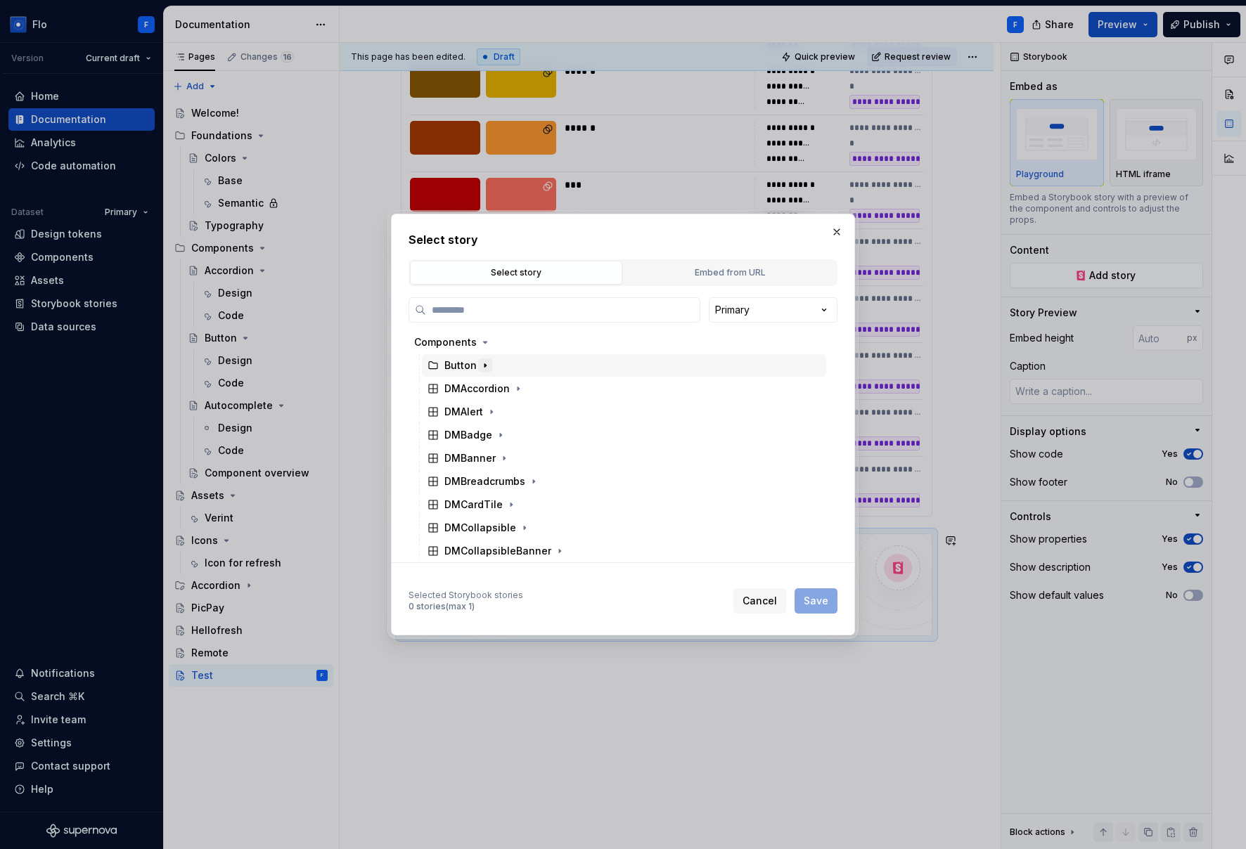
click at [484, 366] on icon "button" at bounding box center [484, 366] width 1 height 4
click at [534, 390] on icon "button" at bounding box center [535, 388] width 11 height 11
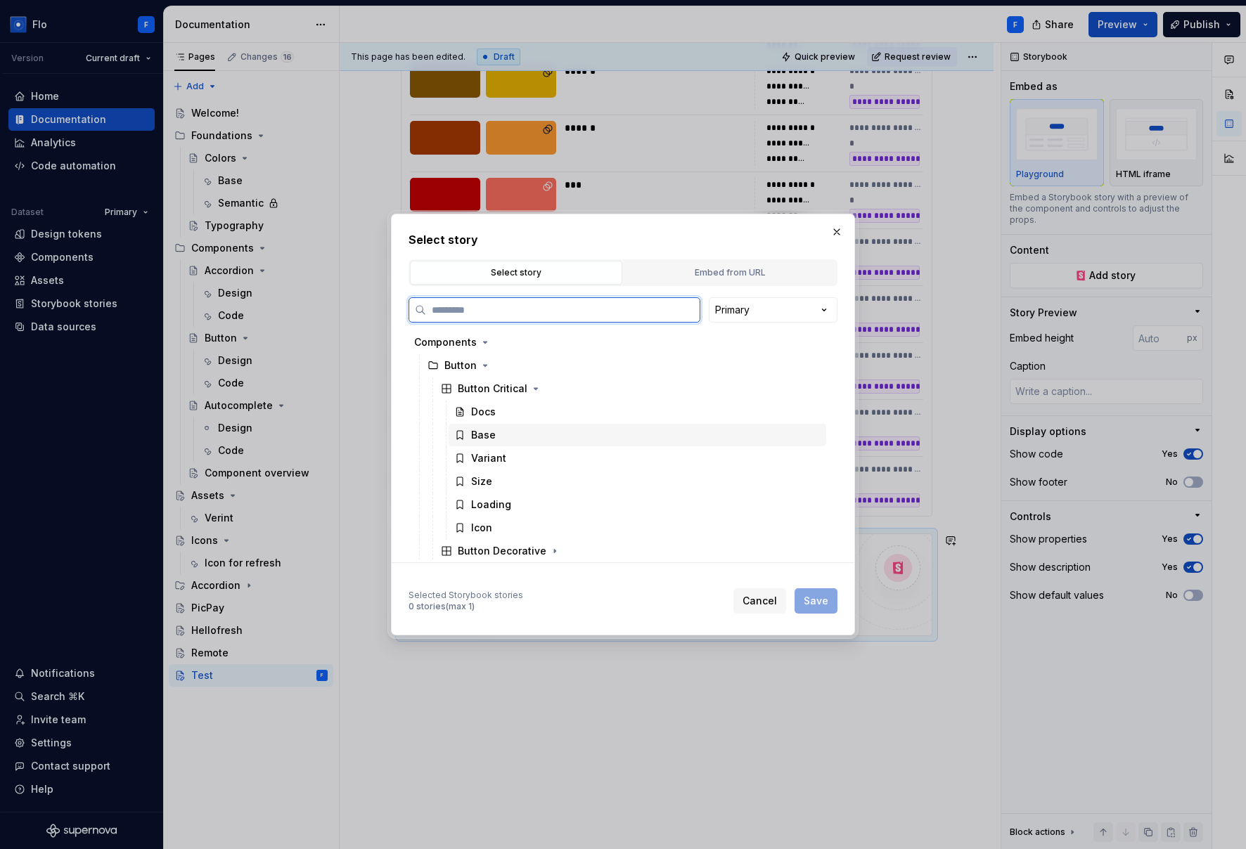
click at [504, 425] on div "Base" at bounding box center [636, 435] width 377 height 22
click at [819, 593] on button "Save" at bounding box center [815, 600] width 43 height 25
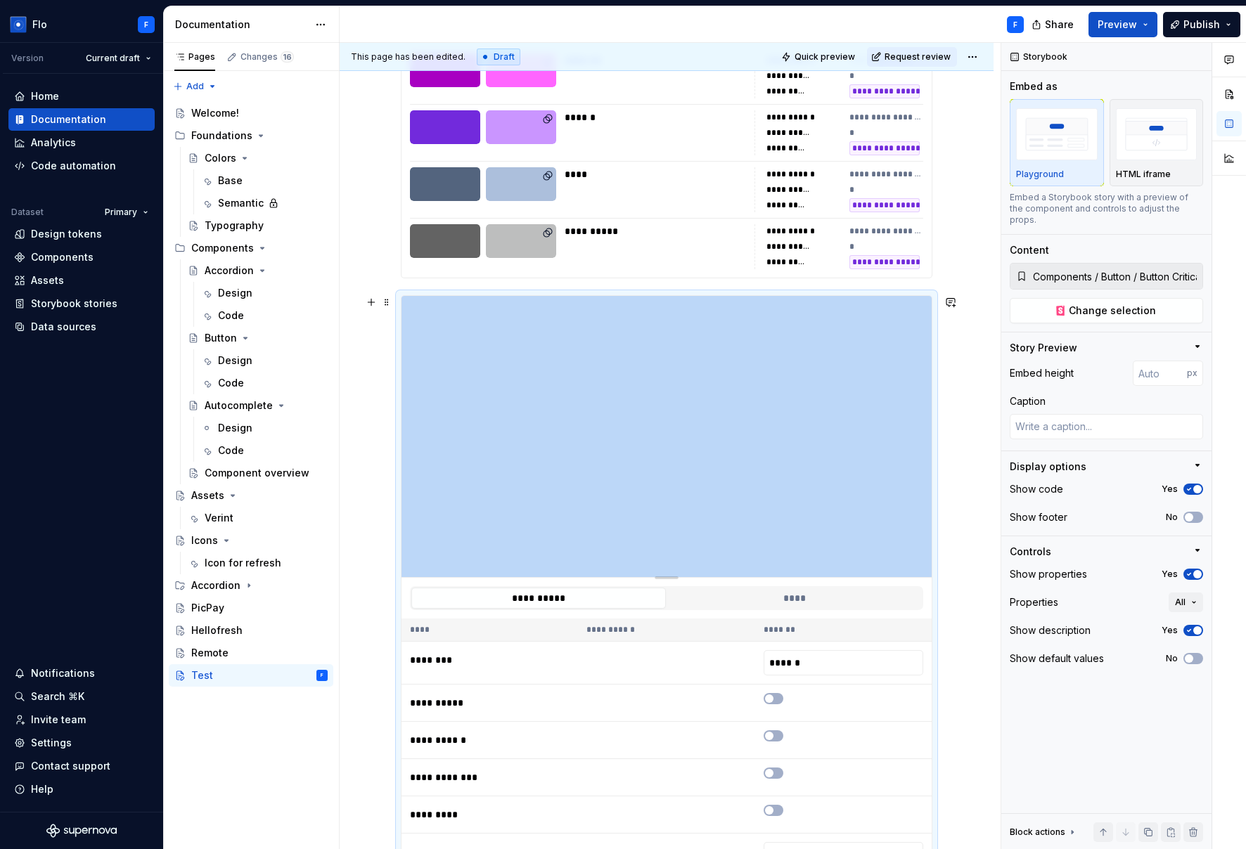
click at [266, 120] on div "Pages Changes 16 Add Accessibility guide for tree Page tree. Navigate the tree …" at bounding box center [705, 446] width 1082 height 807
type textarea "*"
type input "398"
type textarea "*"
type input "382"
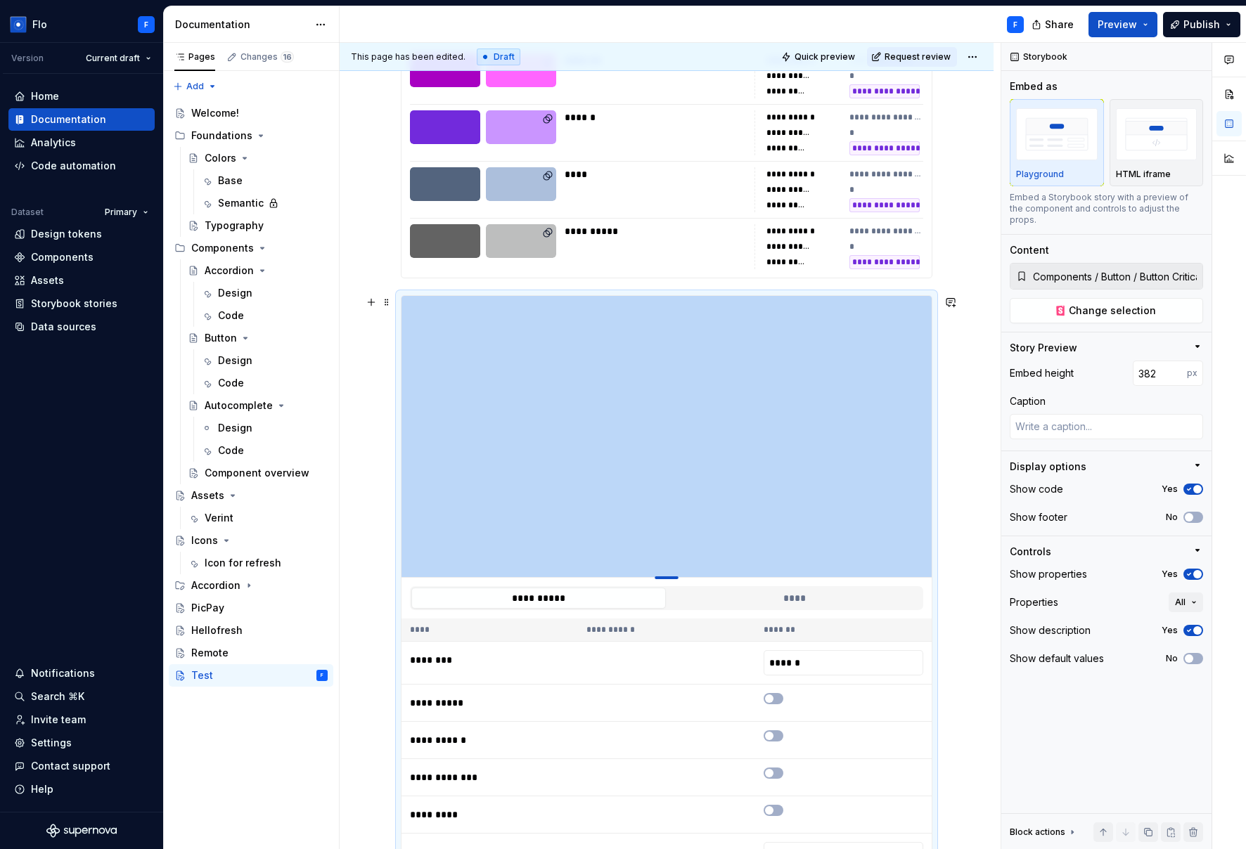
type textarea "*"
type input "326"
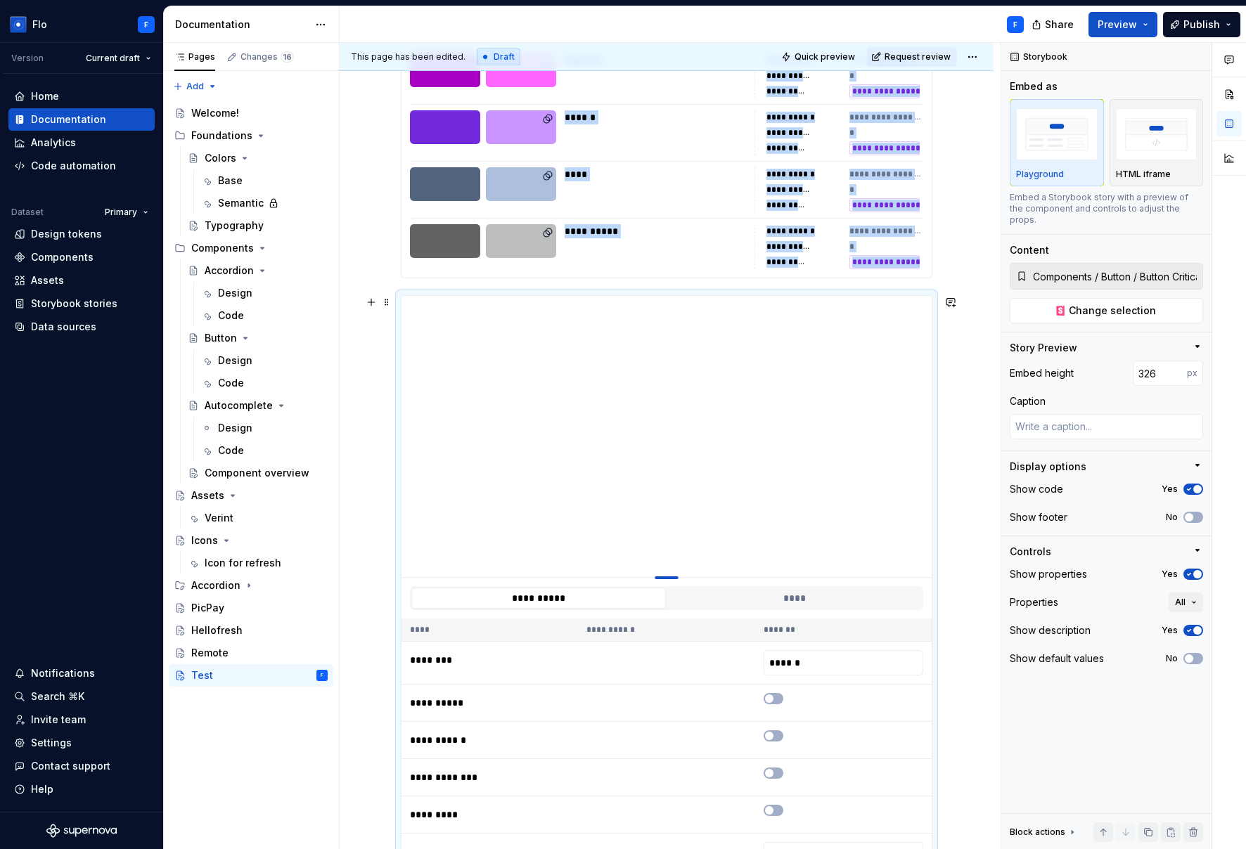
type textarea "*"
type input "265"
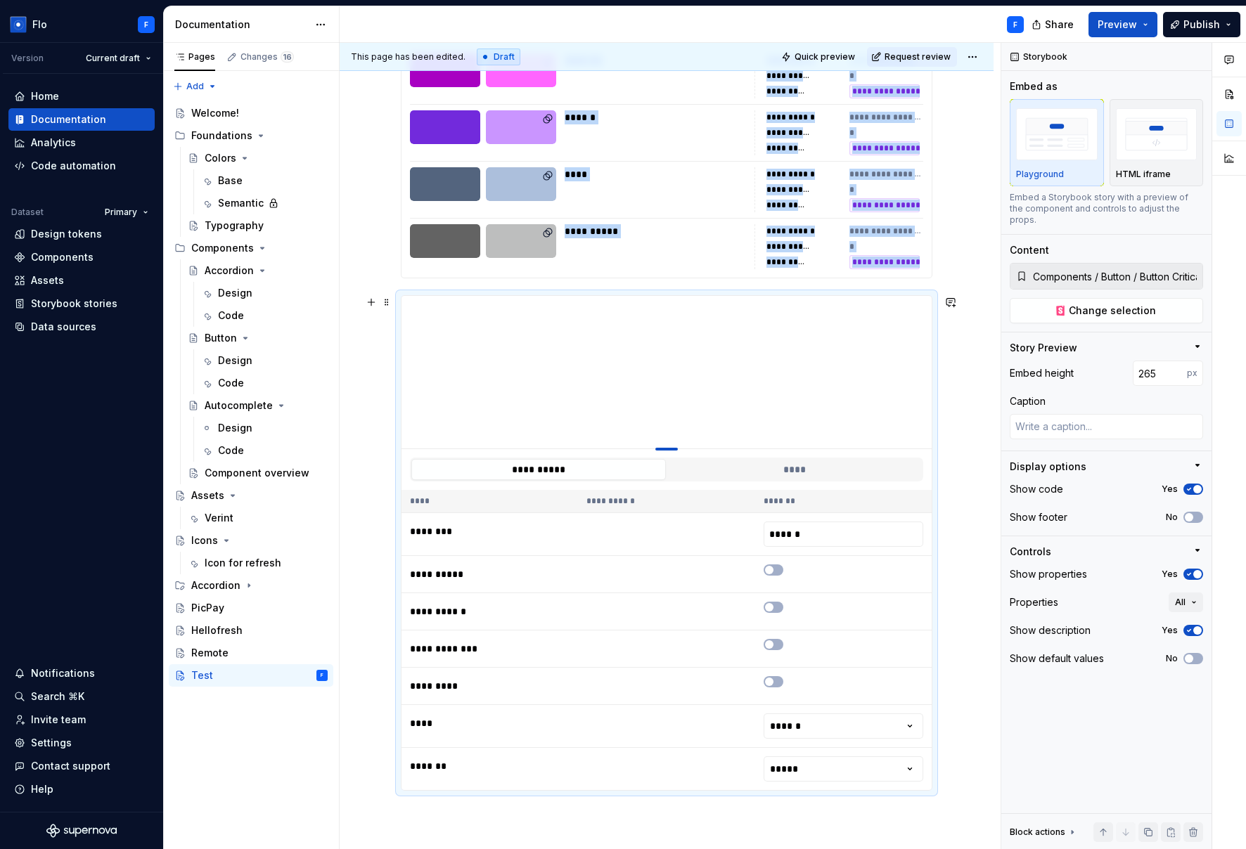
type textarea "*"
type input "217"
type textarea "*"
type input "155"
type textarea "*"
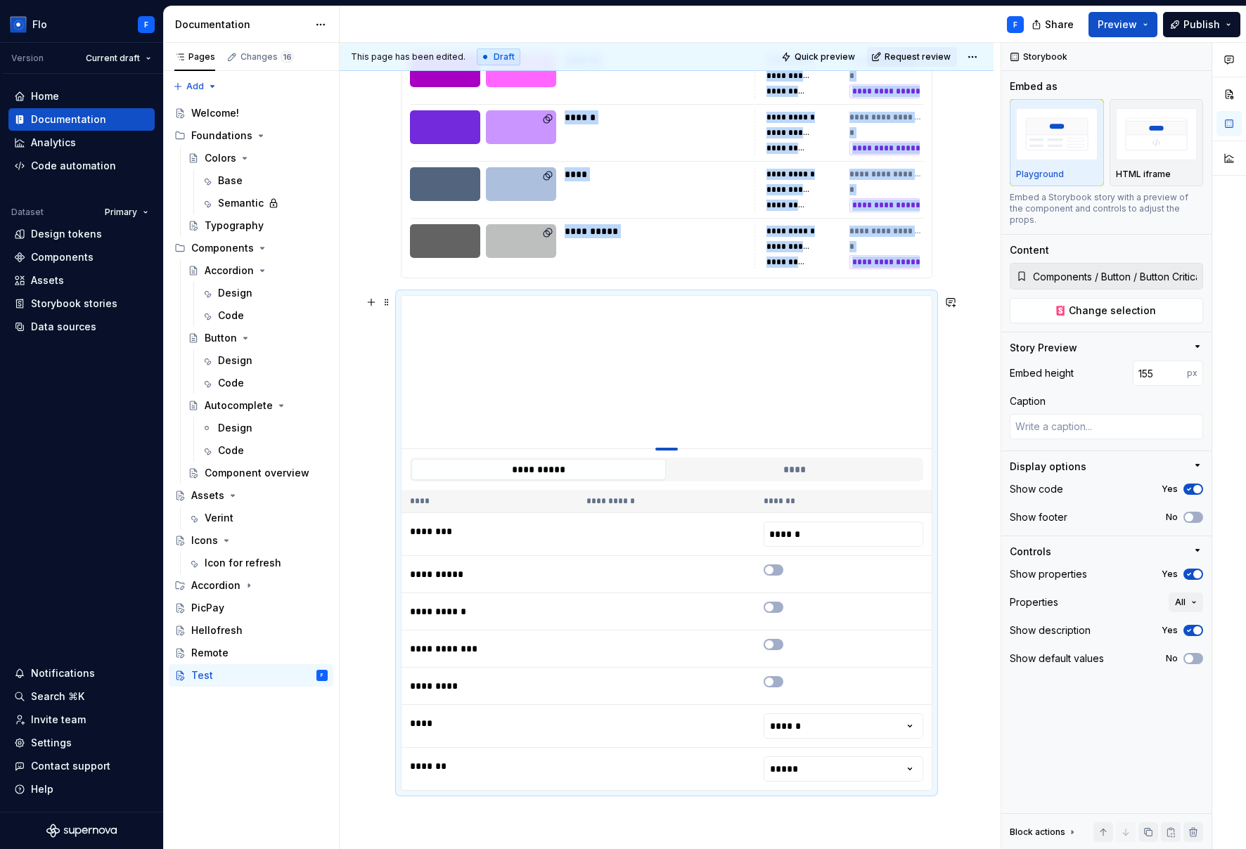
type input "144"
type textarea "*"
type input "139"
type textarea "*"
type input "138"
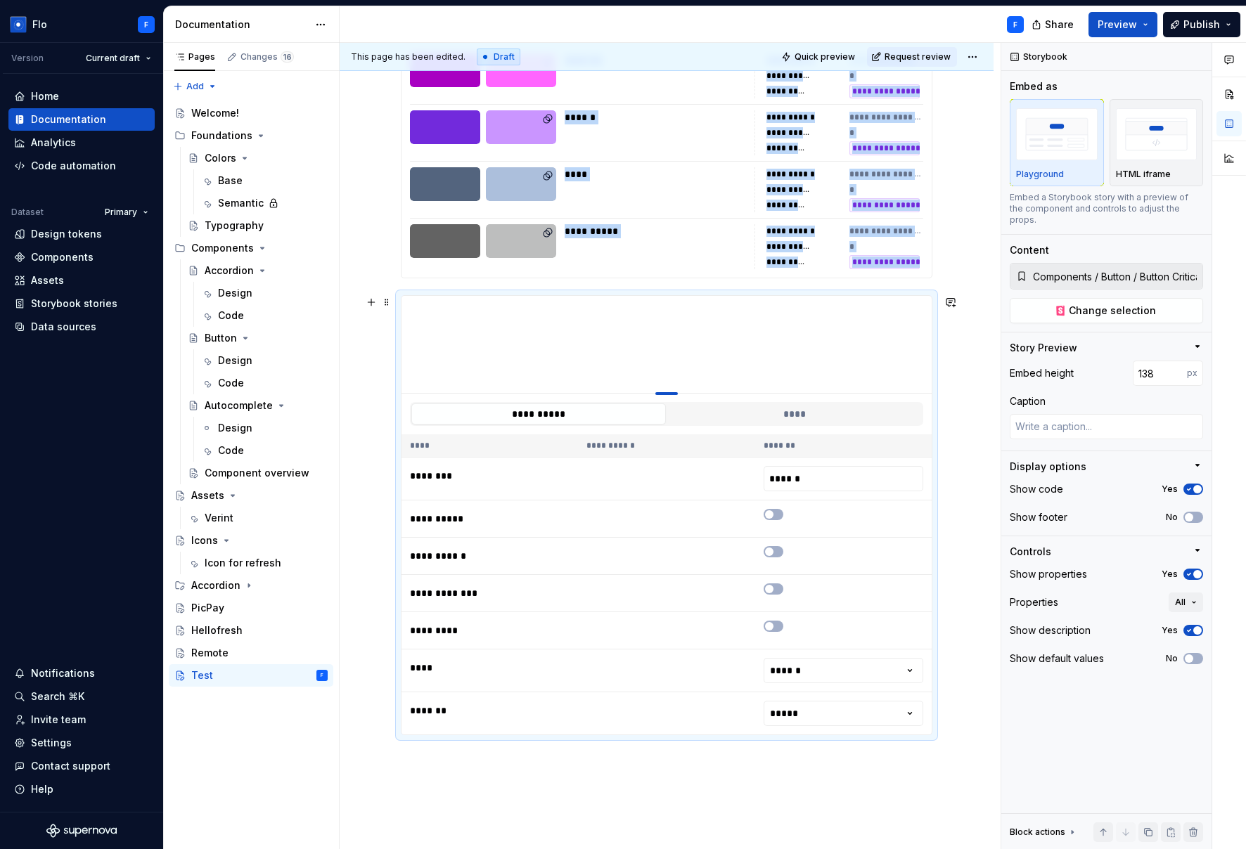
drag, startPoint x: 665, startPoint y: 576, endPoint x: 673, endPoint y: 393, distance: 183.7
click at [673, 393] on div "To enrich screen reader interactions, please activate Accessibility in Grammarl…" at bounding box center [666, 393] width 22 height 3
click at [776, 513] on button "To enrich screen reader interactions, please activate Accessibility in Grammarl…" at bounding box center [773, 514] width 20 height 11
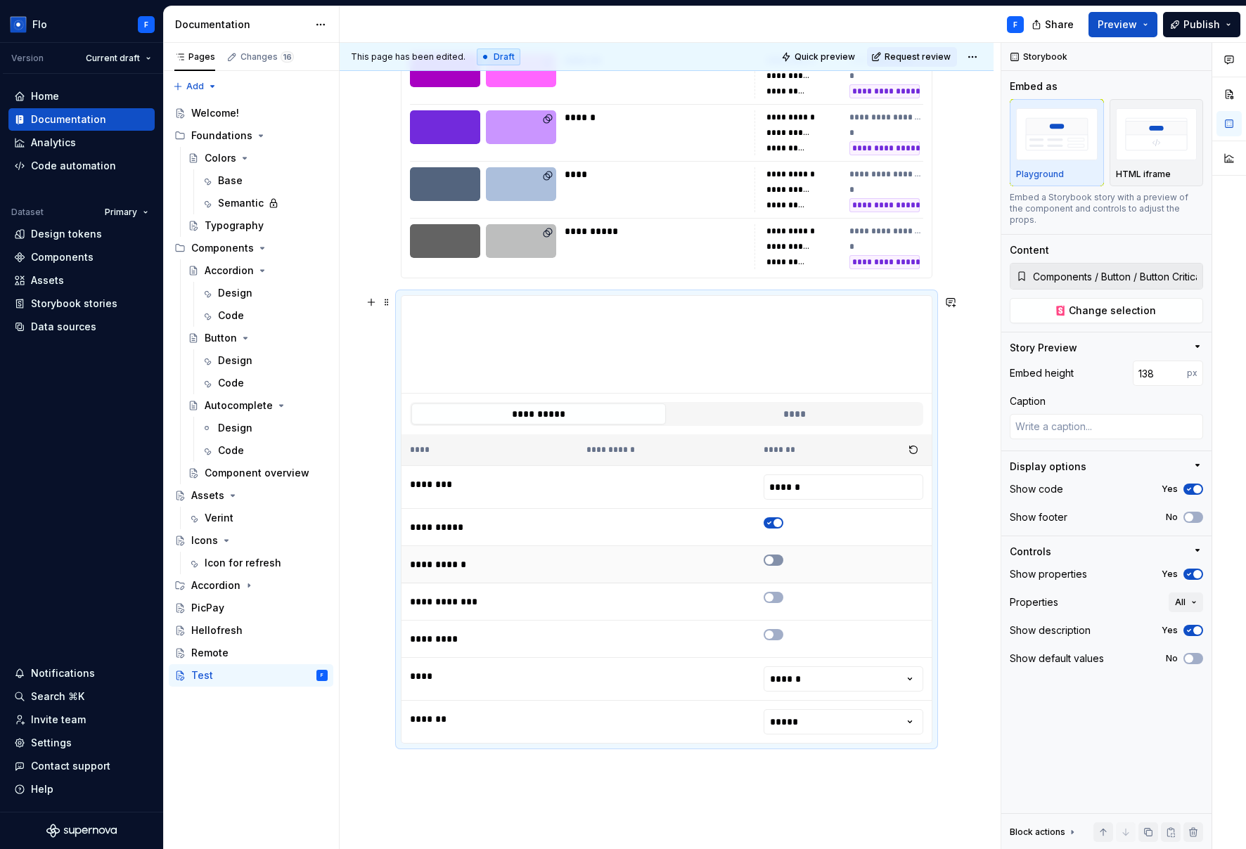
drag, startPoint x: 777, startPoint y: 553, endPoint x: 777, endPoint y: 562, distance: 9.1
click at [777, 553] on td "To enrich screen reader interactions, please activate Accessibility in Grammarl…" at bounding box center [843, 564] width 176 height 37
click at [774, 558] on button "To enrich screen reader interactions, please activate Accessibility in Grammarl…" at bounding box center [773, 560] width 20 height 11
click at [775, 600] on button "To enrich screen reader interactions, please activate Accessibility in Grammarl…" at bounding box center [773, 597] width 20 height 11
click at [768, 635] on span "To enrich screen reader interactions, please activate Accessibility in Grammarl…" at bounding box center [769, 635] width 8 height 8
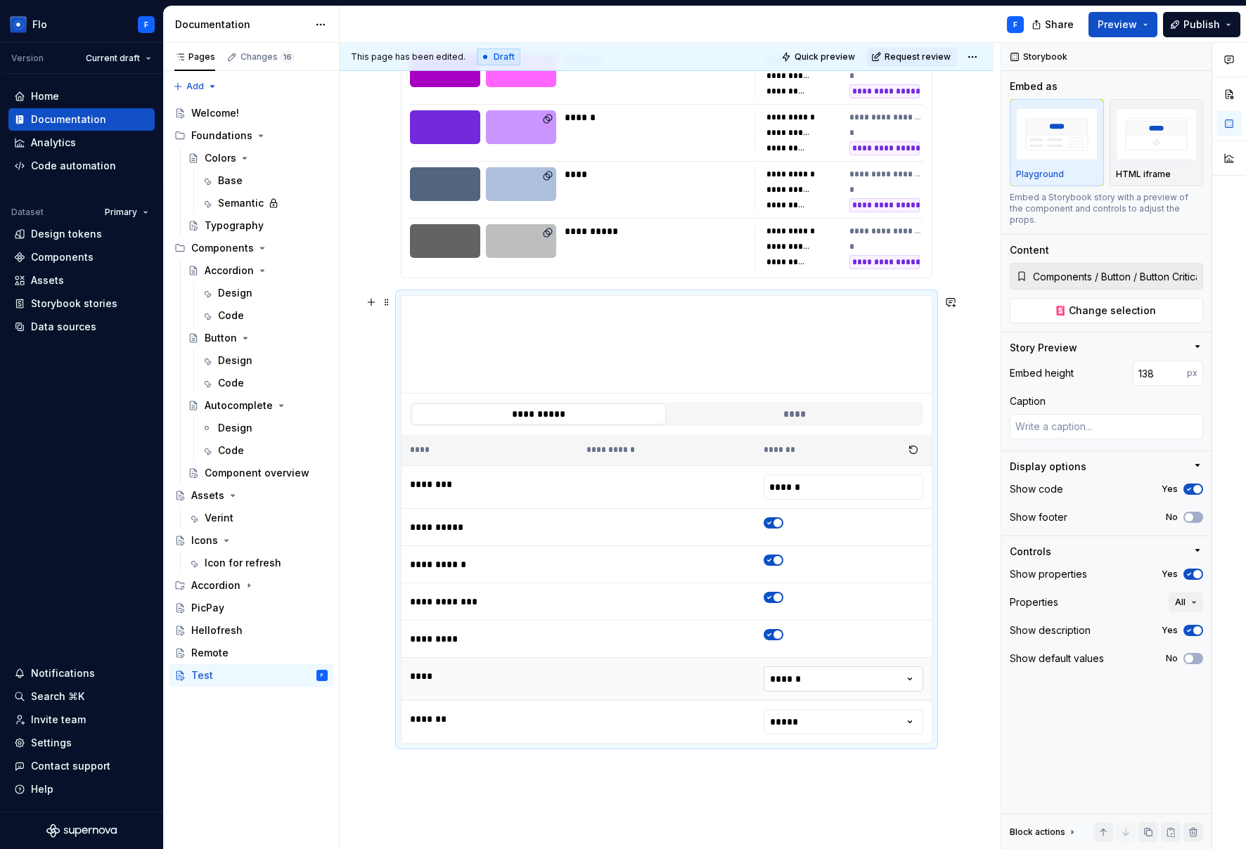
click at [846, 686] on html "Flo F Version Current draft Home Documentation Analytics Code automation Datase…" at bounding box center [623, 424] width 1246 height 849
click at [845, 728] on html "Flo F Version Current draft Home Documentation Analytics Code automation Datase…" at bounding box center [623, 424] width 1246 height 849
click at [754, 413] on button "****" at bounding box center [794, 413] width 254 height 21
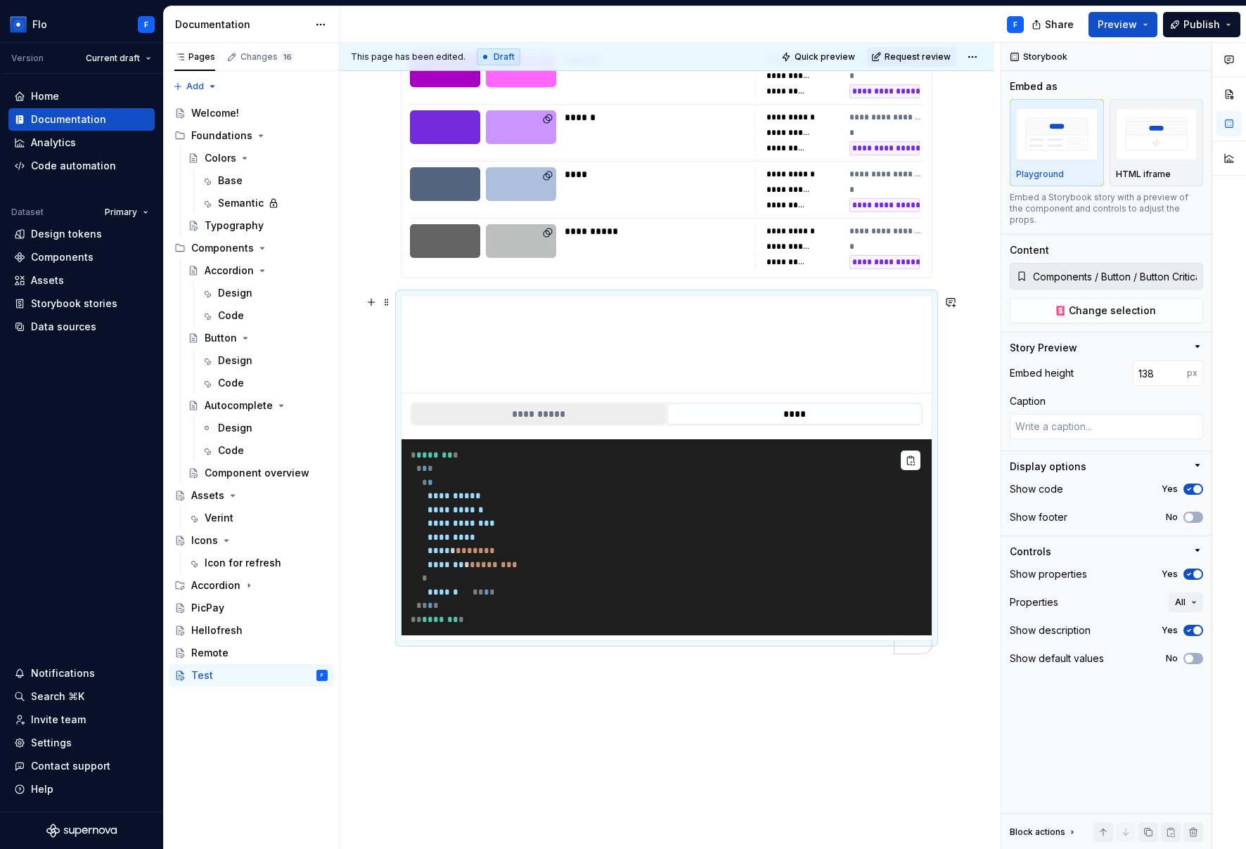
click at [542, 423] on button "**********" at bounding box center [538, 413] width 254 height 21
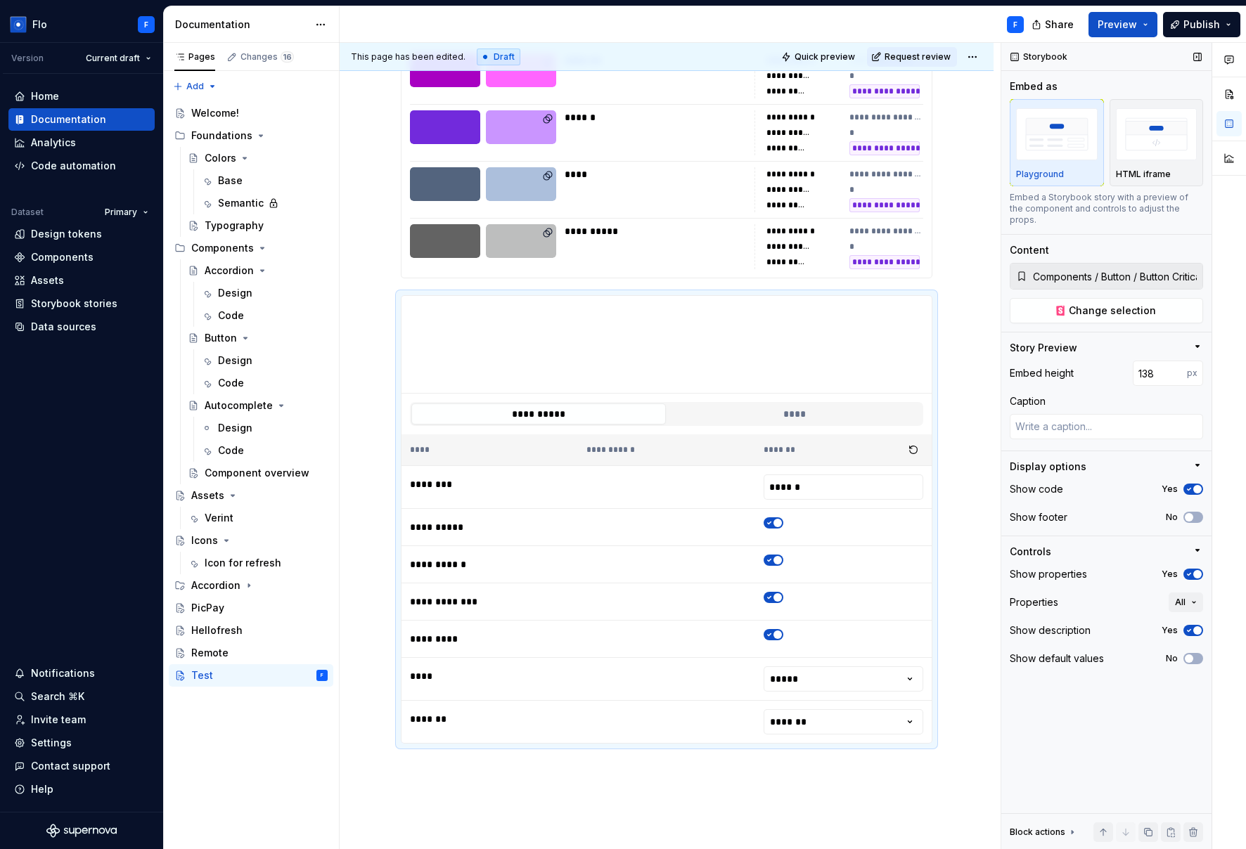
click at [940, 485] on span "button" at bounding box center [1197, 489] width 8 height 8
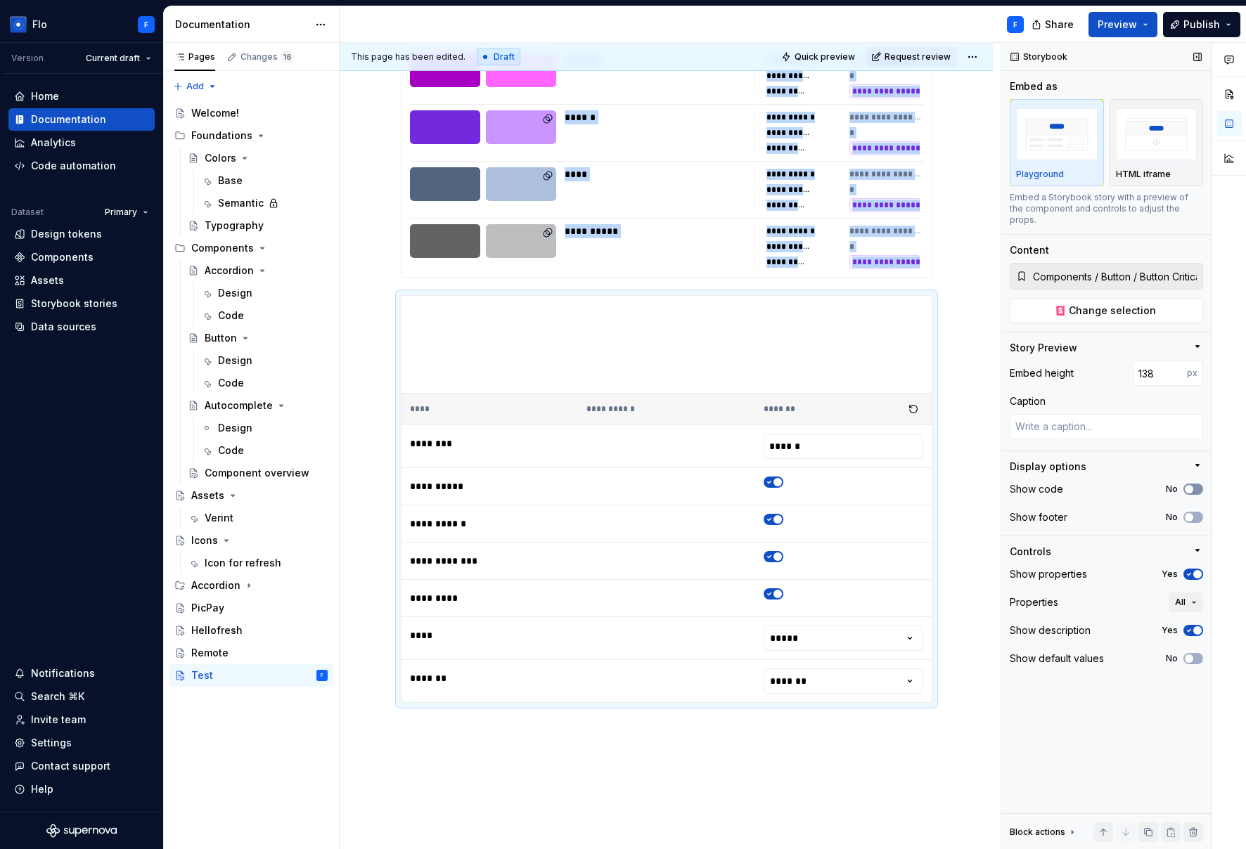
click at [940, 485] on icon "button" at bounding box center [1188, 489] width 11 height 8
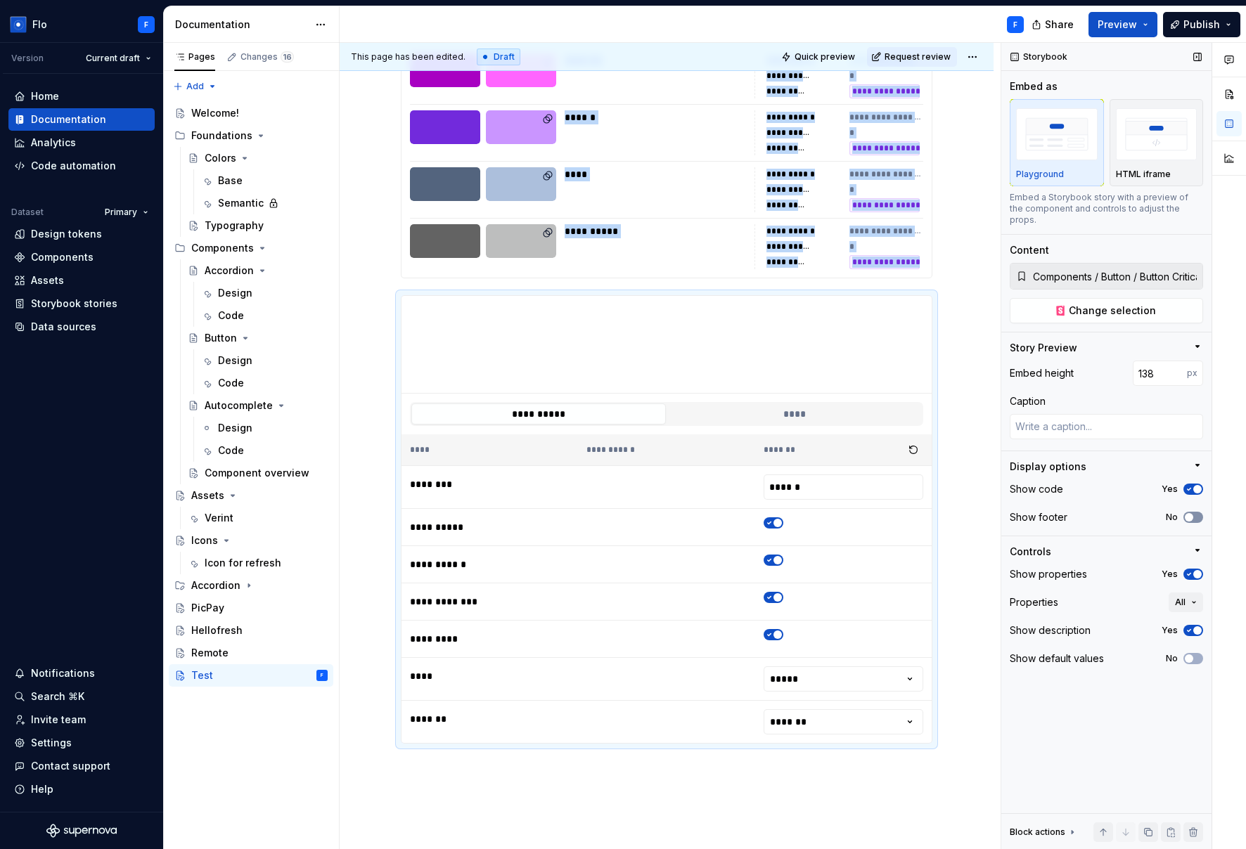
scroll to position [571, 0]
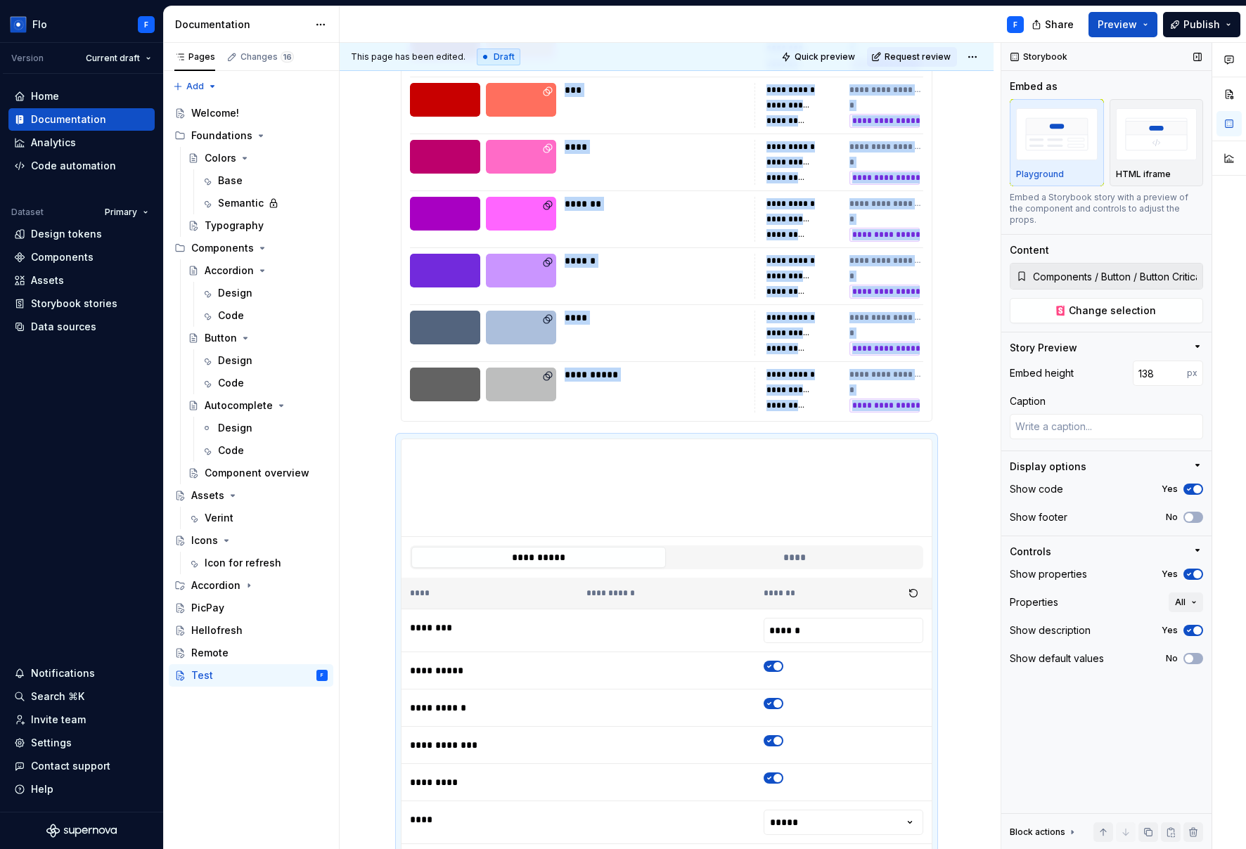
click at [940, 570] on icon "button" at bounding box center [1188, 574] width 11 height 8
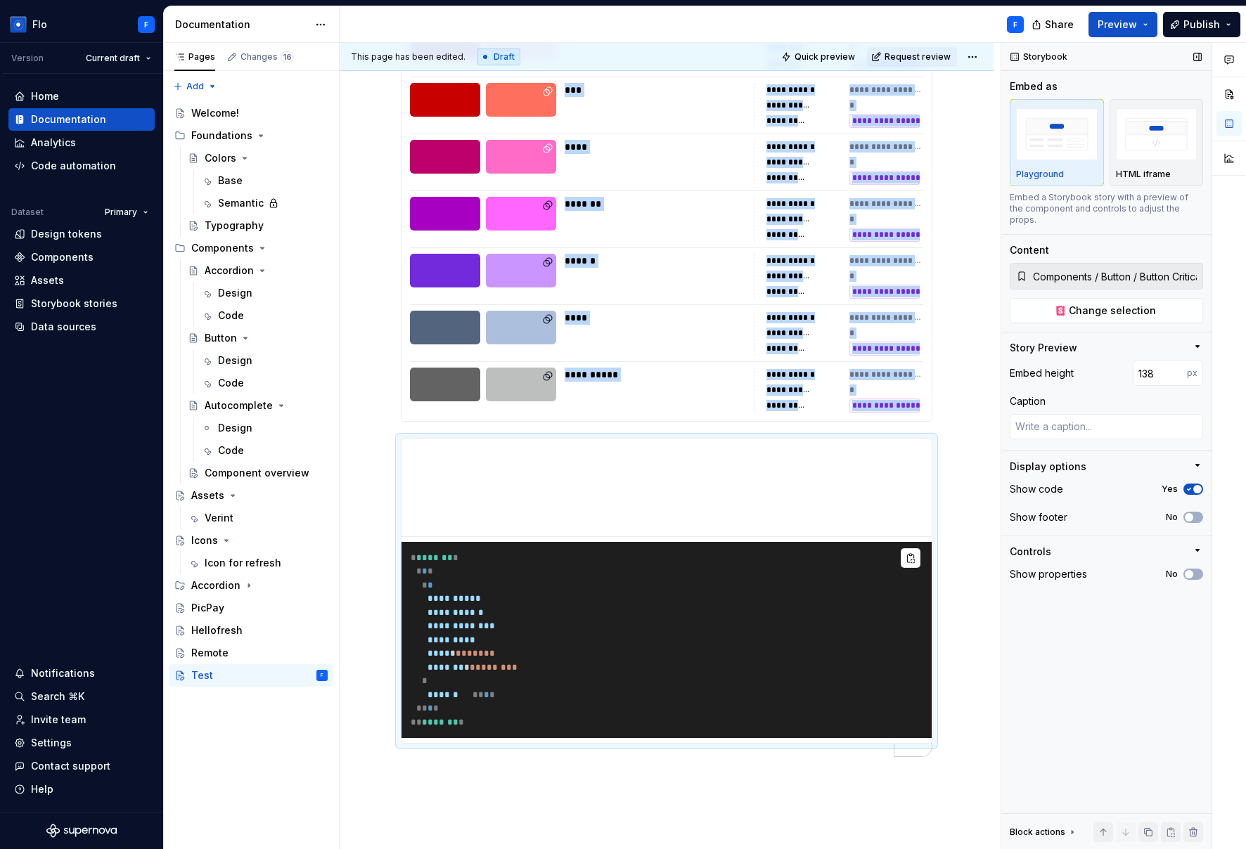
click at [940, 570] on icon "button" at bounding box center [1188, 574] width 11 height 8
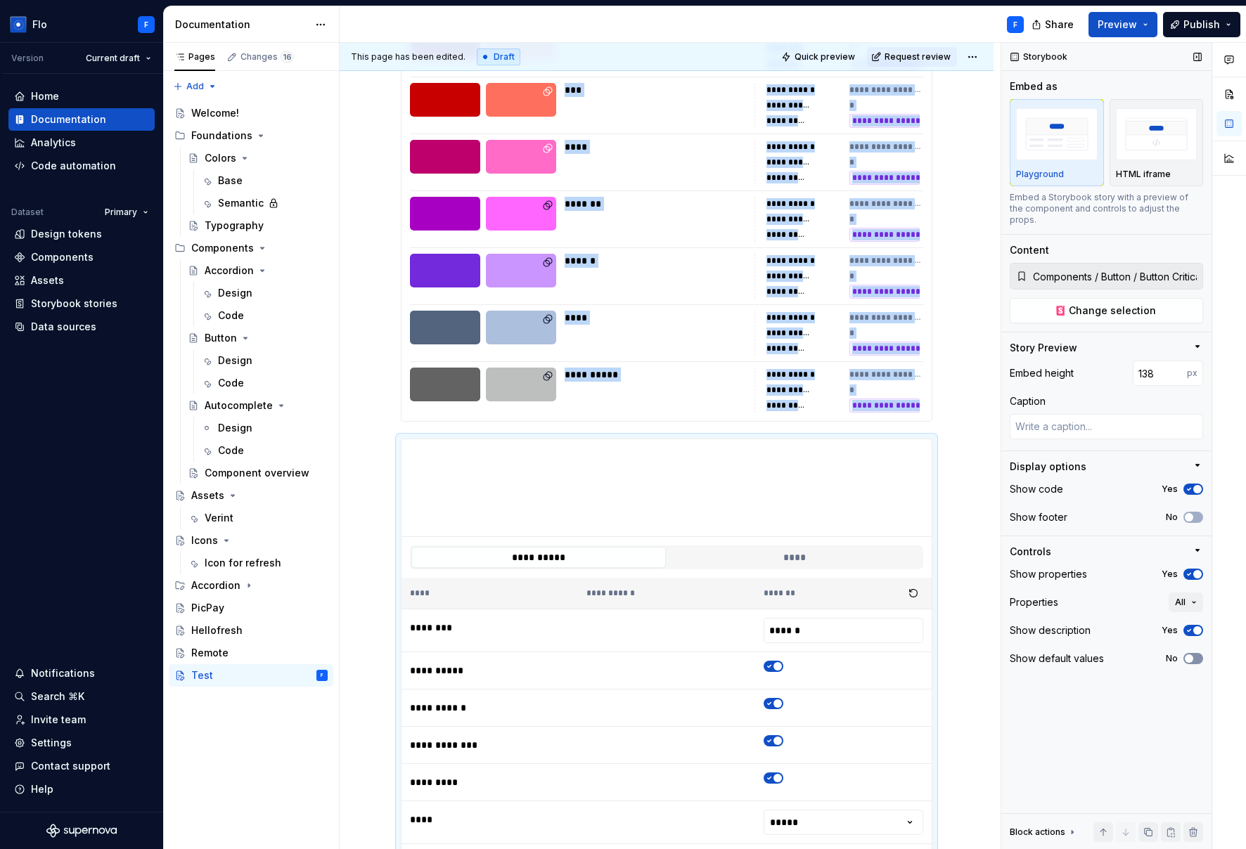
click at [940, 653] on button "No" at bounding box center [1193, 658] width 20 height 11
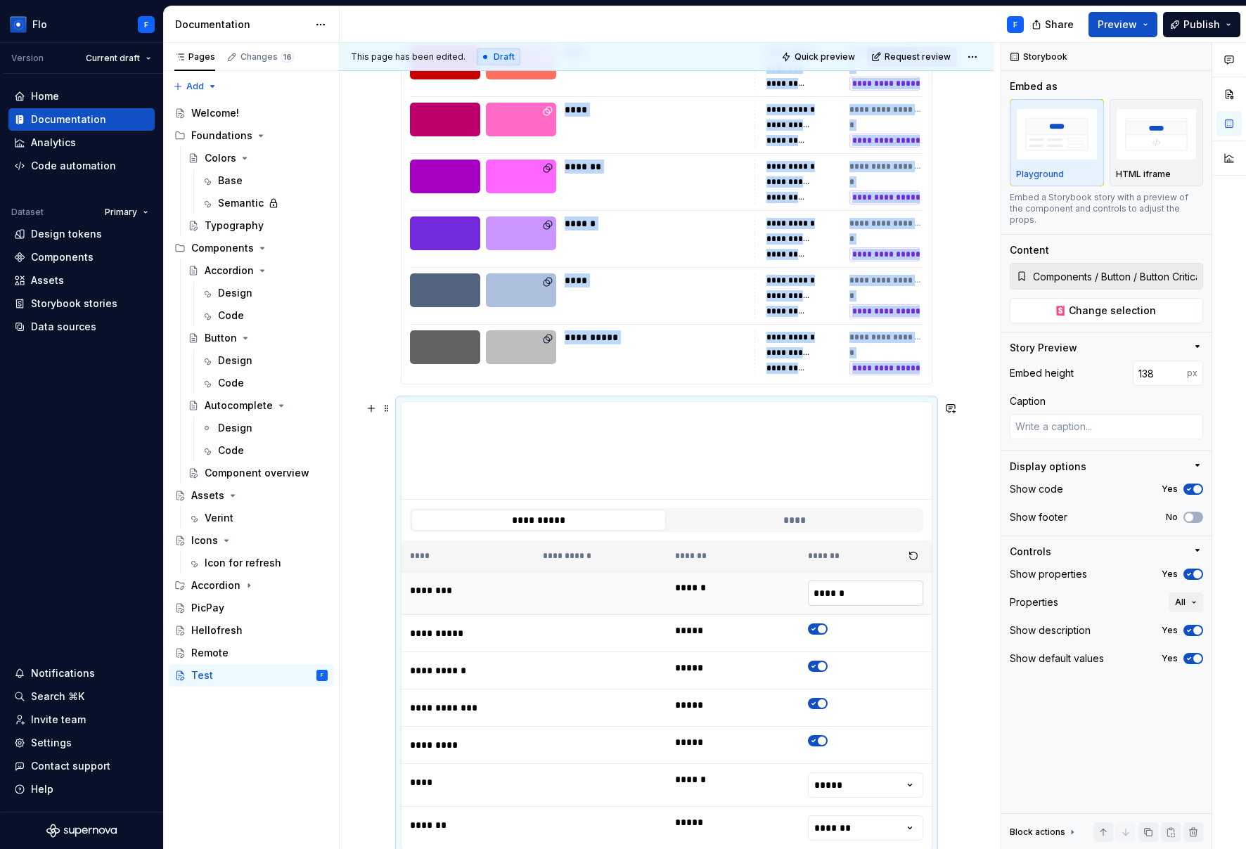
scroll to position [801, 0]
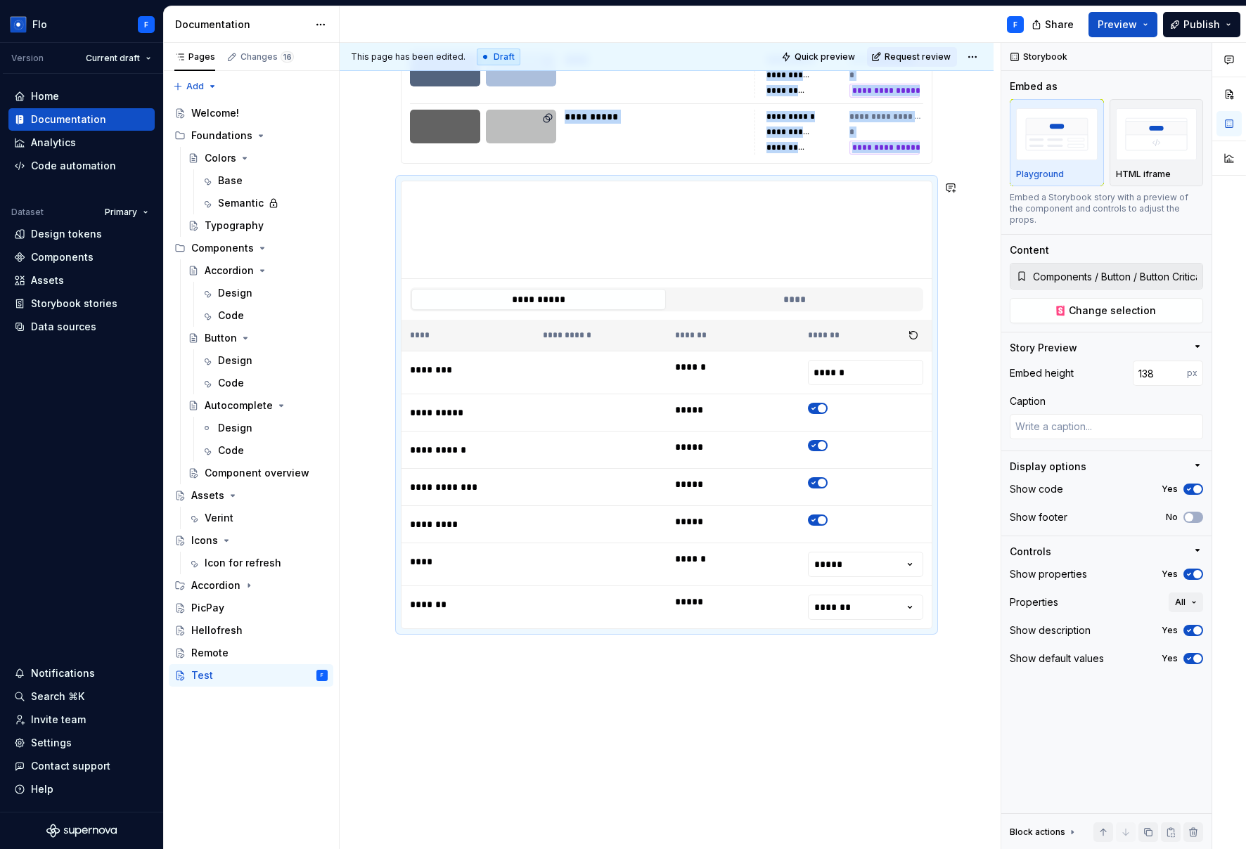
click at [645, 702] on div "**********" at bounding box center [667, 156] width 654 height 1489
drag, startPoint x: 830, startPoint y: 515, endPoint x: 821, endPoint y: 525, distance: 14.0
click at [829, 519] on div "To enrich screen reader interactions, please activate Accessibility in Grammarl…" at bounding box center [866, 520] width 116 height 11
click at [818, 519] on span "To enrich screen reader interactions, please activate Accessibility in Grammarl…" at bounding box center [822, 520] width 8 height 8
click at [789, 292] on button "****" at bounding box center [794, 299] width 254 height 21
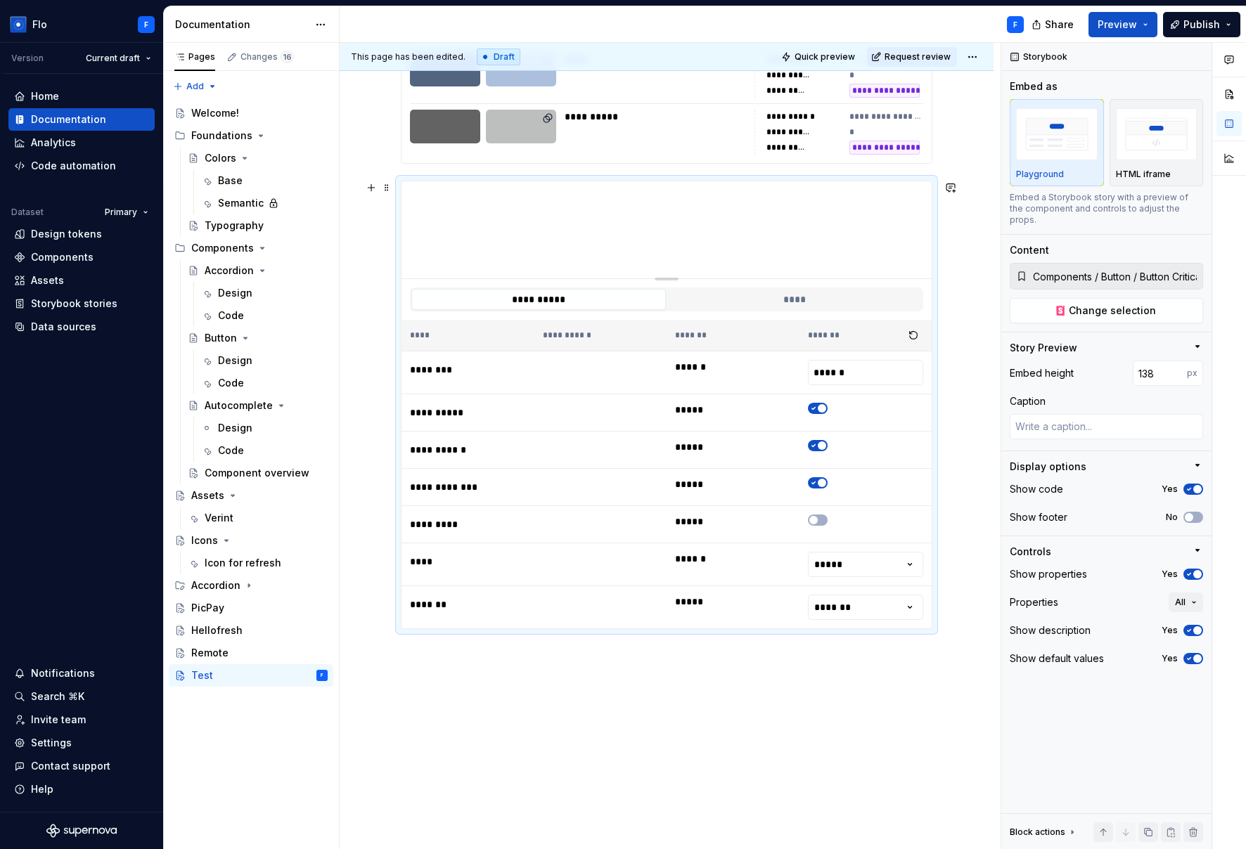
scroll to position [777, 0]
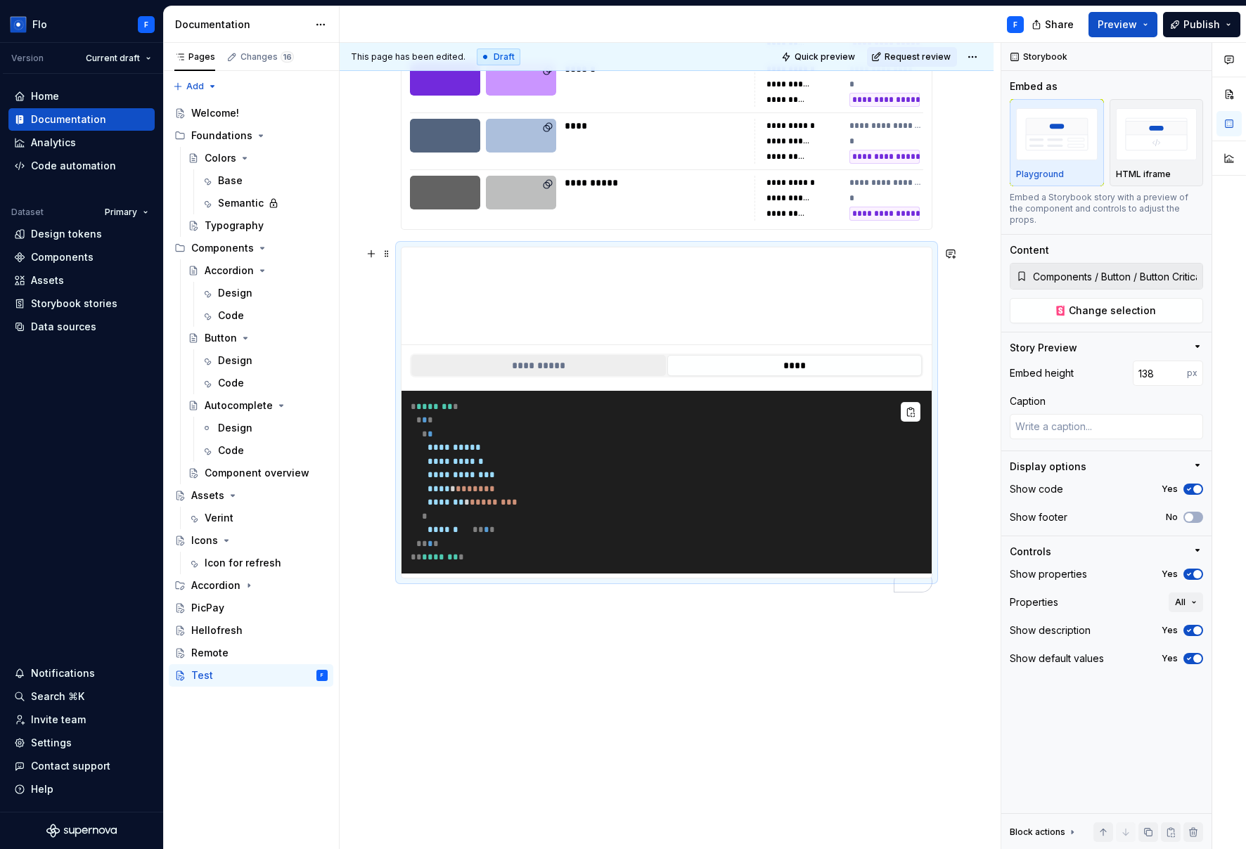
click at [532, 355] on button "**********" at bounding box center [538, 365] width 254 height 21
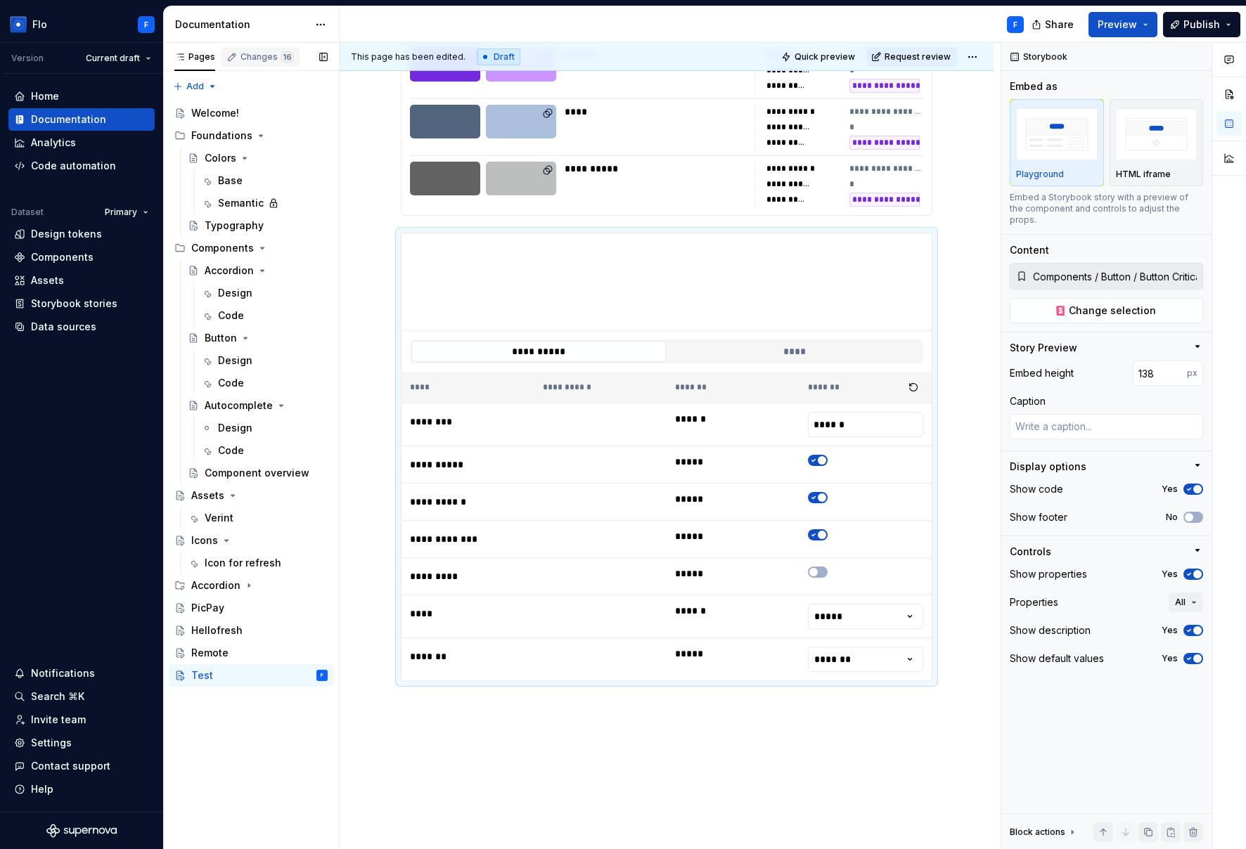
click at [266, 52] on div "Changes 16" at bounding box center [266, 56] width 53 height 11
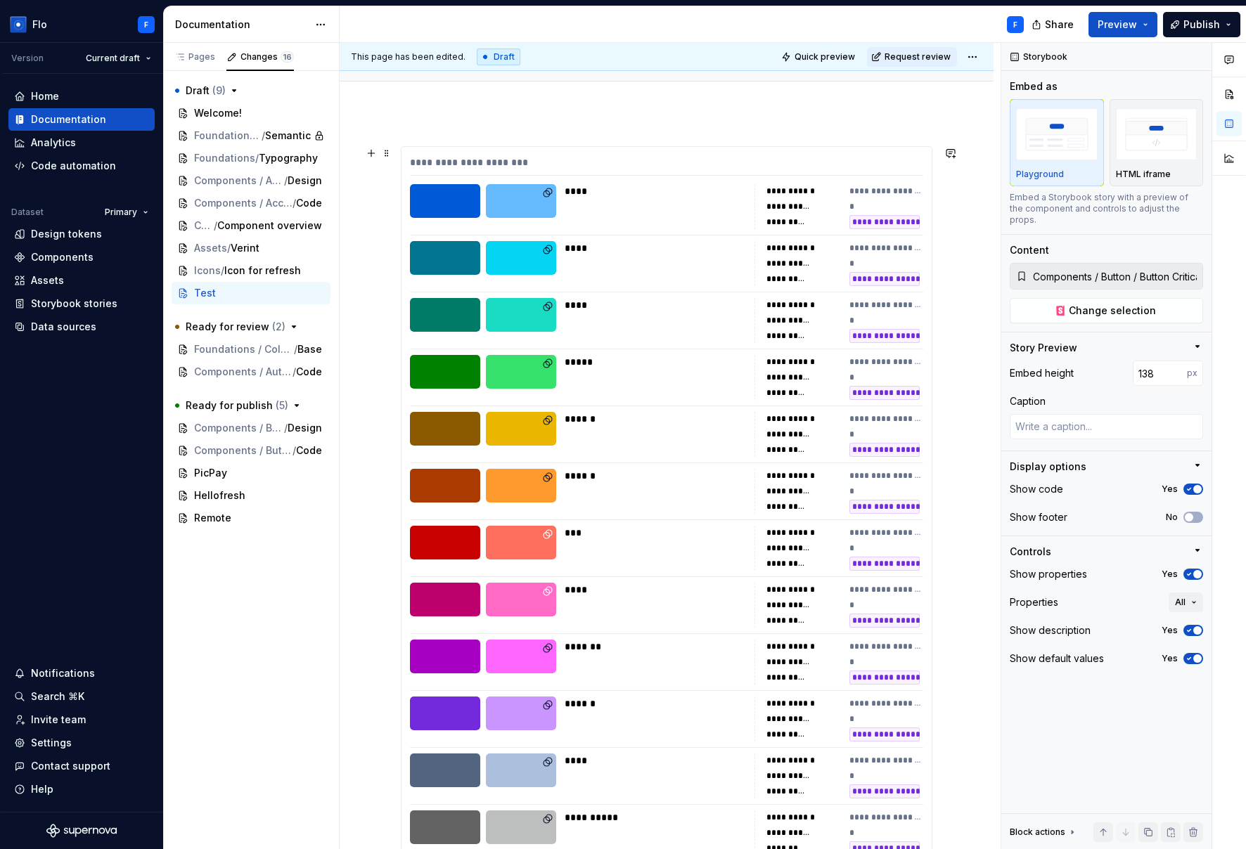
scroll to position [45, 0]
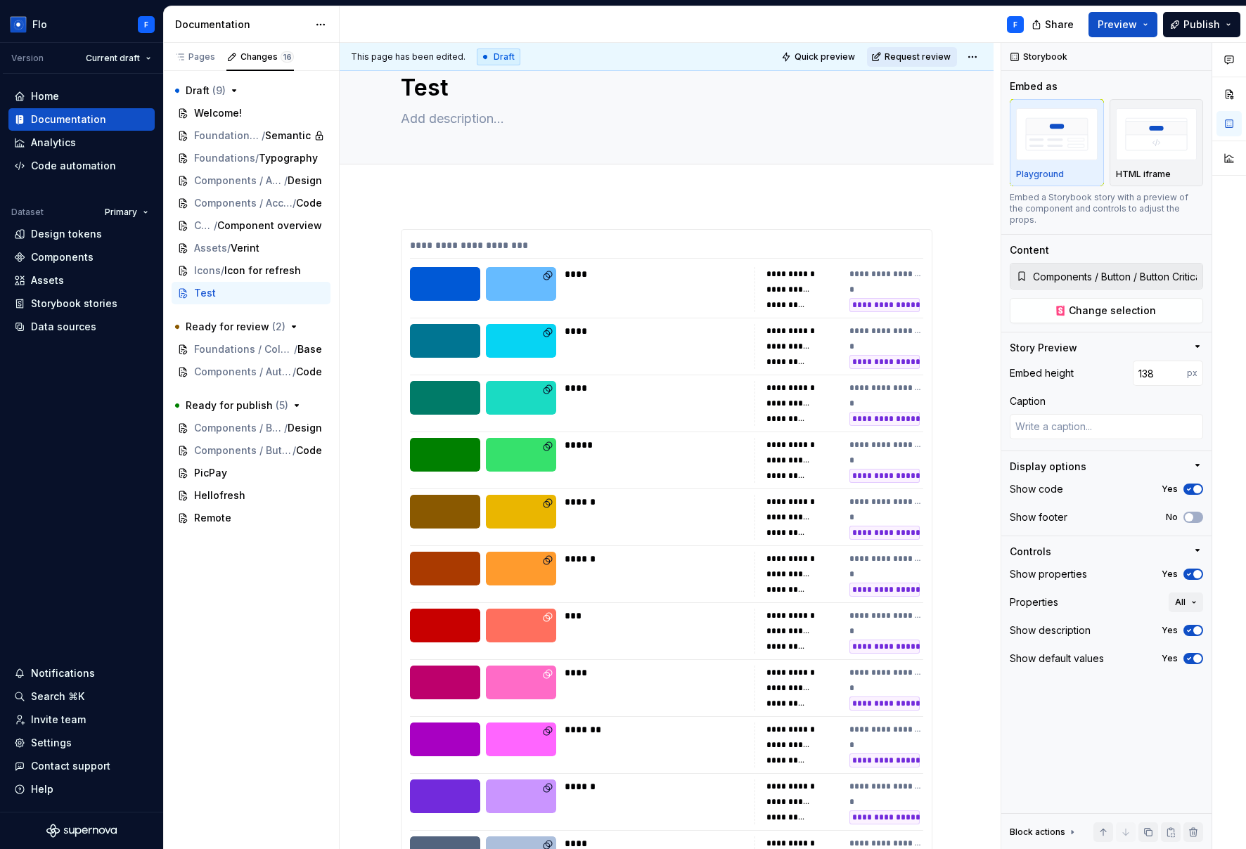
click at [916, 54] on span "Request review" at bounding box center [917, 56] width 66 height 11
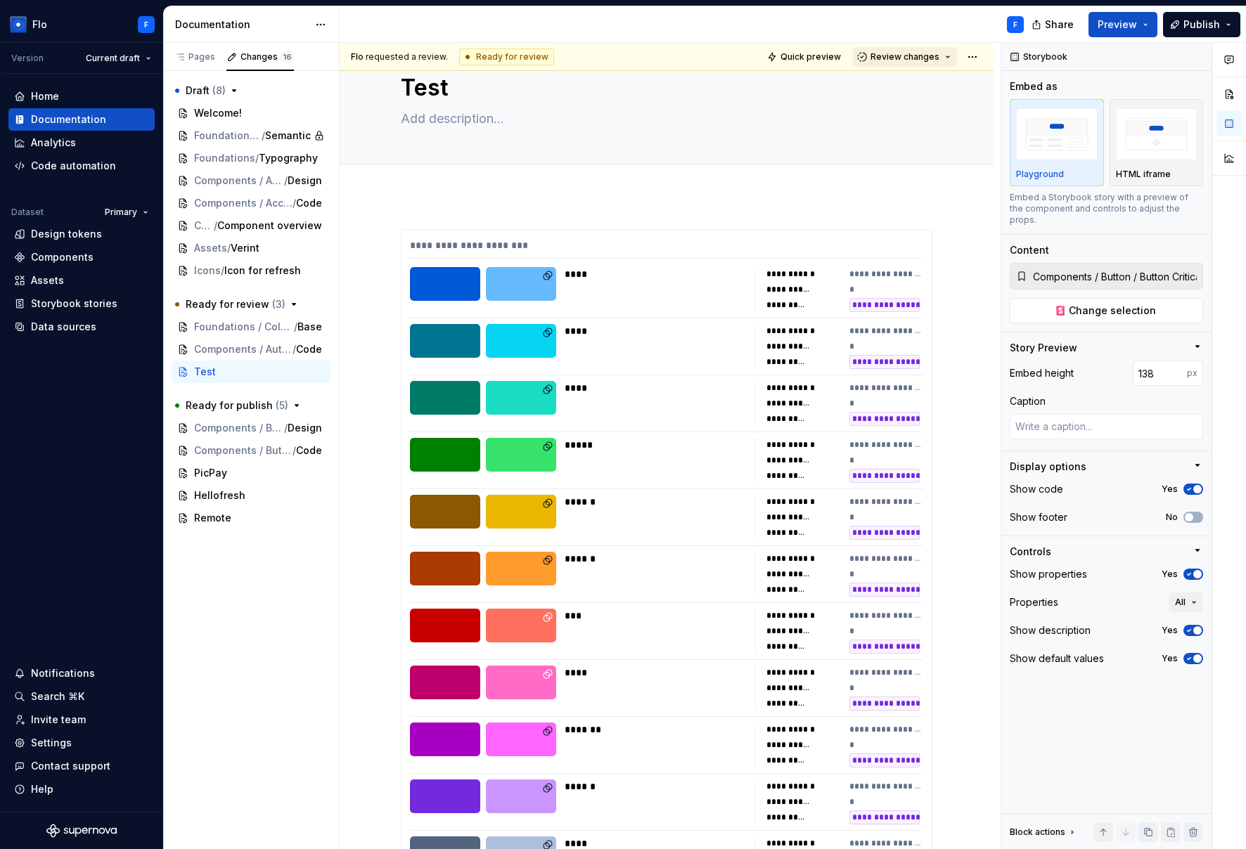
click at [925, 58] on span "Review changes" at bounding box center [904, 56] width 69 height 11
click at [935, 86] on div "Approve" at bounding box center [942, 84] width 123 height 14
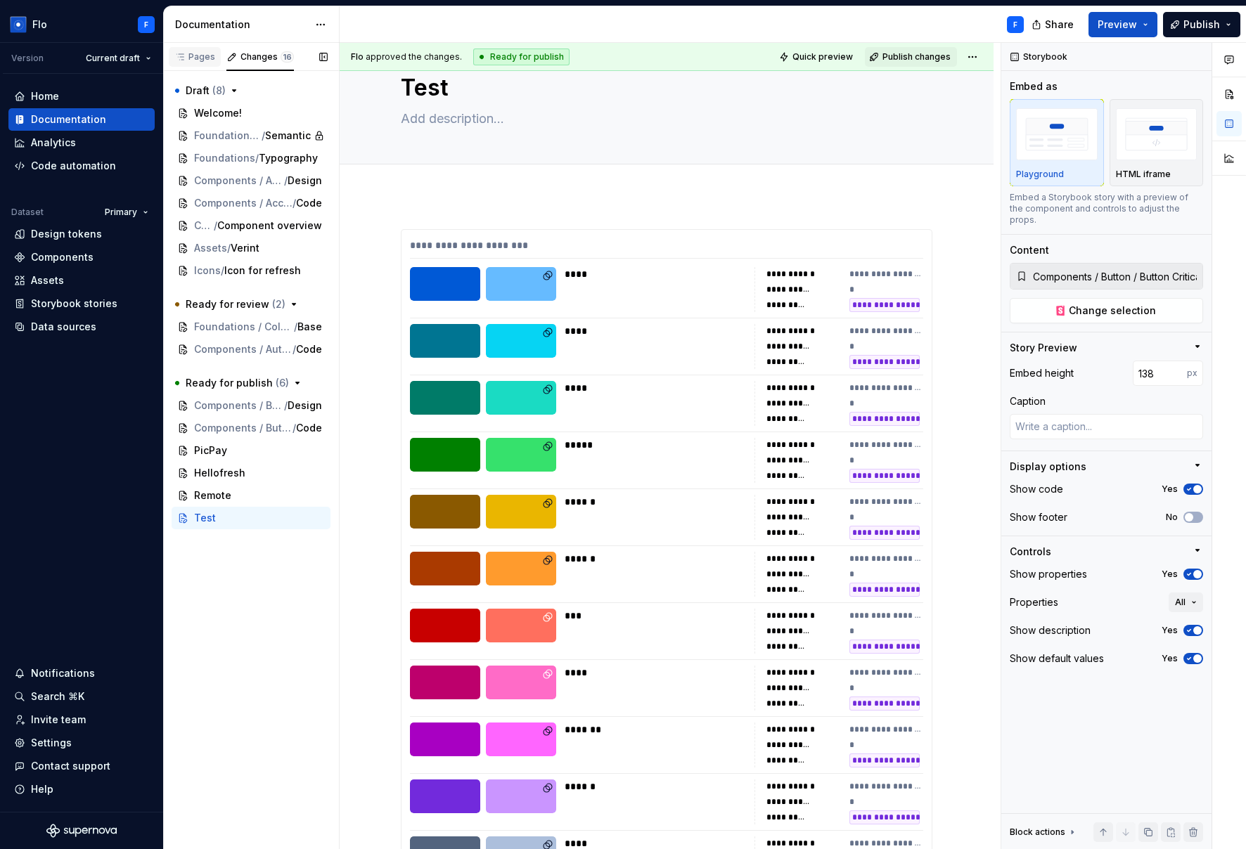
click at [198, 54] on div "Pages" at bounding box center [194, 56] width 41 height 11
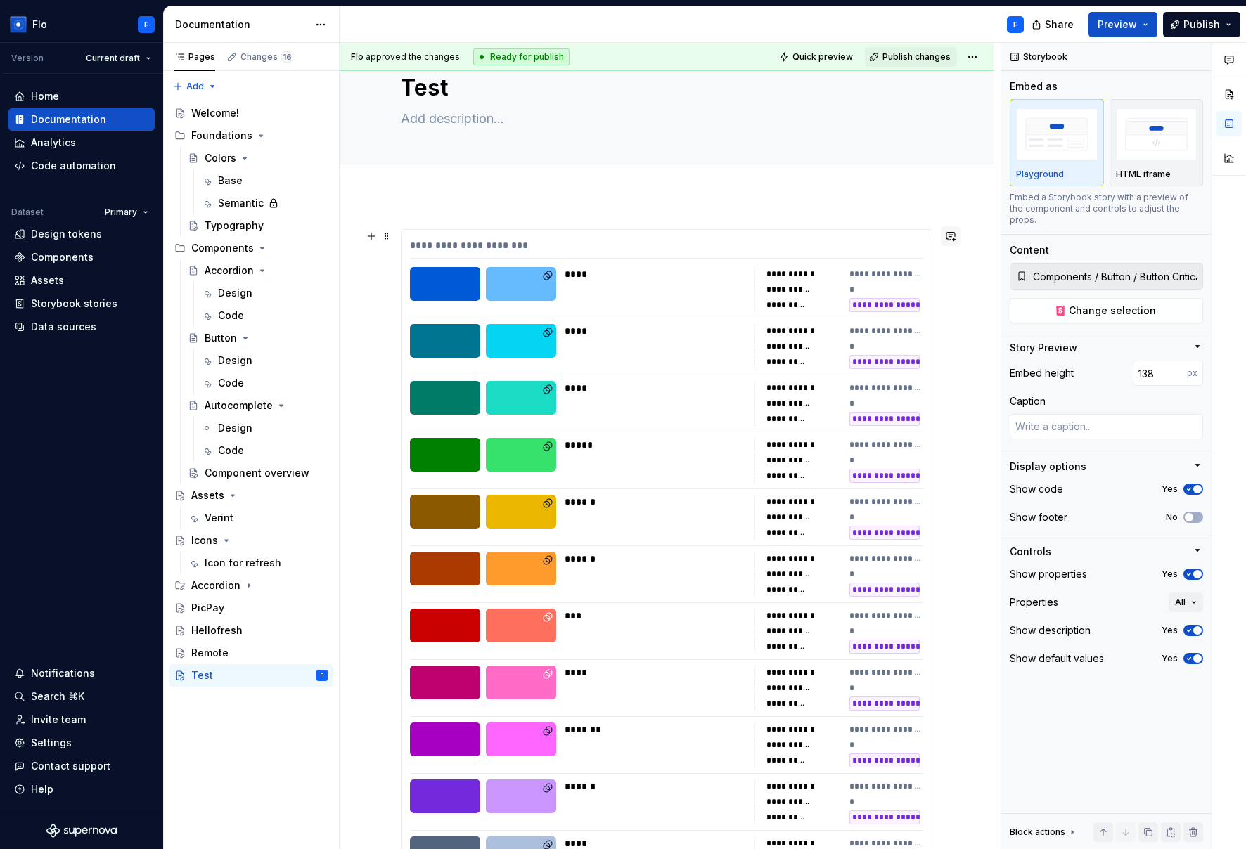
click at [940, 240] on button "button" at bounding box center [951, 236] width 20 height 20
click at [328, 26] on html "Flo F Version Current draft Home Documentation Analytics Code automation Datase…" at bounding box center [623, 424] width 1246 height 849
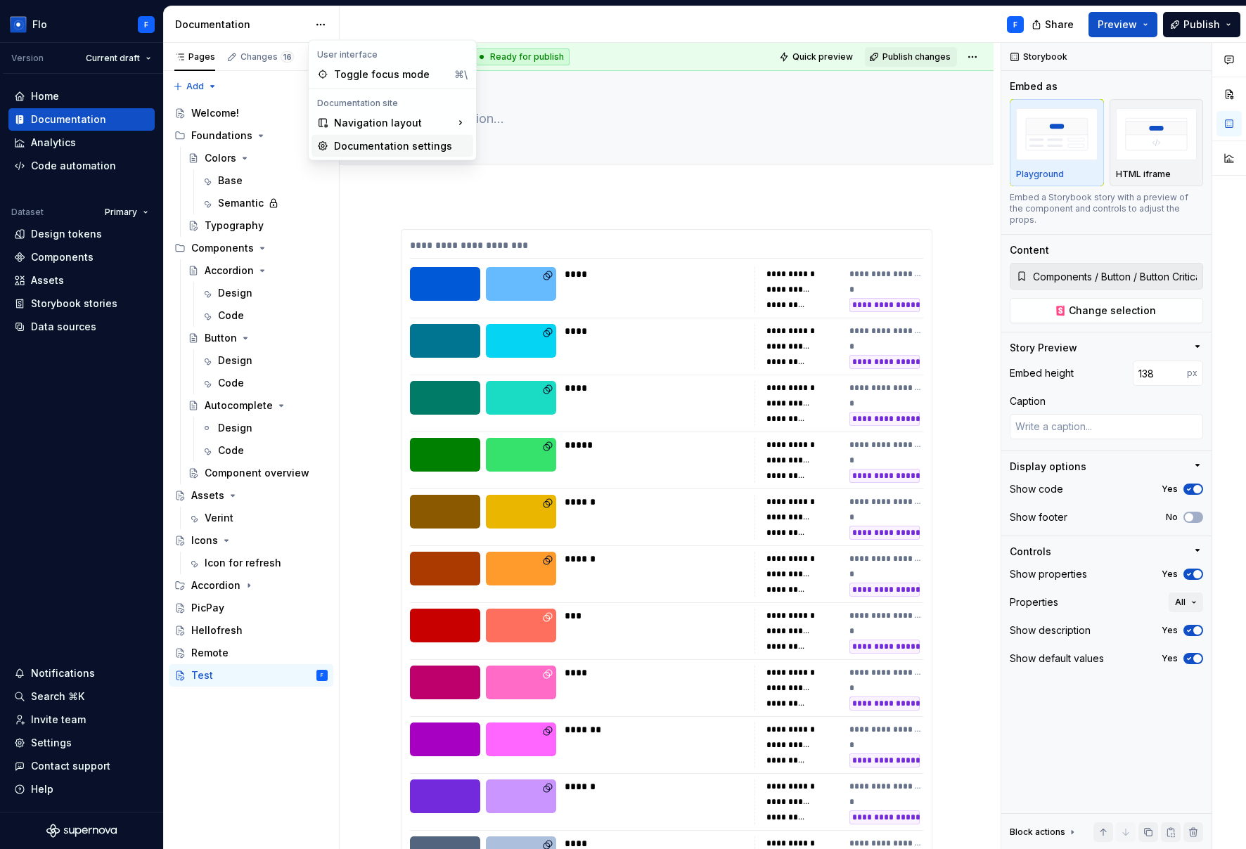
click at [368, 142] on div "Documentation settings" at bounding box center [401, 146] width 134 height 14
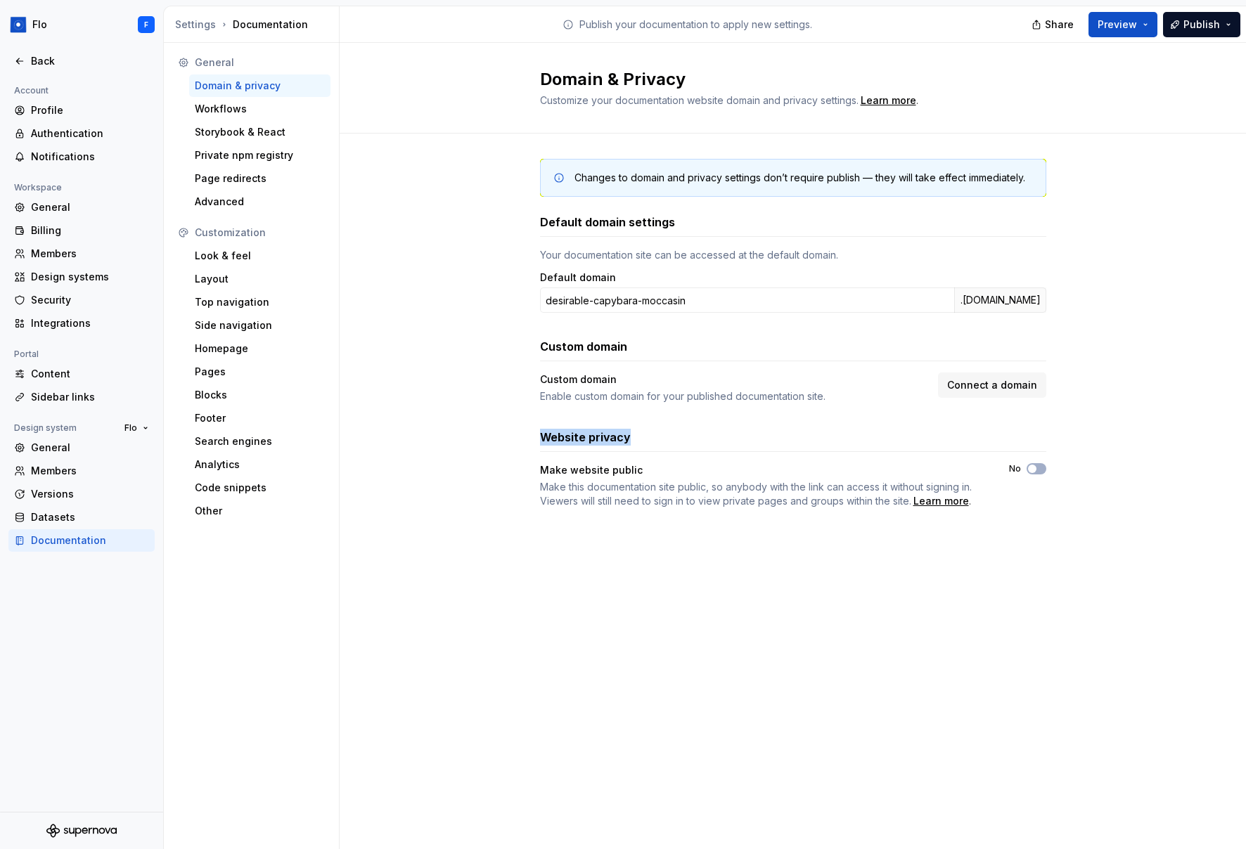
drag, startPoint x: 595, startPoint y: 444, endPoint x: 666, endPoint y: 444, distance: 71.0
click at [666, 444] on div "Website privacy" at bounding box center [793, 437] width 506 height 17
click at [254, 257] on div "Look & feel" at bounding box center [260, 256] width 130 height 14
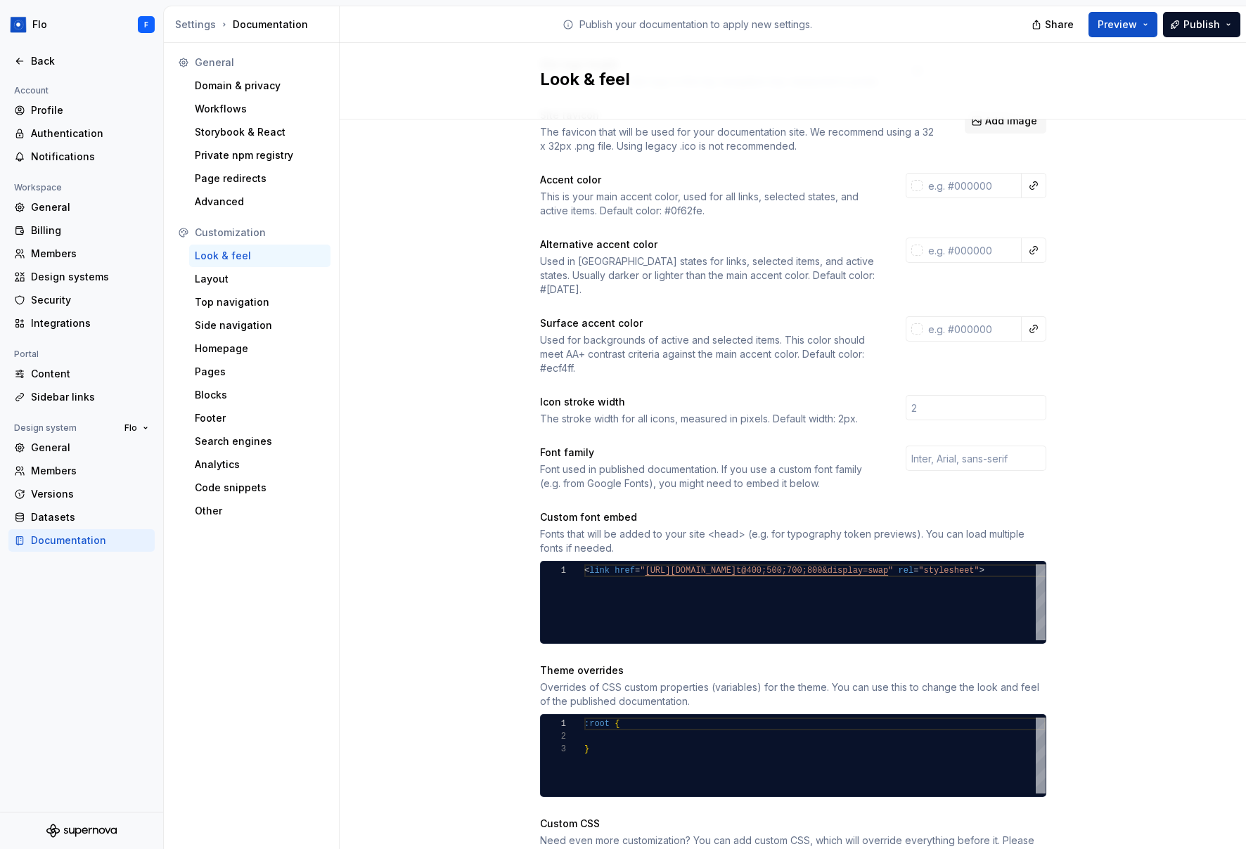
scroll to position [286, 0]
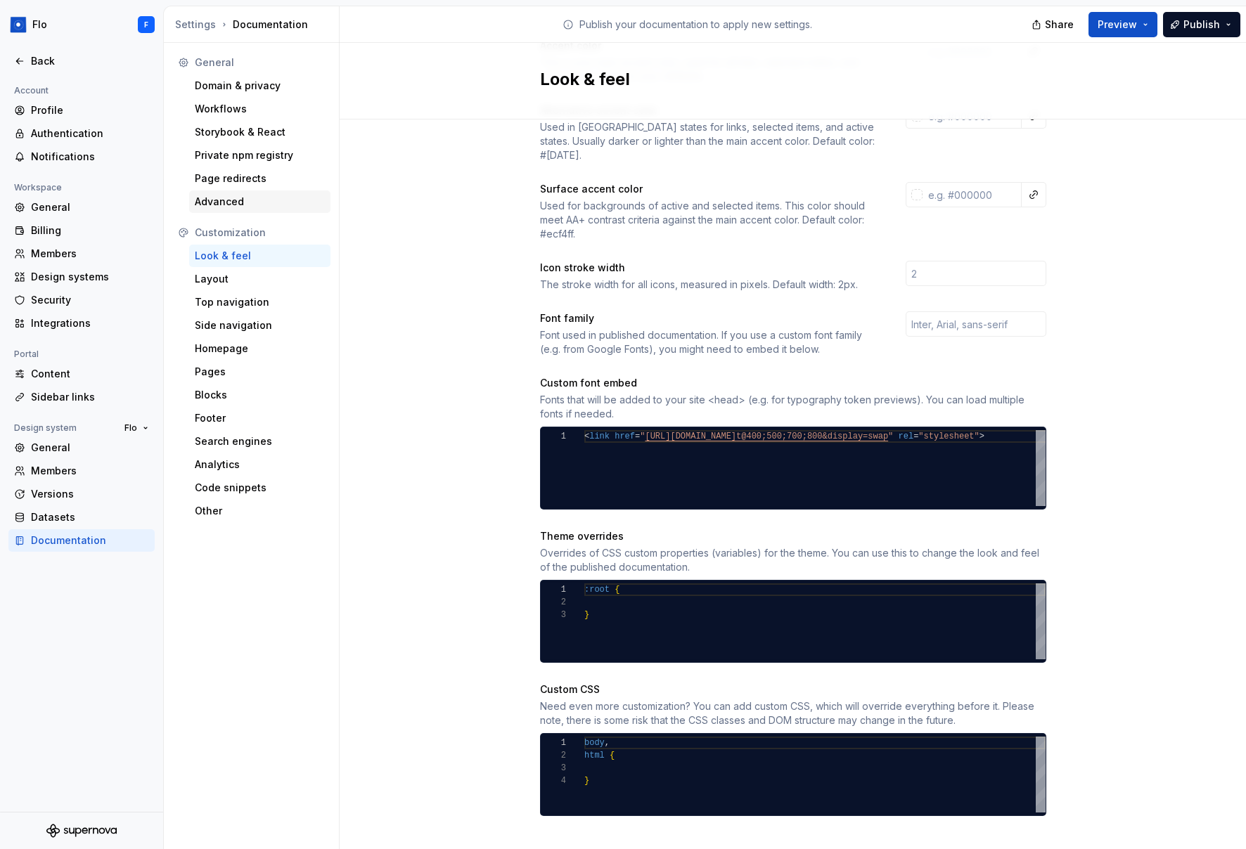
click at [271, 207] on div "Advanced" at bounding box center [260, 202] width 130 height 14
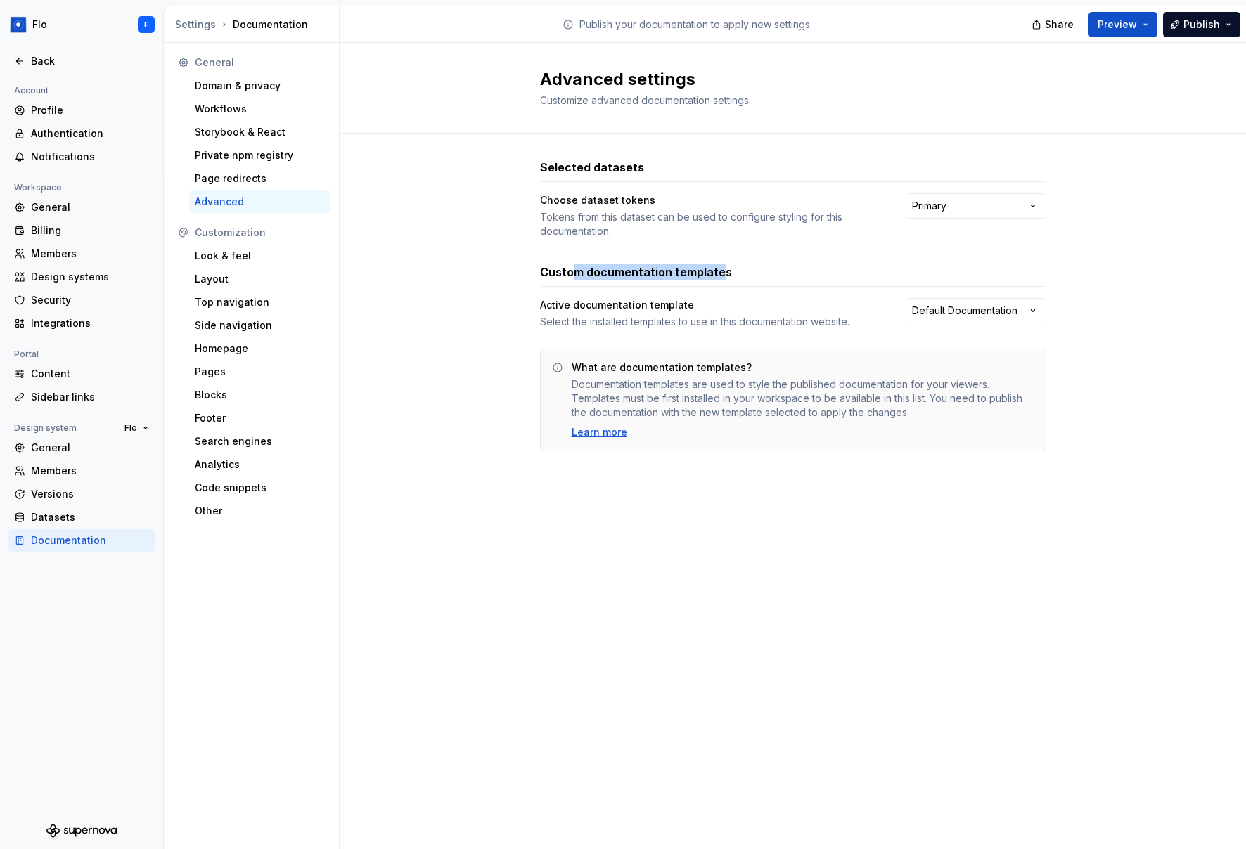
drag, startPoint x: 594, startPoint y: 273, endPoint x: 715, endPoint y: 276, distance: 120.9
click at [715, 276] on h3 "Custom documentation templates" at bounding box center [636, 272] width 192 height 17
click at [931, 533] on div "Advanced settings Customize advanced documentation settings. Selected datasets …" at bounding box center [793, 446] width 906 height 806
click at [280, 262] on div "Look & feel" at bounding box center [260, 256] width 130 height 14
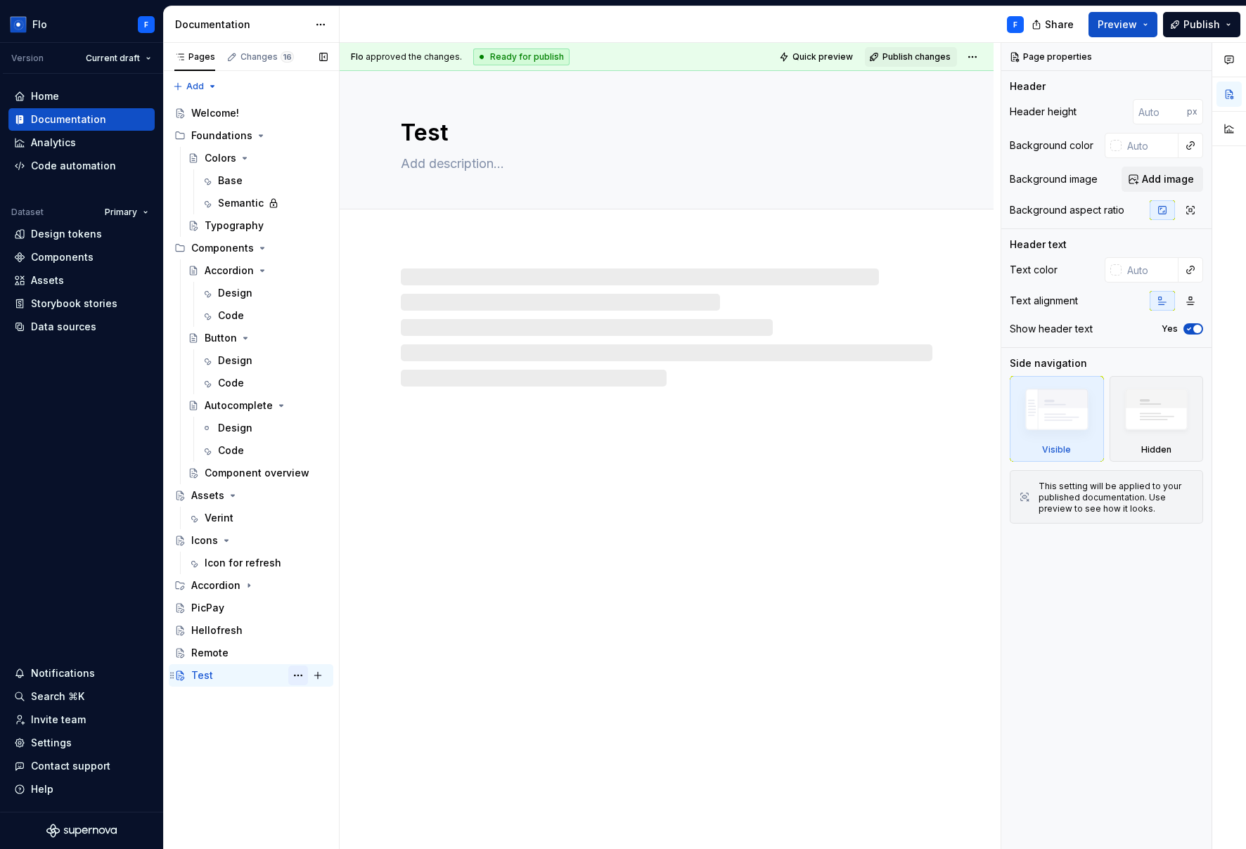
click at [295, 677] on button "Page tree" at bounding box center [298, 676] width 20 height 20
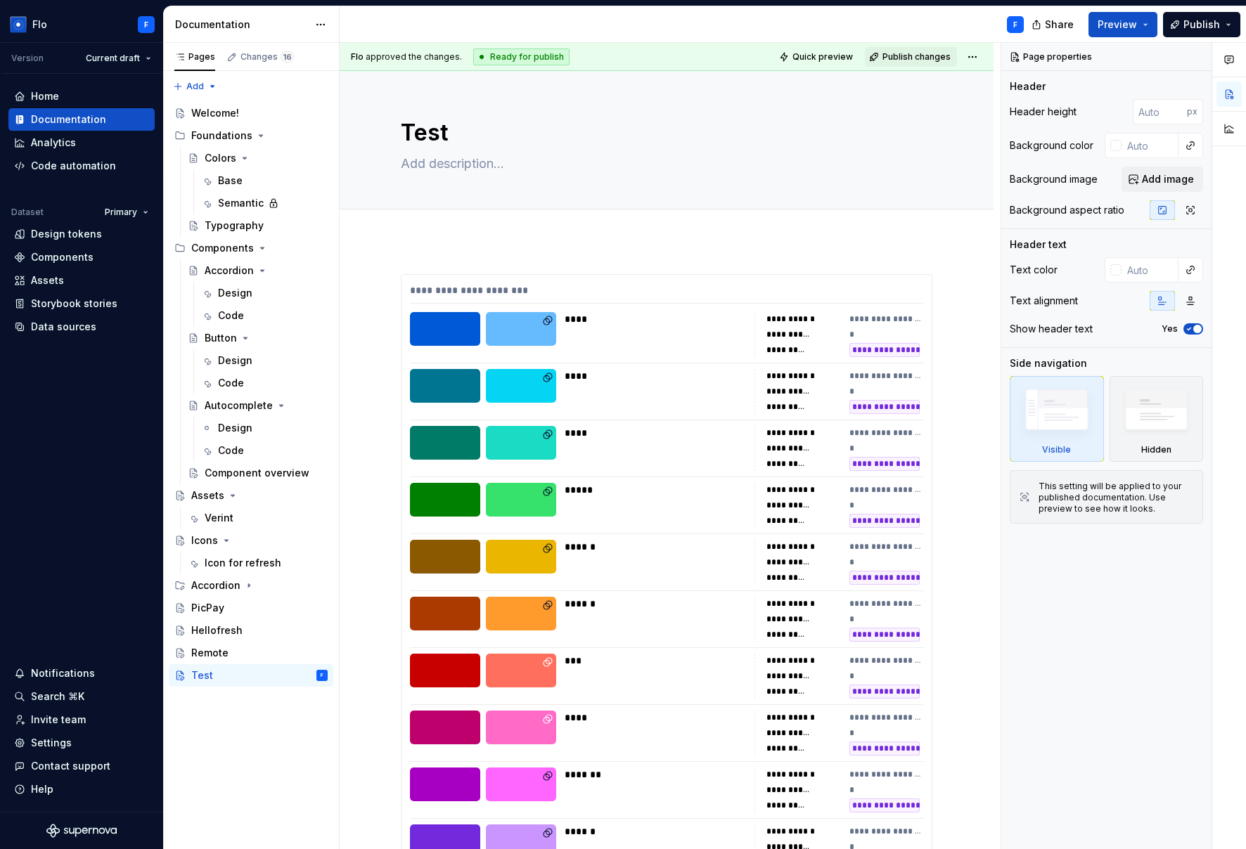
click at [656, 246] on html "Flo F Version Current draft Home Documentation Analytics Code automation Datase…" at bounding box center [623, 424] width 1246 height 849
click at [102, 723] on div "Invite team" at bounding box center [81, 720] width 135 height 14
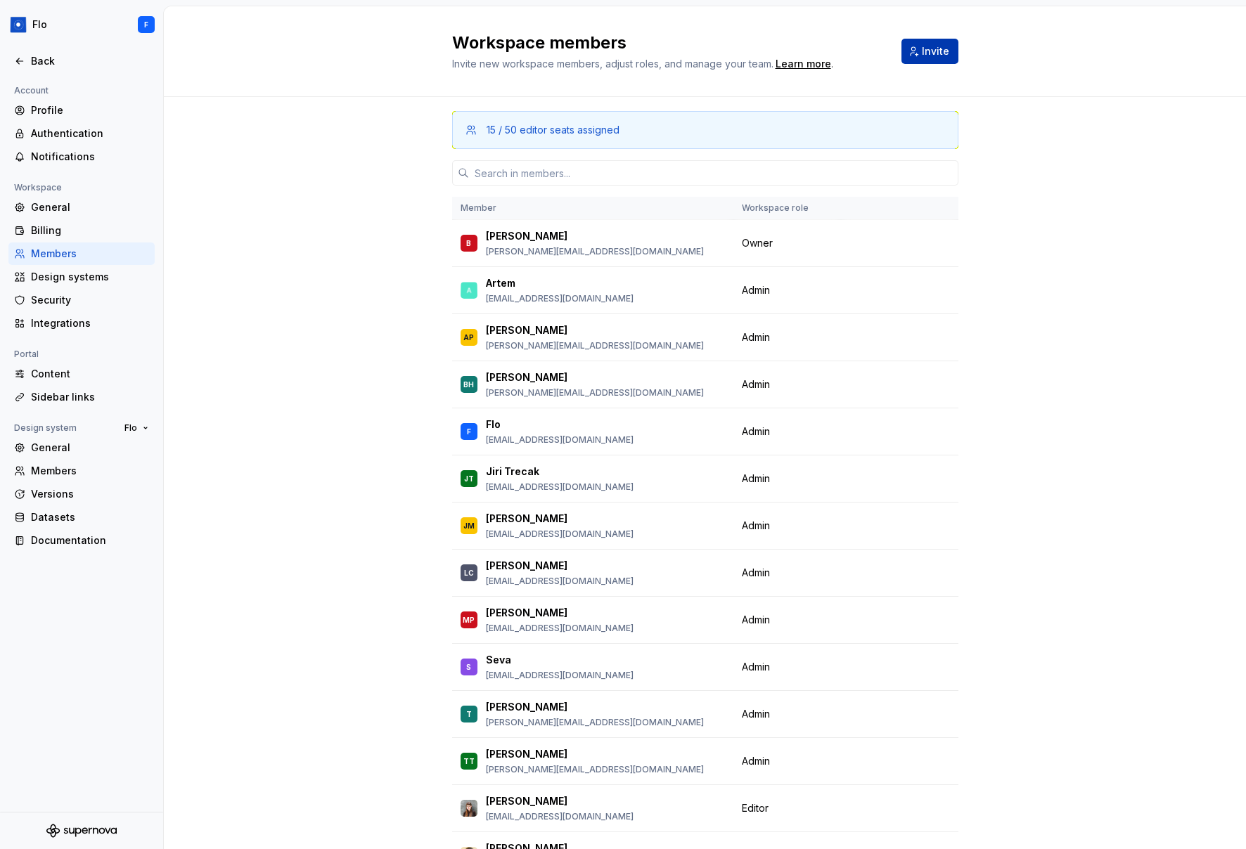
click at [924, 52] on span "Invite" at bounding box center [935, 51] width 27 height 14
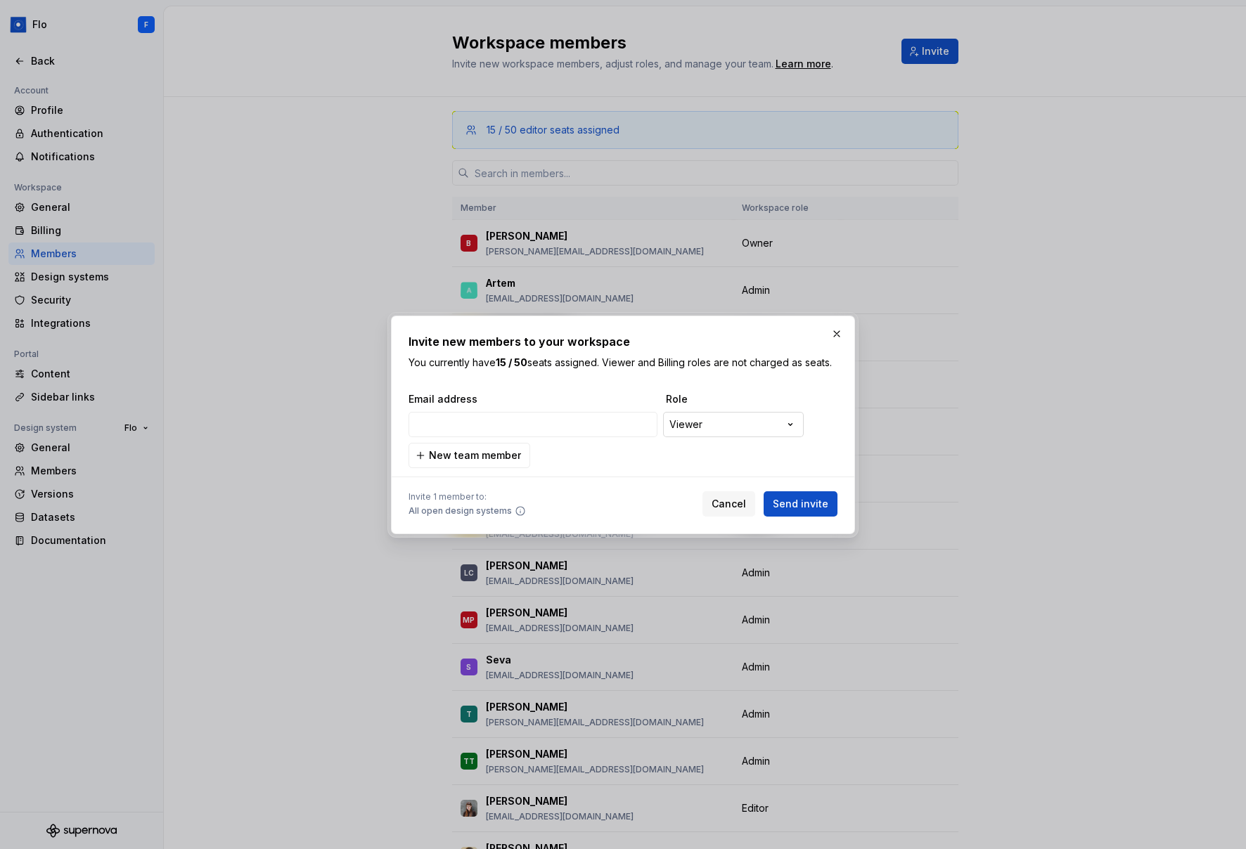
click at [742, 434] on div "**********" at bounding box center [623, 424] width 1246 height 849
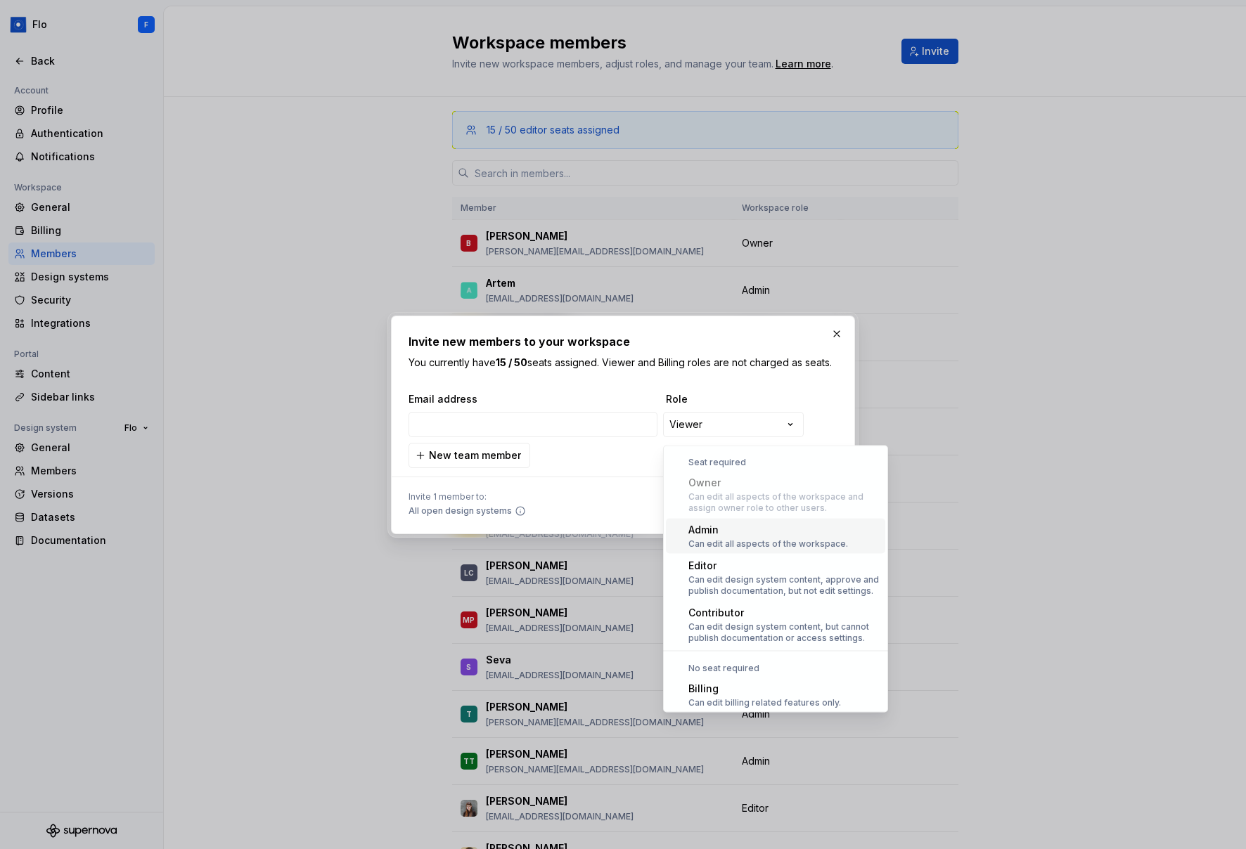
scroll to position [39, 0]
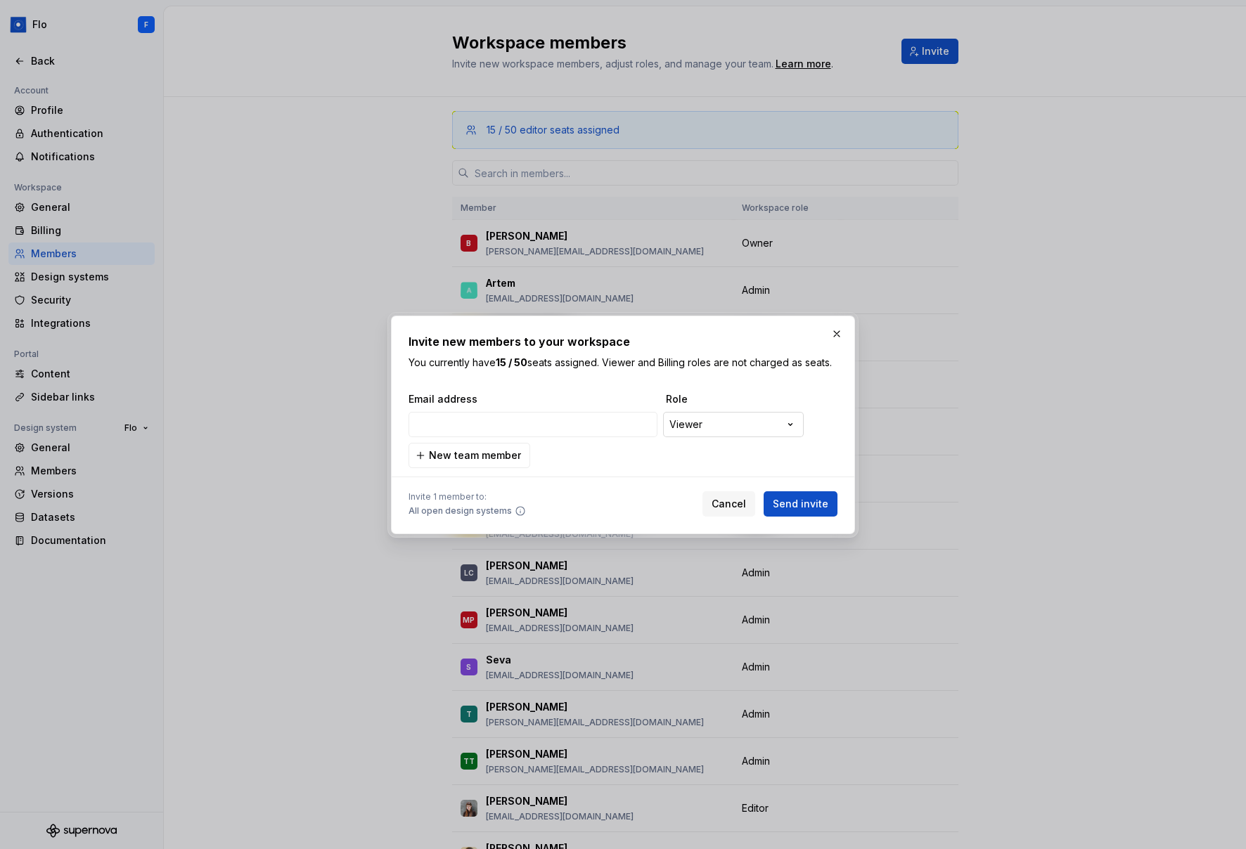
click at [746, 428] on div "**********" at bounding box center [623, 424] width 1246 height 849
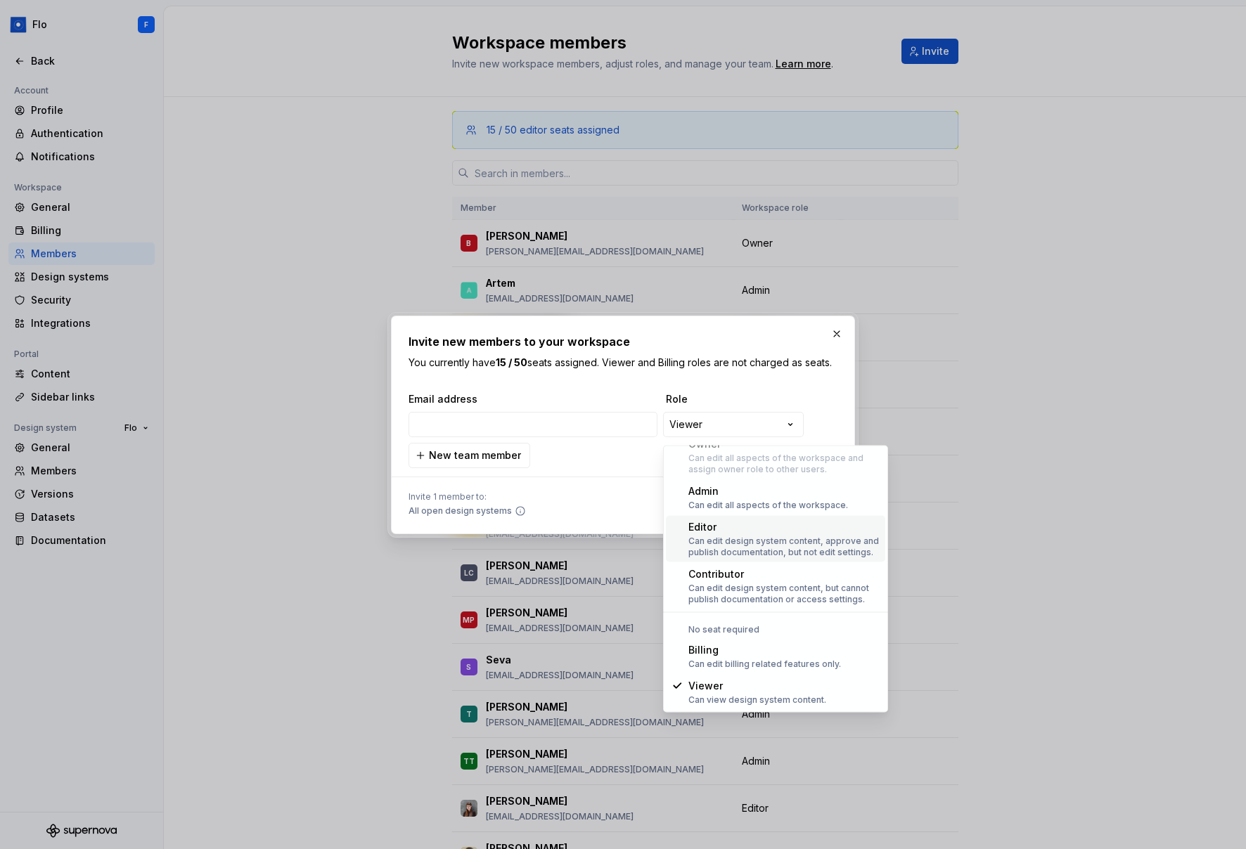
scroll to position [0, 0]
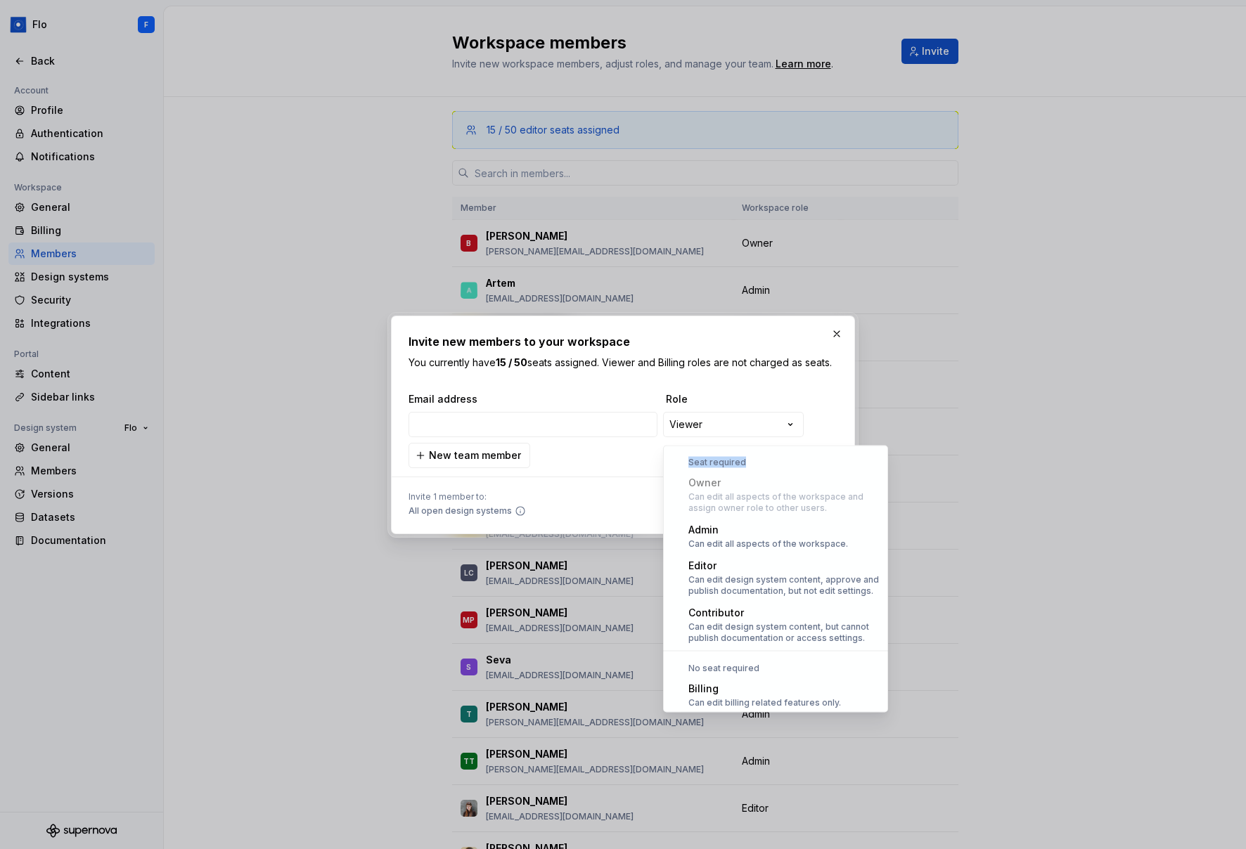
drag, startPoint x: 688, startPoint y: 465, endPoint x: 780, endPoint y: 467, distance: 92.1
click at [780, 467] on div "Seat required Owner Can edit all aspects of the workspace and assign owner role…" at bounding box center [775, 553] width 225 height 198
drag, startPoint x: 694, startPoint y: 461, endPoint x: 758, endPoint y: 462, distance: 64.0
click at [758, 462] on div "Seat required" at bounding box center [775, 462] width 219 height 11
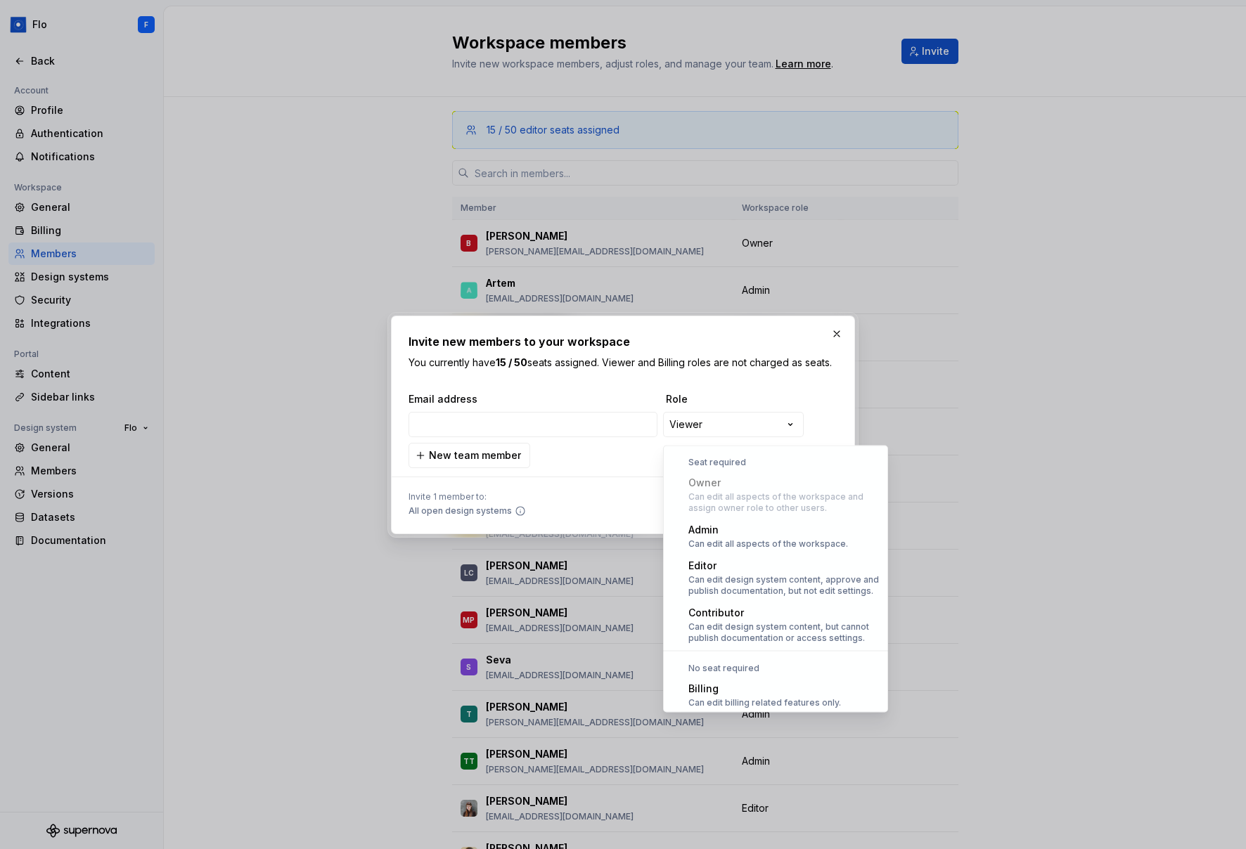
click at [291, 254] on div at bounding box center [623, 424] width 1246 height 849
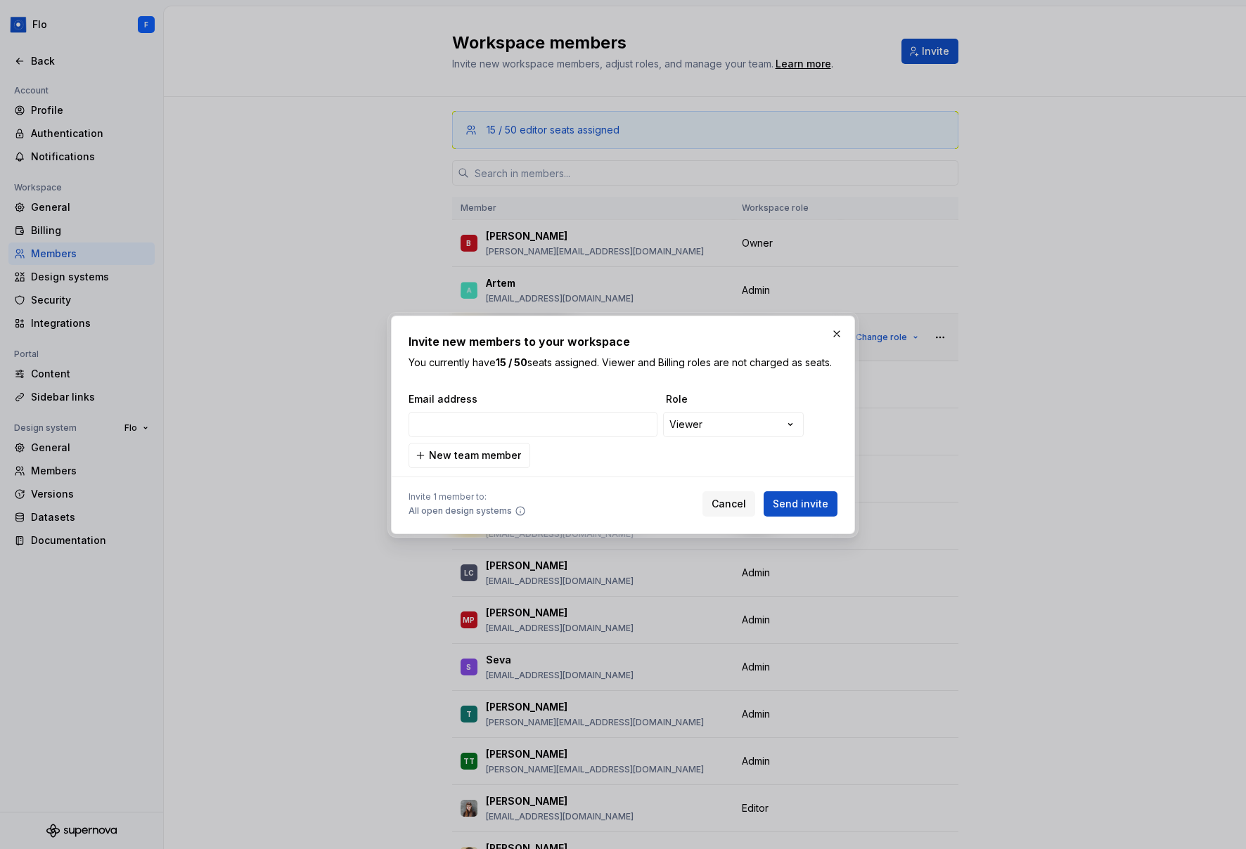
drag, startPoint x: 839, startPoint y: 321, endPoint x: 832, endPoint y: 318, distance: 7.3
click at [839, 324] on button "button" at bounding box center [837, 334] width 20 height 20
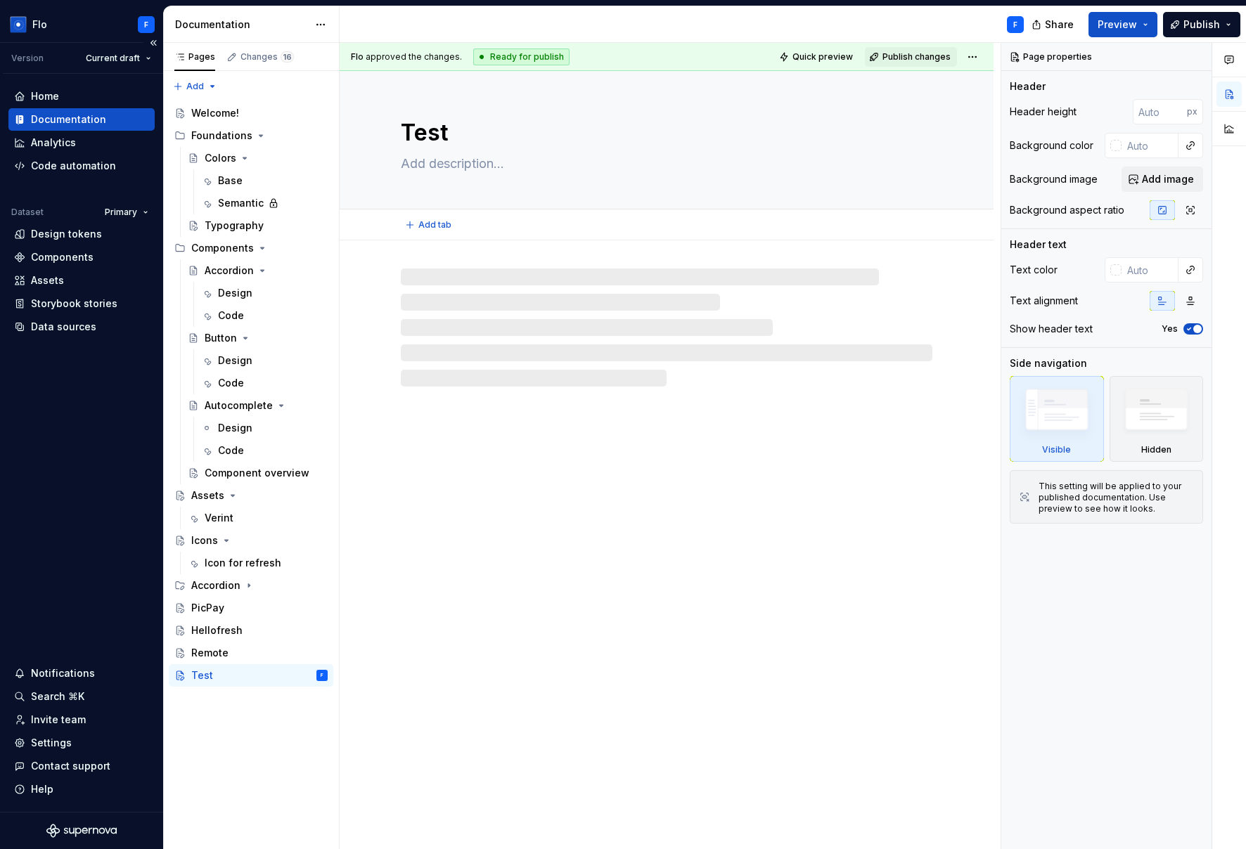
type textarea "*"
click at [58, 138] on div "Analytics" at bounding box center [53, 143] width 45 height 14
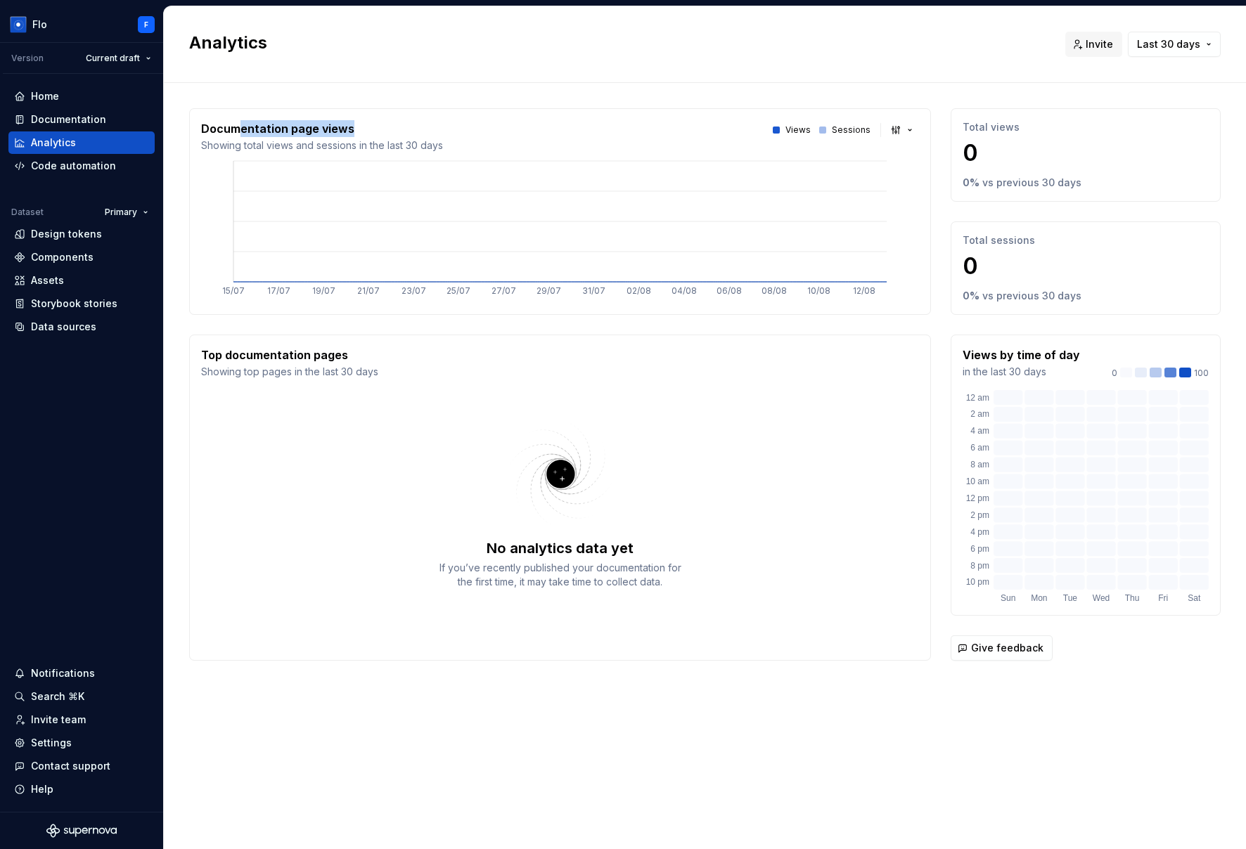
drag, startPoint x: 269, startPoint y: 124, endPoint x: 396, endPoint y: 120, distance: 127.3
click at [396, 120] on p "Documentation page views" at bounding box center [322, 128] width 242 height 17
click at [940, 235] on p "Total sessions" at bounding box center [1085, 240] width 246 height 14
drag, startPoint x: 205, startPoint y: 355, endPoint x: 422, endPoint y: 365, distance: 216.7
click at [422, 365] on div "Top documentation pages Showing top pages in the last 30 days" at bounding box center [560, 363] width 718 height 32
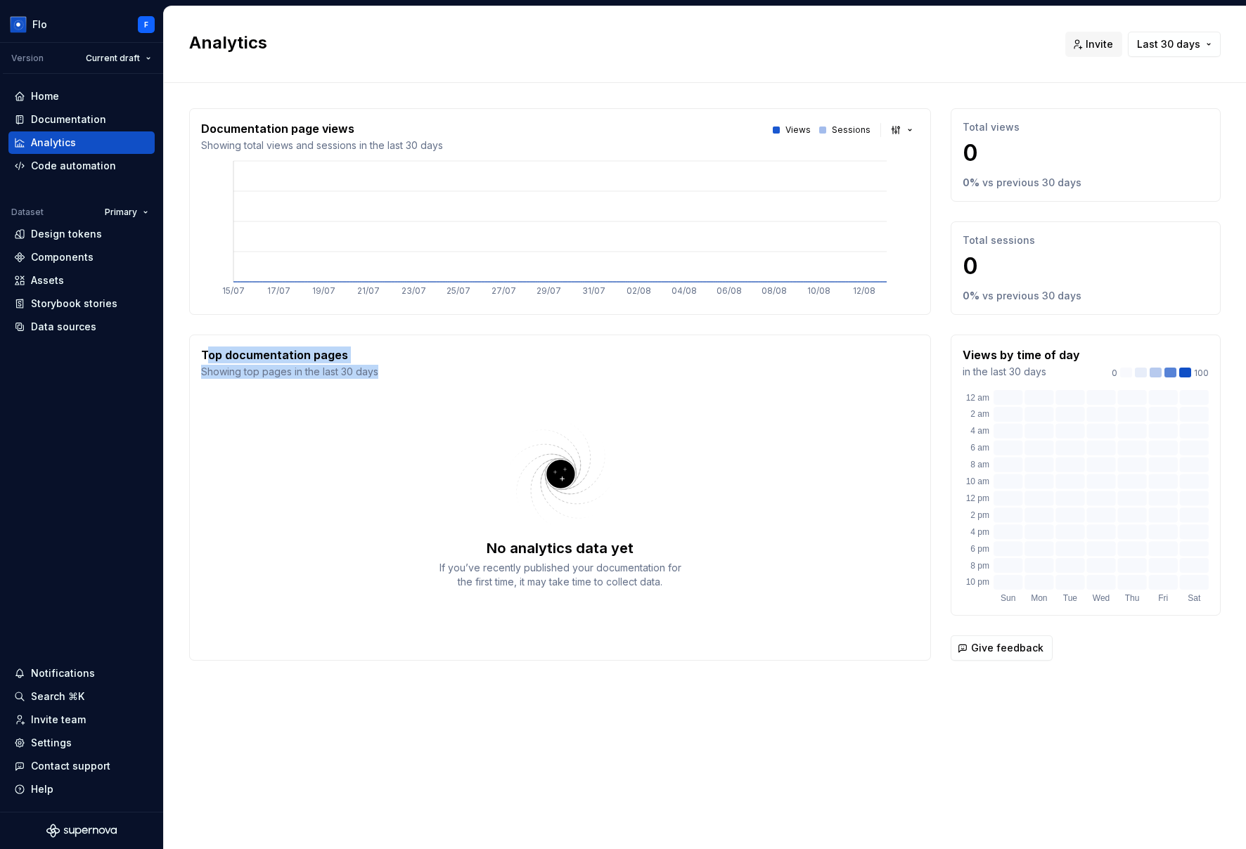
click at [422, 365] on div "Top documentation pages Showing top pages in the last 30 days" at bounding box center [560, 363] width 718 height 32
drag, startPoint x: 962, startPoint y: 356, endPoint x: 1074, endPoint y: 356, distance: 111.8
click at [940, 356] on p "Views by time of day" at bounding box center [1020, 355] width 117 height 17
click at [78, 157] on div "Code automation" at bounding box center [81, 166] width 146 height 22
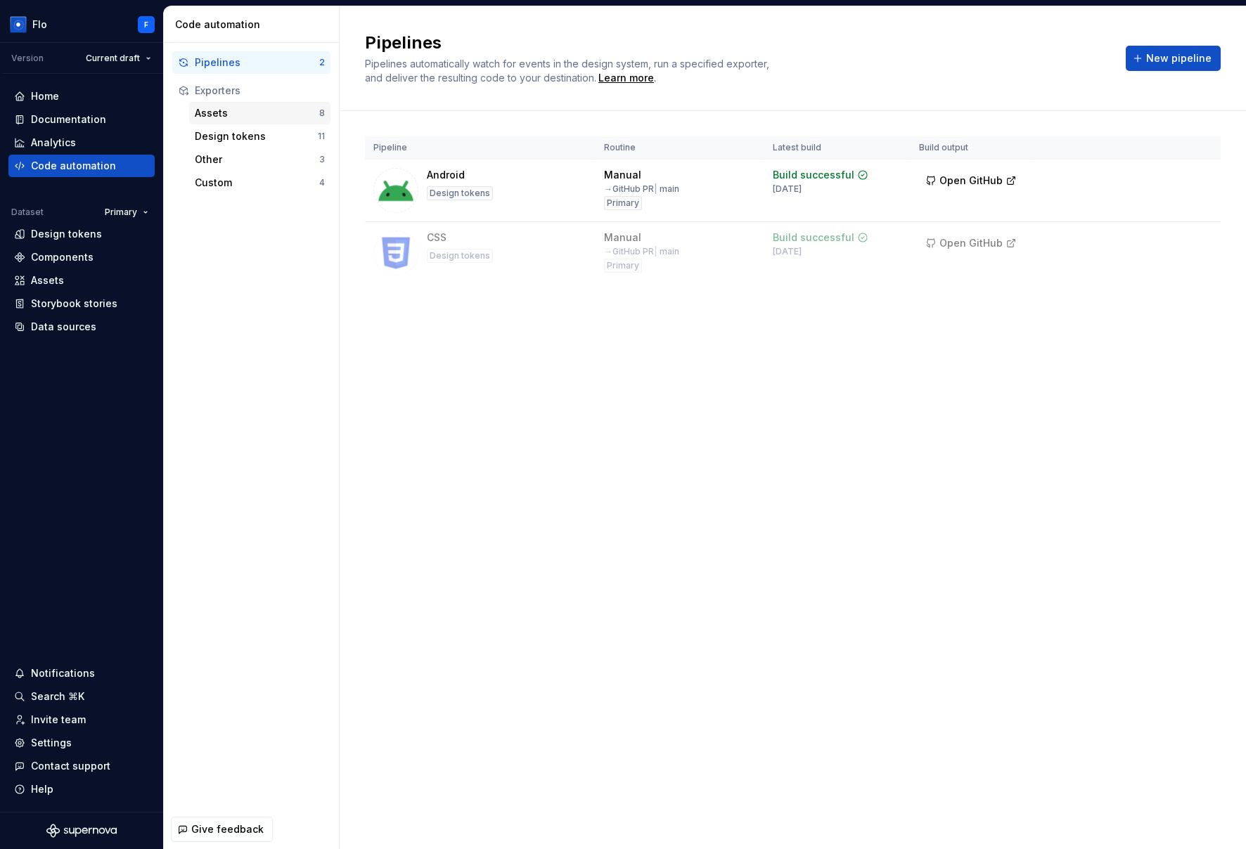
click at [273, 104] on div "Assets 8" at bounding box center [259, 113] width 141 height 22
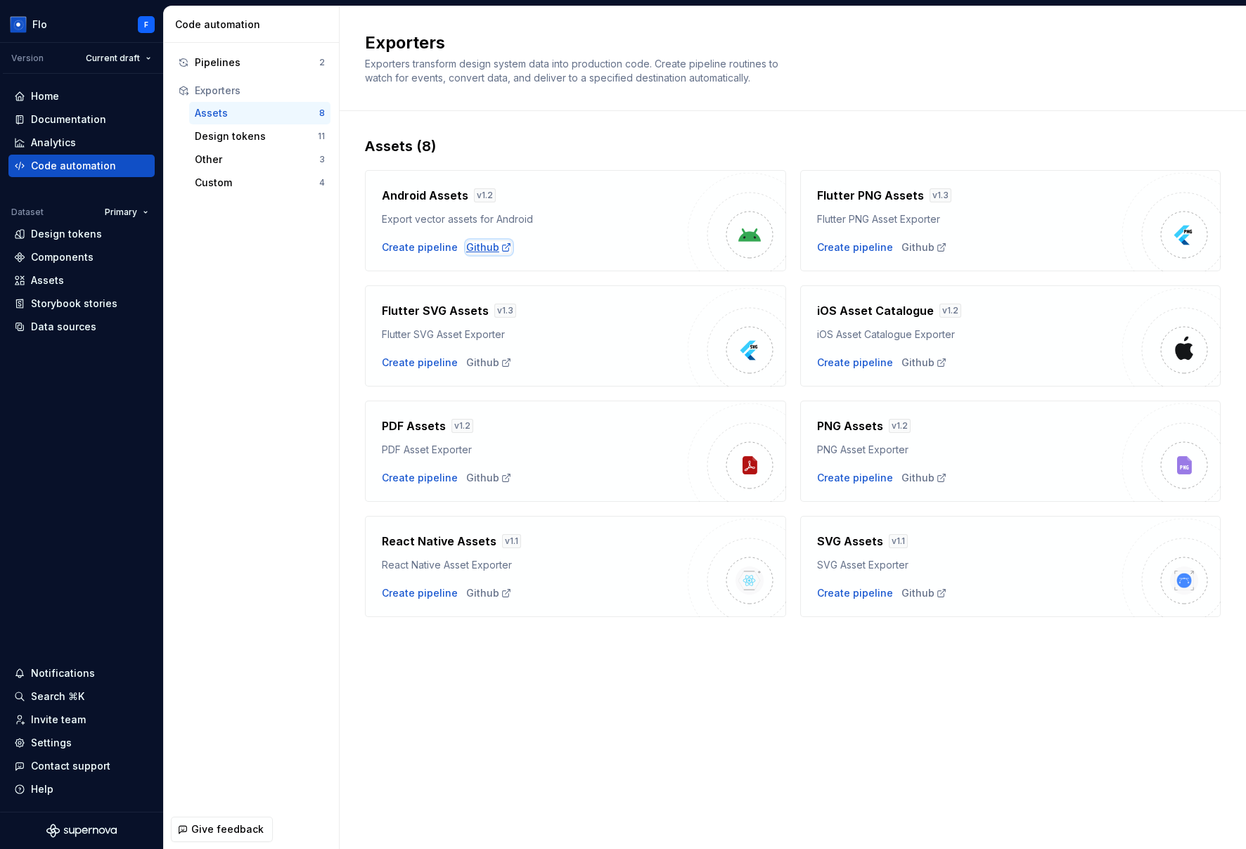
click at [490, 248] on div "Github" at bounding box center [489, 247] width 46 height 14
click at [237, 138] on div "Design tokens" at bounding box center [256, 136] width 123 height 14
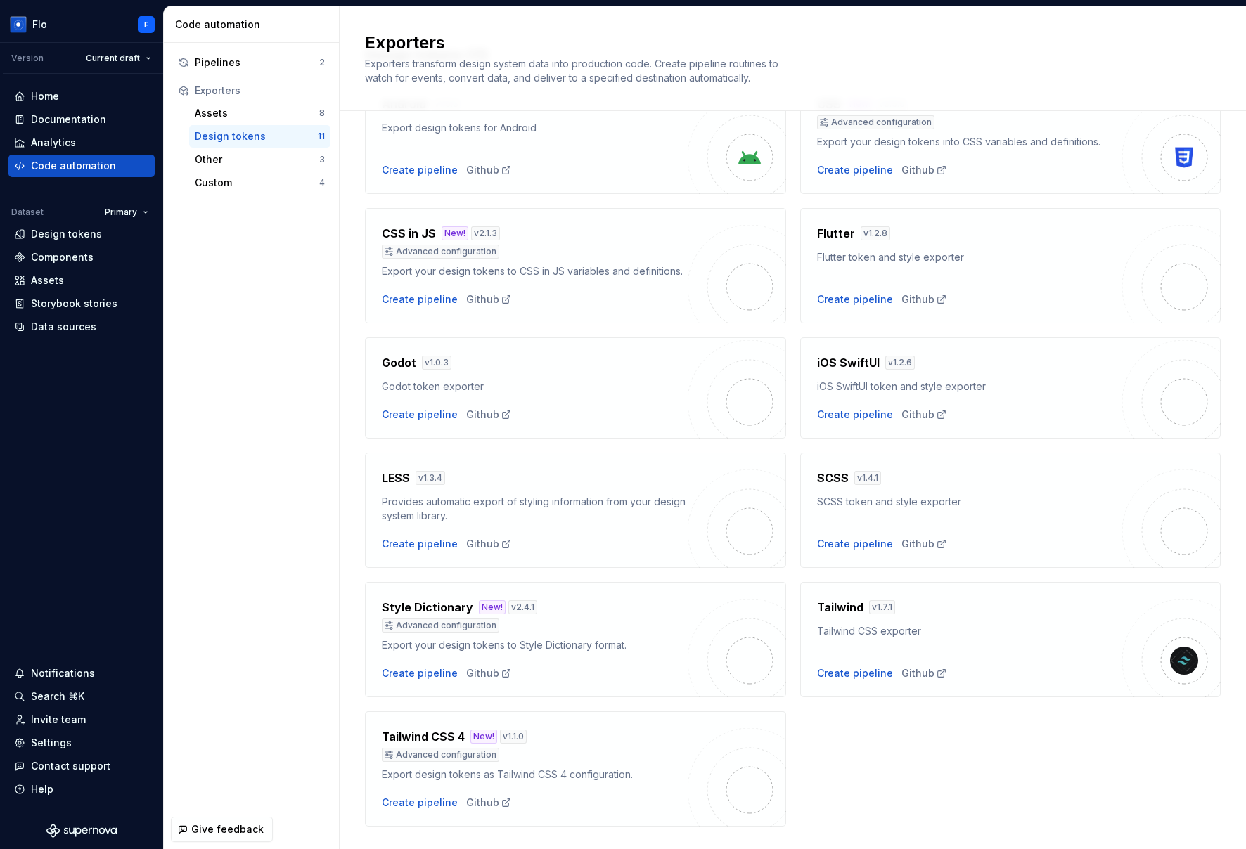
scroll to position [126, 0]
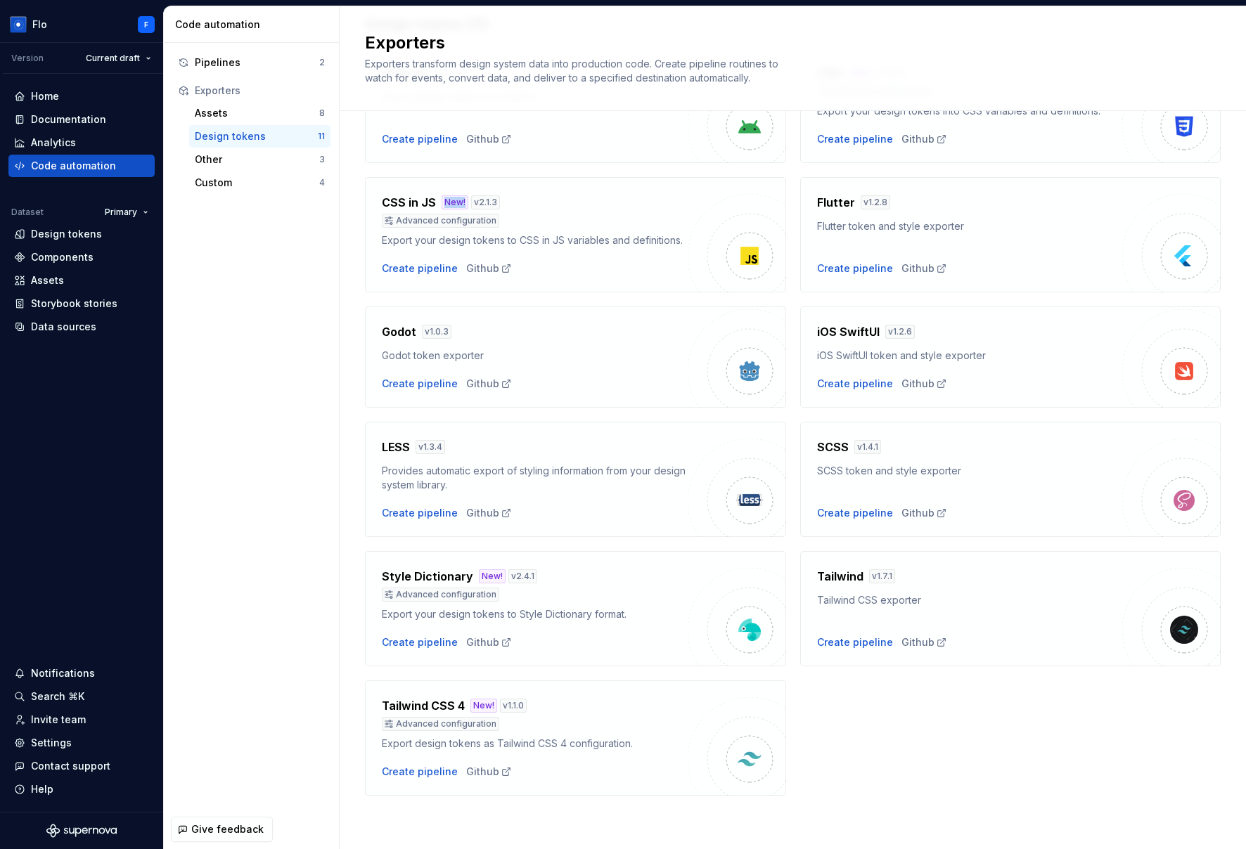
drag, startPoint x: 437, startPoint y: 199, endPoint x: 465, endPoint y: 198, distance: 28.8
click at [465, 198] on div "CSS in JS New! v 2.1.3" at bounding box center [535, 202] width 306 height 17
drag, startPoint x: 465, startPoint y: 198, endPoint x: 441, endPoint y: 198, distance: 23.2
click at [441, 198] on div "New!" at bounding box center [454, 202] width 27 height 14
click at [231, 161] on div "Other" at bounding box center [257, 160] width 124 height 14
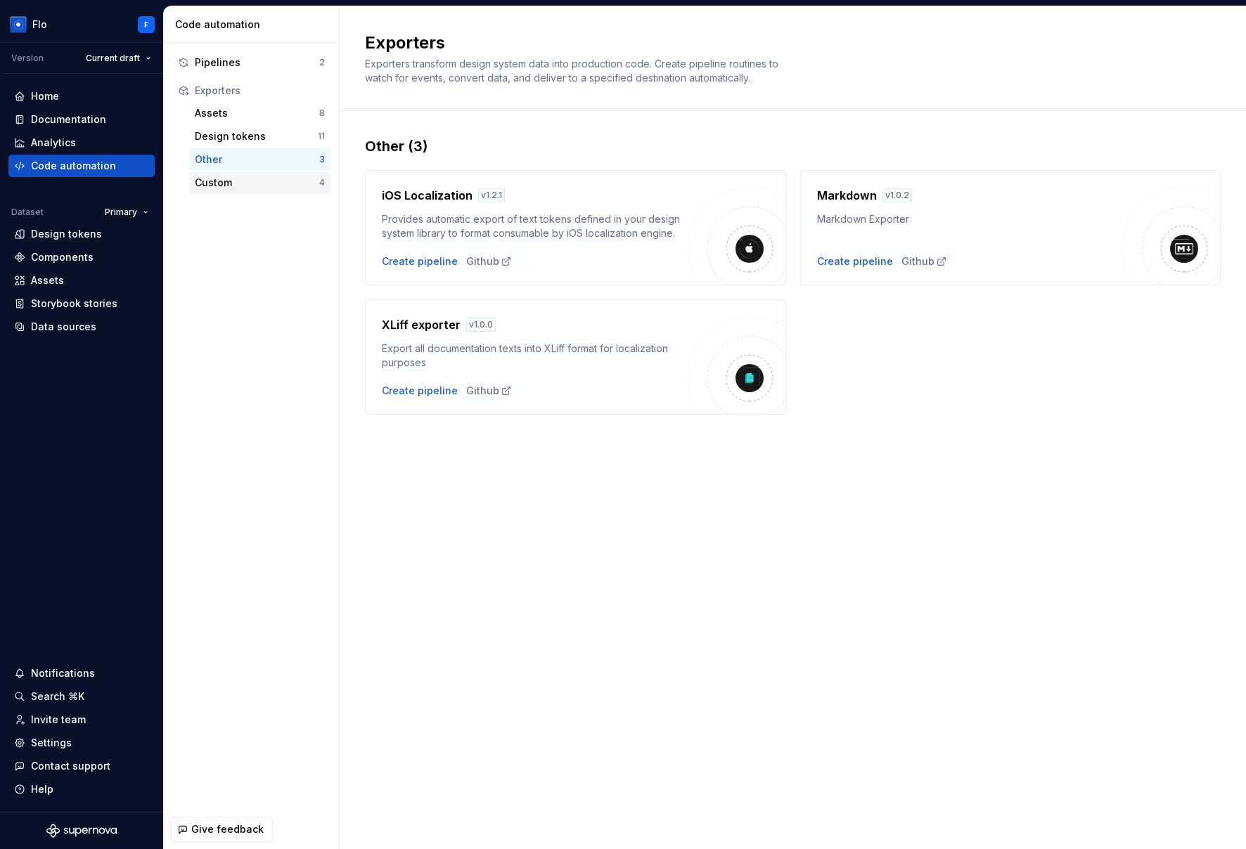
click at [214, 179] on div "Custom" at bounding box center [257, 183] width 124 height 14
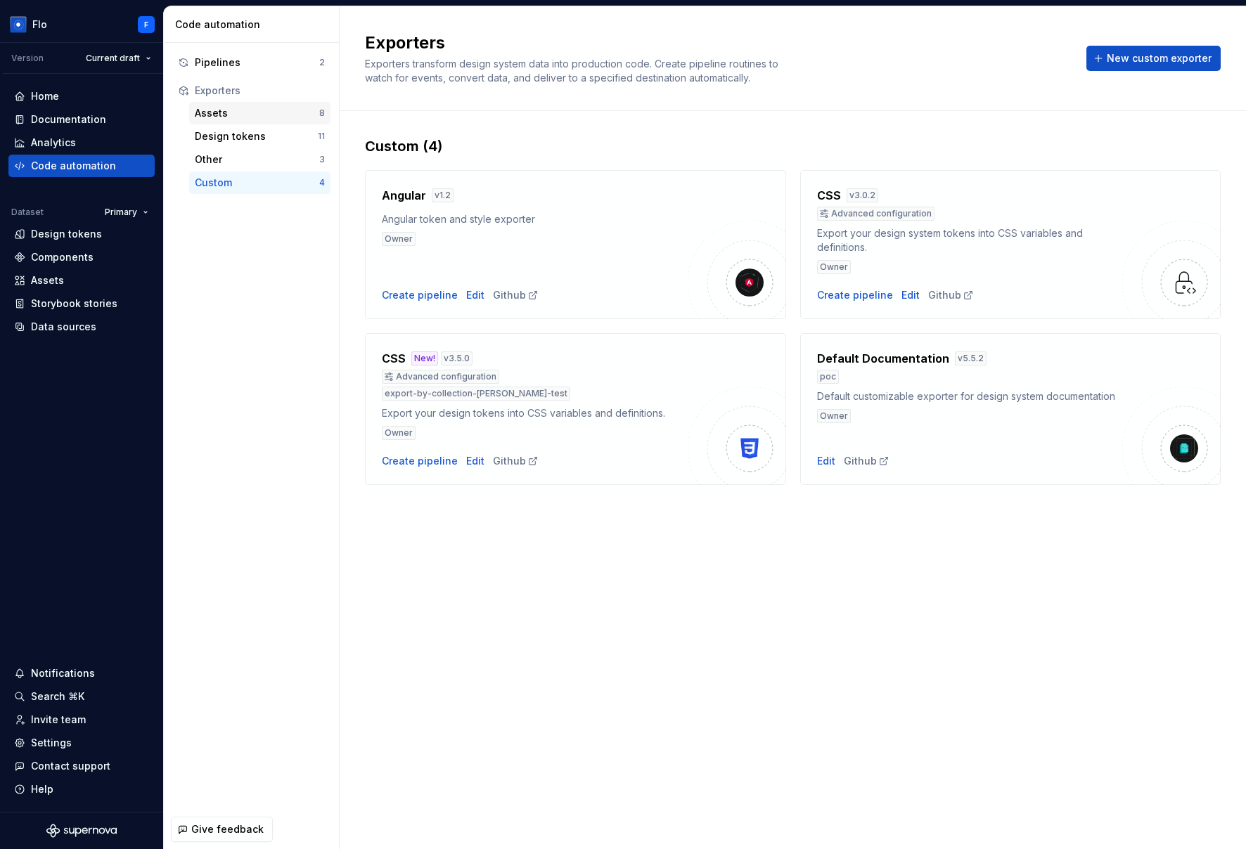
click at [228, 117] on div "Assets" at bounding box center [257, 113] width 124 height 14
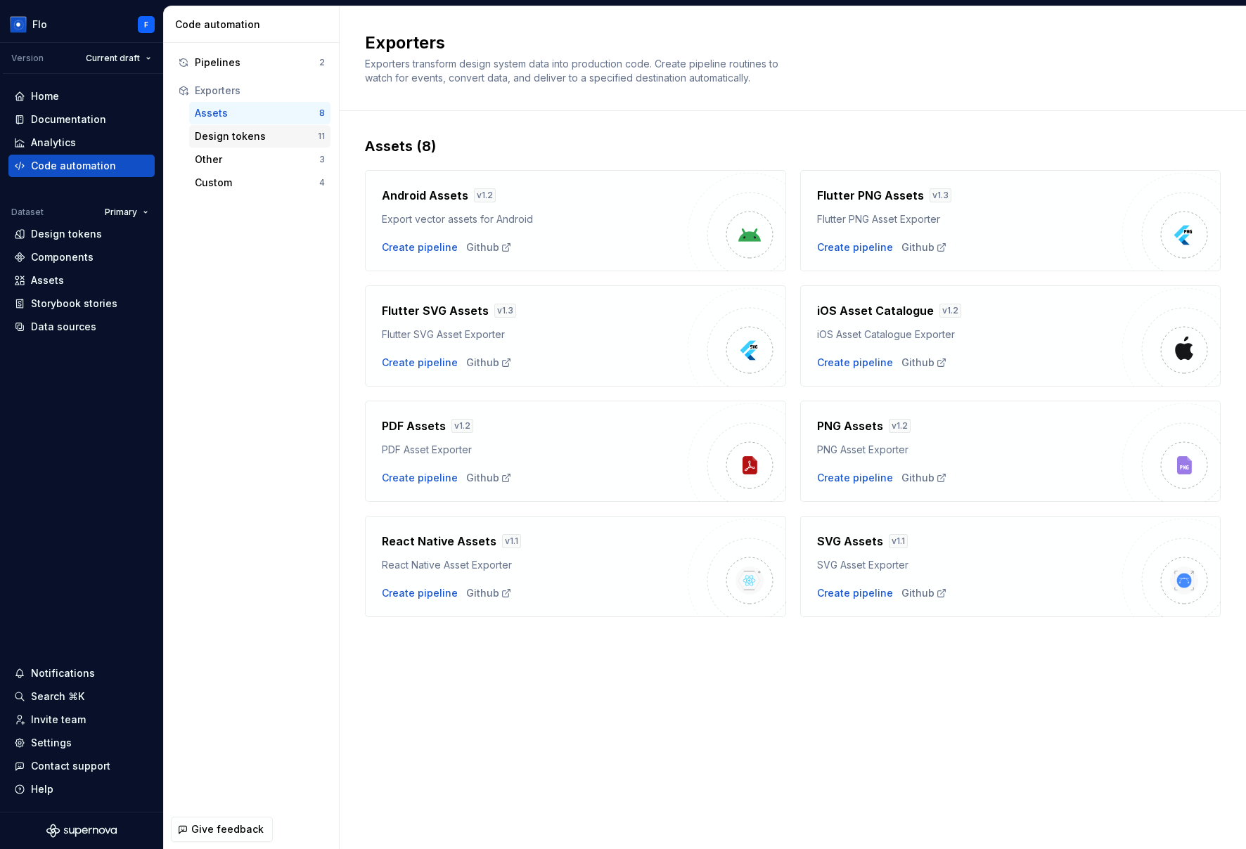
click at [238, 142] on div "Design tokens" at bounding box center [256, 136] width 123 height 14
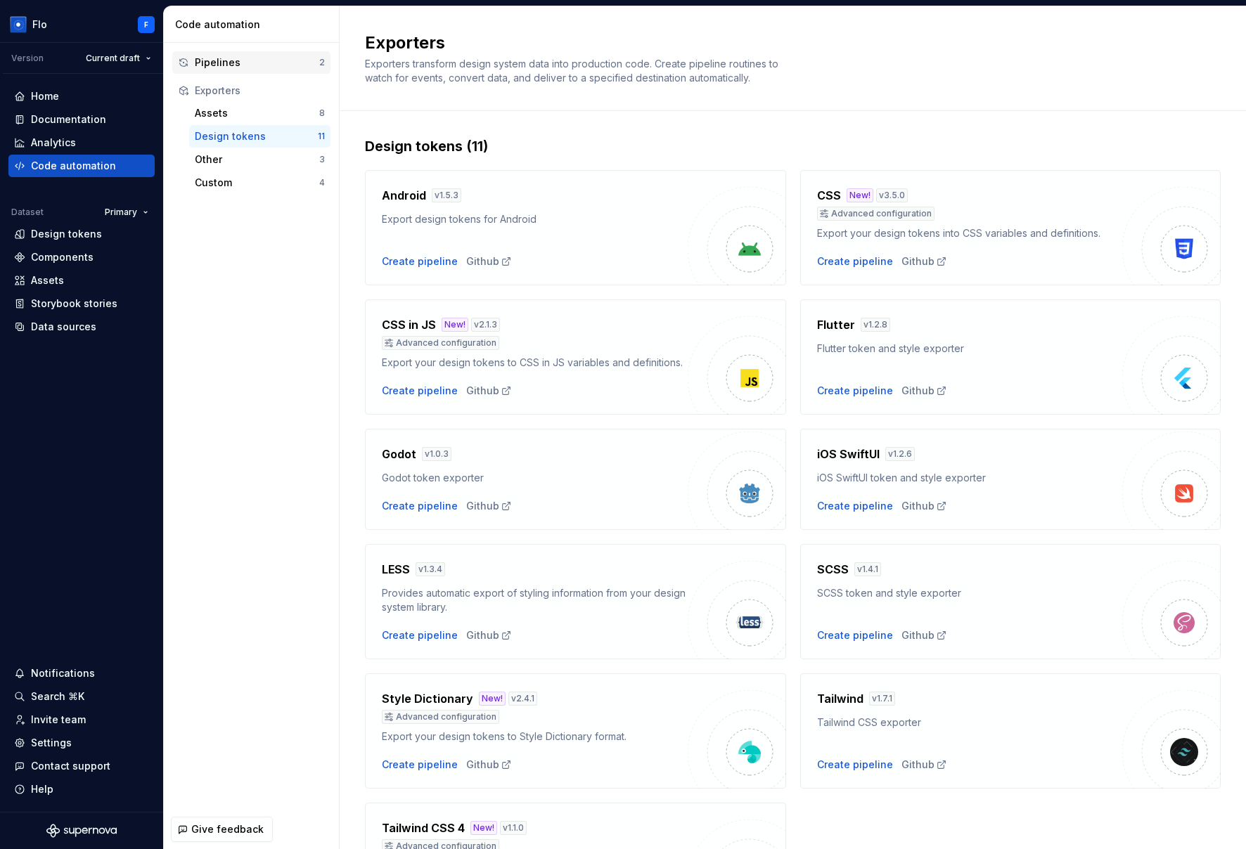
click at [240, 67] on div "Pipelines" at bounding box center [257, 63] width 124 height 14
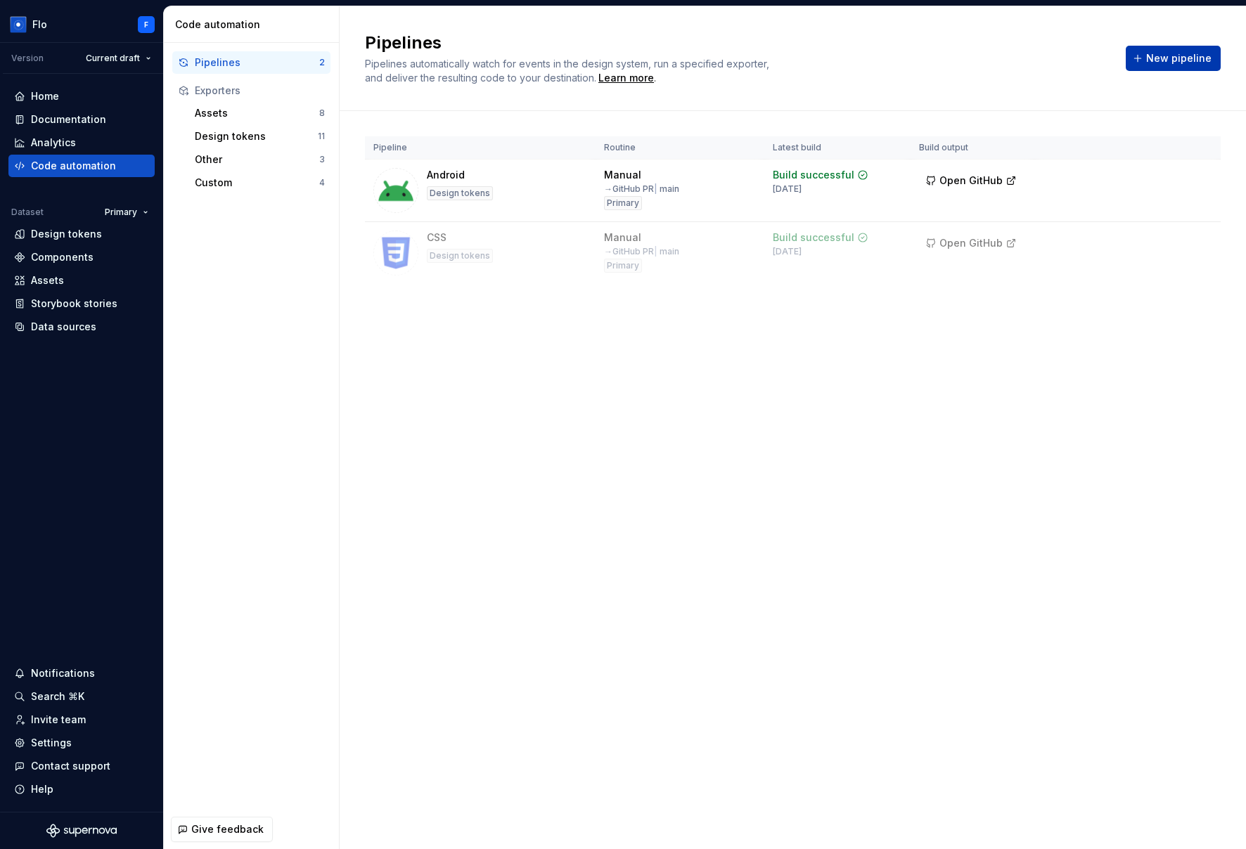
click at [940, 64] on span "New pipeline" at bounding box center [1178, 58] width 65 height 14
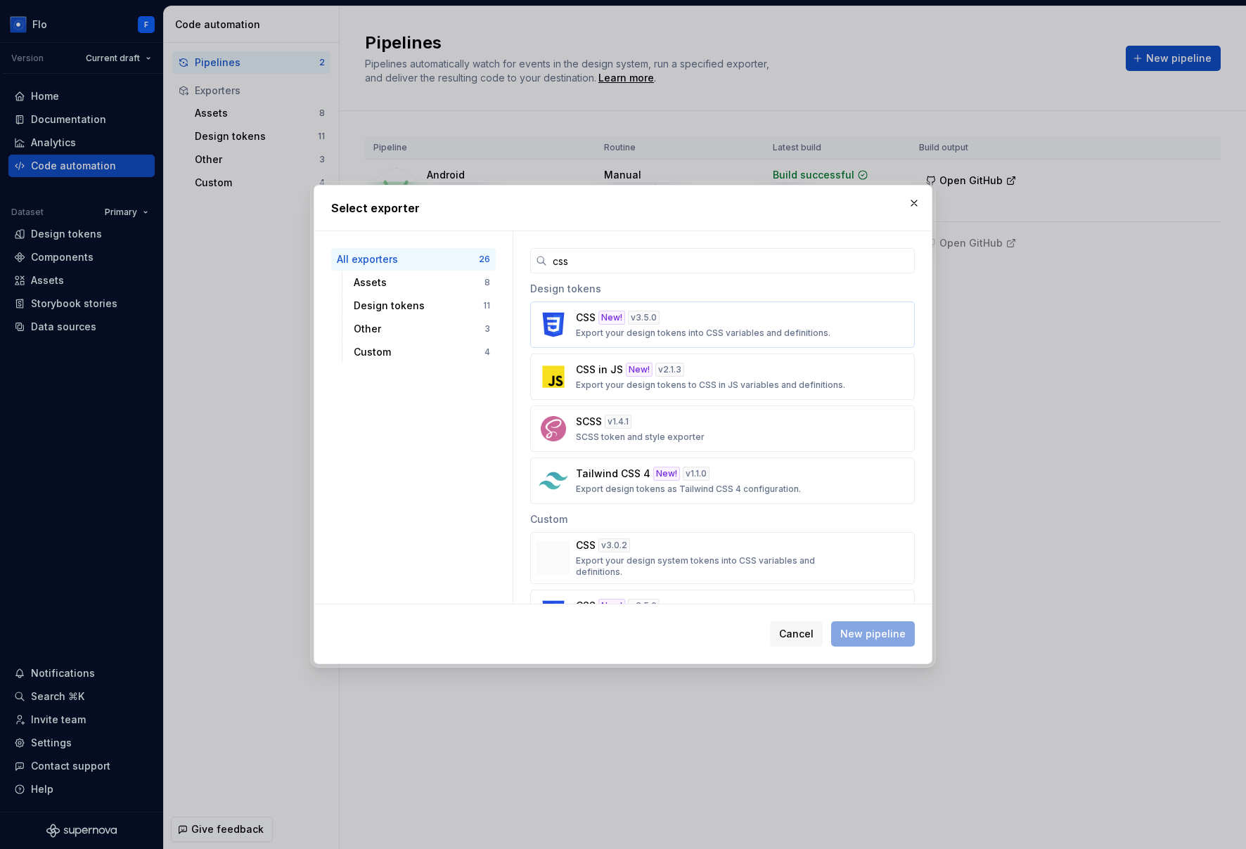
type input "css"
click at [692, 328] on p "Export your design tokens into CSS variables and definitions." at bounding box center [703, 333] width 254 height 11
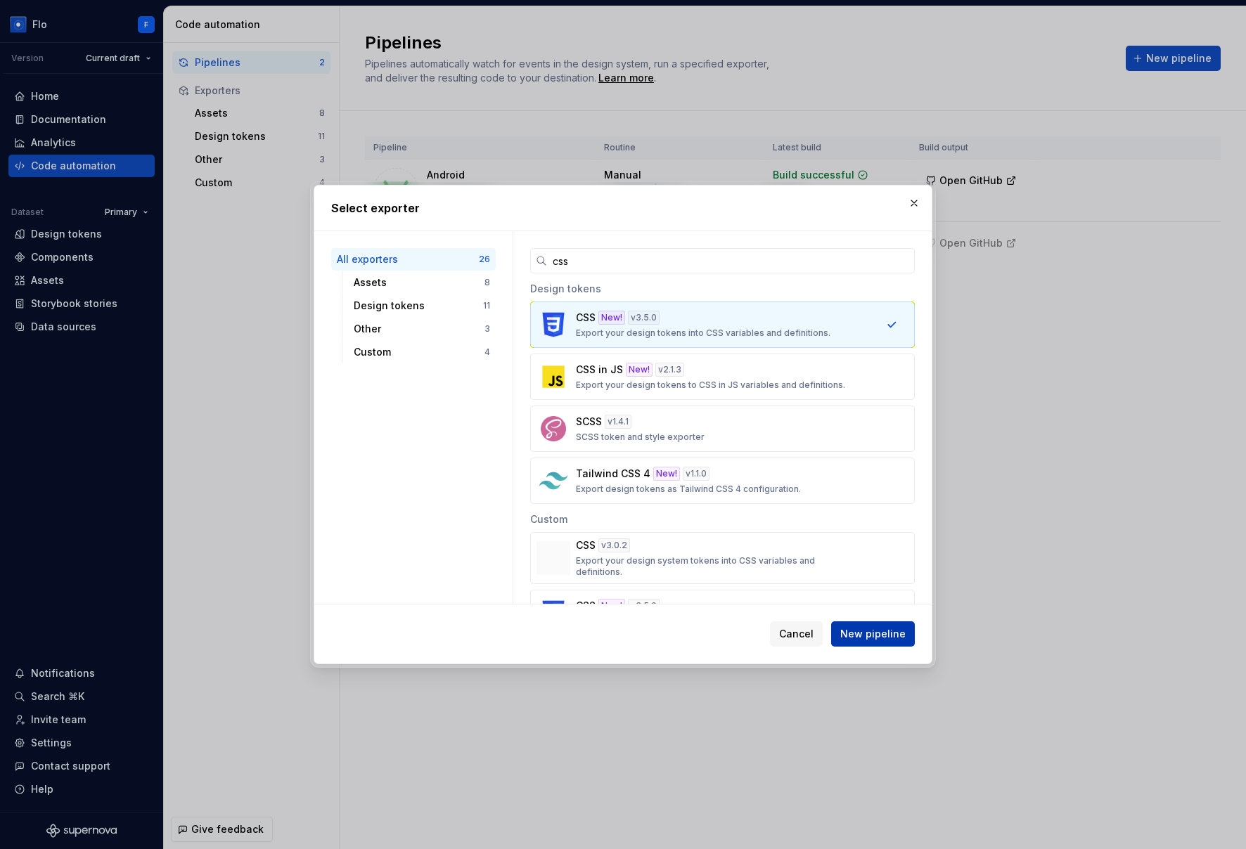
click at [881, 638] on span "New pipeline" at bounding box center [872, 634] width 65 height 14
type textarea "*"
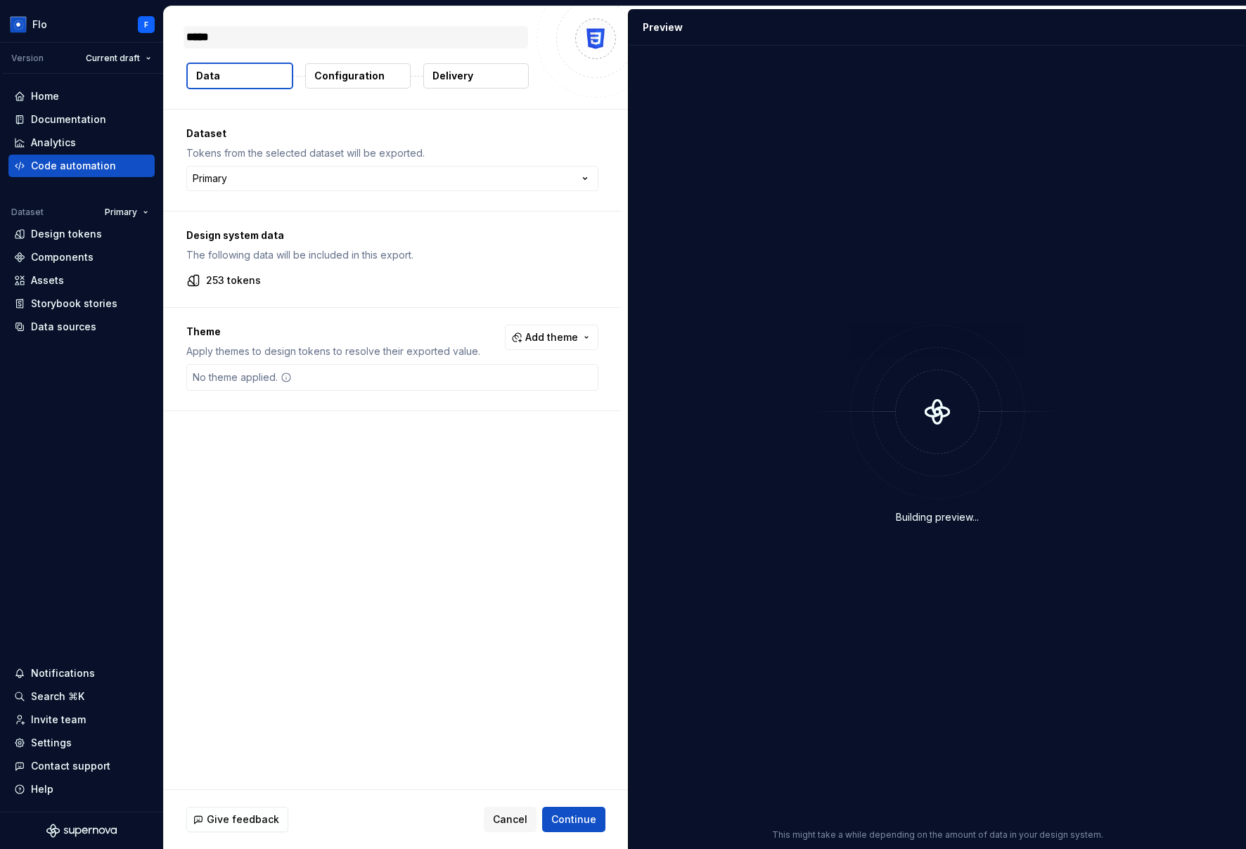
click at [271, 34] on textarea "*****" at bounding box center [355, 37] width 344 height 22
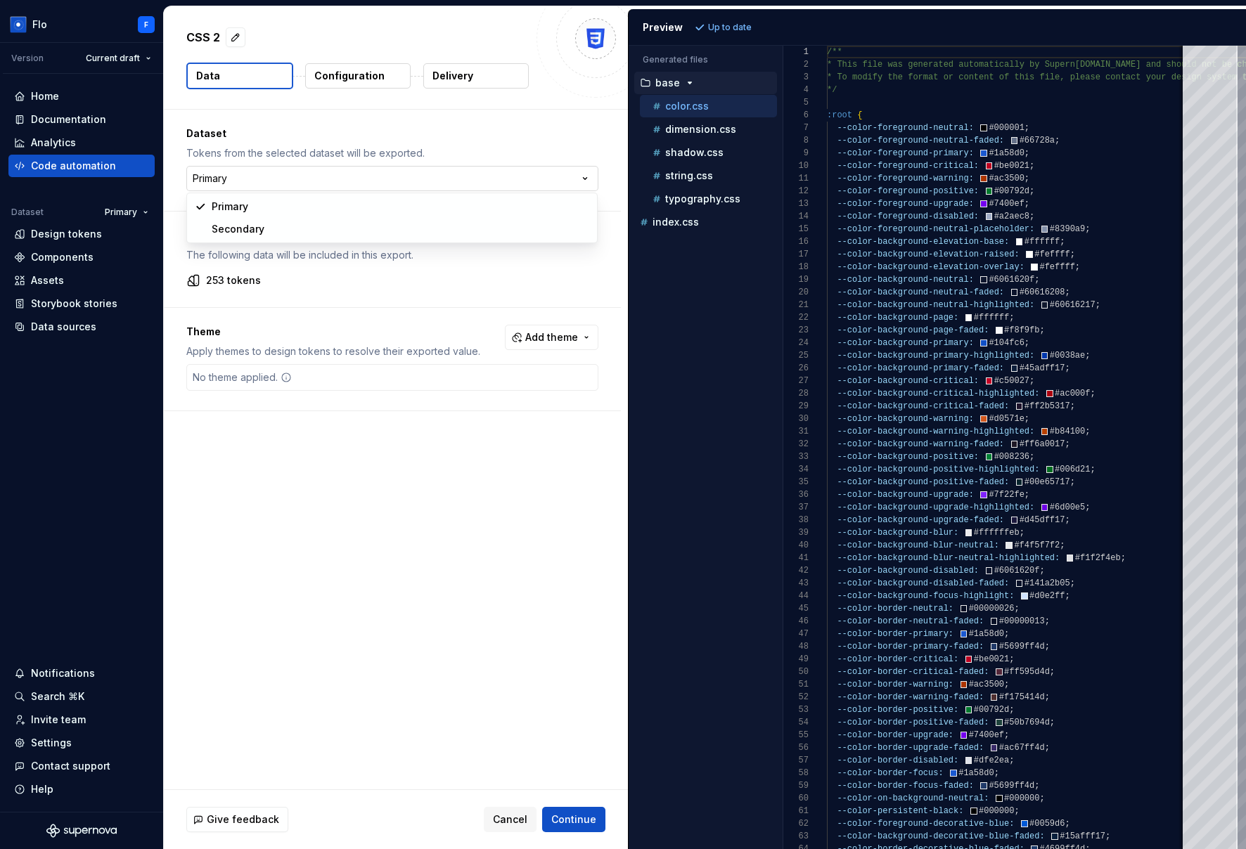
click at [254, 181] on html "Flo F Version Current draft Home Documentation Analytics Code automation Datase…" at bounding box center [623, 424] width 1246 height 849
click at [258, 178] on html "Flo F Version Current draft Home Documentation Analytics Code automation Datase…" at bounding box center [623, 424] width 1246 height 849
select select "**********"
drag, startPoint x: 205, startPoint y: 238, endPoint x: 270, endPoint y: 237, distance: 64.7
click at [270, 237] on p "Design system data" at bounding box center [392, 235] width 412 height 14
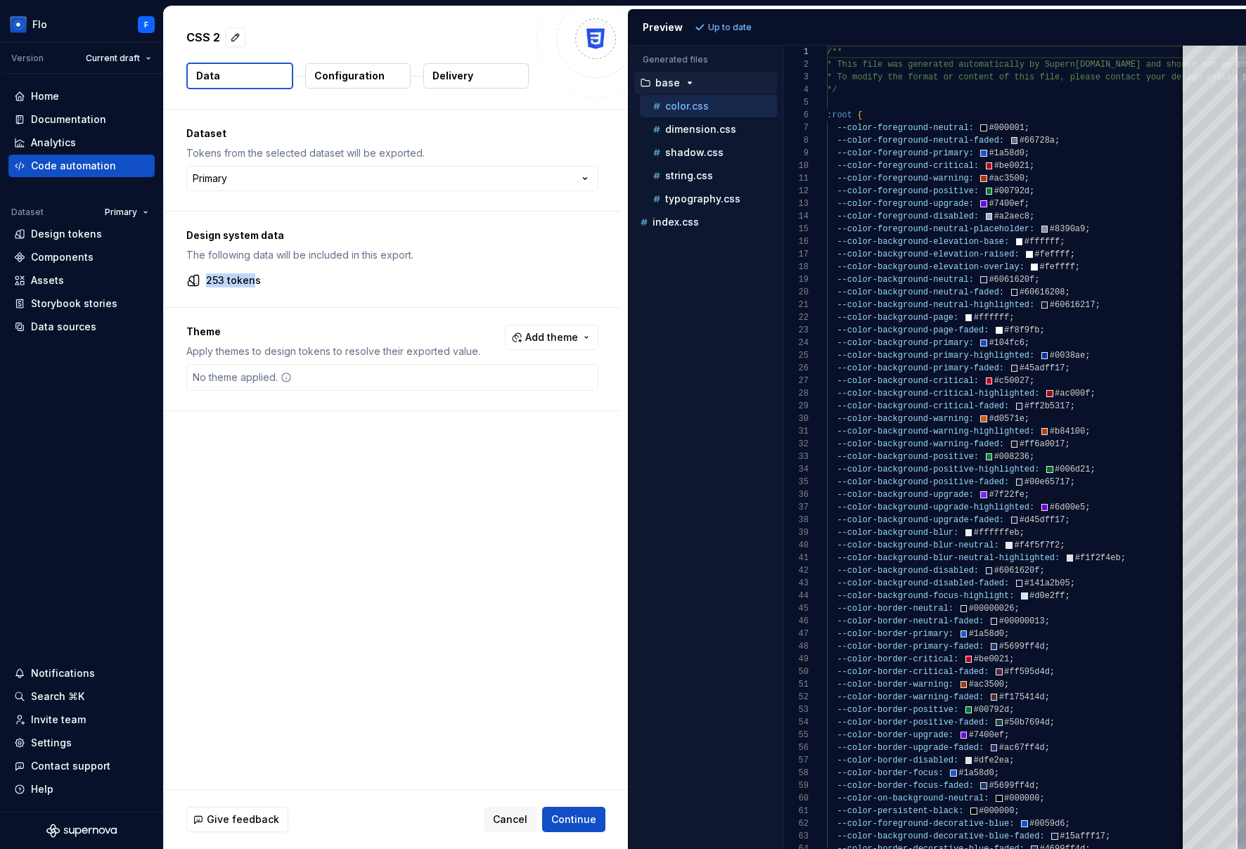
drag, startPoint x: 243, startPoint y: 281, endPoint x: 207, endPoint y: 280, distance: 35.9
click at [207, 280] on p "253 tokens" at bounding box center [233, 280] width 55 height 14
click at [196, 328] on p "Theme" at bounding box center [333, 332] width 294 height 14
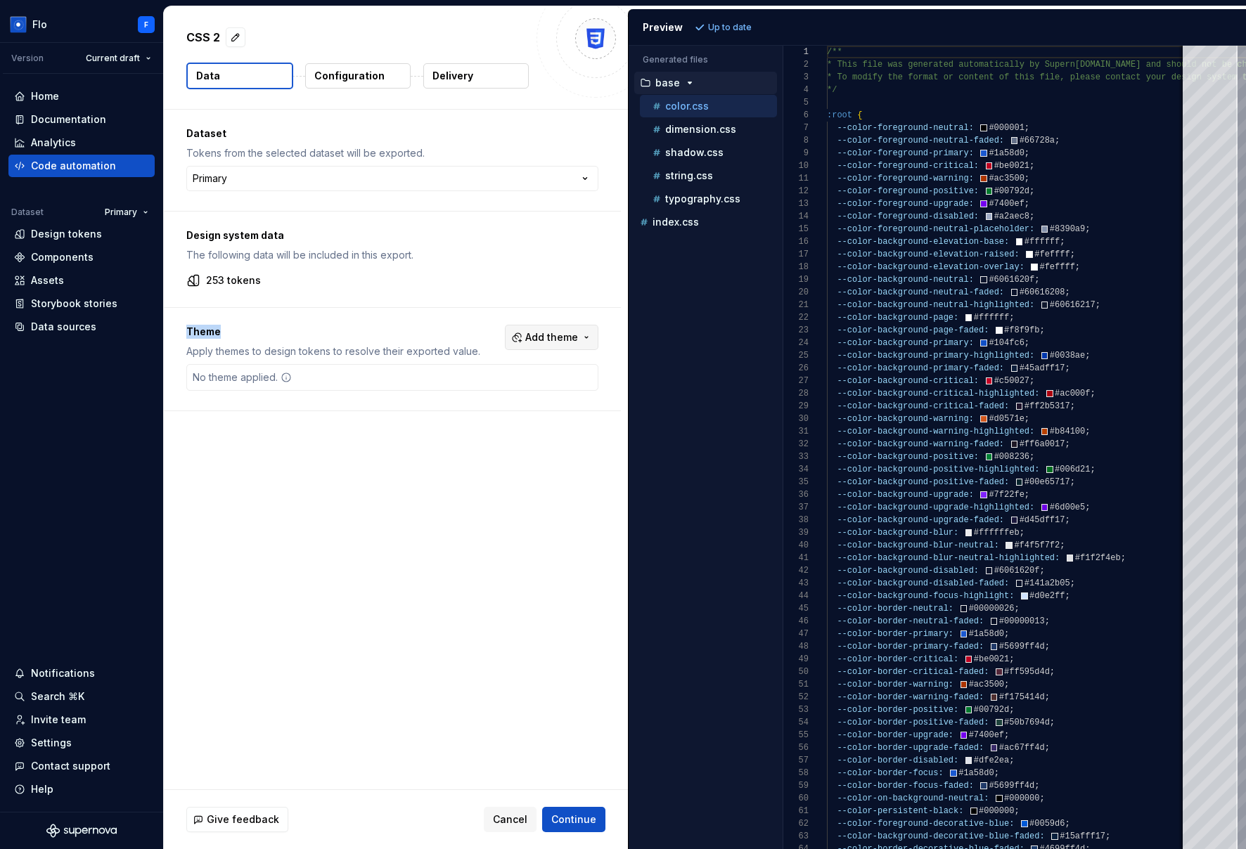
click at [551, 344] on button "Add theme" at bounding box center [551, 337] width 93 height 25
click at [451, 393] on span "Dark" at bounding box center [513, 393] width 162 height 22
click at [401, 543] on html "Flo F Version Current draft Home Documentation Analytics Code automation Datase…" at bounding box center [623, 424] width 1246 height 849
click at [344, 78] on p "Configuration" at bounding box center [349, 76] width 70 height 14
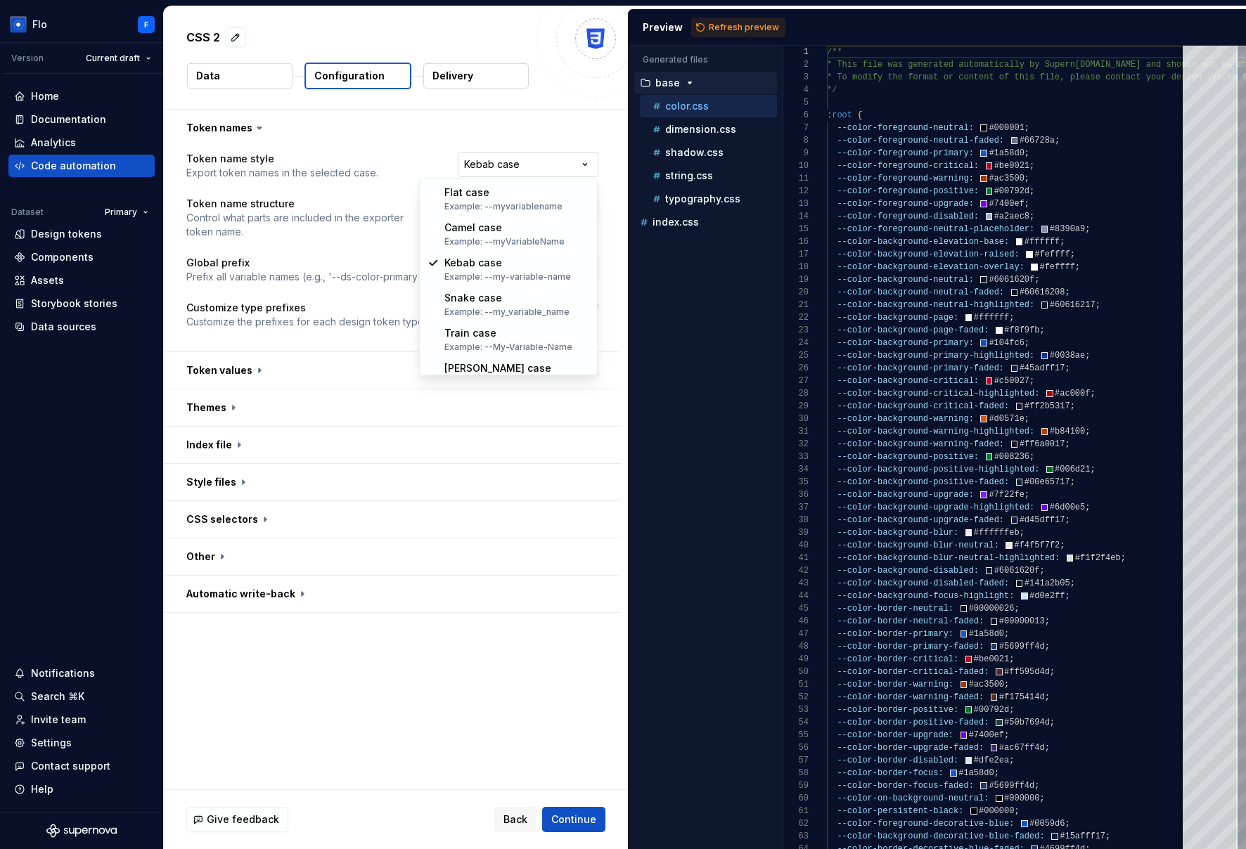
click at [583, 172] on html "**********" at bounding box center [623, 424] width 1246 height 849
select select "********"
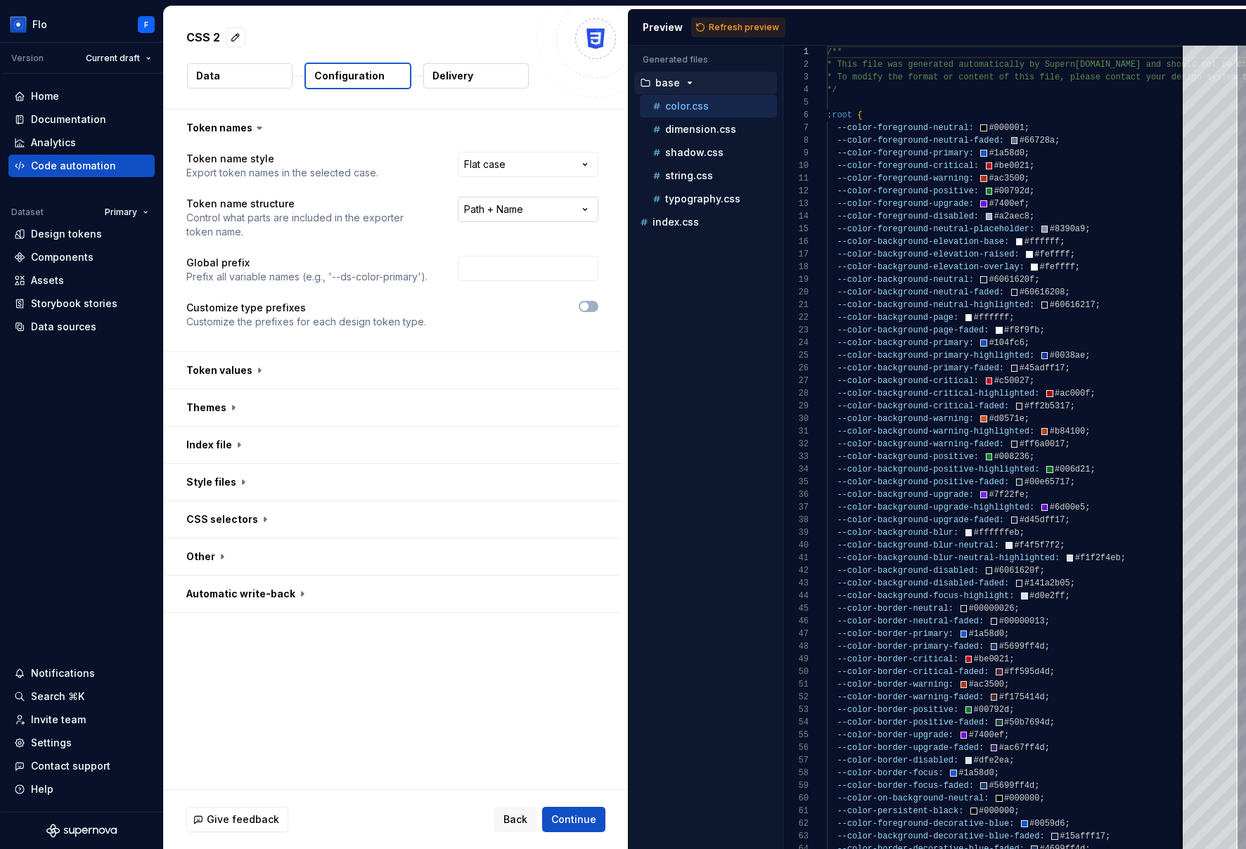
click at [521, 214] on html "**********" at bounding box center [623, 424] width 1246 height 849
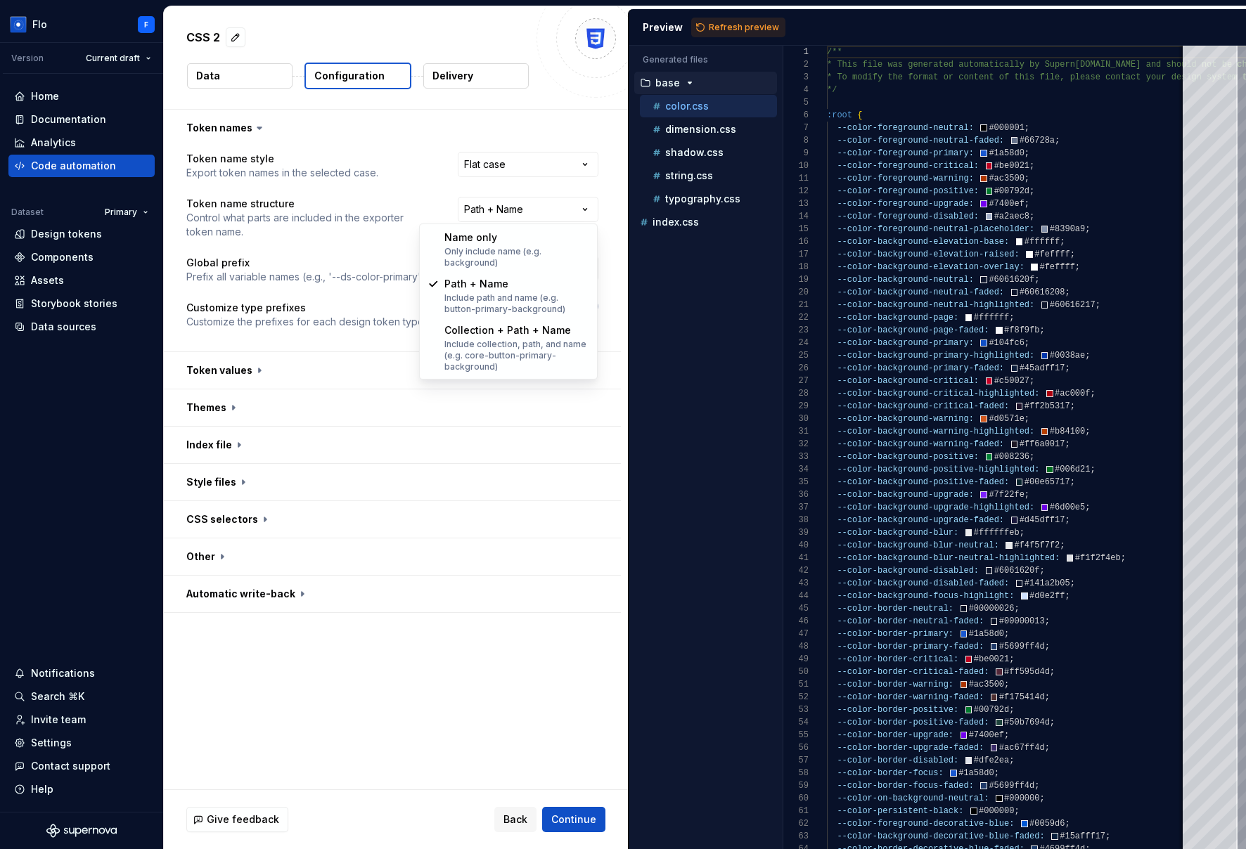
select select "**********"
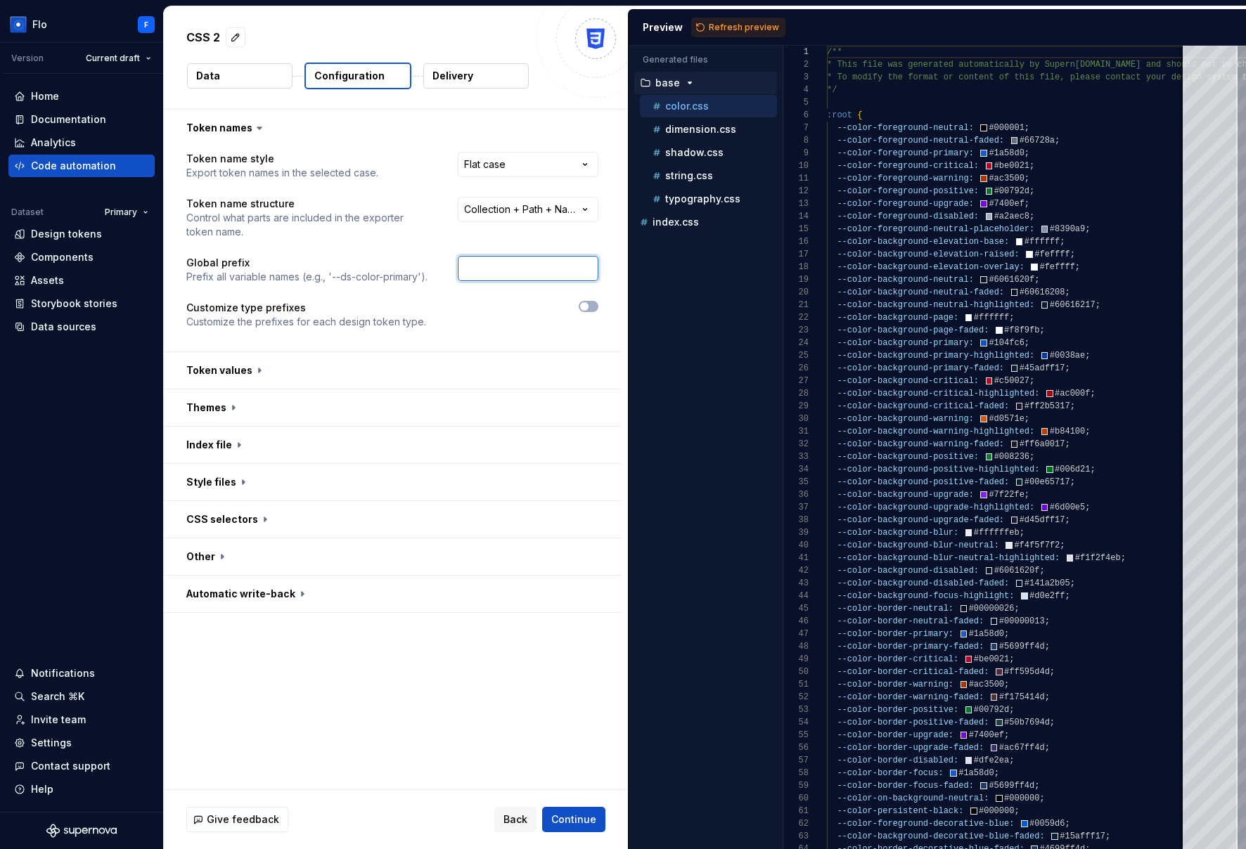
click at [515, 276] on input "text" at bounding box center [528, 268] width 141 height 25
type input "T"
type input "f"
type input "FT_TESTING"
drag, startPoint x: 713, startPoint y: 28, endPoint x: 697, endPoint y: 43, distance: 21.4
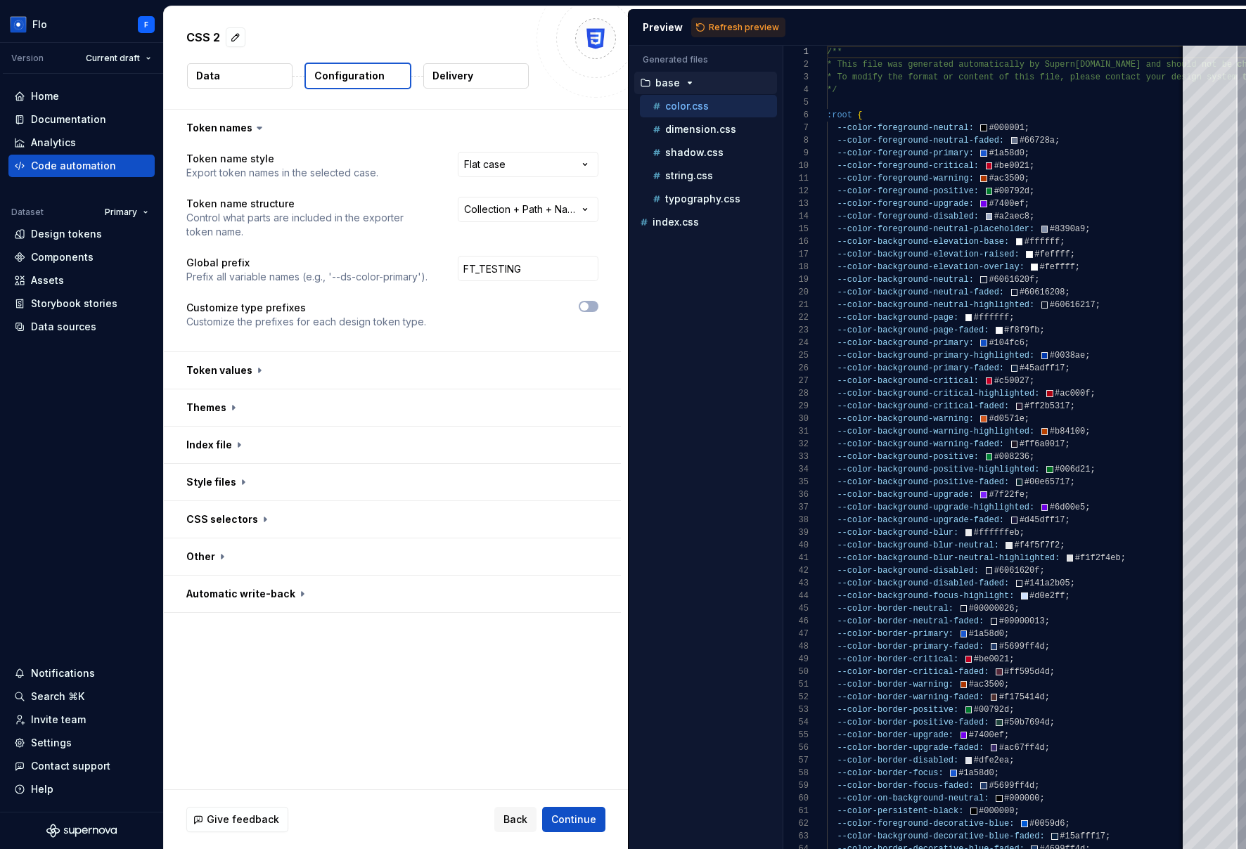
click at [713, 27] on span "Refresh preview" at bounding box center [744, 27] width 70 height 11
type textarea "**********"
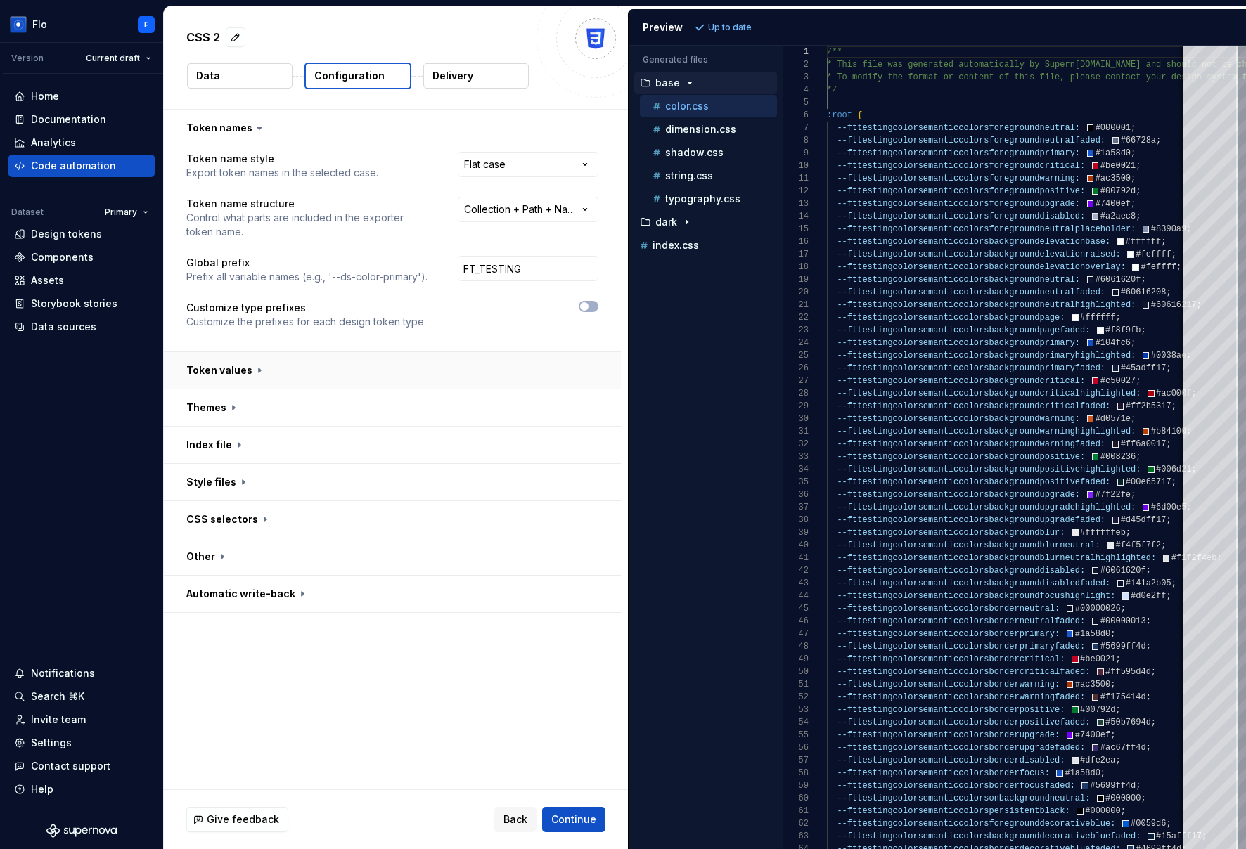
click at [273, 374] on button "button" at bounding box center [392, 370] width 457 height 37
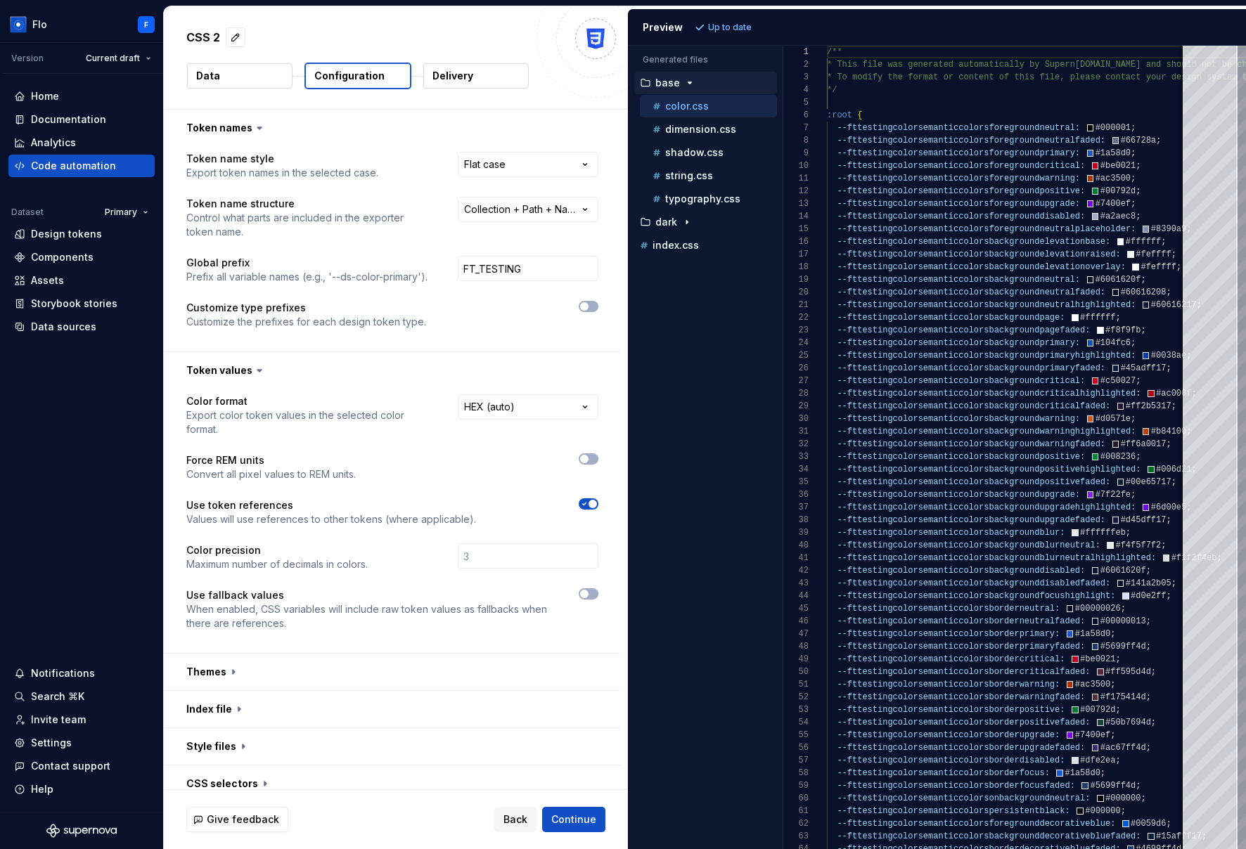
scroll to position [88, 0]
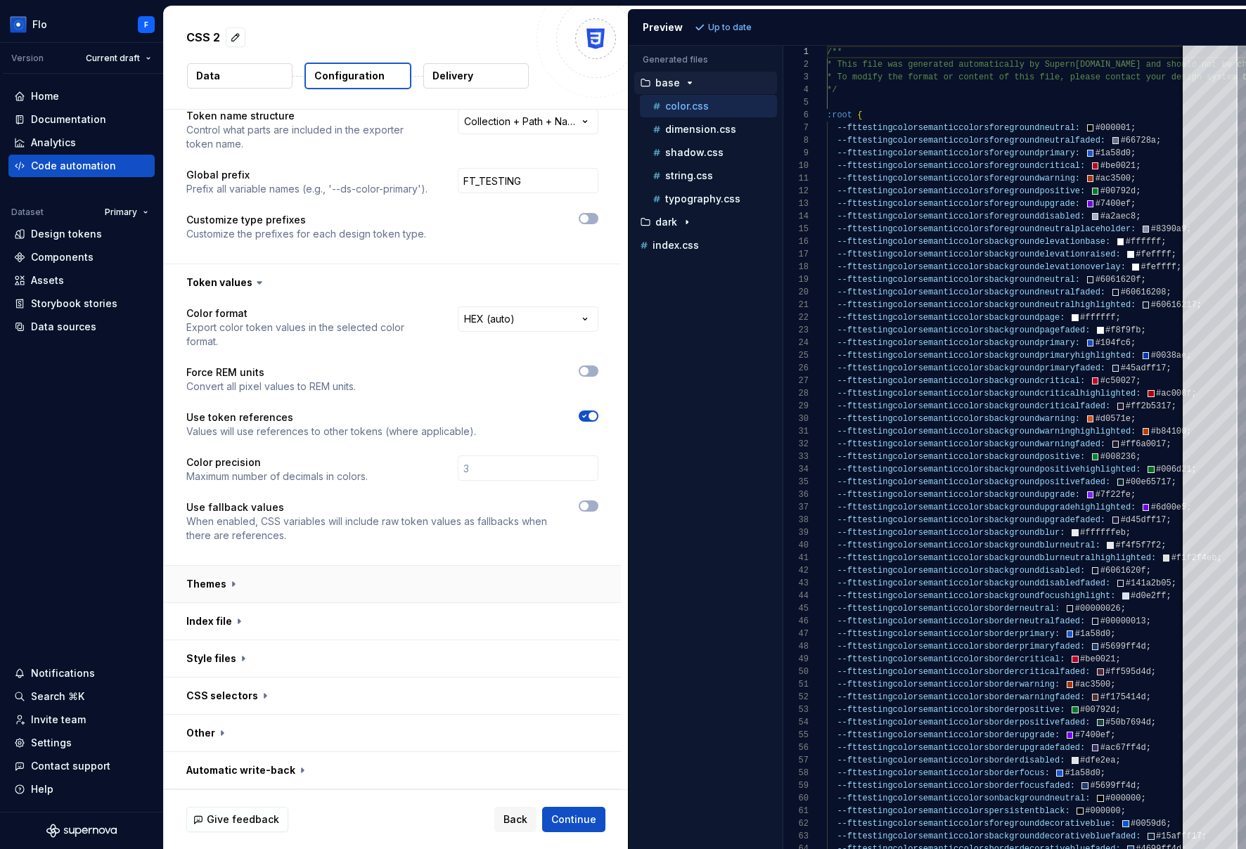
click at [270, 588] on button "button" at bounding box center [392, 584] width 457 height 37
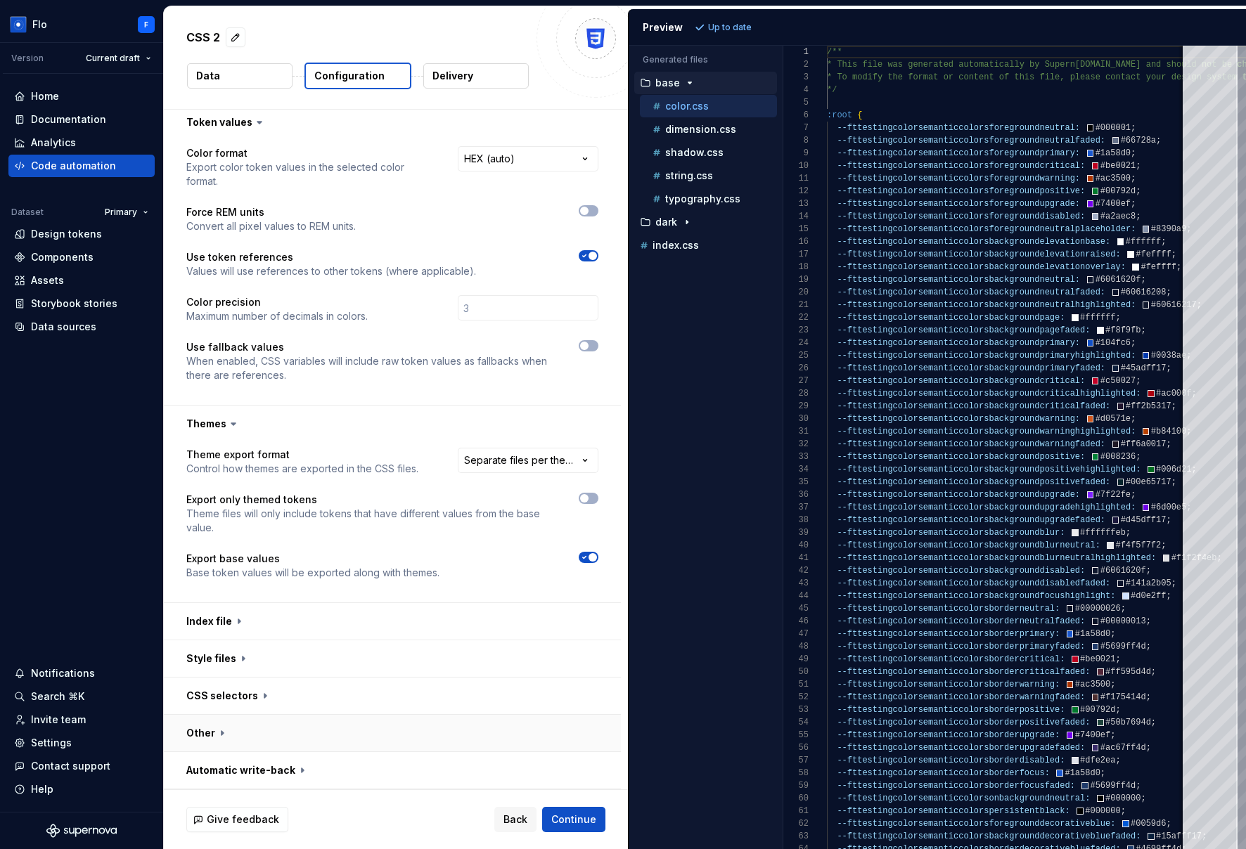
scroll to position [0, 0]
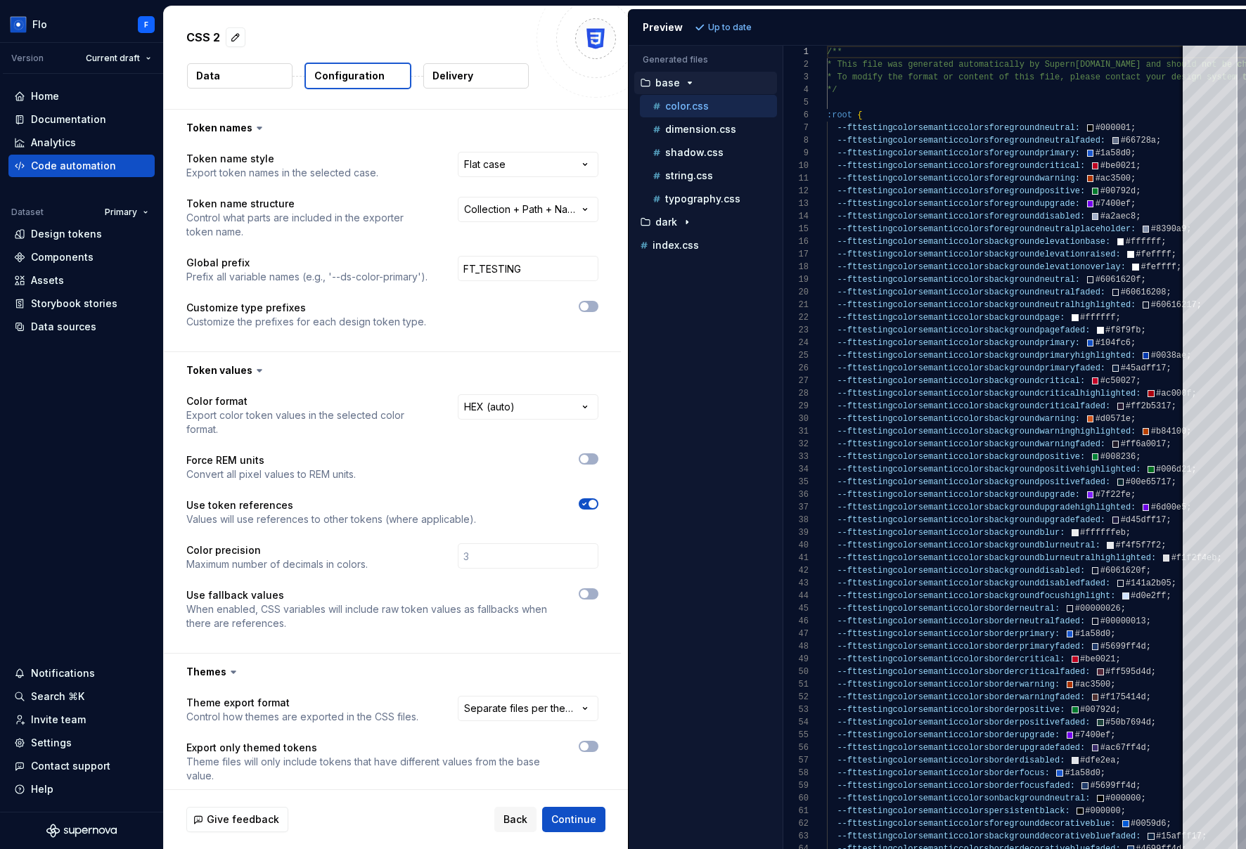
click at [453, 75] on p "Delivery" at bounding box center [452, 76] width 41 height 14
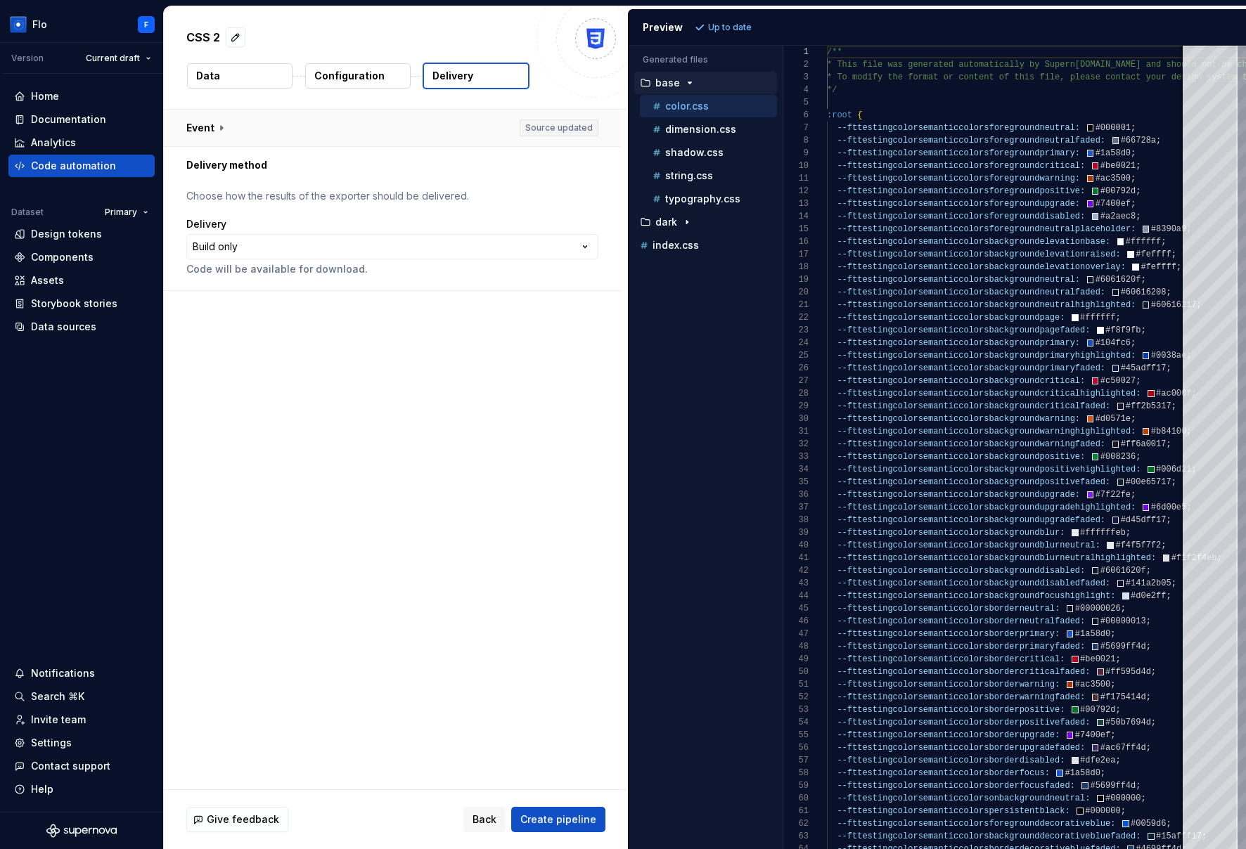
click at [340, 136] on button "button" at bounding box center [392, 128] width 457 height 37
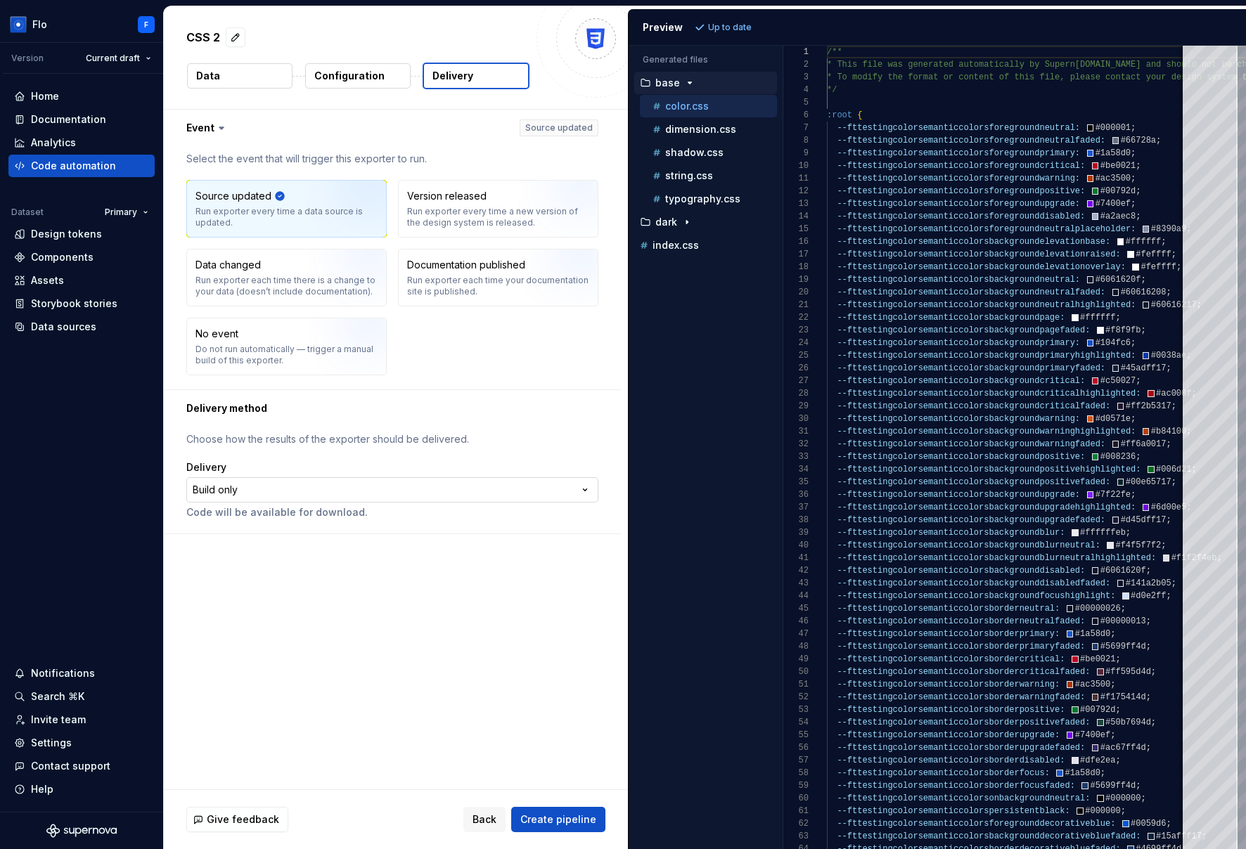
click at [360, 496] on html "**********" at bounding box center [623, 424] width 1246 height 849
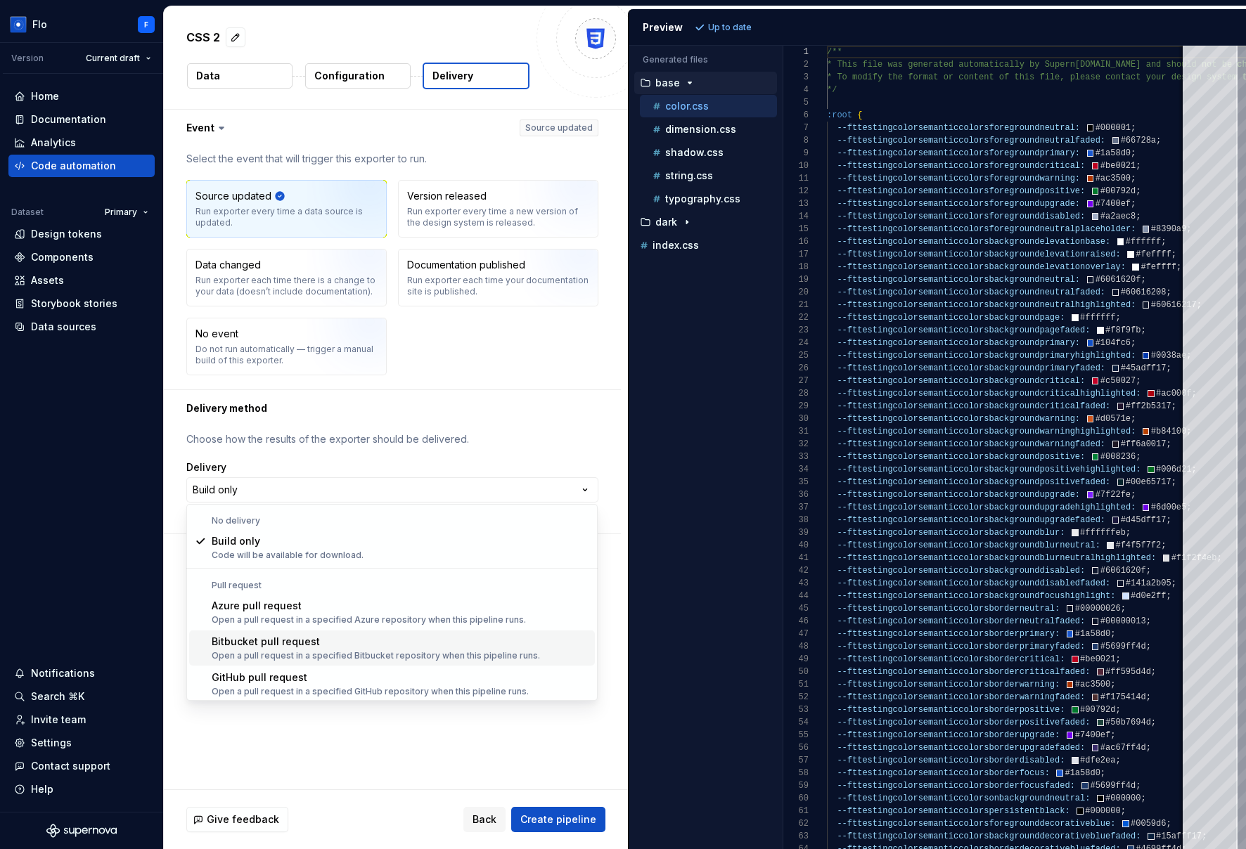
scroll to position [39, 0]
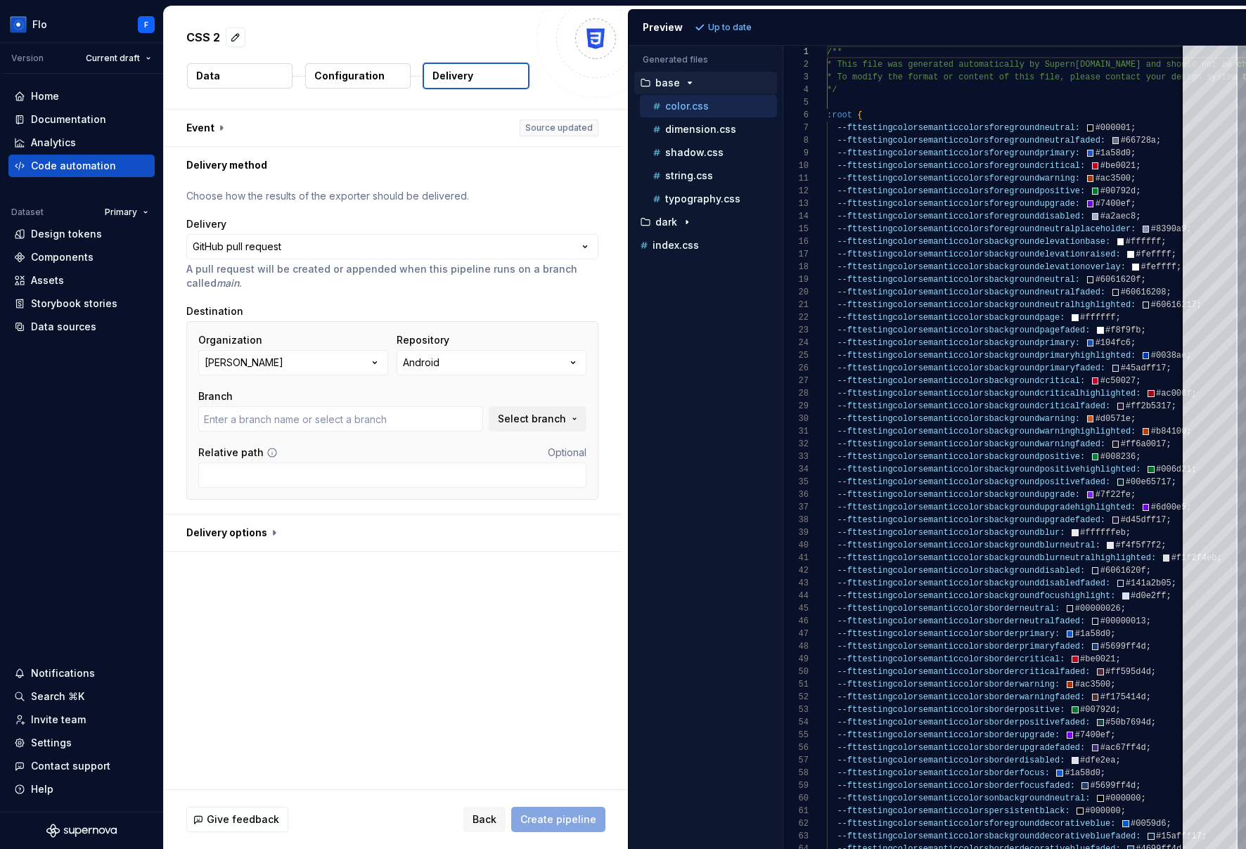
type input "main"
click at [311, 534] on button "button" at bounding box center [392, 533] width 457 height 37
type textarea "*"
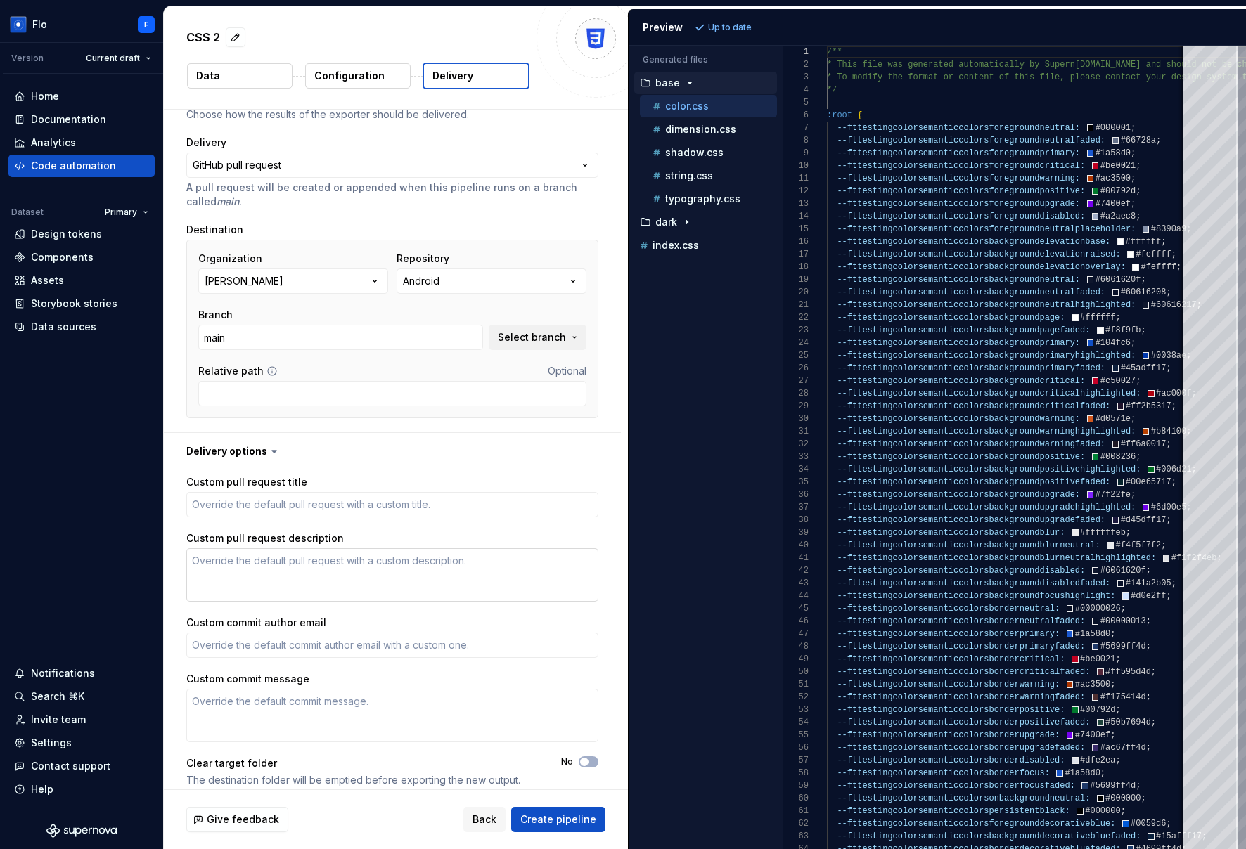
scroll to position [0, 0]
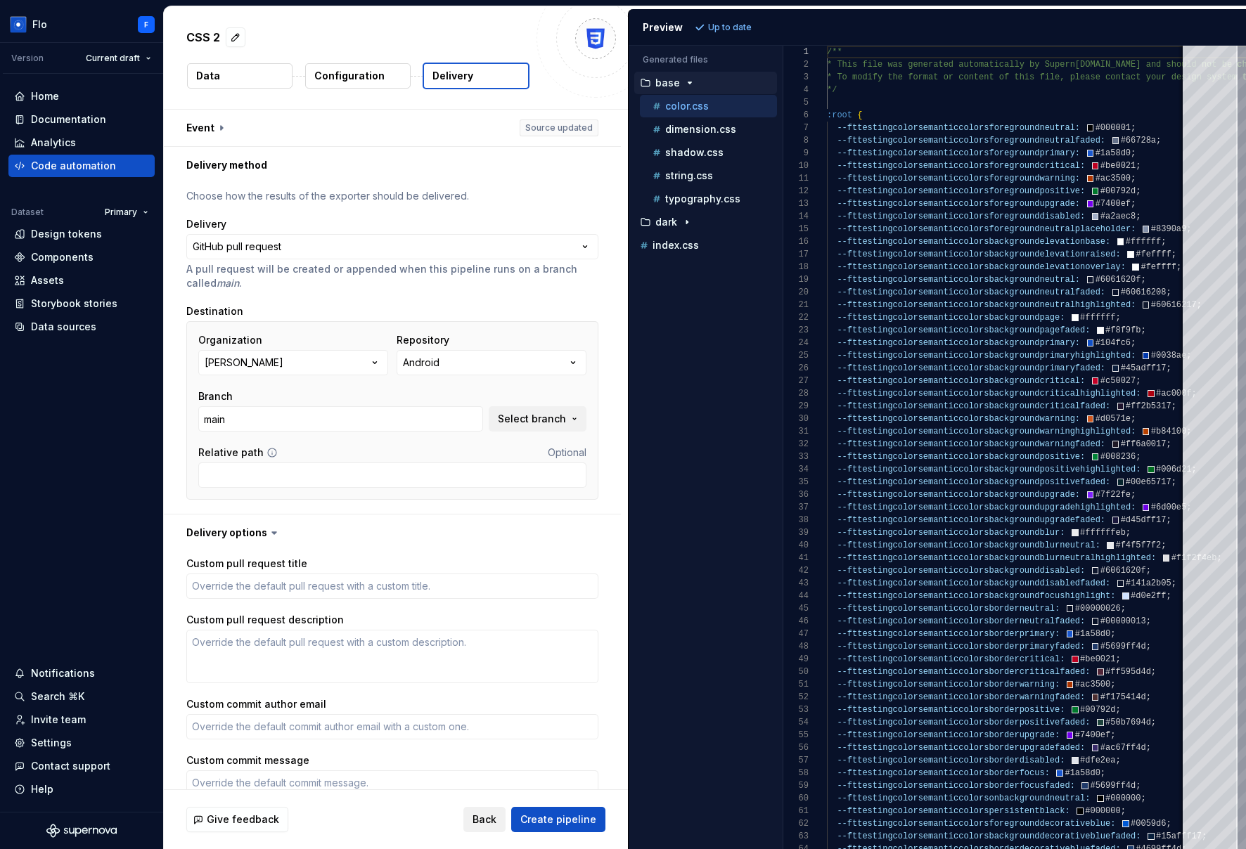
click at [496, 813] on span "Back" at bounding box center [484, 820] width 24 height 14
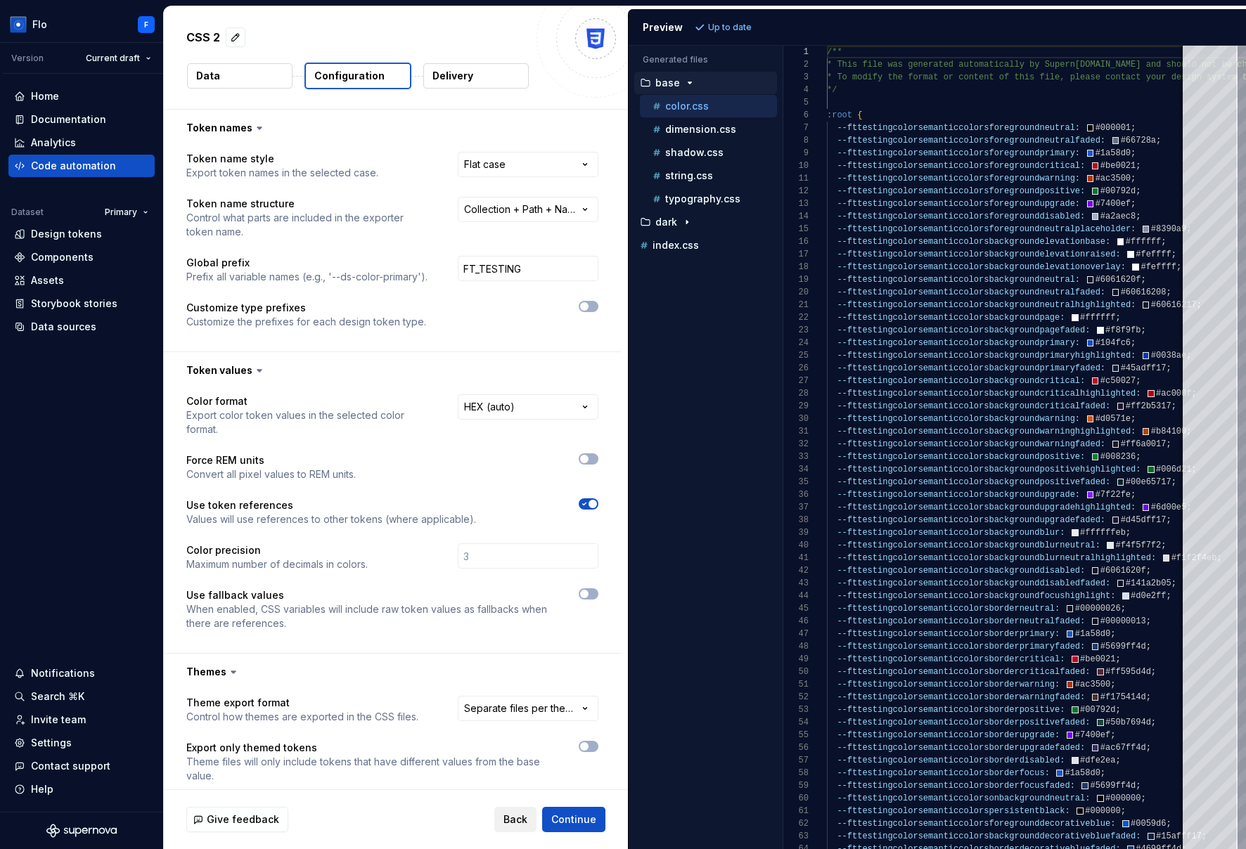
scroll to position [127, 0]
click at [510, 815] on span "Back" at bounding box center [515, 820] width 24 height 14
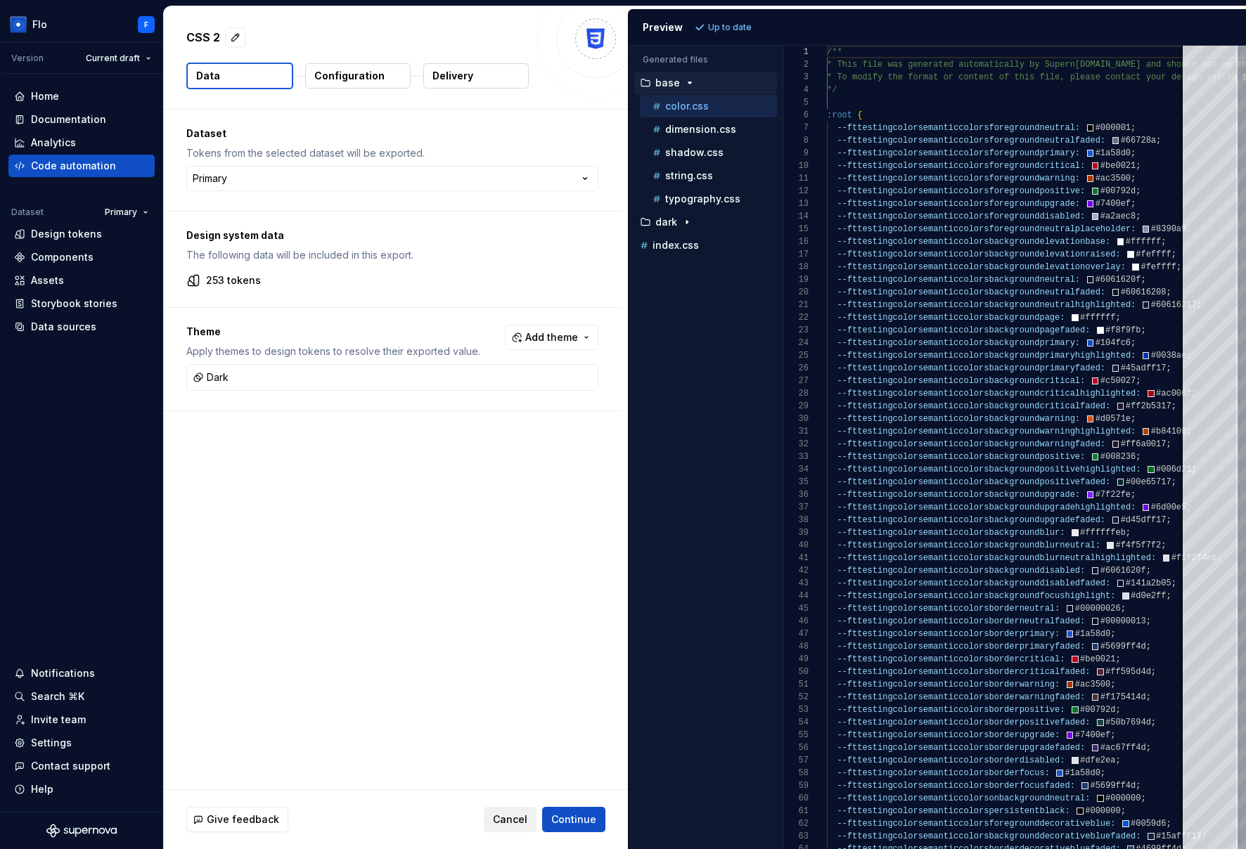
click at [510, 815] on span "Cancel" at bounding box center [510, 820] width 34 height 14
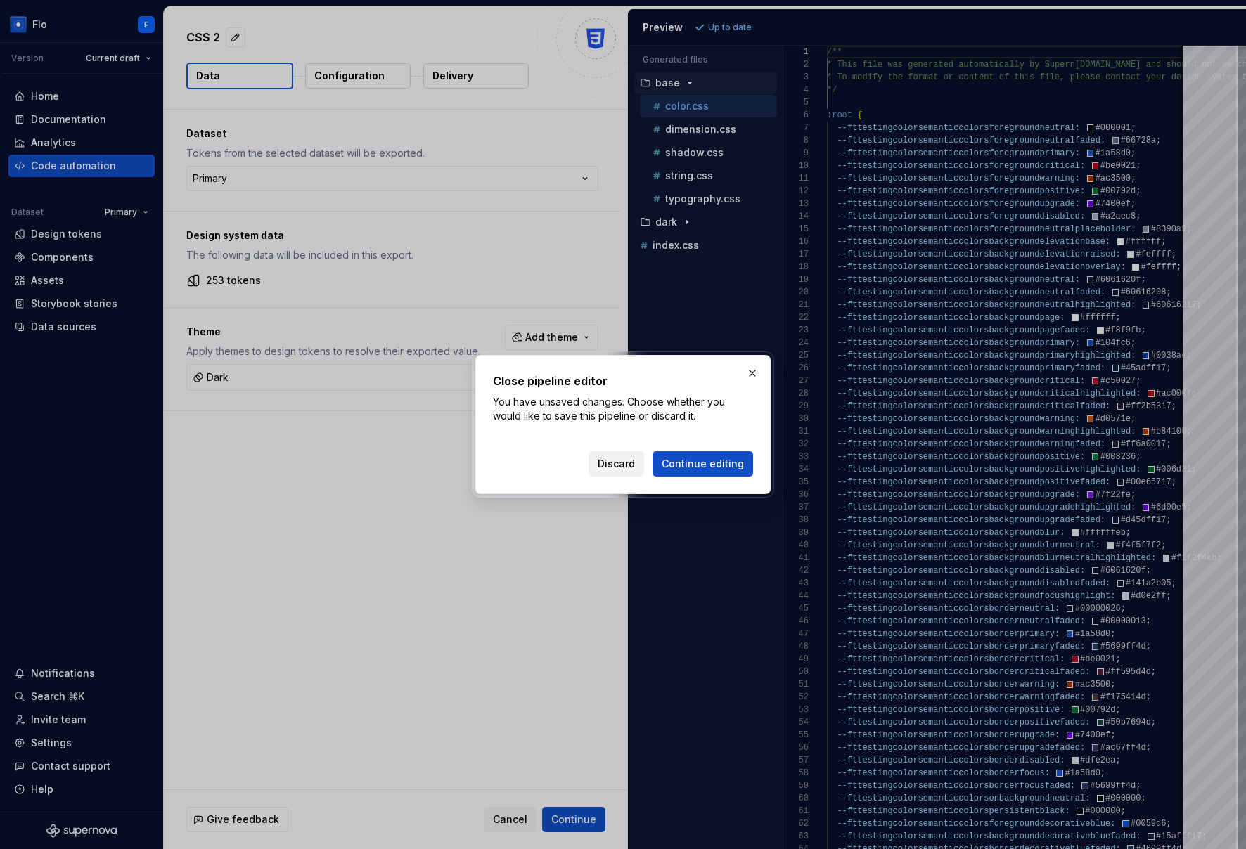
click at [635, 466] on span "Discard" at bounding box center [615, 464] width 37 height 14
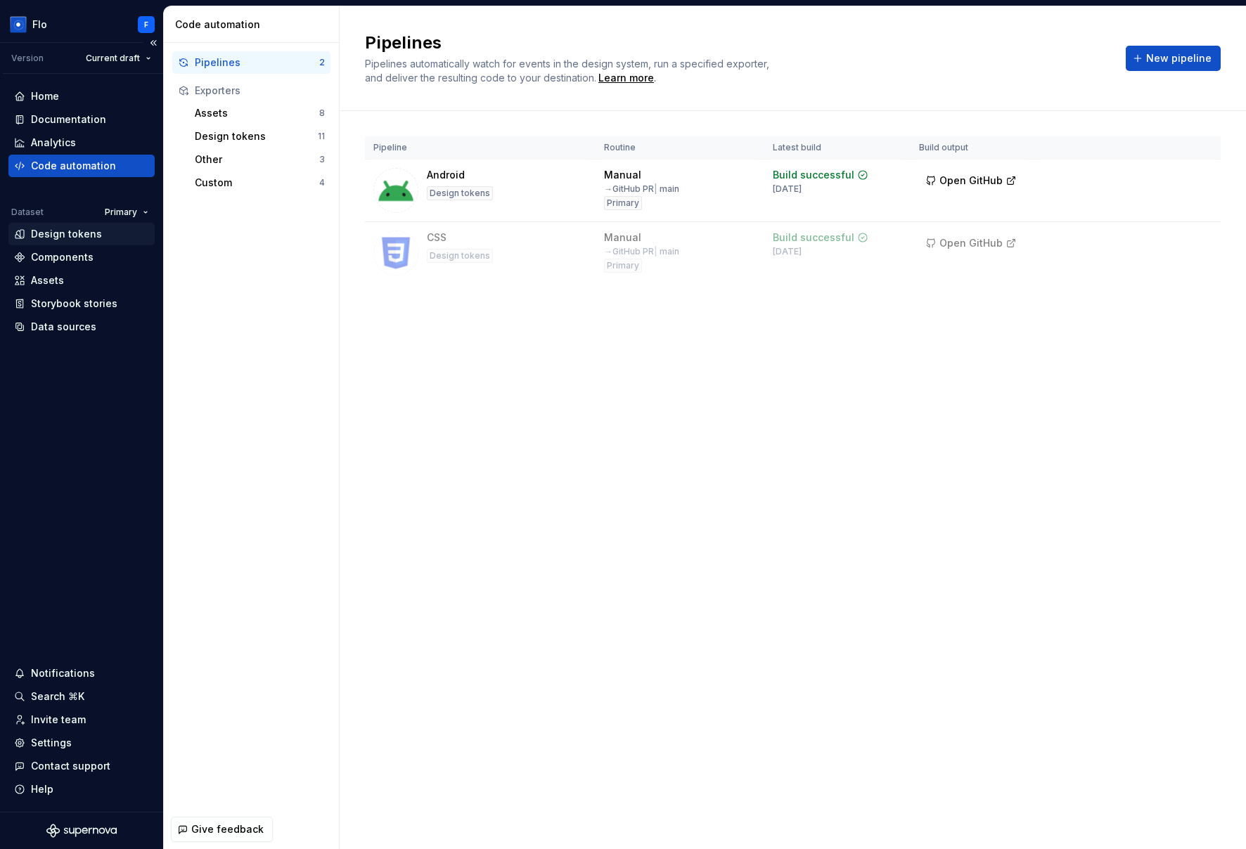
click at [91, 233] on div "Design tokens" at bounding box center [66, 234] width 71 height 14
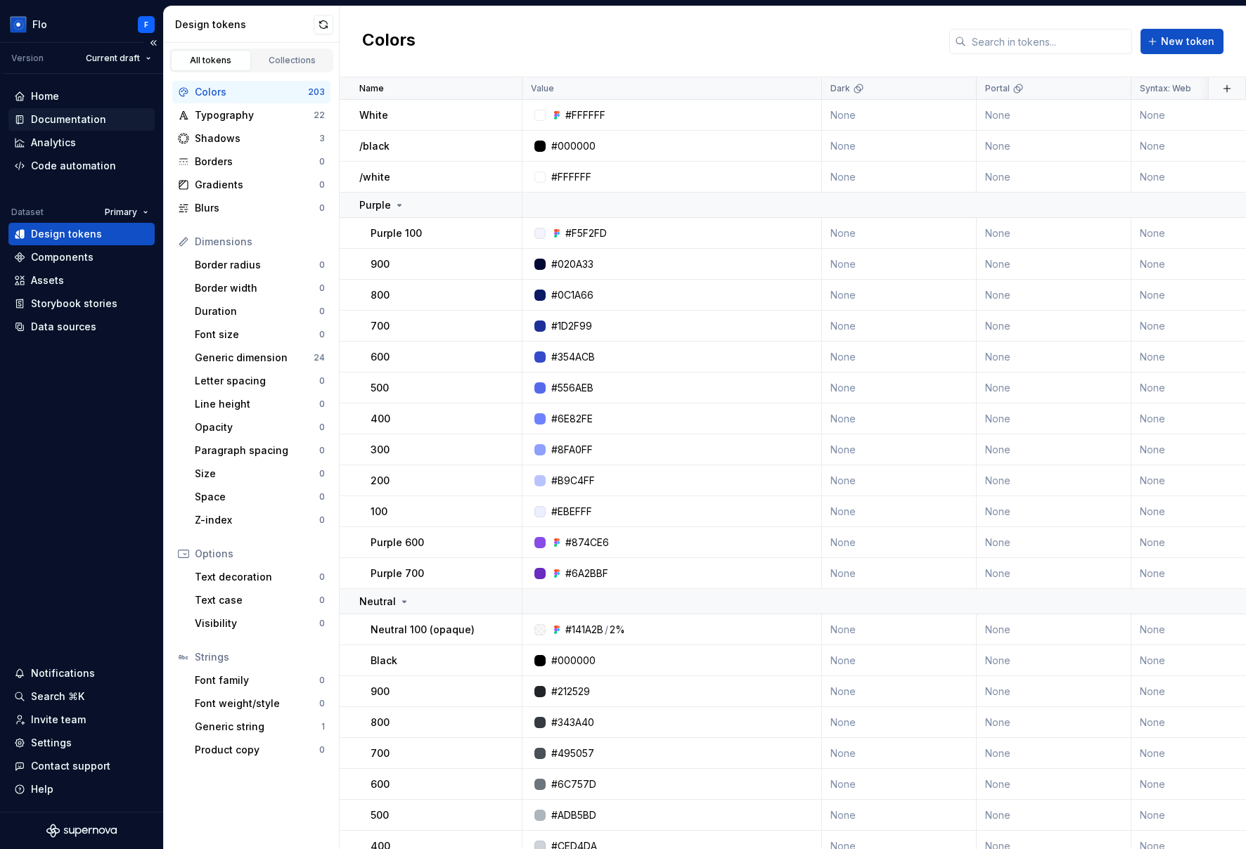
click at [70, 122] on div "Documentation" at bounding box center [68, 119] width 75 height 14
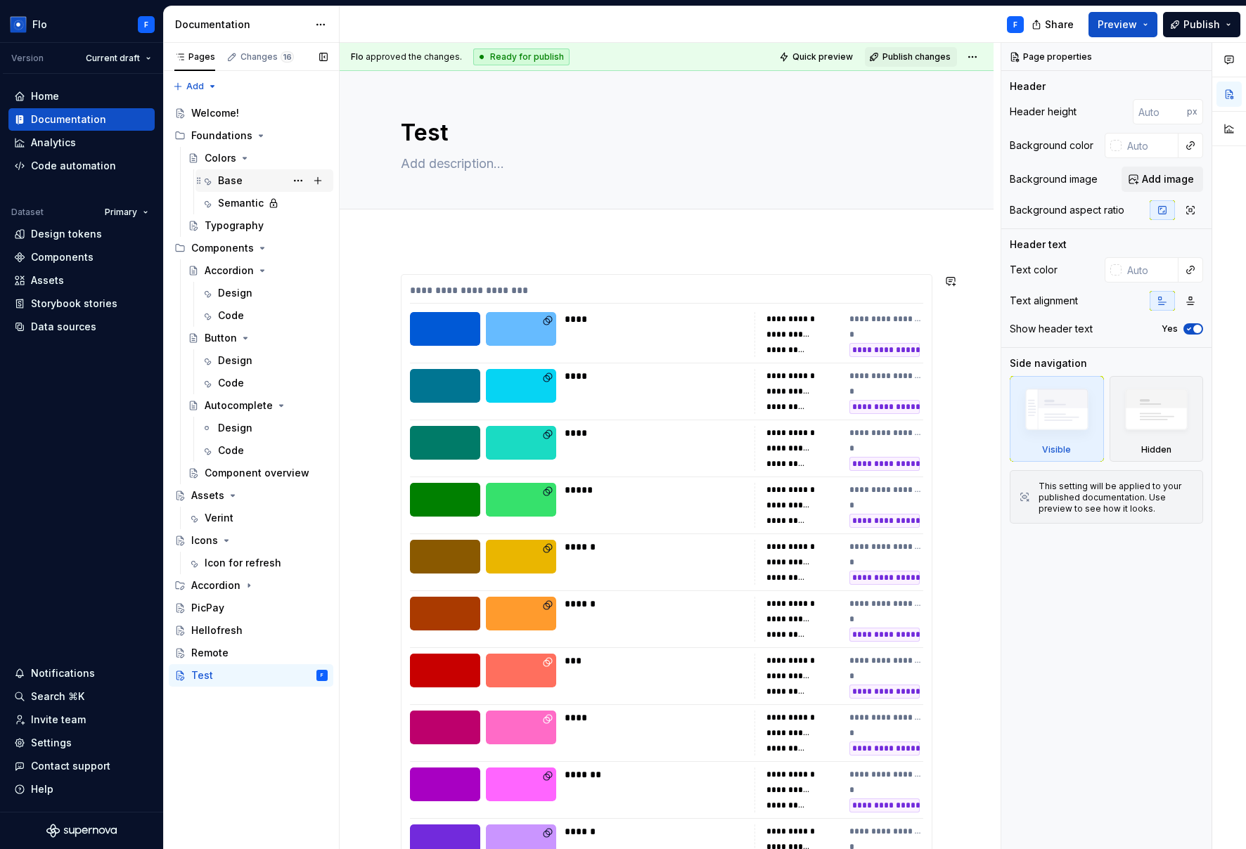
type textarea "*"
click at [60, 160] on div "Code automation" at bounding box center [73, 166] width 85 height 14
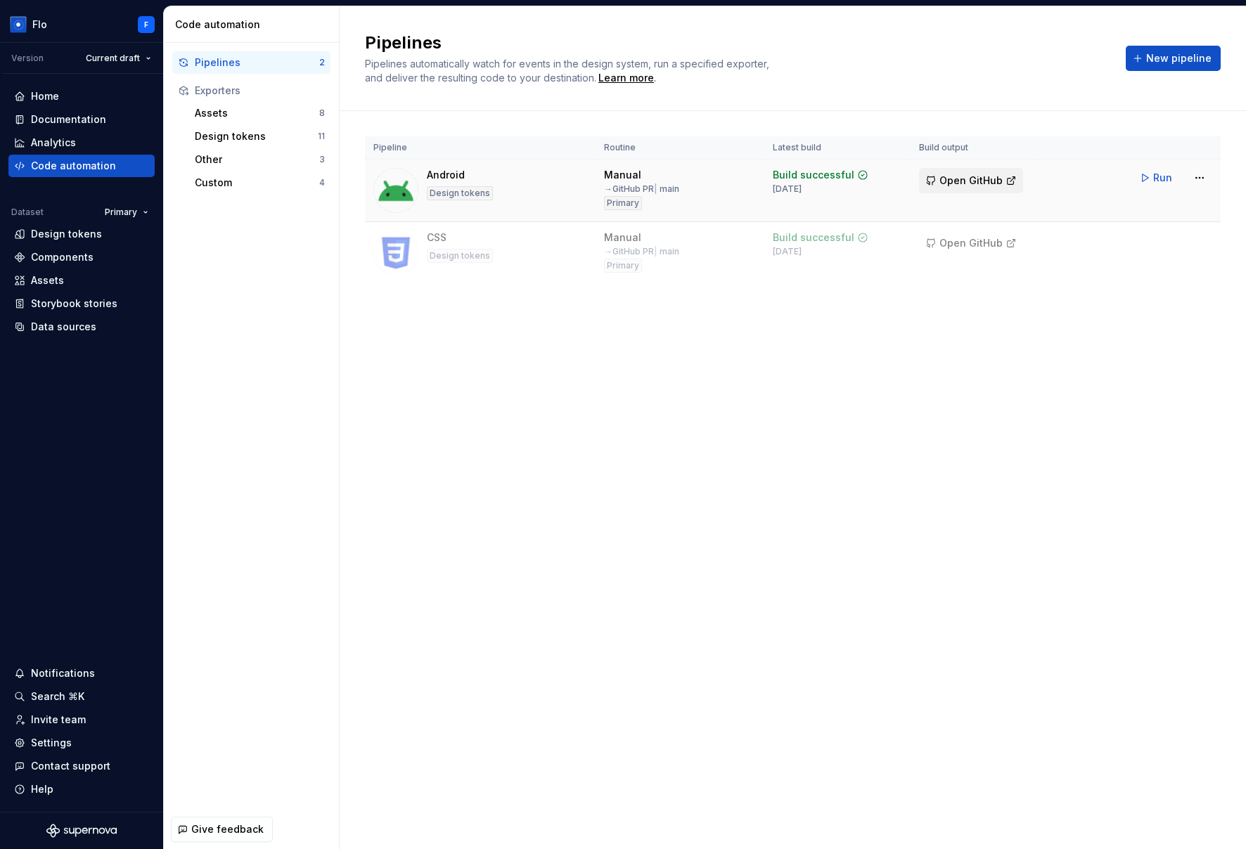
click at [960, 183] on span "Open GitHub" at bounding box center [970, 181] width 63 height 14
click at [865, 483] on div "Pipelines Pipelines automatically watch for events in the design system, run a …" at bounding box center [793, 427] width 906 height 843
click at [917, 530] on div "Pipelines Pipelines automatically watch for events in the design system, run a …" at bounding box center [793, 427] width 906 height 843
click at [979, 441] on div "Pipelines Pipelines automatically watch for events in the design system, run a …" at bounding box center [793, 427] width 906 height 843
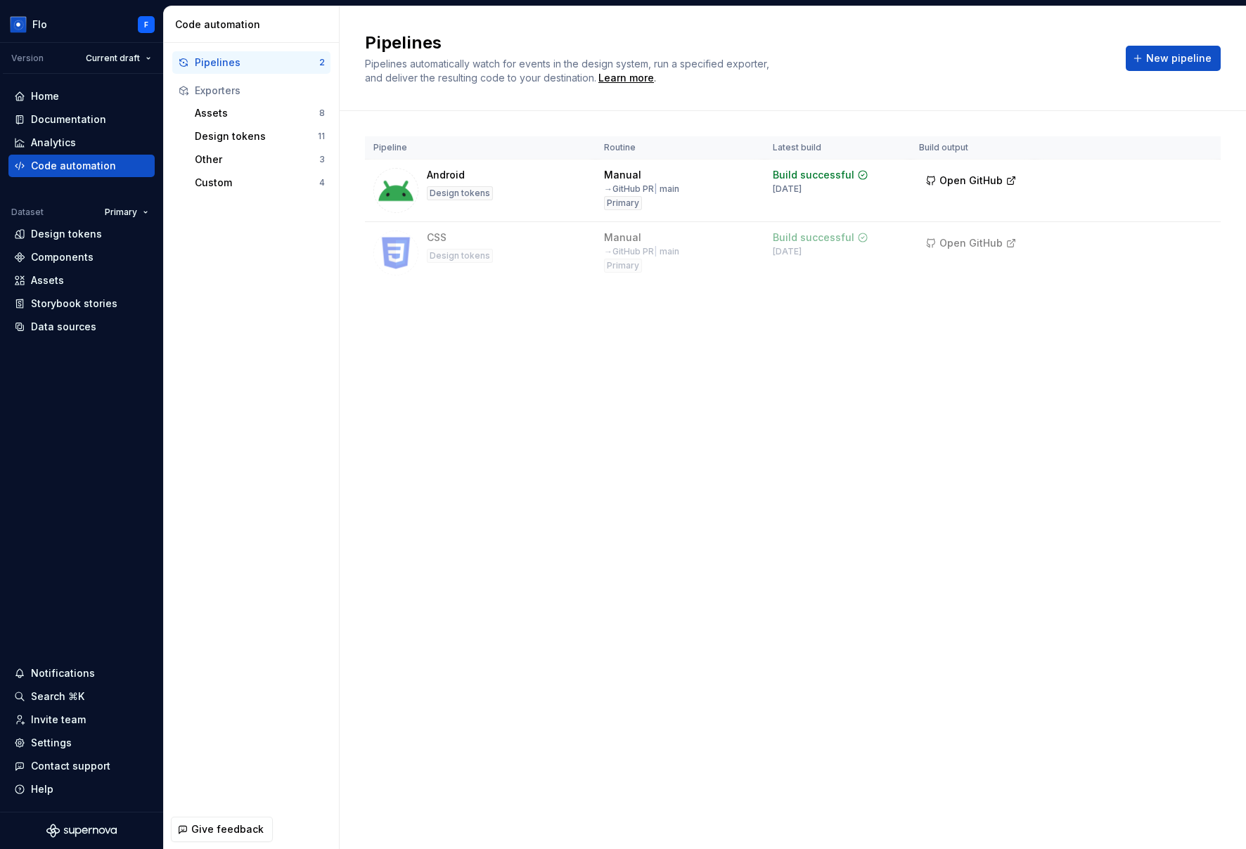
click at [982, 433] on div "Pipelines Pipelines automatically watch for events in the design system, run a …" at bounding box center [793, 427] width 906 height 843
click at [1013, 457] on div "Pipelines Pipelines automatically watch for events in the design system, run a …" at bounding box center [793, 427] width 906 height 843
click at [846, 401] on div "Pipelines Pipelines automatically watch for events in the design system, run a …" at bounding box center [793, 427] width 906 height 843
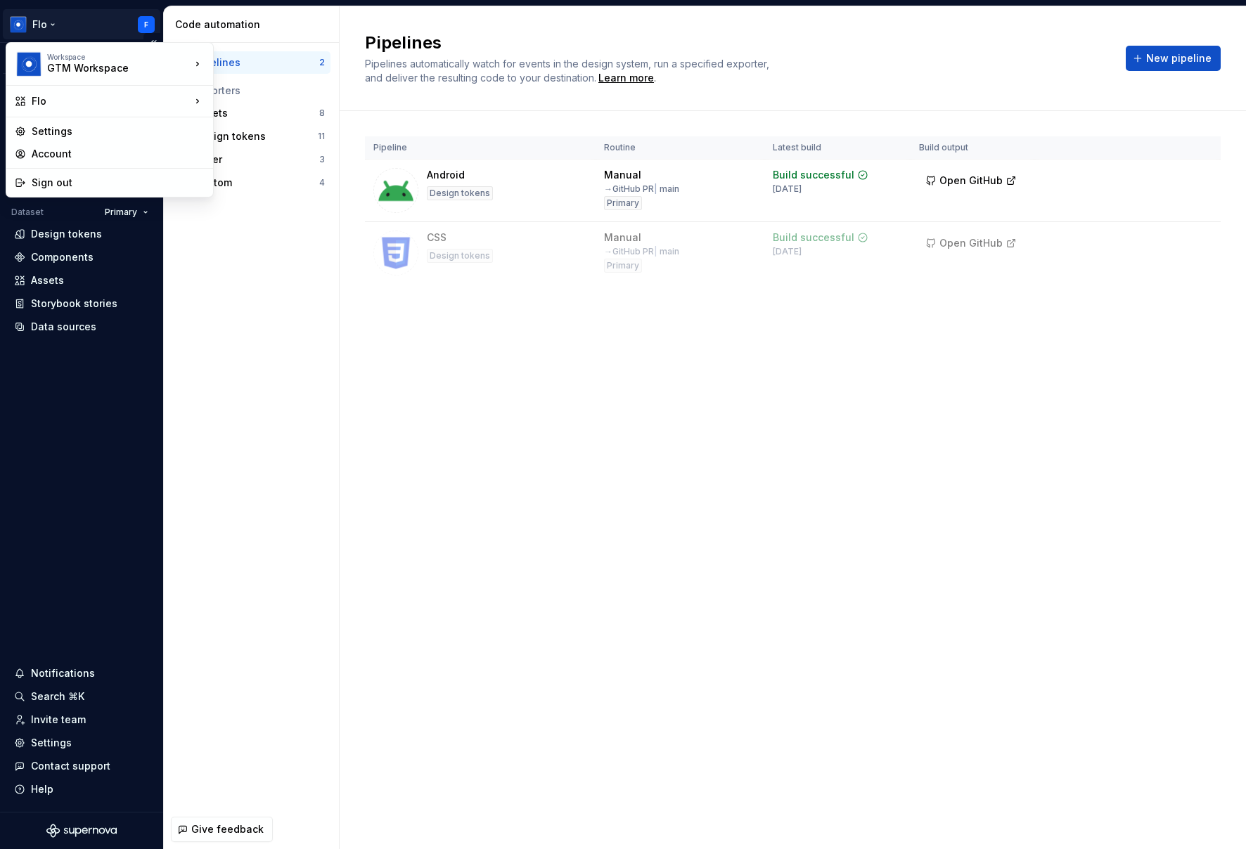
click at [48, 26] on html "Flo F Version Current draft Home Documentation Analytics Code automation Datase…" at bounding box center [623, 424] width 1246 height 849
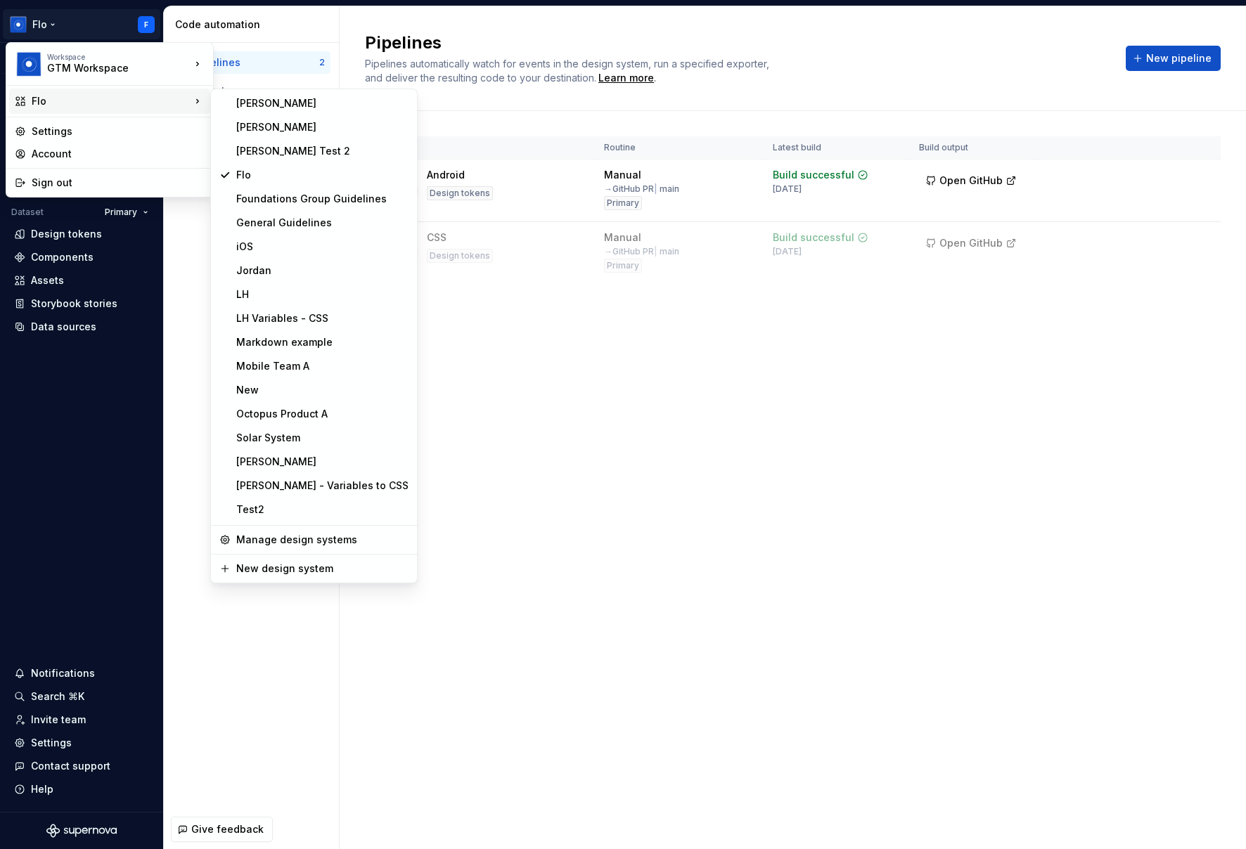
click at [556, 328] on html "Flo F Version Current draft Home Documentation Analytics Code automation Datase…" at bounding box center [623, 424] width 1246 height 849
